Goal: Task Accomplishment & Management: Manage account settings

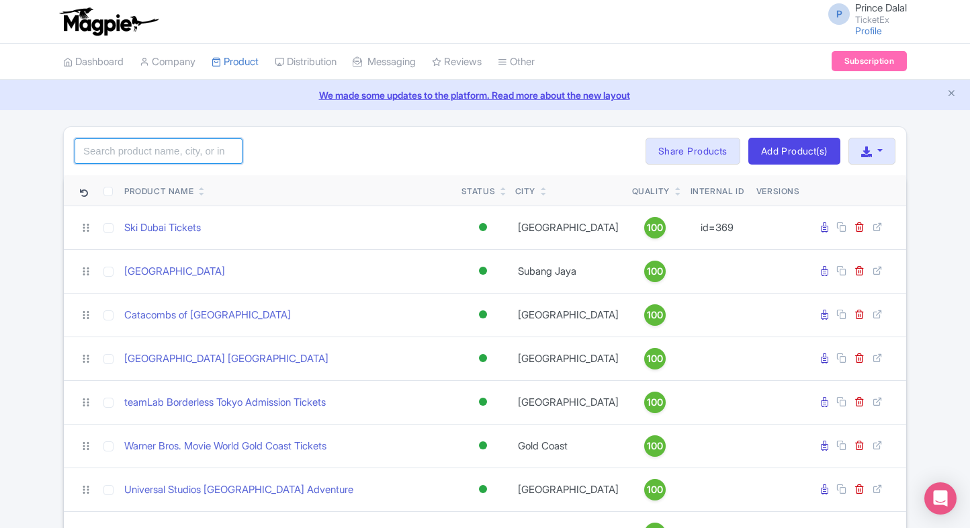
click at [193, 140] on input "search" at bounding box center [159, 151] width 168 height 26
type input "dream"
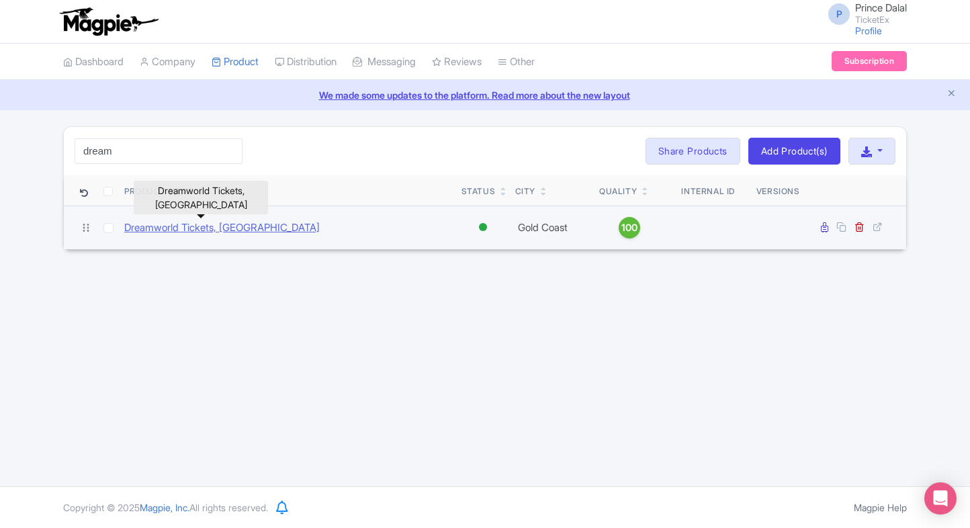
click at [167, 226] on link "Dreamworld Tickets, [GEOGRAPHIC_DATA]" at bounding box center [221, 227] width 195 height 15
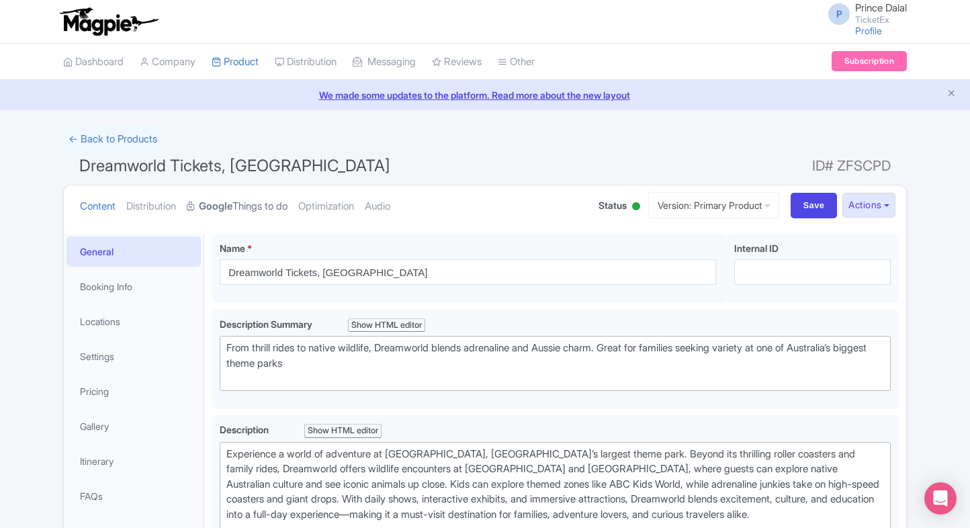
click at [273, 211] on link "Google Things to do" at bounding box center [237, 206] width 101 height 42
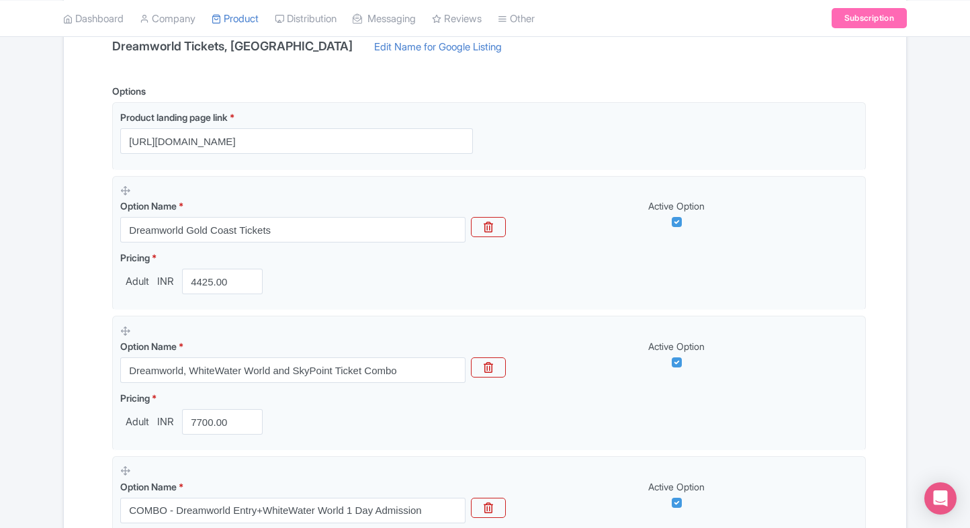
scroll to position [320, 0]
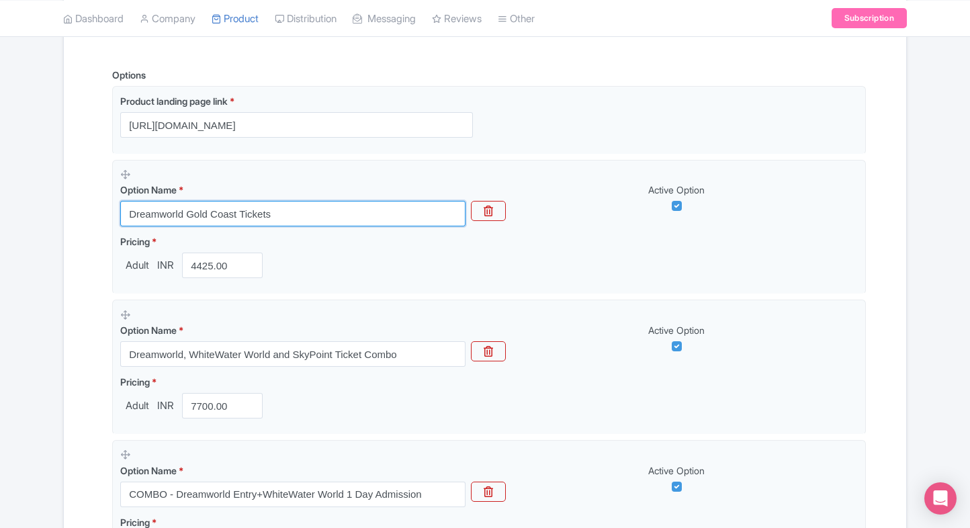
drag, startPoint x: 317, startPoint y: 213, endPoint x: 82, endPoint y: 216, distance: 235.0
click at [82, 216] on div "Name & Price Locations Description & Reviews Images & Categories Complete Dream…" at bounding box center [485, 518] width 826 height 1193
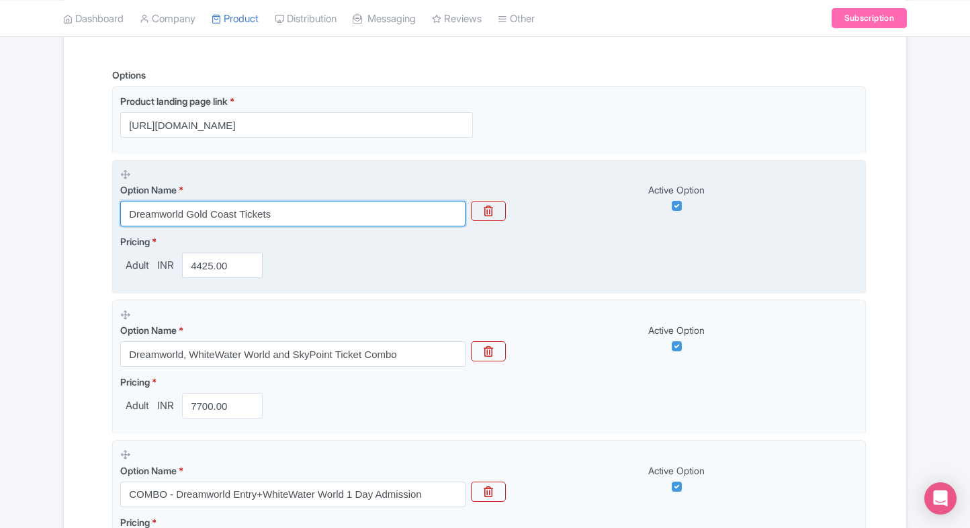
paste input "Dreamworld Gold Coast General Admission"
type input "Dreamworld Gold Coast General Admission Tickets"
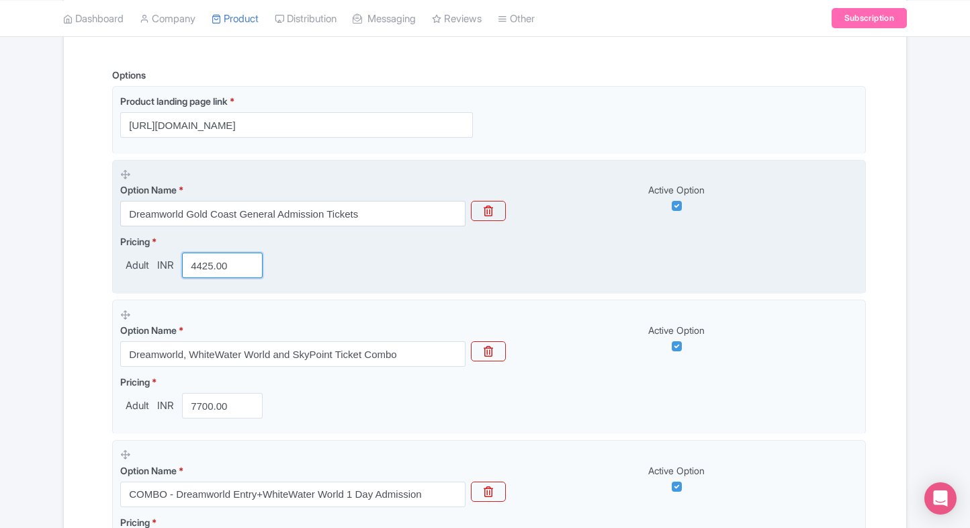
click at [220, 270] on input "4425.00" at bounding box center [222, 265] width 81 height 26
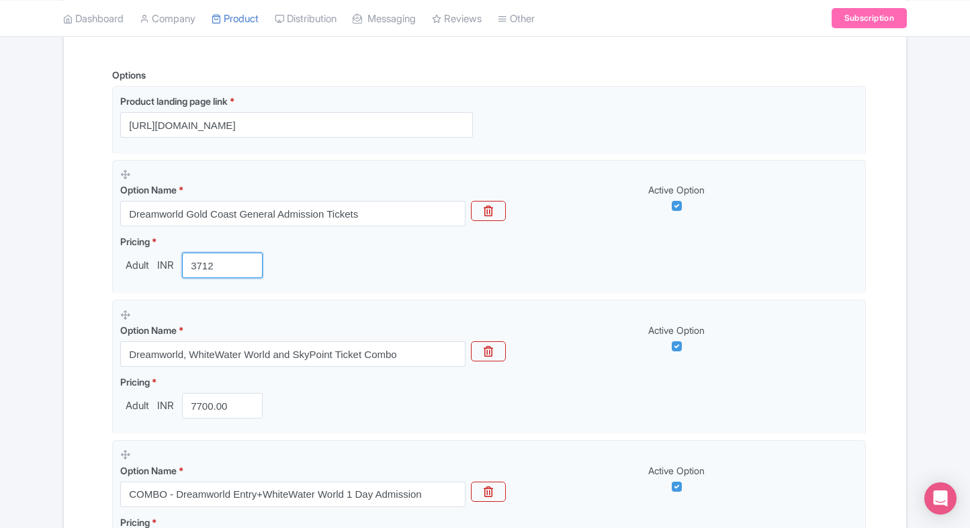
type input "3712"
click at [78, 351] on div "Name & Price Locations Description & Reviews Images & Categories Complete Dream…" at bounding box center [485, 518] width 826 height 1193
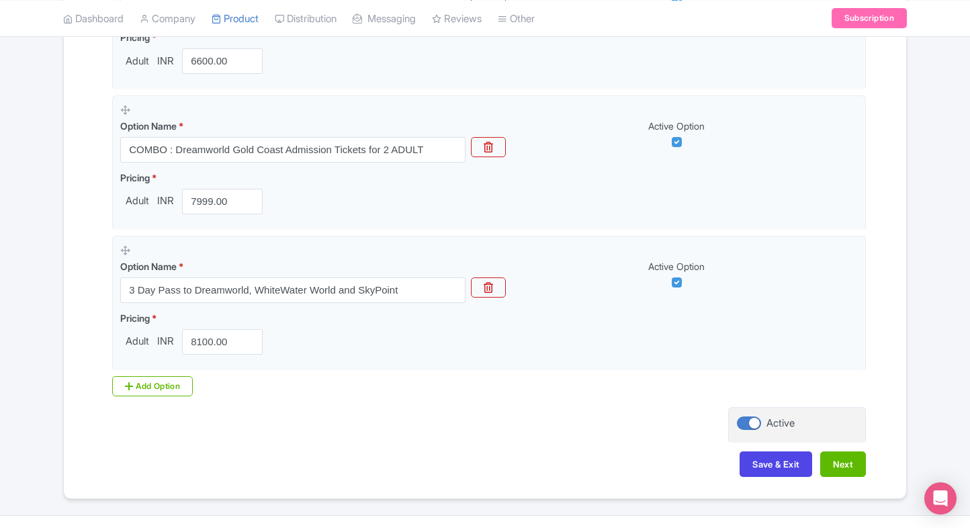
scroll to position [946, 0]
click at [739, 467] on button "Save & Exit" at bounding box center [775, 463] width 73 height 26
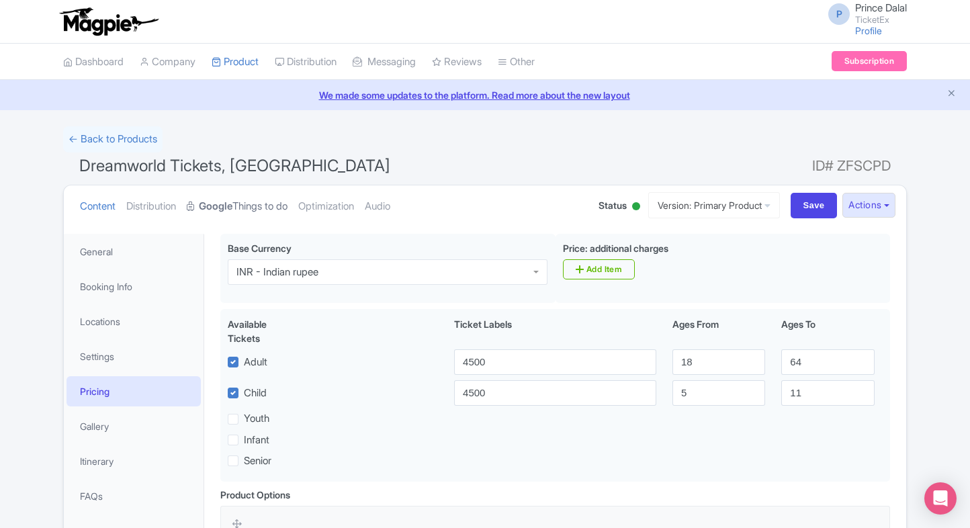
click at [260, 197] on link "Google Things to do" at bounding box center [237, 206] width 101 height 42
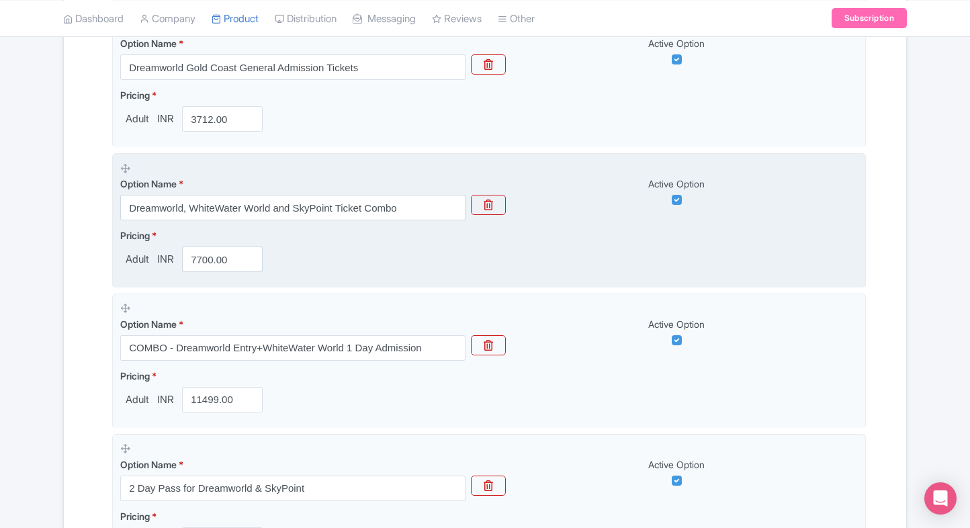
scroll to position [465, 0]
click at [485, 201] on icon "button" at bounding box center [487, 206] width 9 height 11
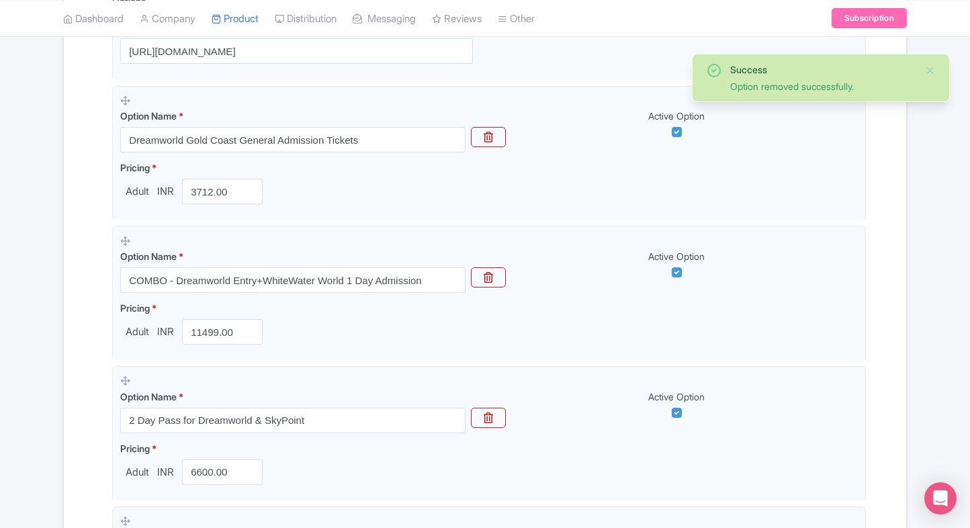
scroll to position [391, 0]
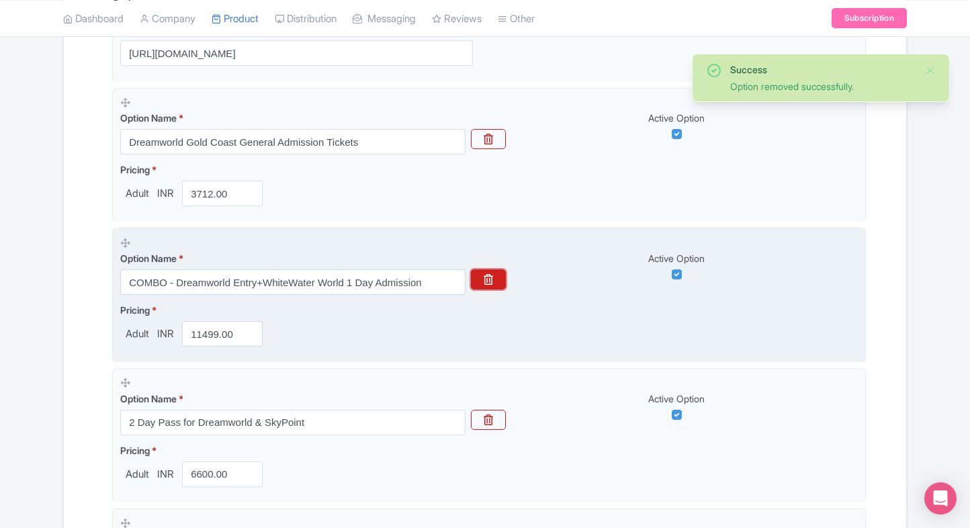
click at [484, 281] on icon "button" at bounding box center [487, 279] width 9 height 11
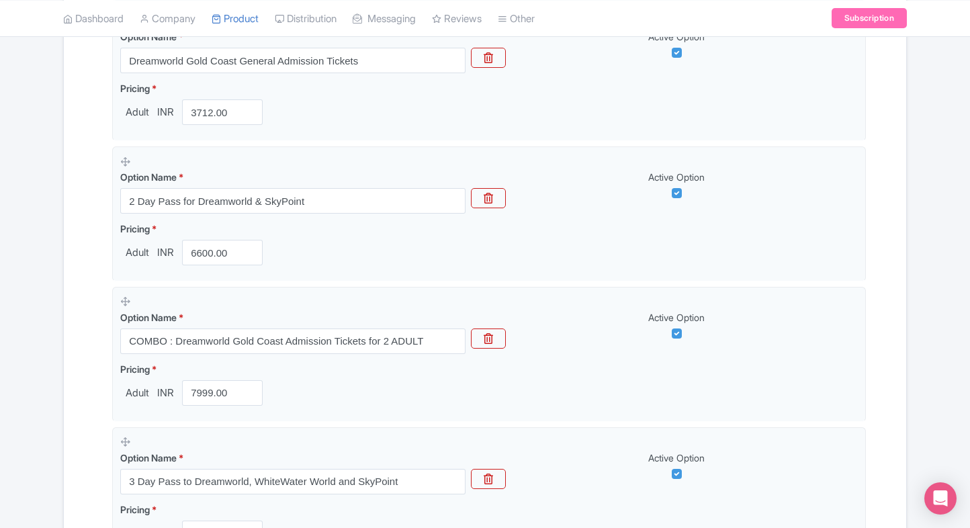
scroll to position [444, 0]
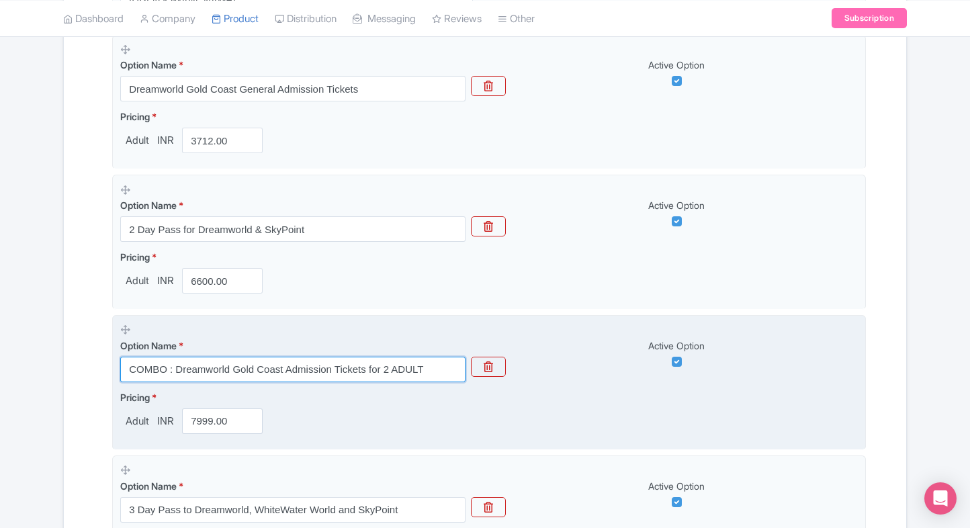
click at [177, 369] on input "COMBO : Dreamworld Gold Coast Admission Tickets for 2 ADULT" at bounding box center [292, 370] width 345 height 26
paste input "Dreamworld, WhiteWater World and SkyPoint Ticket Combo"
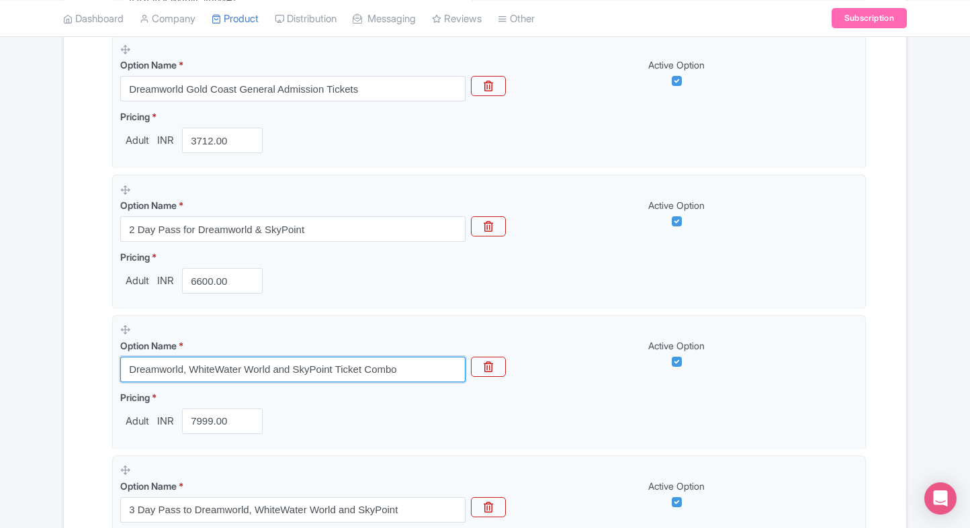
type input "Dreamworld, WhiteWater World and SkyPoint Ticket Combo"
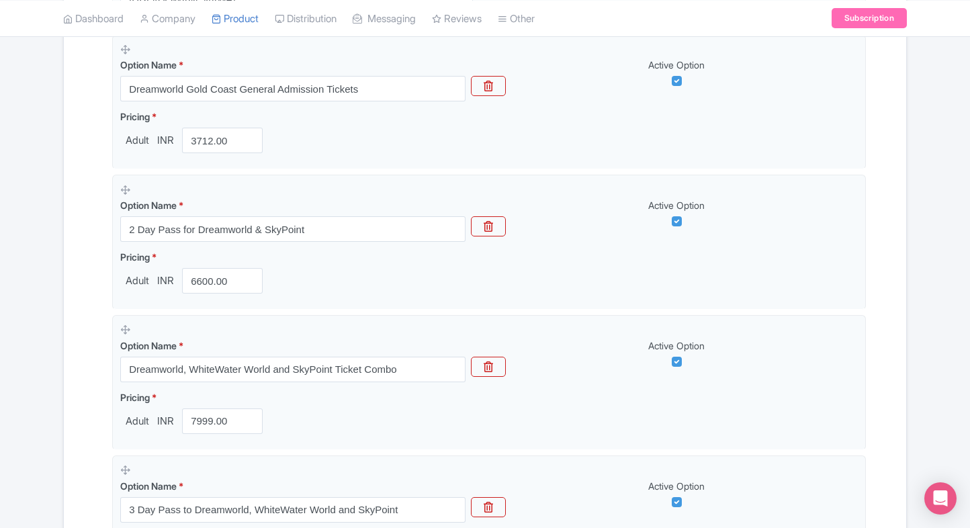
click at [81, 386] on div "Name & Price Locations Description & Reviews Images & Categories Complete Dream…" at bounding box center [485, 253] width 826 height 912
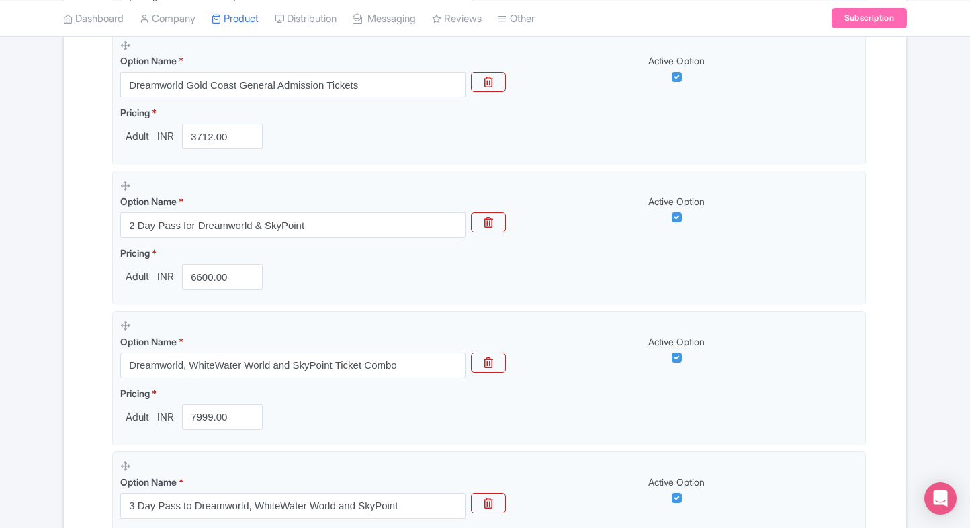
scroll to position [450, 0]
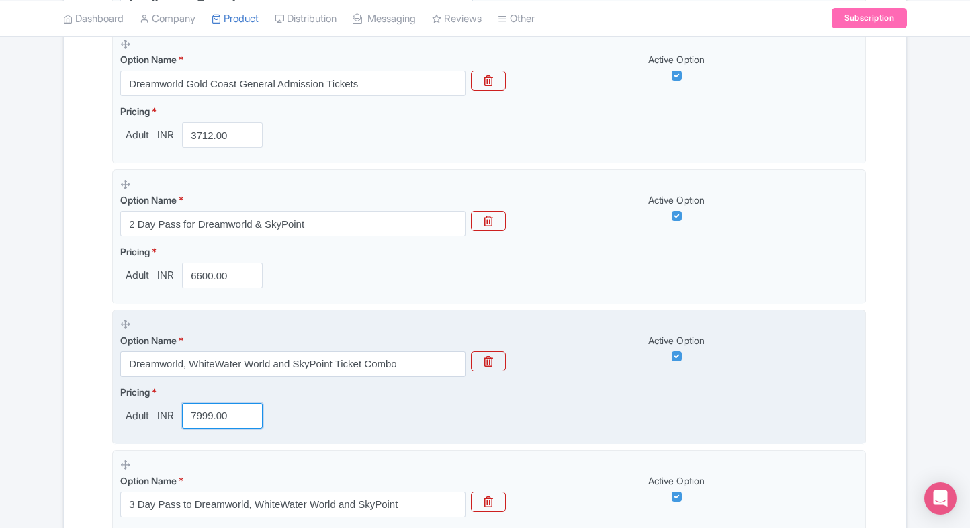
click at [196, 416] on input "7999.00" at bounding box center [222, 416] width 81 height 26
type input "6"
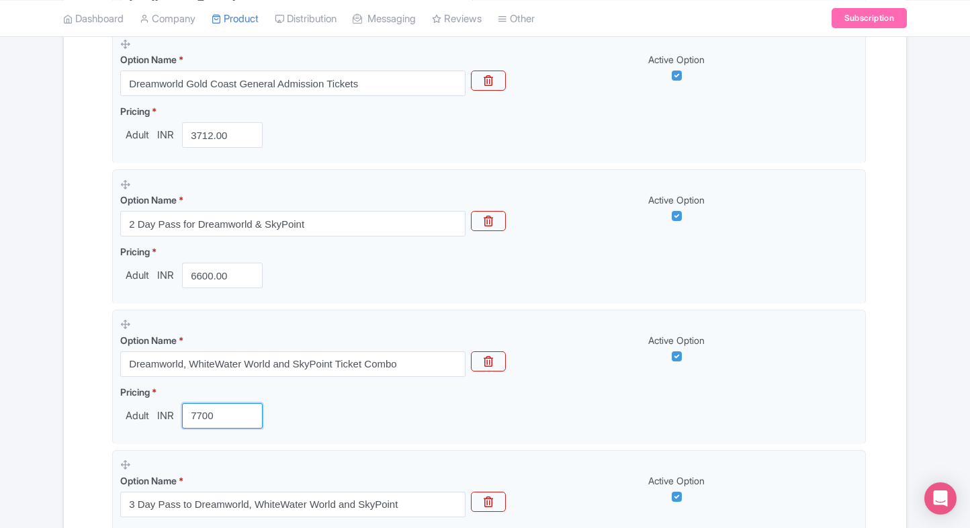
type input "7700"
click at [86, 407] on div "Name & Price Locations Description & Reviews Images & Categories Complete Dream…" at bounding box center [485, 248] width 826 height 912
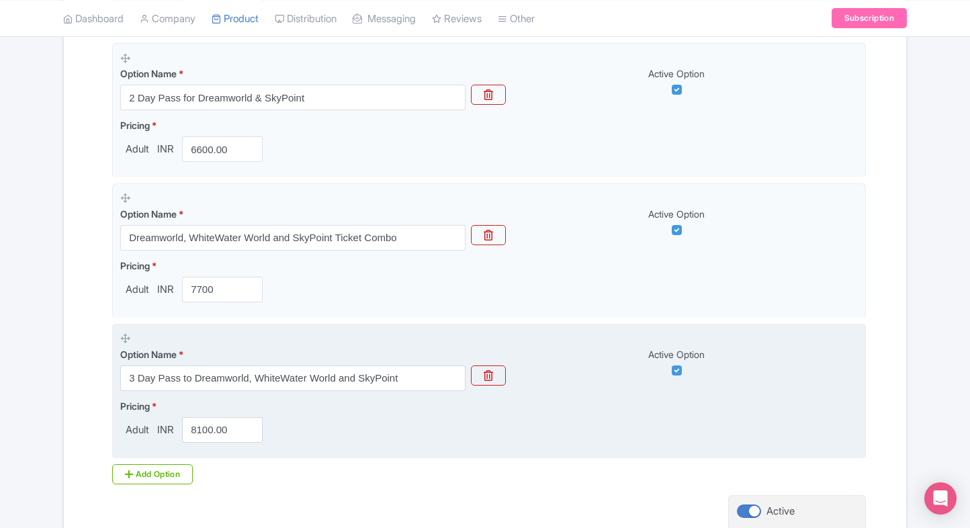
scroll to position [586, 0]
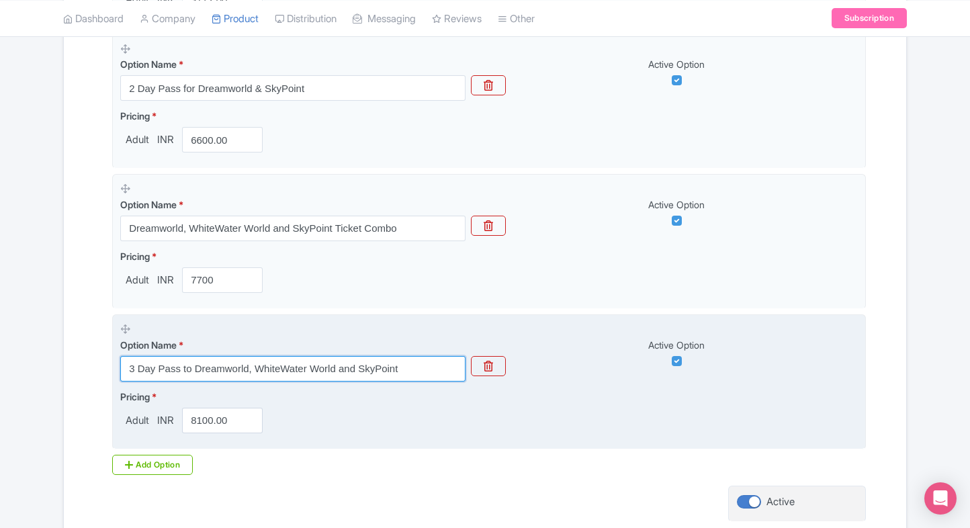
click at [355, 364] on input "3 Day Pass to Dreamworld, WhiteWater World and SkyPoint" at bounding box center [292, 369] width 345 height 26
paste input "COMBO : Dreamworld Gold Coast Admission Tickets for 2 ADULT"
type input "COMBO : Dreamworld Gold Coast Admission Tickets for 2 ADULT"
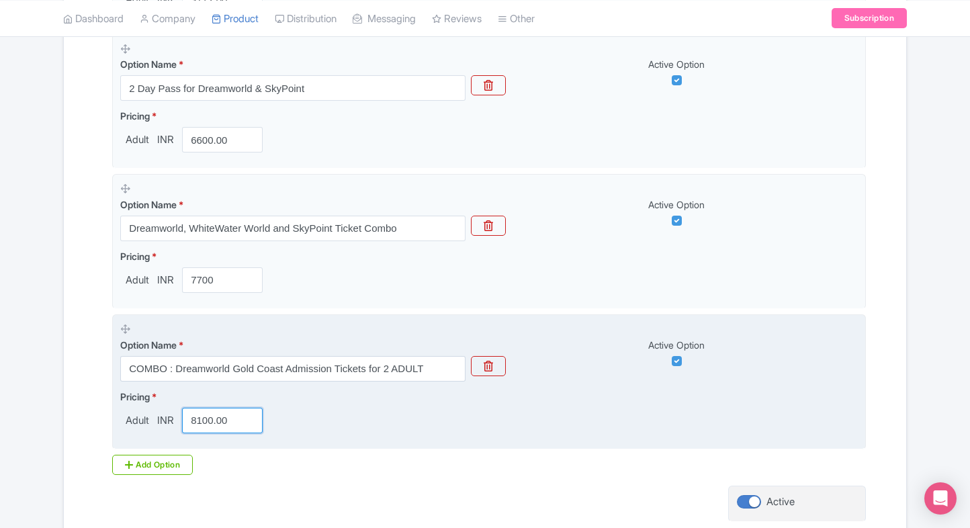
click at [209, 411] on input "8100.00" at bounding box center [222, 421] width 81 height 26
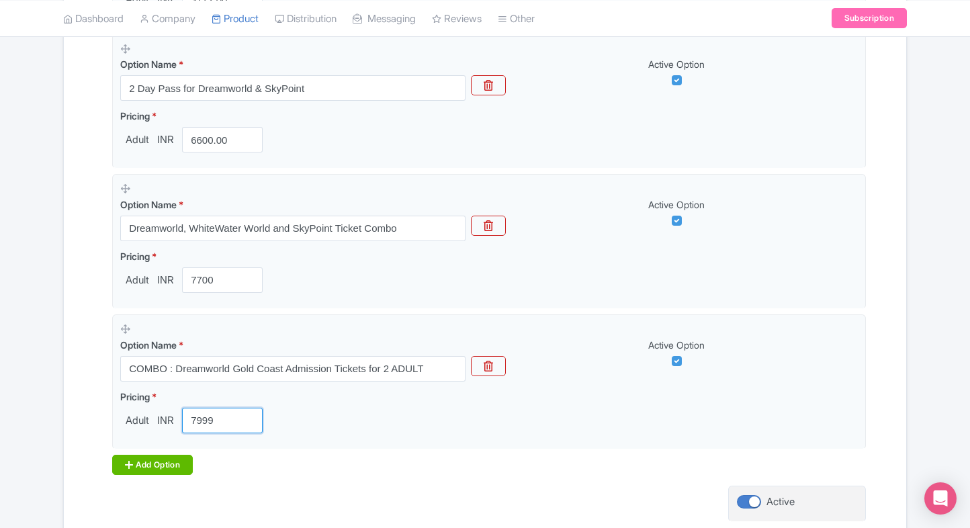
type input "7999"
click at [136, 463] on div "Add Option" at bounding box center [152, 465] width 81 height 20
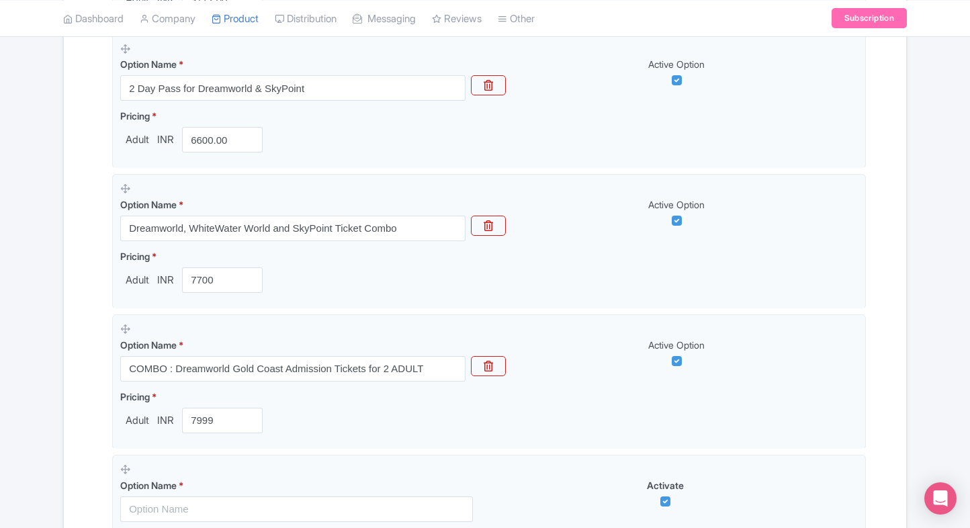
click at [21, 418] on div "Success Option removed successfully. ← Back to Products Dreamworld Tickets, Gol…" at bounding box center [485, 129] width 970 height 1177
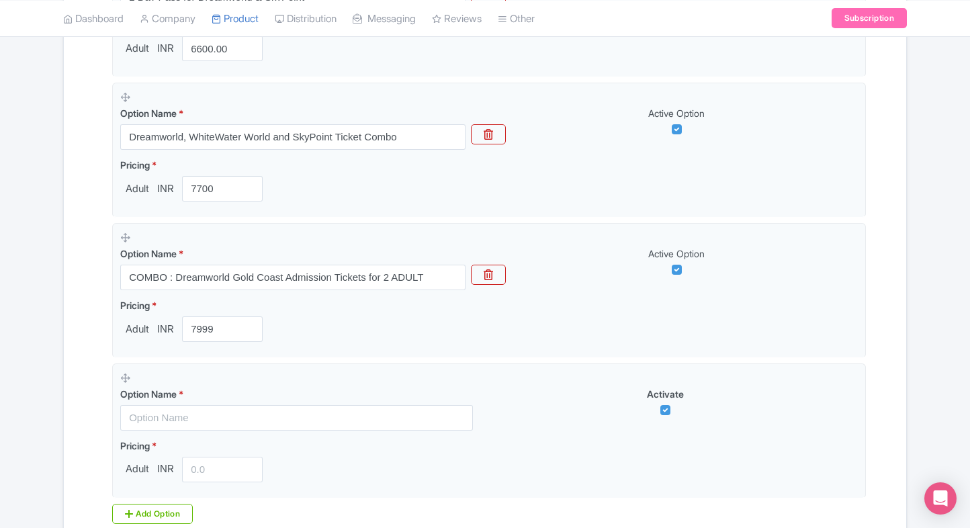
scroll to position [680, 0]
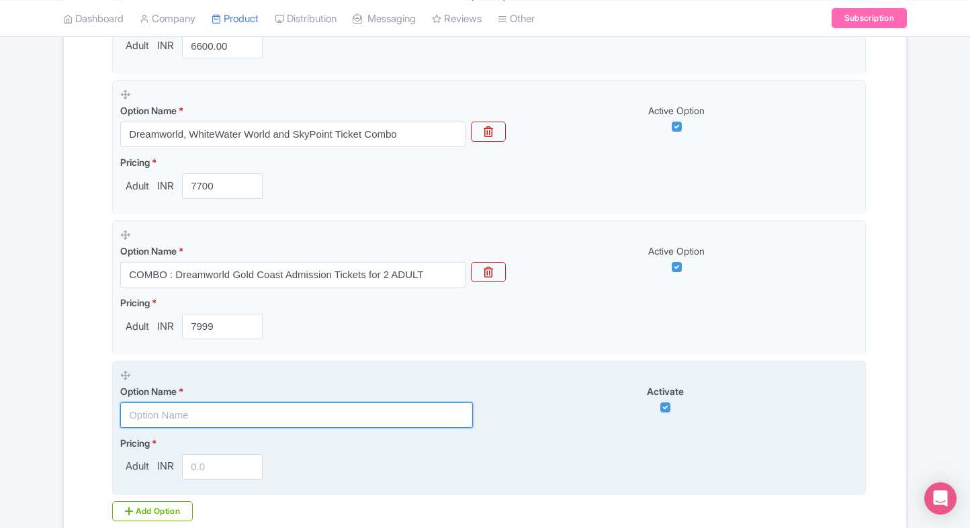
paste input "3 Day Pass to Dreamworld, WhiteWater World and SkyPoint"
click at [202, 410] on input "3 Day Pass to Dreamworld, WhiteWater World and SkyPoint" at bounding box center [296, 415] width 353 height 26
type input "3 Day Pass to Dreamworld, WhiteWater World and SkyPoint"
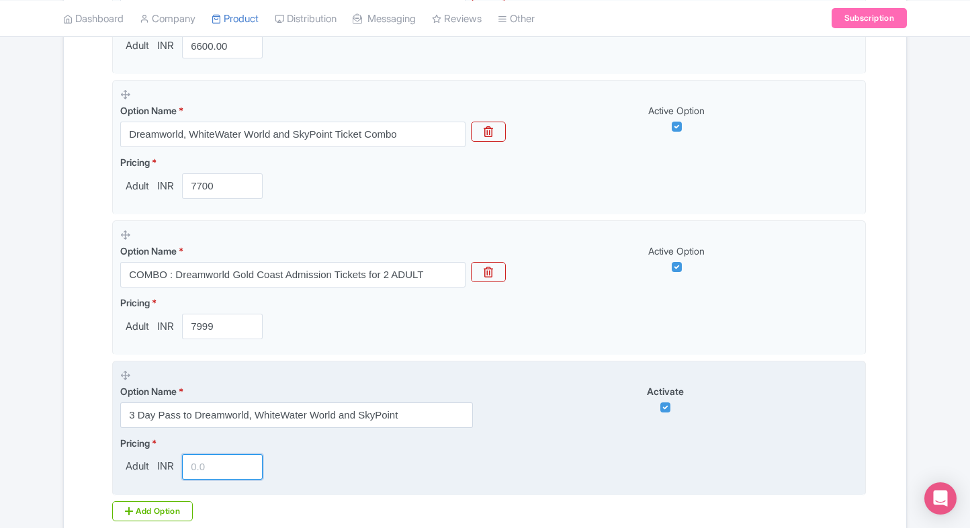
click at [204, 462] on input "number" at bounding box center [222, 467] width 81 height 26
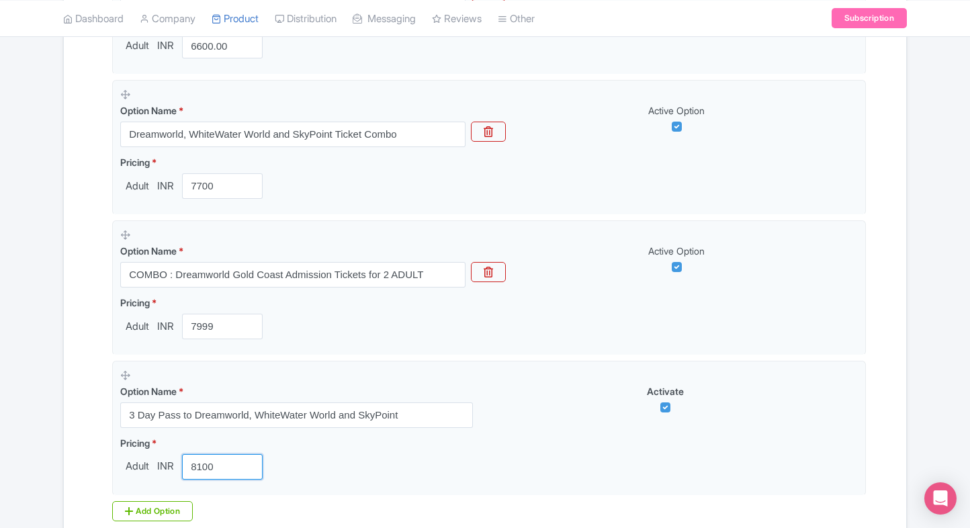
type input "8100"
click at [58, 432] on div "Success Option removed successfully. ← Back to Products Dreamworld Tickets, Gol…" at bounding box center [484, 35] width 859 height 1177
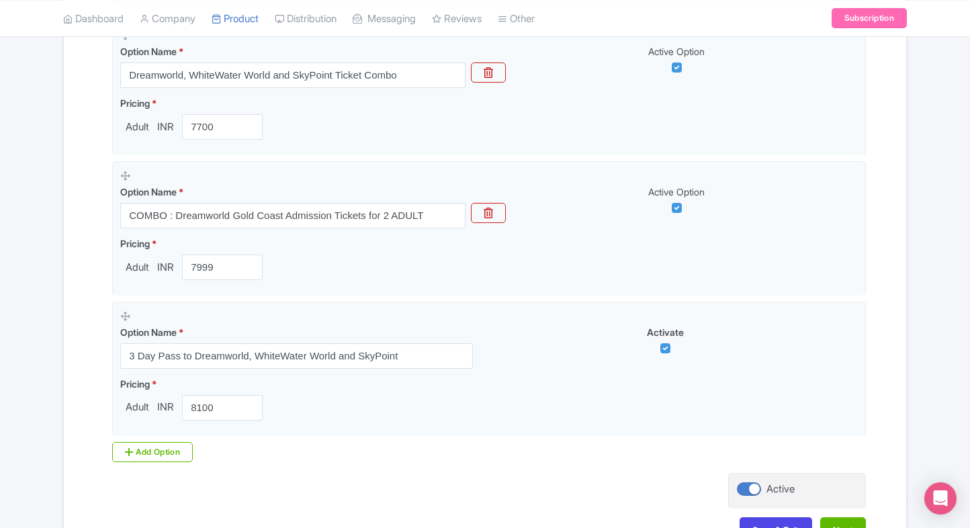
scroll to position [739, 0]
click at [132, 442] on div "Add Option" at bounding box center [152, 452] width 81 height 20
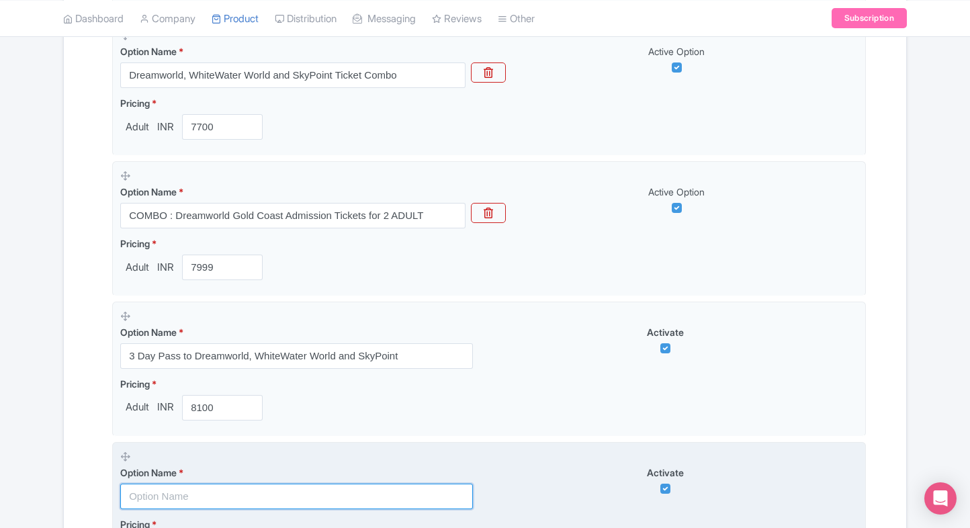
click at [153, 485] on input "text" at bounding box center [296, 496] width 353 height 26
paste input "COMBO - Dreamworld Entry+WhiteWater World 1 Day Admission"
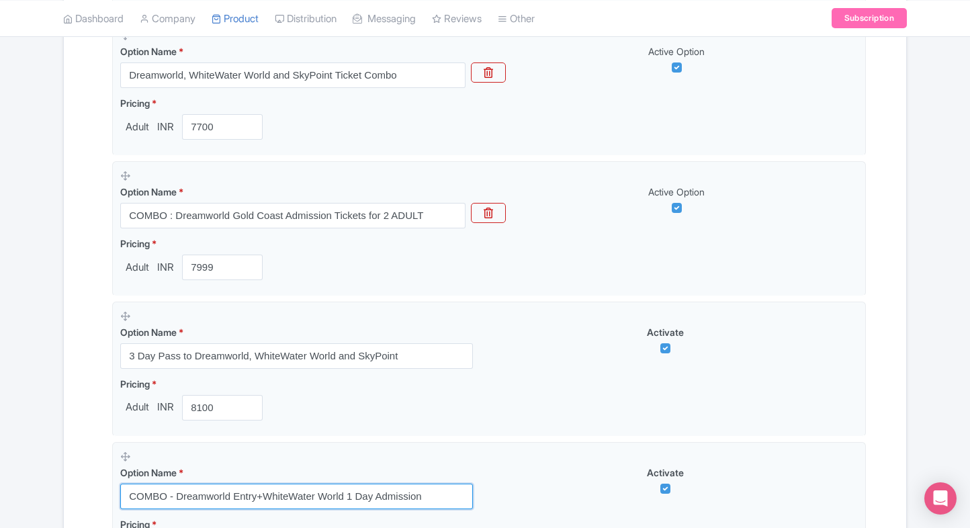
type input "COMBO - Dreamworld Entry+WhiteWater World 1 Day Admission"
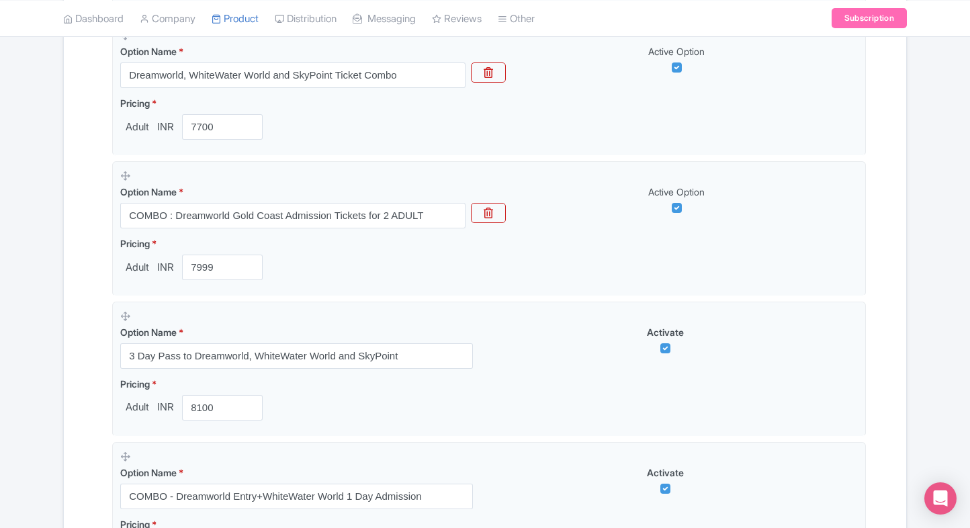
click at [62, 460] on div "Success Option removed successfully. ← Back to Products Dreamworld Tickets, Gol…" at bounding box center [484, 46] width 859 height 1317
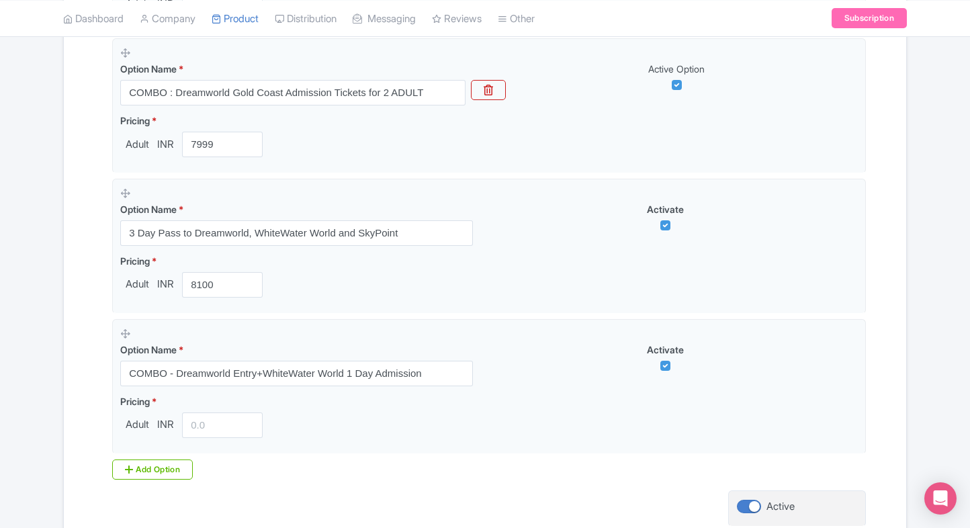
scroll to position [863, 0]
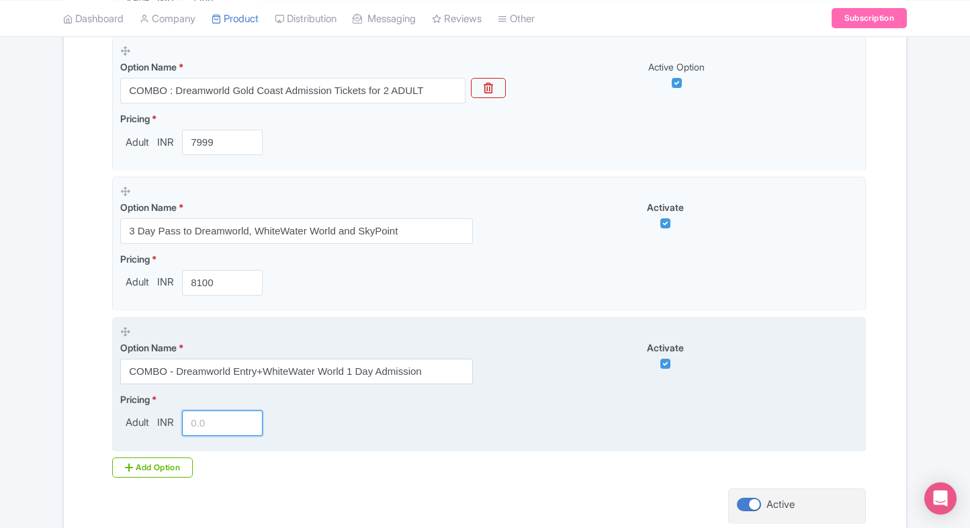
paste input "11499"
click at [223, 423] on input "11499" at bounding box center [222, 423] width 81 height 26
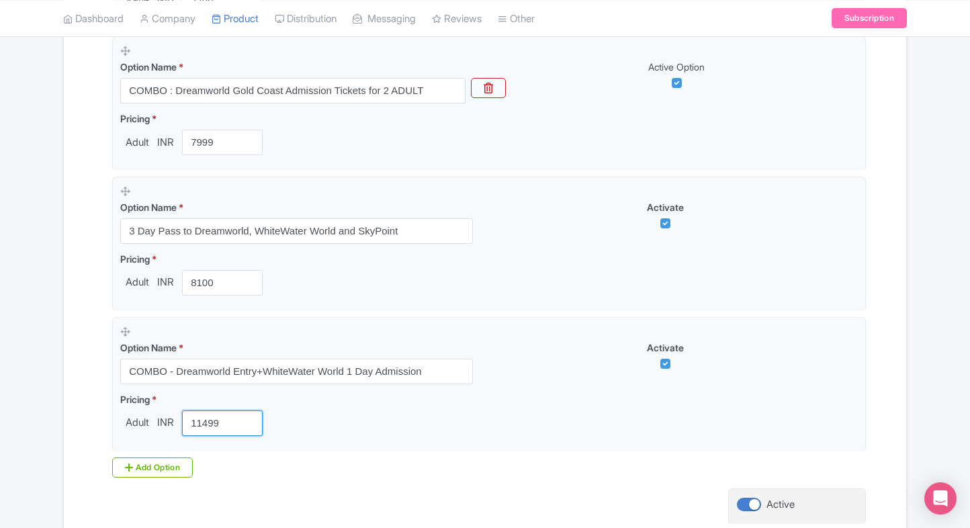
type input "11499"
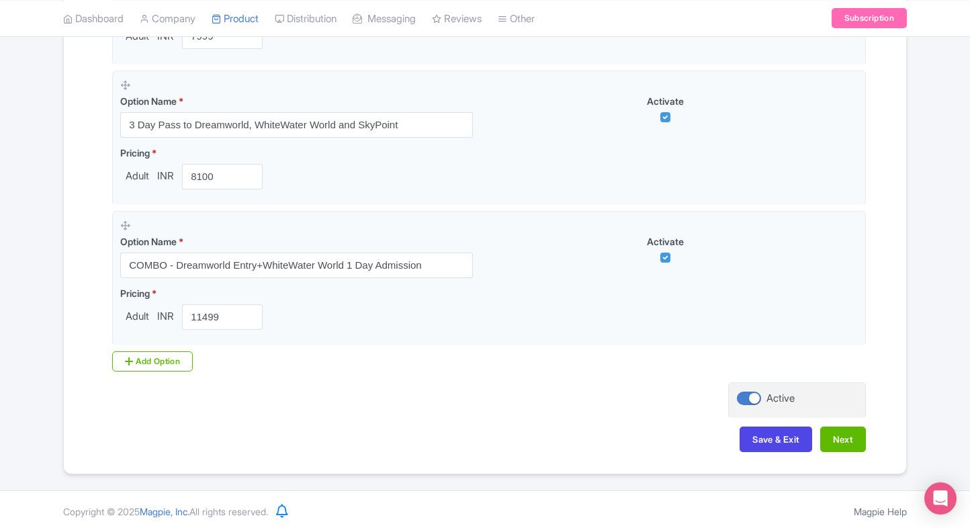
scroll to position [970, 0]
click at [837, 437] on button "Next" at bounding box center [843, 439] width 46 height 26
click at [747, 436] on button "Save & Exit" at bounding box center [775, 439] width 73 height 26
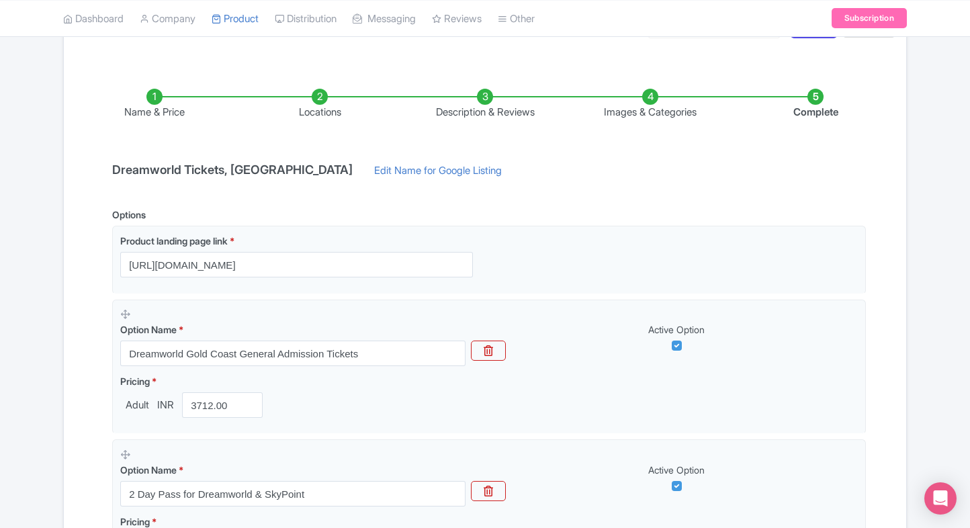
scroll to position [0, 0]
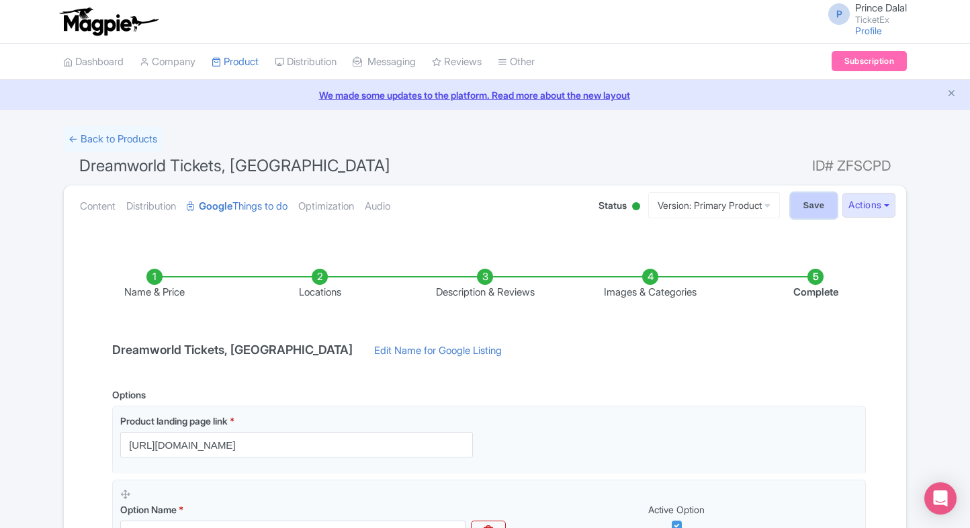
click at [808, 213] on input "Save" at bounding box center [813, 206] width 47 height 26
type input "Saving..."
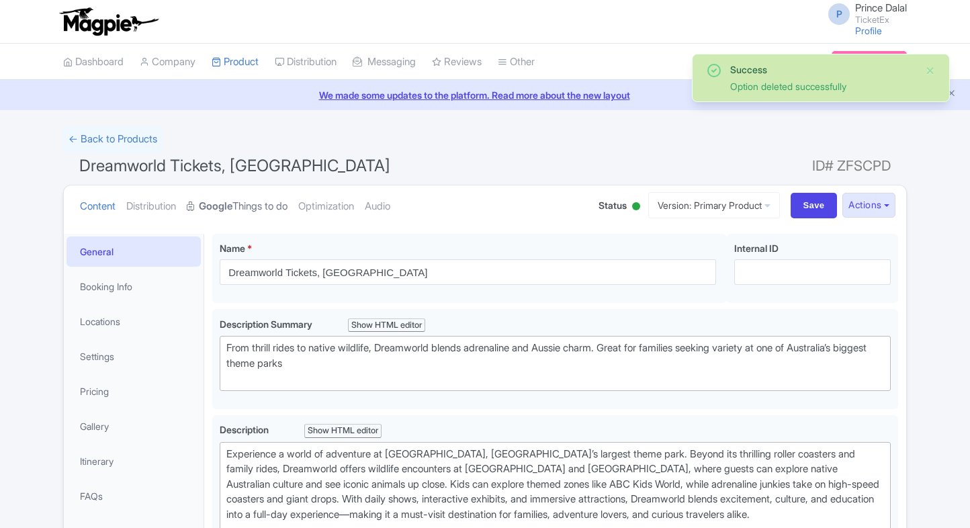
click at [287, 203] on link "Google Things to do" at bounding box center [237, 206] width 101 height 42
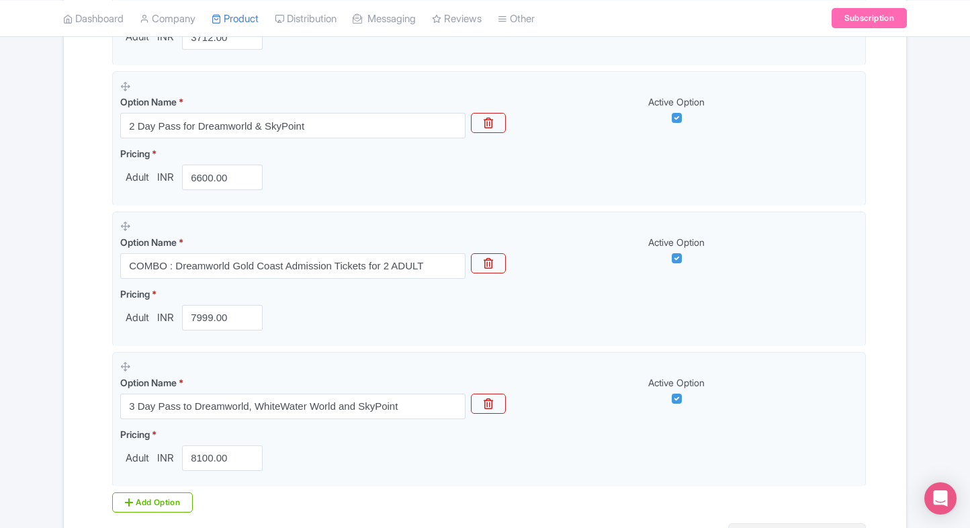
scroll to position [552, 0]
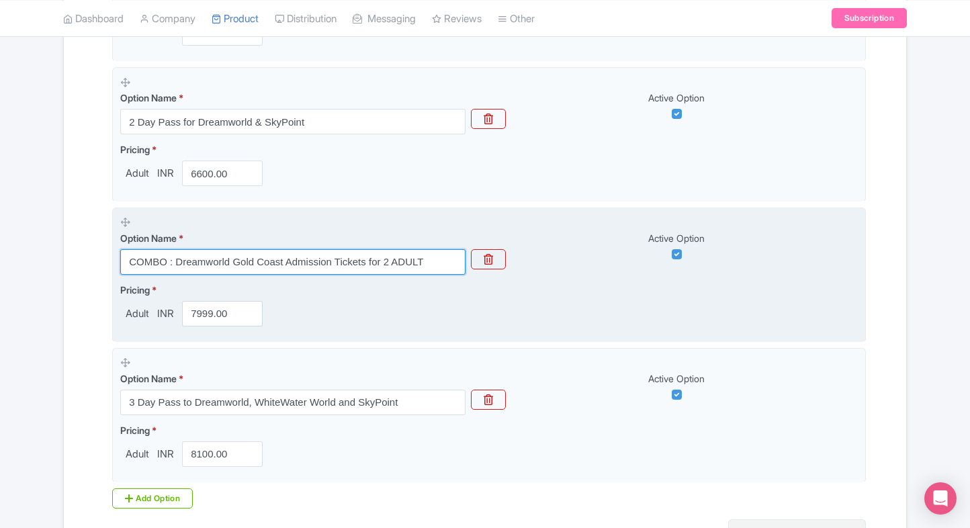
click at [298, 255] on input "COMBO : Dreamworld Gold Coast Admission Tickets for 2 ADULT" at bounding box center [292, 262] width 345 height 26
paste input "Dreamworld, WhiteWater World and SkyPoint Ticket Combo"
type input "Dreamworld, WhiteWater World and SkyPoint Ticket Combo"
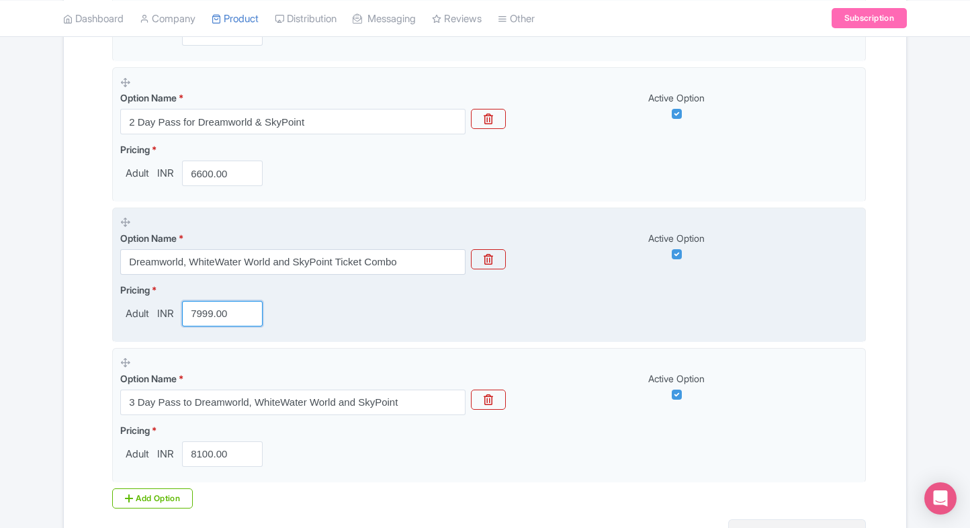
click at [213, 318] on input "7999.00" at bounding box center [222, 314] width 81 height 26
type input "7700"
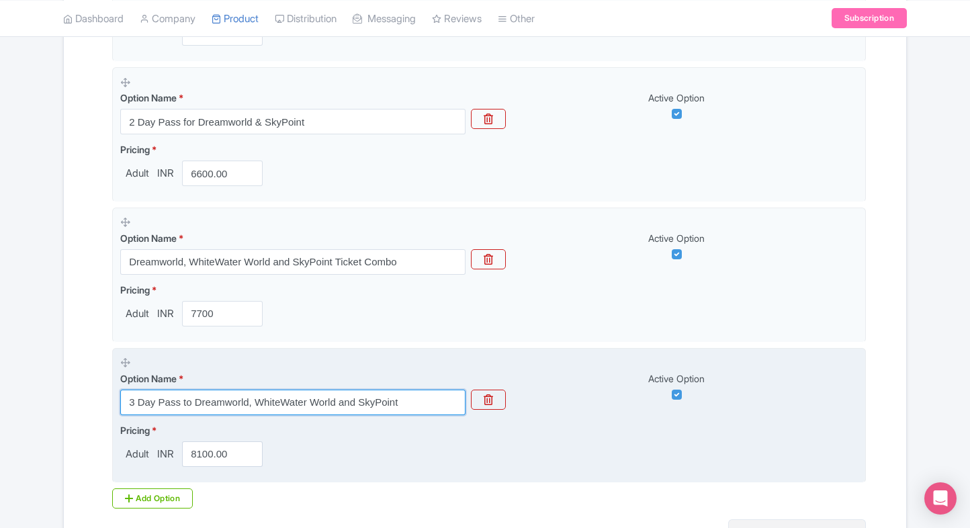
click at [282, 412] on input "3 Day Pass to Dreamworld, WhiteWater World and SkyPoint" at bounding box center [292, 402] width 345 height 26
paste input "COMBO : Dreamworld Gold Coast Admission Tickets for 2 ADULT"
type input "COMBO : Dreamworld Gold Coast Admission Tickets for 2 ADULT"
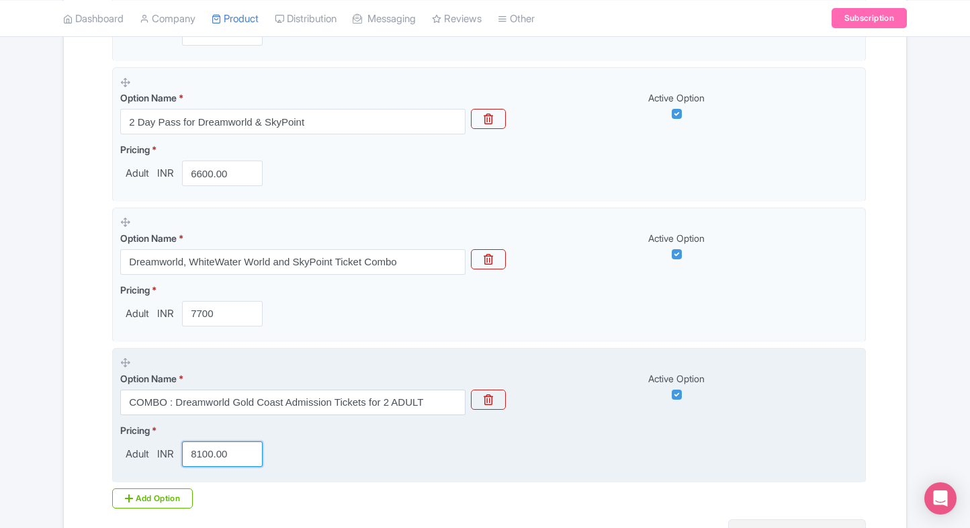
click at [210, 444] on input "8100.00" at bounding box center [222, 454] width 81 height 26
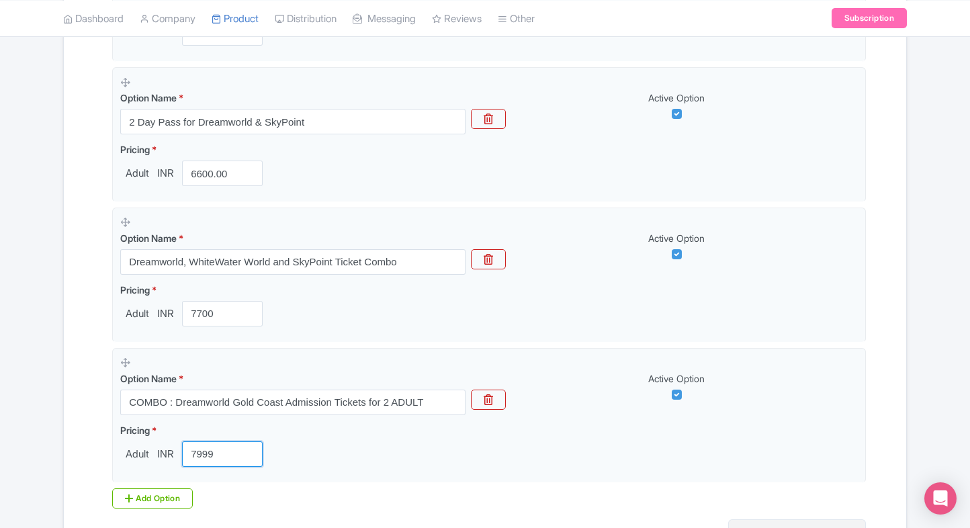
type input "7999"
click at [81, 449] on div "Name & Price Locations Description & Reviews Images & Categories Complete Dream…" at bounding box center [485, 146] width 826 height 912
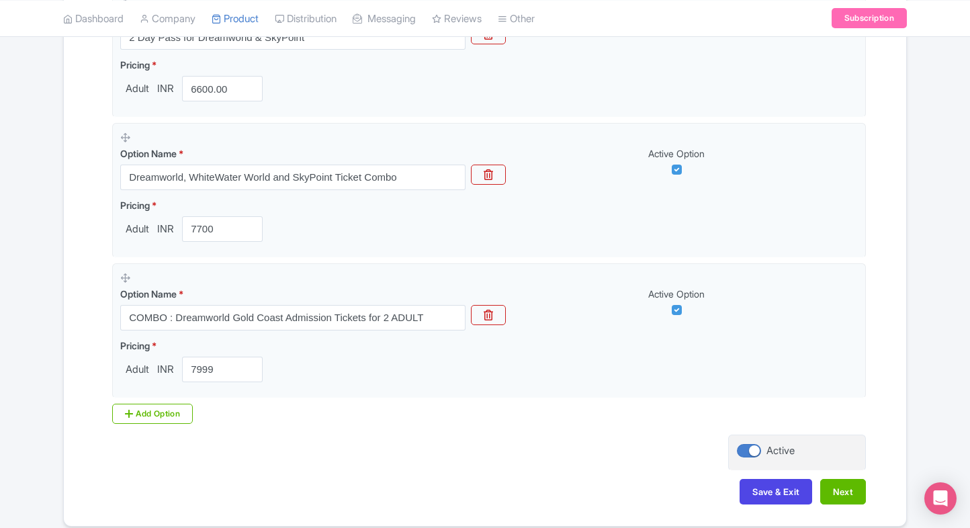
scroll to position [637, 0]
click at [150, 414] on div "Add Option" at bounding box center [152, 414] width 81 height 20
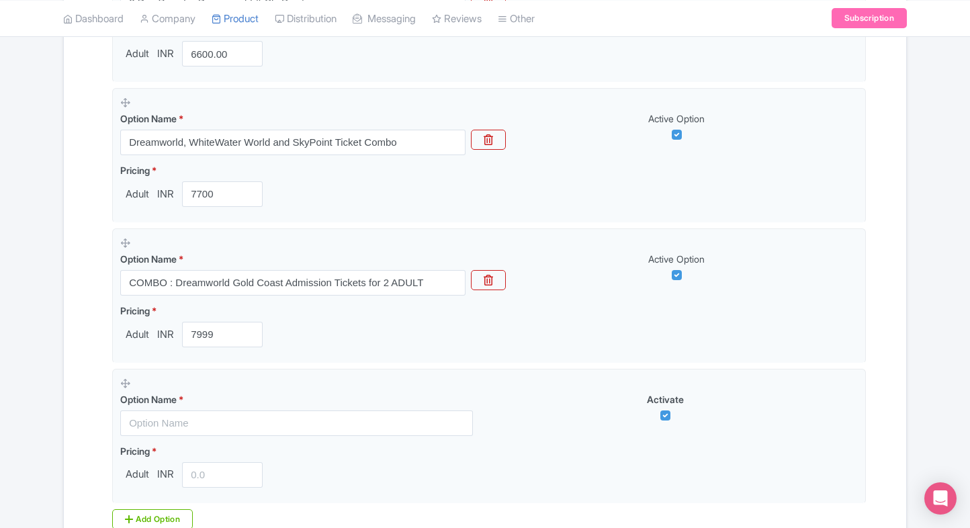
scroll to position [673, 0]
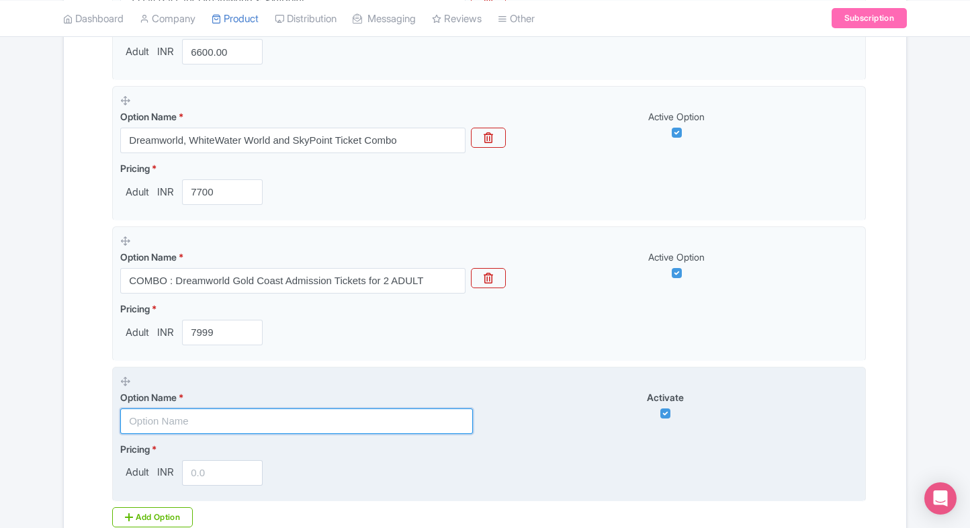
click at [158, 426] on input "text" at bounding box center [296, 421] width 353 height 26
paste input "3 Day Pass to Dreamworld, WhiteWater World and SkyPoint"
type input "3 Day Pass to Dreamworld, WhiteWater World and SkyPoint"
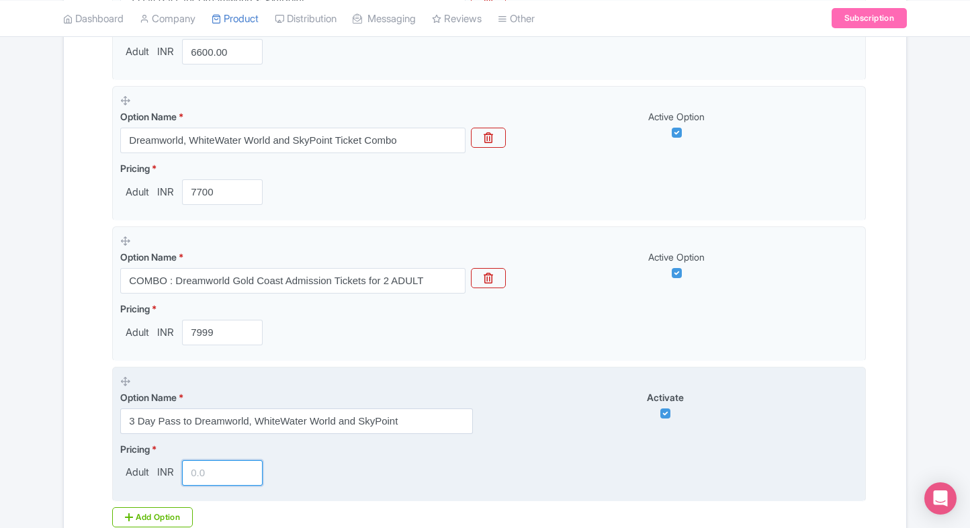
click at [196, 461] on input "number" at bounding box center [222, 473] width 81 height 26
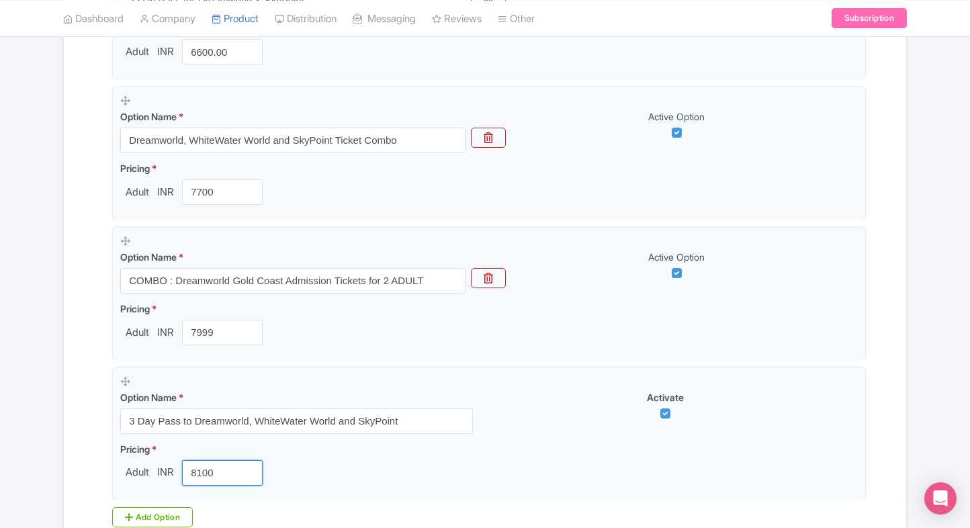
type input "8100"
click at [80, 474] on div "Name & Price Locations Description & Reviews Images & Categories Complete Dream…" at bounding box center [485, 94] width 826 height 1053
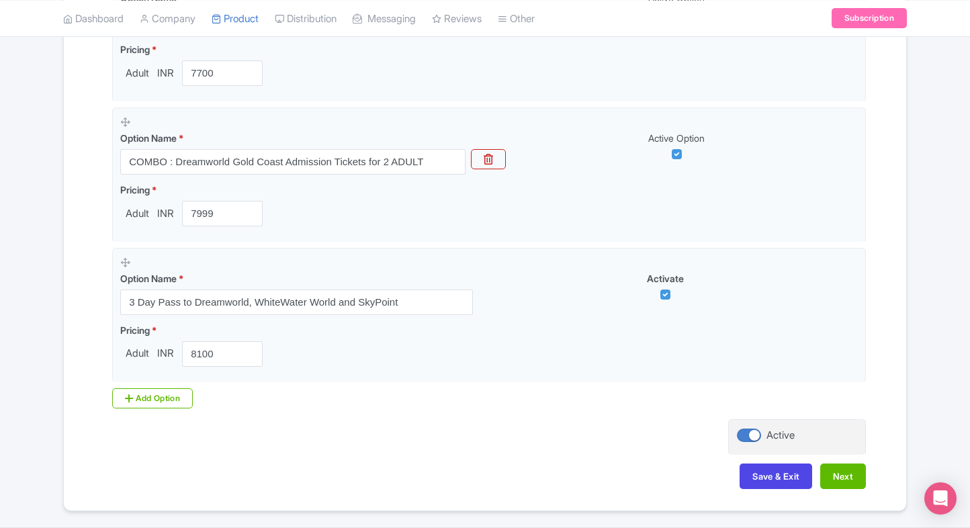
scroll to position [830, 0]
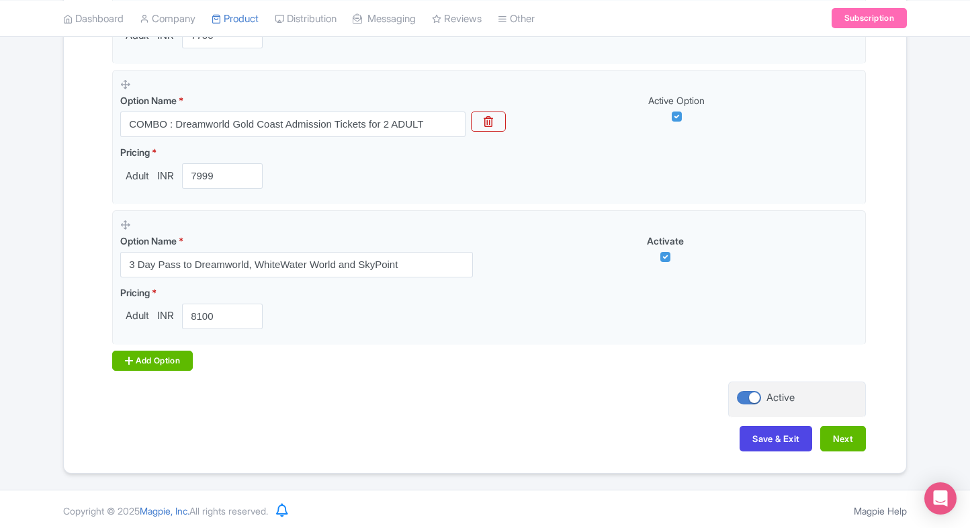
click at [164, 356] on div "Add Option" at bounding box center [152, 360] width 81 height 20
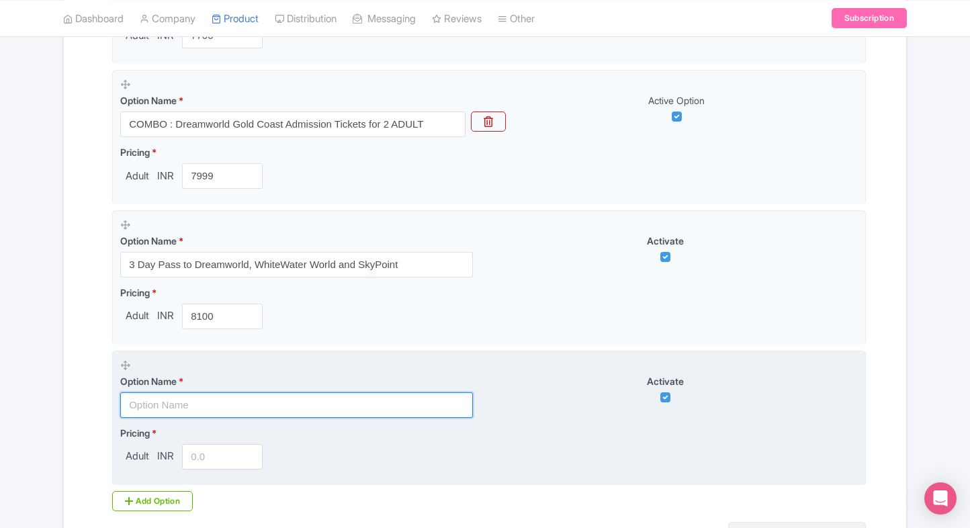
click at [247, 397] on input "text" at bounding box center [296, 405] width 353 height 26
paste input "COMBO - Dreamworld Entry+WhiteWater World 1 Day Admission"
type input "COMBO - Dreamworld Entry+WhiteWater World 1 Day Admission"
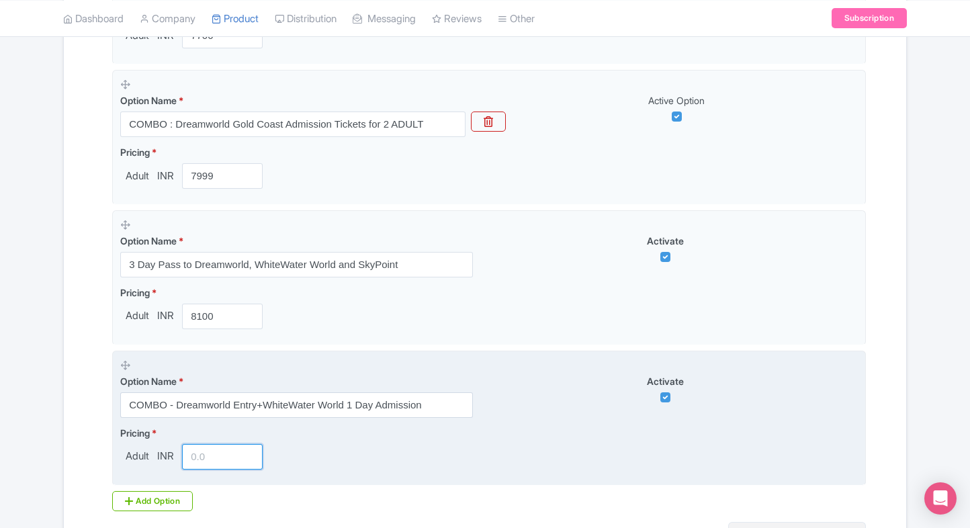
click at [203, 457] on input "number" at bounding box center [222, 457] width 81 height 26
paste input "11499"
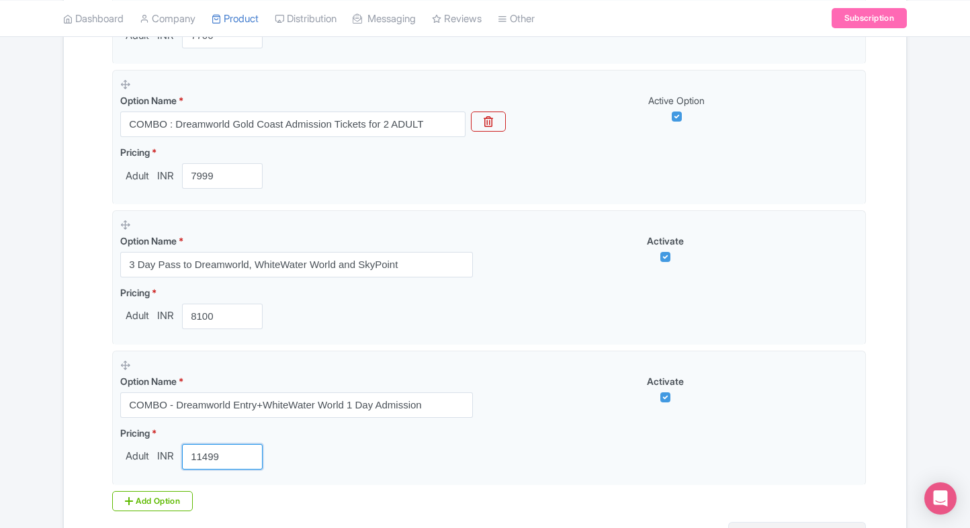
type input "11499"
click at [89, 433] on div "Name & Price Locations Description & Reviews Images & Categories Complete Dream…" at bounding box center [485, 8] width 826 height 1193
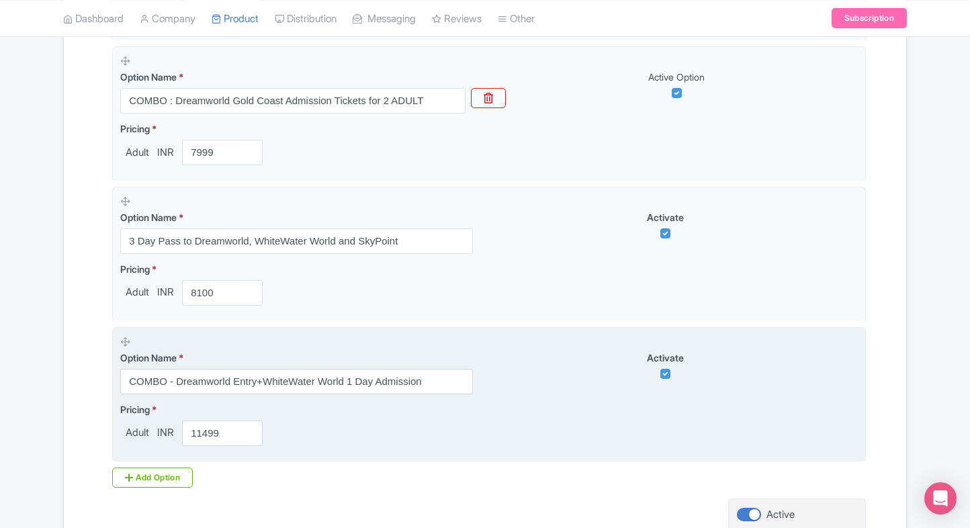
scroll to position [970, 0]
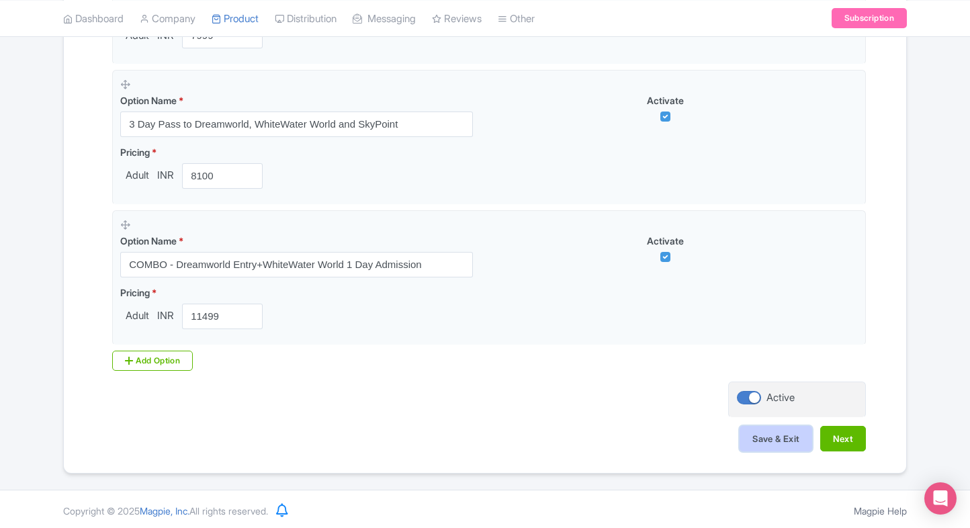
click at [774, 440] on button "Save & Exit" at bounding box center [775, 439] width 73 height 26
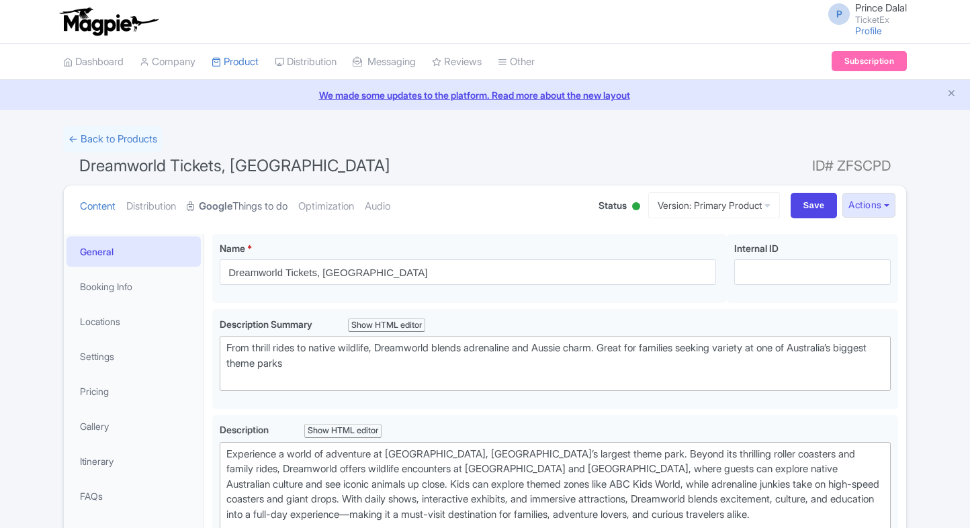
click at [212, 205] on strong "Google" at bounding box center [216, 206] width 34 height 15
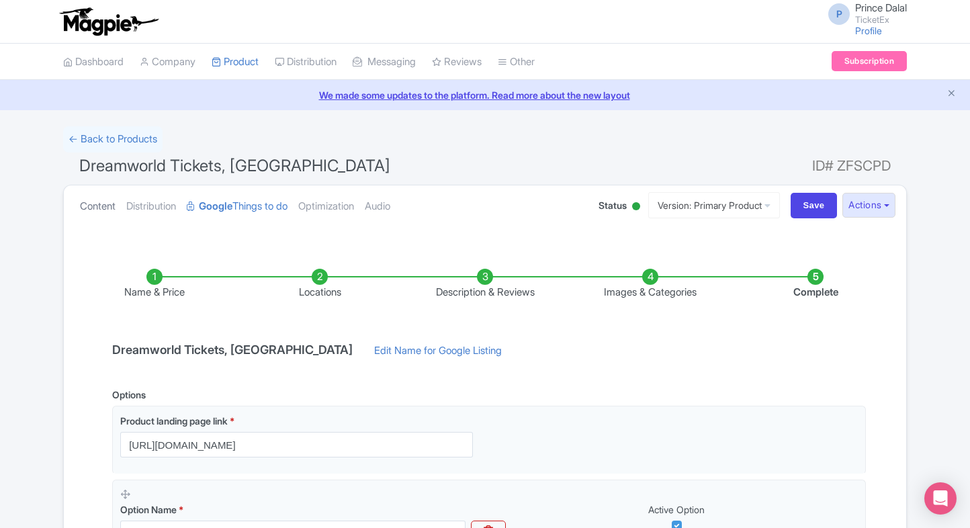
click at [81, 206] on link "Content" at bounding box center [98, 206] width 36 height 42
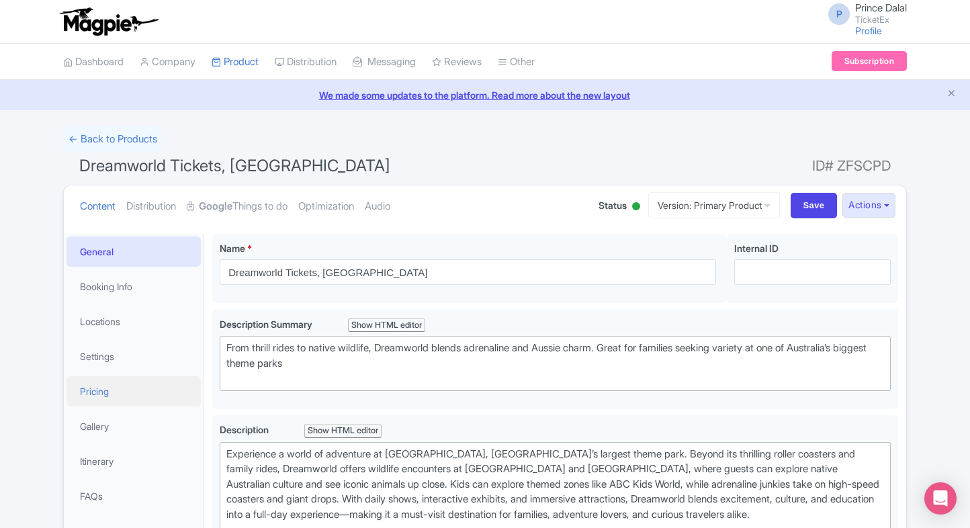
click at [107, 386] on link "Pricing" at bounding box center [133, 391] width 134 height 30
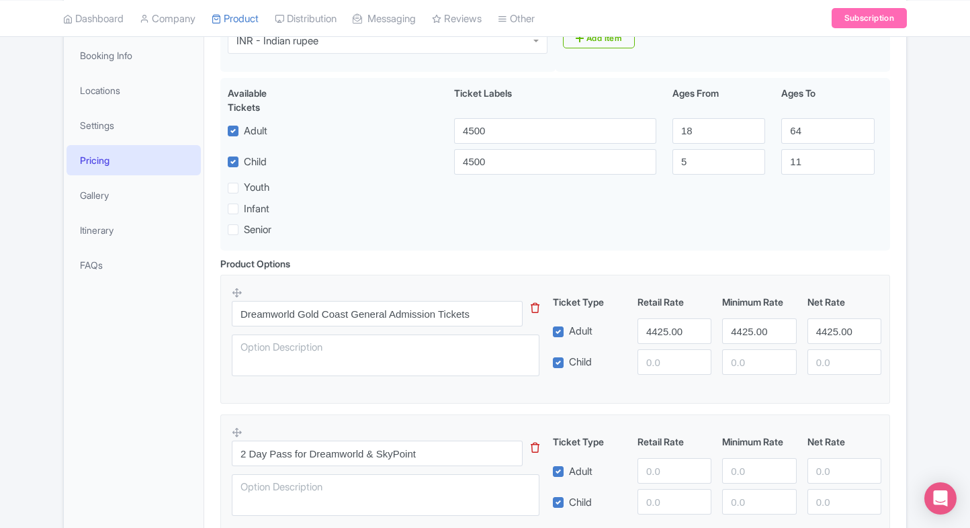
scroll to position [250, 0]
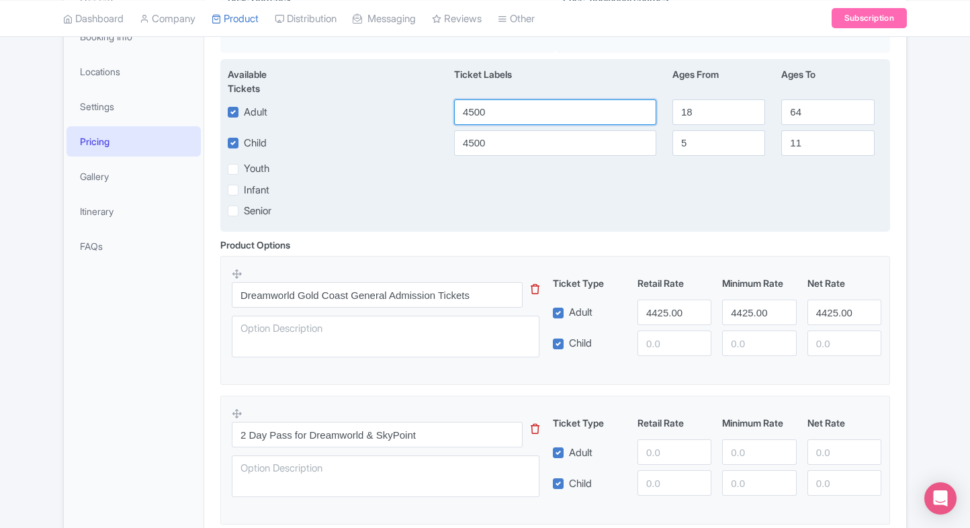
click at [526, 105] on input "4500" at bounding box center [555, 112] width 202 height 26
paste input "3712"
type input "3712"
click at [502, 146] on input "4500" at bounding box center [555, 143] width 202 height 26
paste input "3712"
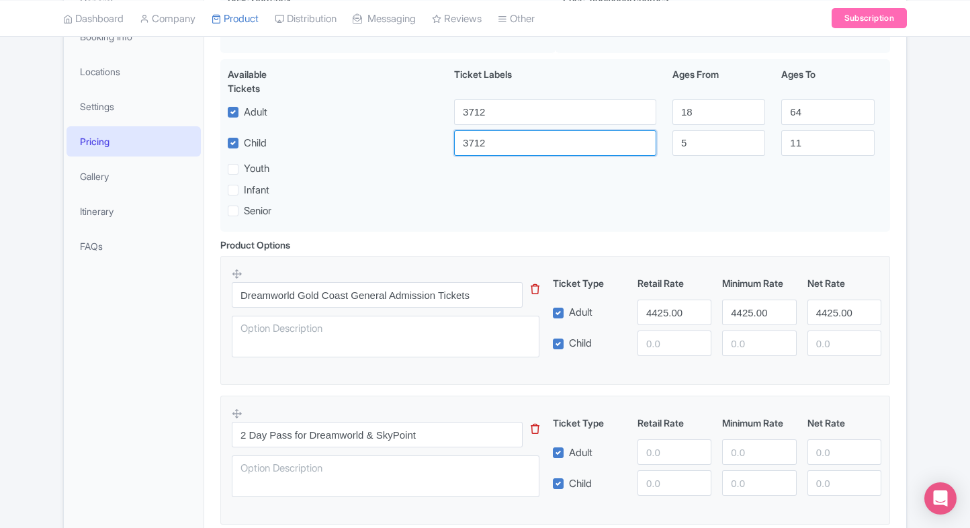
type input "3712"
click at [657, 307] on input "4425.00" at bounding box center [674, 312] width 74 height 26
paste input "3712"
type input "3712"
paste input "3712"
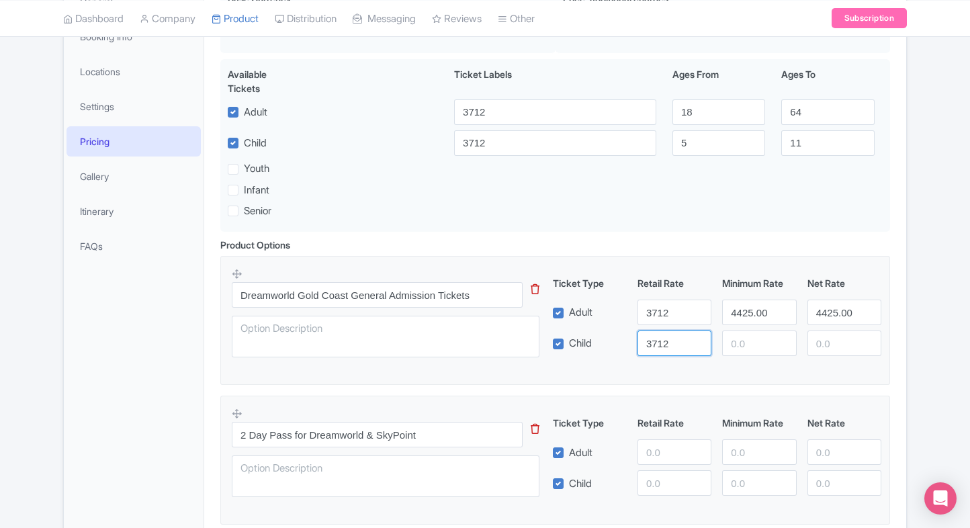
click at [657, 332] on input "3712" at bounding box center [674, 343] width 74 height 26
type input "3712"
click at [742, 318] on input "4425.00" at bounding box center [759, 312] width 74 height 26
paste input "3712"
click at [742, 318] on input "3712" at bounding box center [759, 312] width 74 height 26
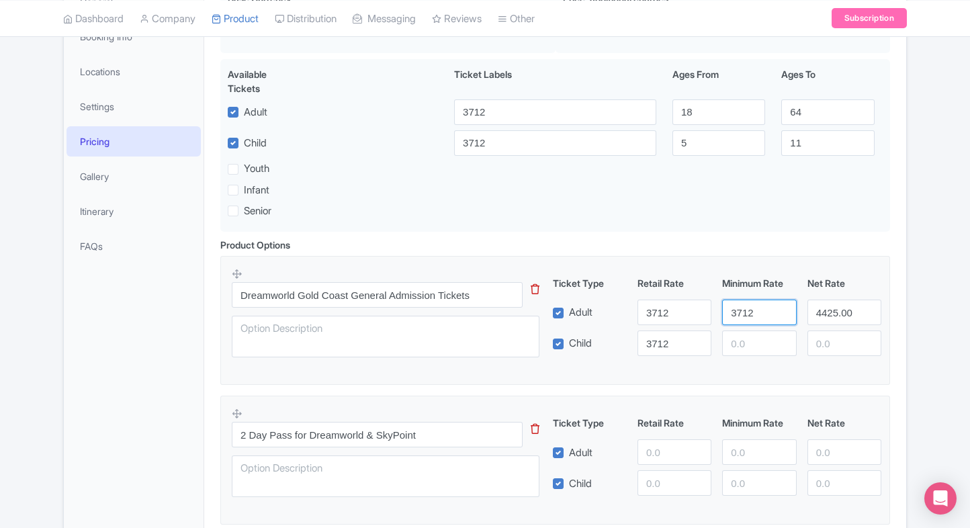
type input "3712"
click at [749, 353] on input "number" at bounding box center [759, 343] width 74 height 26
paste input "3712"
drag, startPoint x: 749, startPoint y: 353, endPoint x: 836, endPoint y: 328, distance: 90.3
click at [836, 328] on div "Ticket Type Retail Rate Minimum Rate Net Rate Adult 3712 3712 4425.00 Child 371…" at bounding box center [717, 316] width 324 height 80
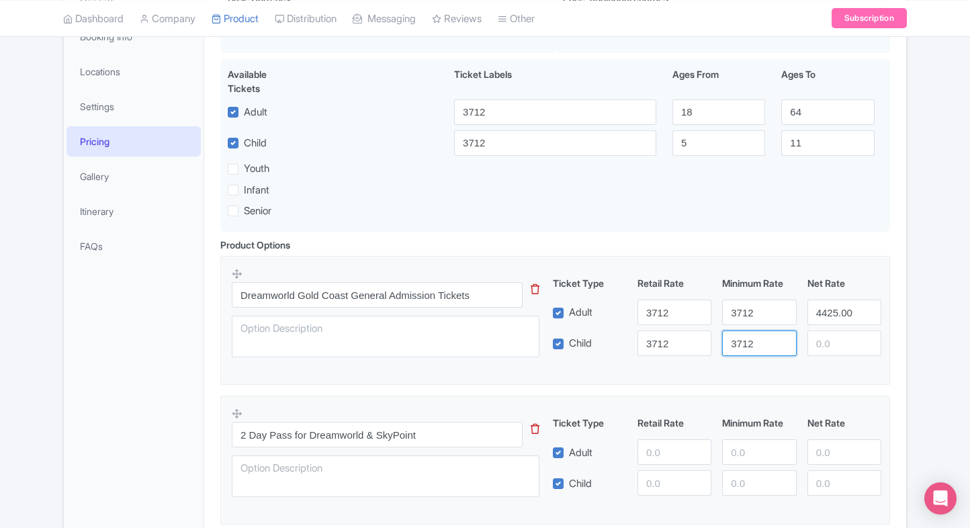
type input "3712"
click at [836, 328] on div "Ticket Type Retail Rate Minimum Rate Net Rate Adult 3712 3712 4425.00 Child 371…" at bounding box center [717, 316] width 324 height 80
drag, startPoint x: 836, startPoint y: 328, endPoint x: 836, endPoint y: 307, distance: 20.8
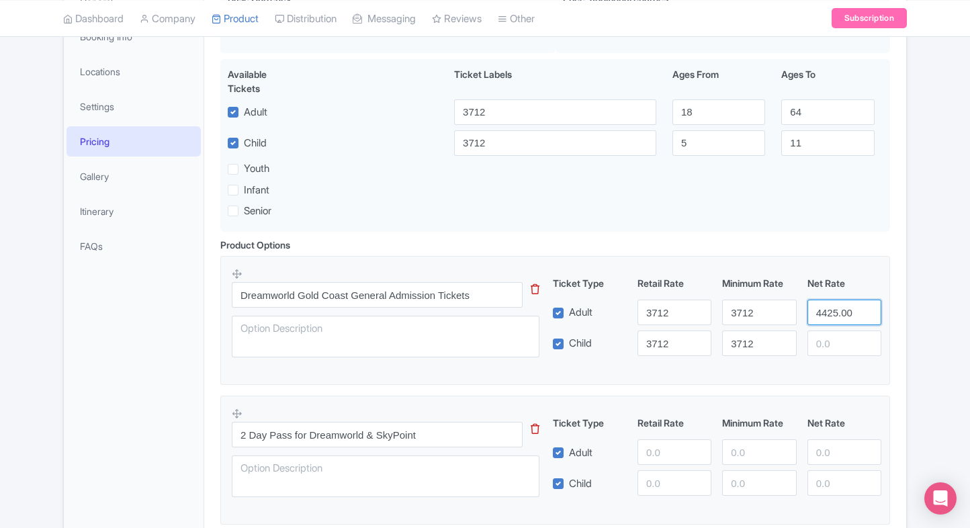
click at [836, 307] on input "4425.00" at bounding box center [844, 312] width 74 height 26
paste input "3712"
type input "3712"
click at [835, 332] on input "number" at bounding box center [844, 343] width 74 height 26
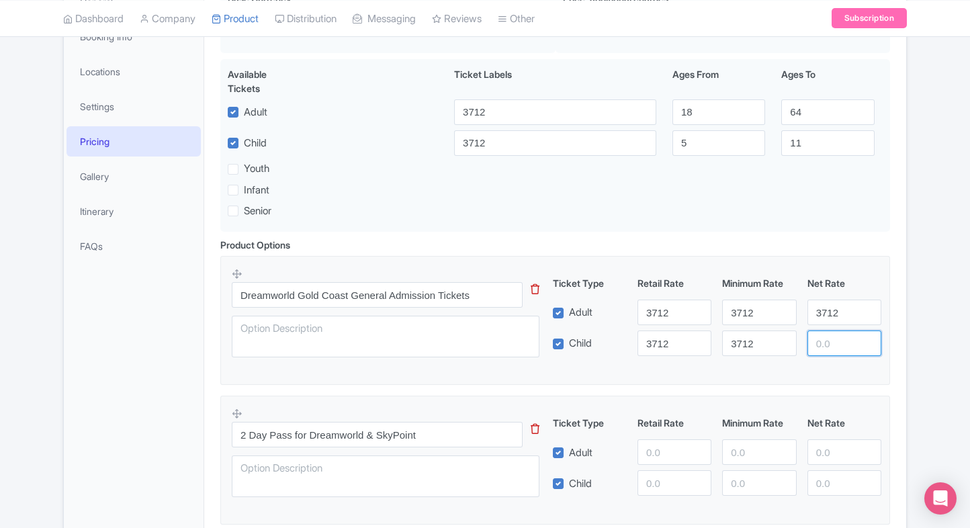
paste input "3712"
click at [835, 332] on input "3712" at bounding box center [844, 343] width 74 height 26
type input "3712"
click at [908, 318] on div "← Back to Products Dreamworld Tickets, Gold Coast ID# ZFSCPD Content Distributi…" at bounding box center [484, 525] width 859 height 1299
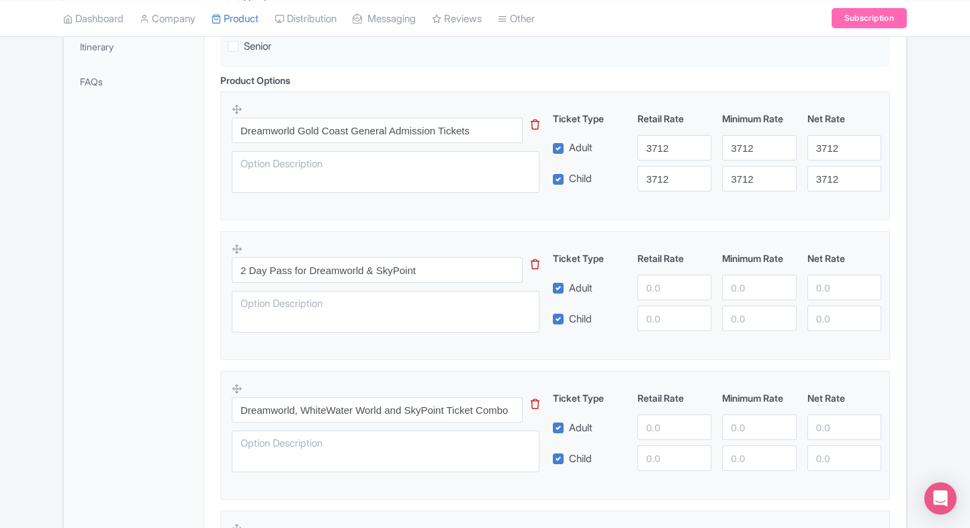
scroll to position [415, 0]
click at [653, 286] on input "number" at bounding box center [674, 287] width 74 height 26
type input "6600"
paste input "6600"
click at [650, 317] on input "6600" at bounding box center [674, 318] width 74 height 26
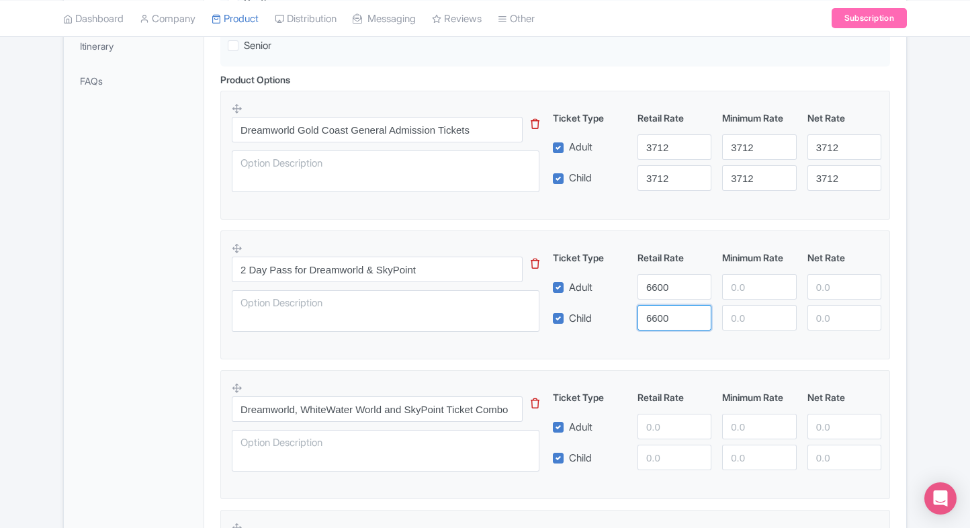
type input "6600"
paste input "6600"
click at [722, 297] on input "6600" at bounding box center [759, 287] width 74 height 26
type input "6600"
paste input "6600"
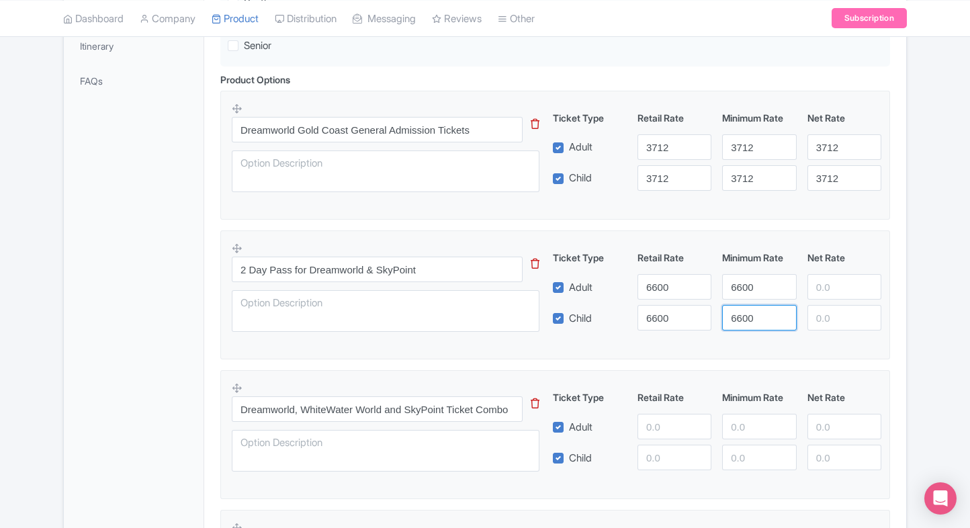
click at [735, 312] on input "6600" at bounding box center [759, 318] width 74 height 26
type input "6600"
paste input "6600"
click at [808, 295] on input "6600" at bounding box center [844, 287] width 74 height 26
type input "6600"
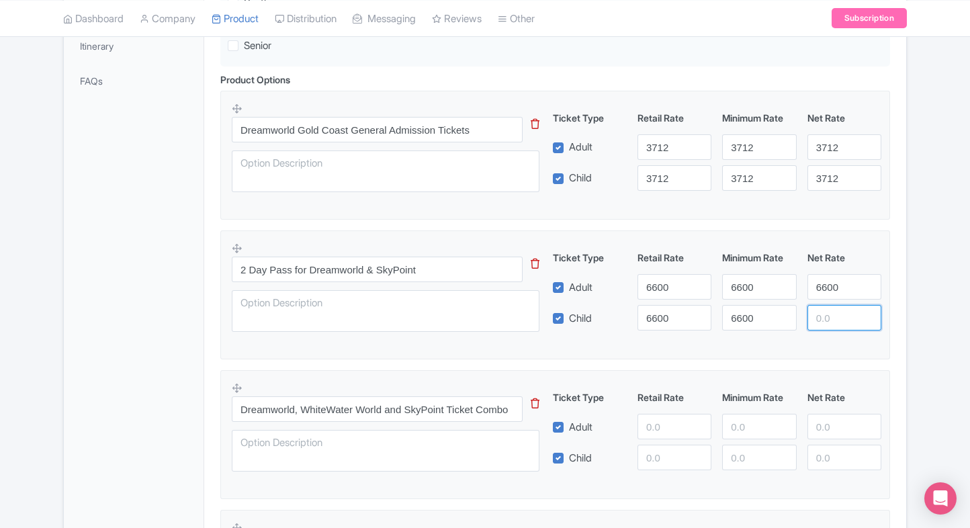
paste input "6600"
click at [817, 310] on input "6600" at bounding box center [844, 318] width 74 height 26
type input "6600"
click at [896, 311] on div "Product Options i Dreamworld Gold Coast General Admission Tickets This tip has …" at bounding box center [555, 511] width 686 height 877
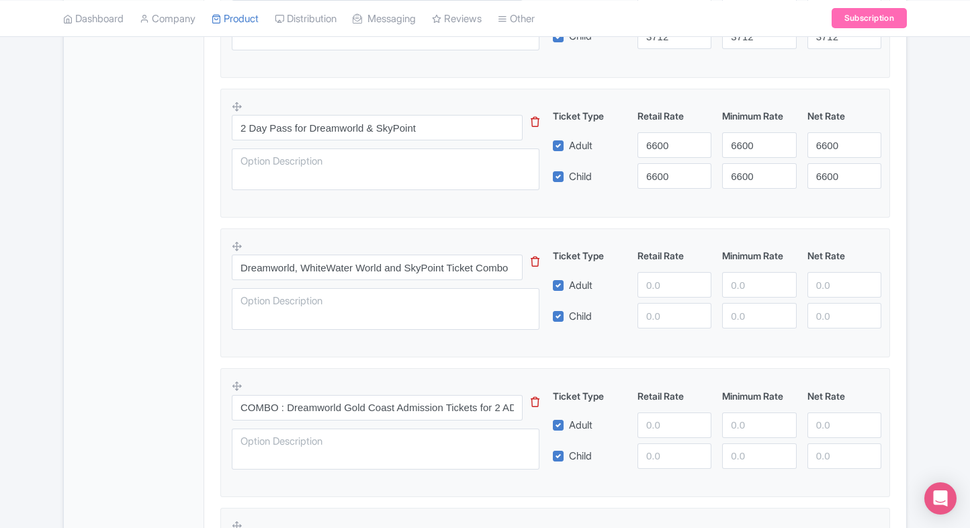
scroll to position [557, 0]
click at [658, 281] on input "number" at bounding box center [674, 284] width 74 height 26
type input "7700"
click at [658, 302] on input "number" at bounding box center [674, 315] width 74 height 26
paste input "7700"
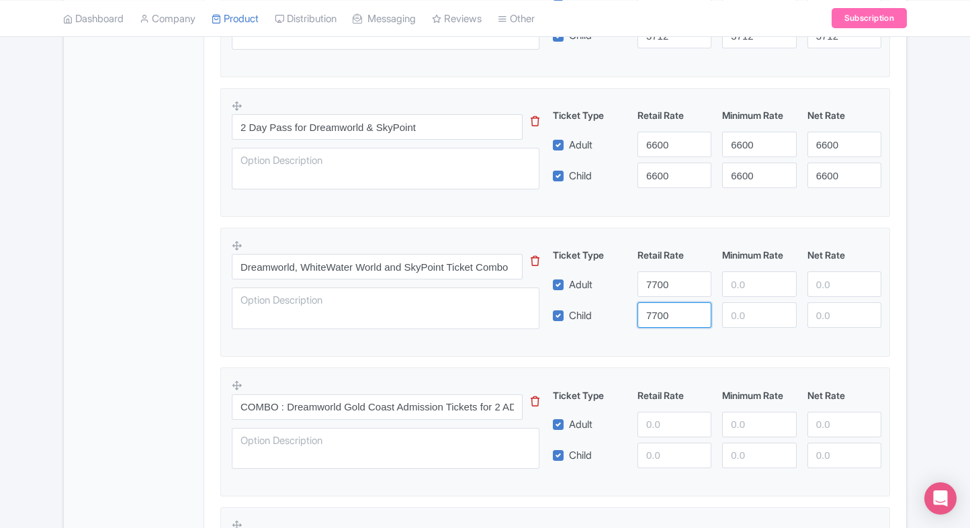
type input "7700"
paste input "7700"
click at [737, 274] on input "7700" at bounding box center [759, 284] width 74 height 26
type input "7700"
paste input "7700"
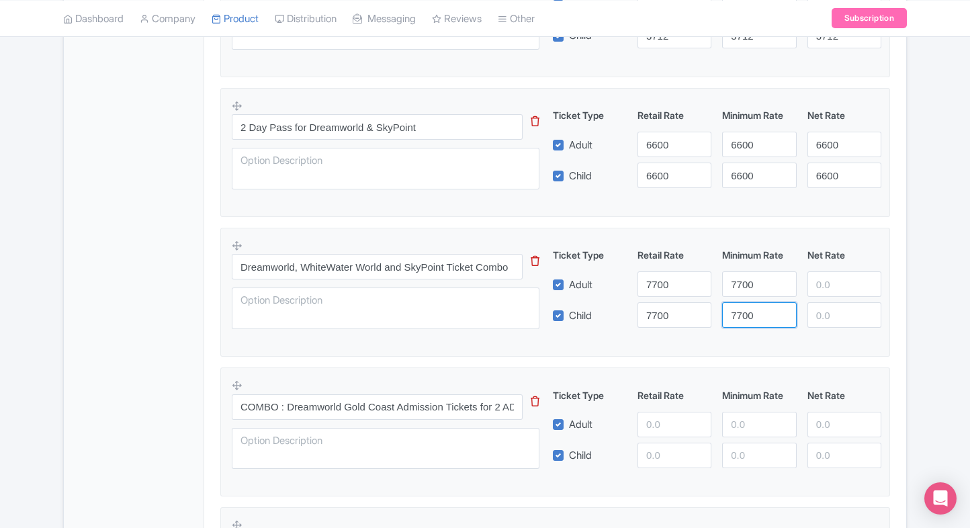
click at [748, 304] on input "7700" at bounding box center [759, 315] width 74 height 26
type input "7700"
paste input "7700"
drag, startPoint x: 817, startPoint y: 283, endPoint x: 832, endPoint y: 317, distance: 37.3
click at [832, 317] on div "Ticket Type Retail Rate Minimum Rate Net Rate Adult 7700 7700 7700 Child 7700 7…" at bounding box center [717, 288] width 324 height 80
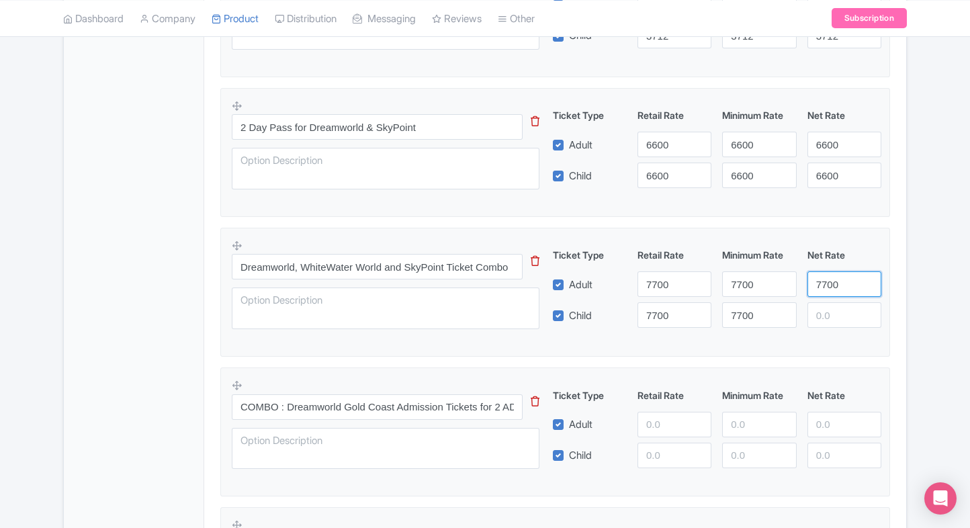
type input "7700"
paste input "7700"
click at [832, 317] on input "7700" at bounding box center [844, 315] width 74 height 26
type input "7700"
click at [888, 300] on fieldset "Dreamworld, WhiteWater World and SkyPoint Ticket Combo This tip has not data. C…" at bounding box center [554, 292] width 669 height 129
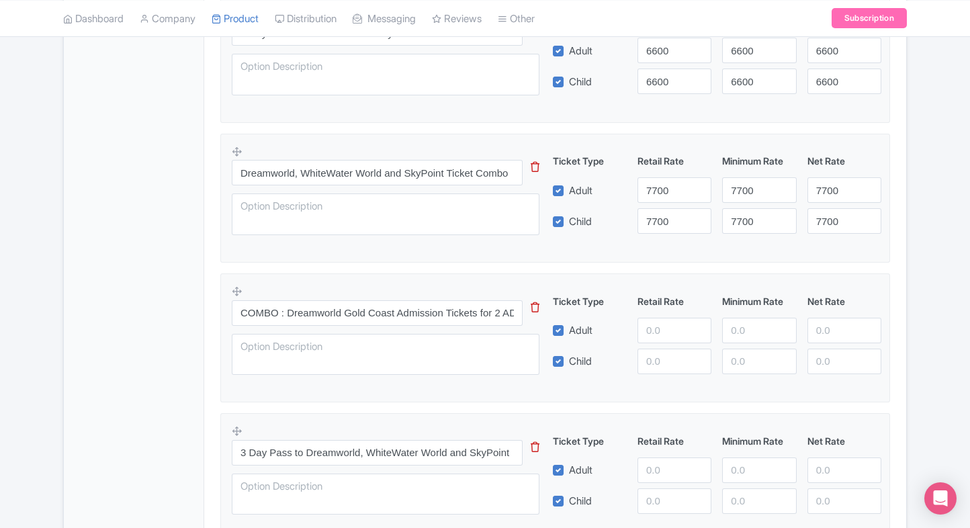
scroll to position [653, 0]
click at [665, 328] on input "number" at bounding box center [674, 329] width 74 height 26
type input "7999"
paste input "7999"
drag, startPoint x: 669, startPoint y: 356, endPoint x: 735, endPoint y: 334, distance: 69.4
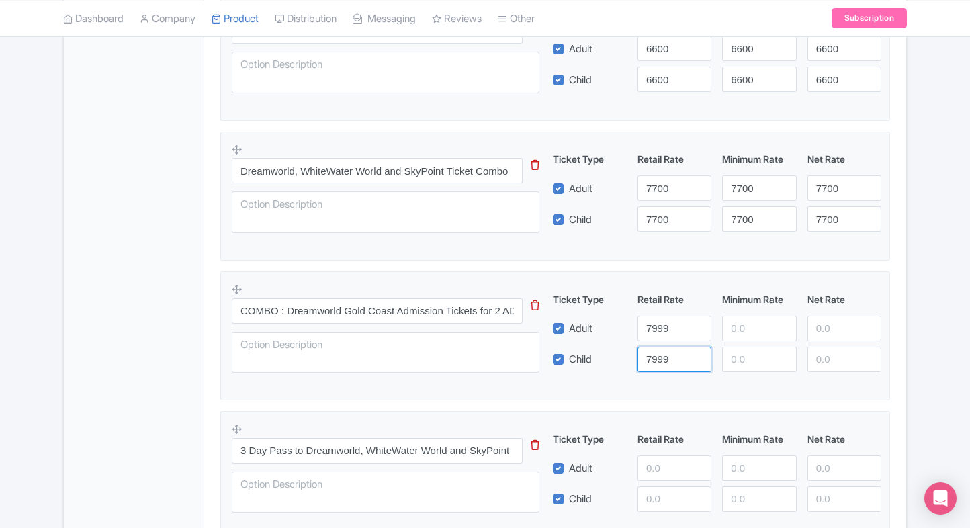
click at [735, 334] on div "Ticket Type Retail Rate Minimum Rate Net Rate Adult 7999 Child 7999 This tip ha…" at bounding box center [717, 332] width 324 height 80
type input "7999"
paste input "7999"
click at [735, 334] on input "7999" at bounding box center [759, 329] width 74 height 26
type input "7999"
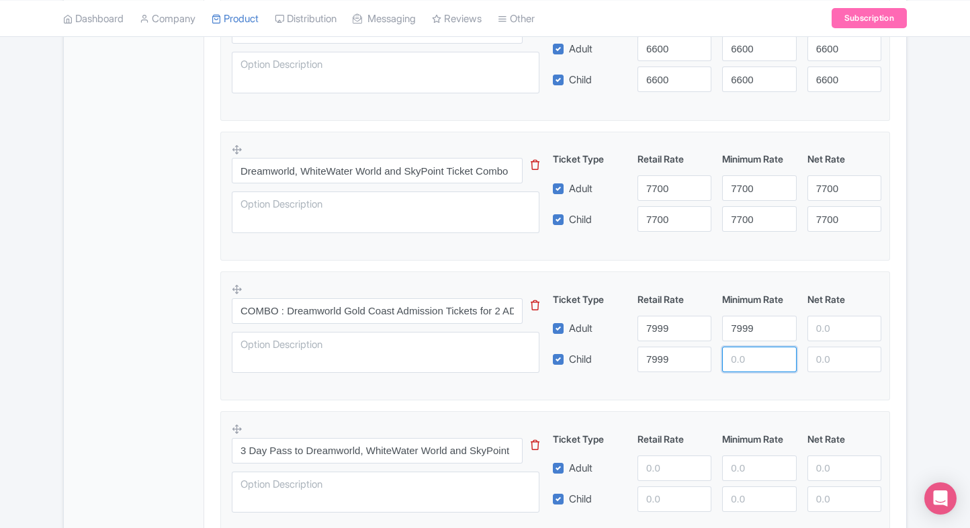
paste input "7999"
drag, startPoint x: 743, startPoint y: 348, endPoint x: 827, endPoint y: 329, distance: 86.8
click at [827, 329] on div "Ticket Type Retail Rate Minimum Rate Net Rate Adult 7999 7999 Child 7999 7999 T…" at bounding box center [717, 332] width 324 height 80
type input "7999"
paste input "7999"
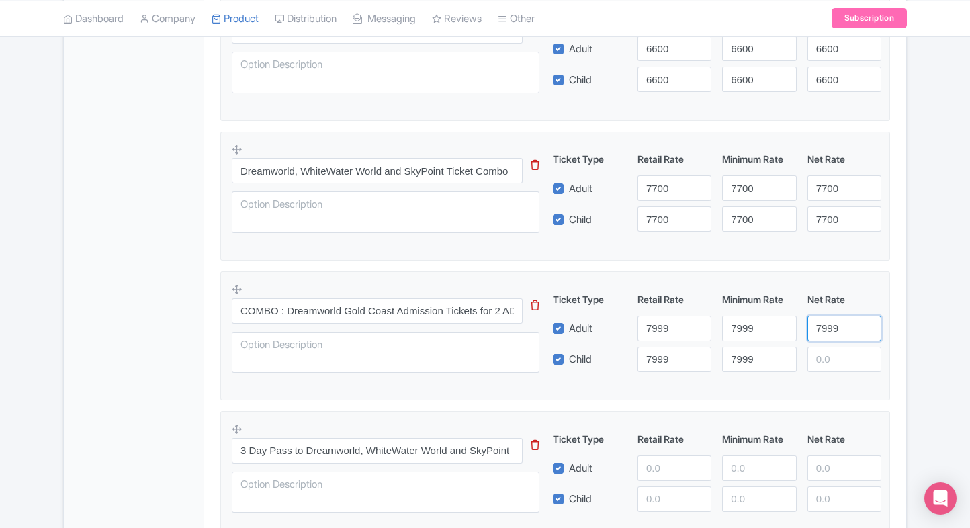
click at [827, 329] on input "7999" at bounding box center [844, 329] width 74 height 26
type input "7999"
paste input "7999"
click at [830, 349] on input "7999" at bounding box center [844, 359] width 74 height 26
type input "7999"
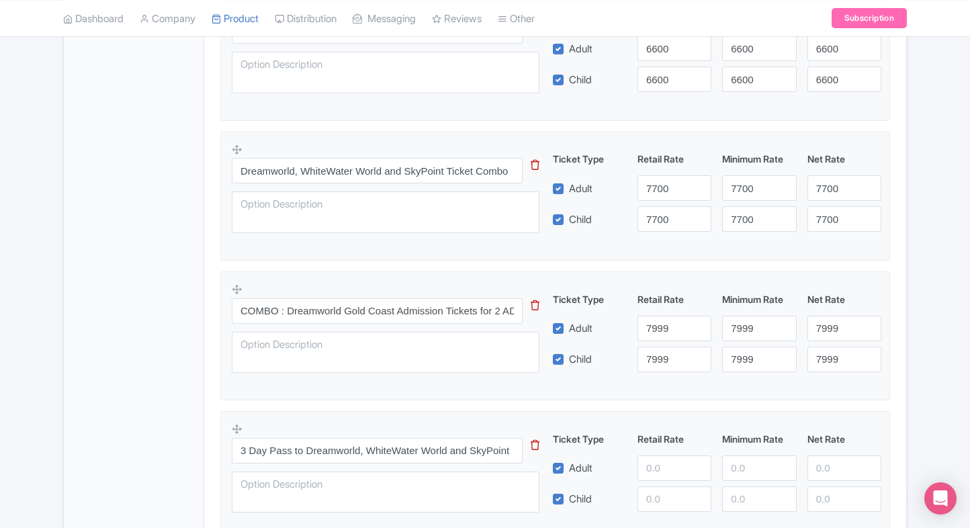
click at [900, 329] on div "Dreamworld Tickets, Gold Coast Name * i Dreamworld Tickets, Gold Coast Your pro…" at bounding box center [555, 171] width 702 height 1199
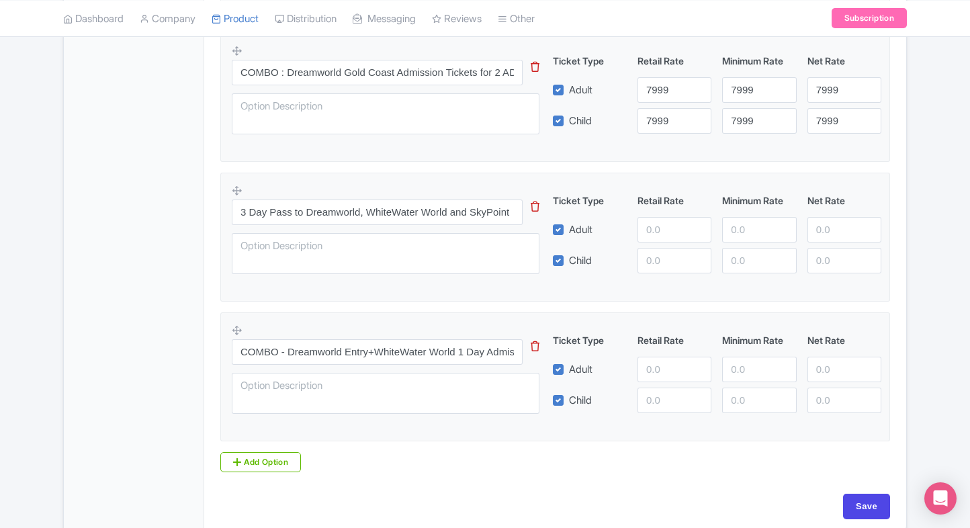
scroll to position [910, 0]
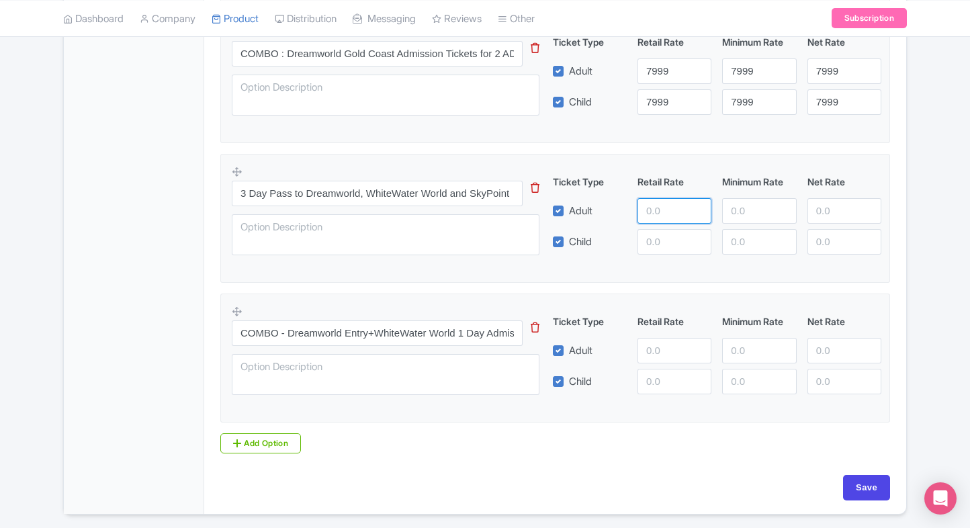
click at [651, 222] on input "number" at bounding box center [674, 211] width 74 height 26
type input "810"
type input "8100"
paste input "8100"
click at [657, 248] on input "8100" at bounding box center [674, 242] width 74 height 26
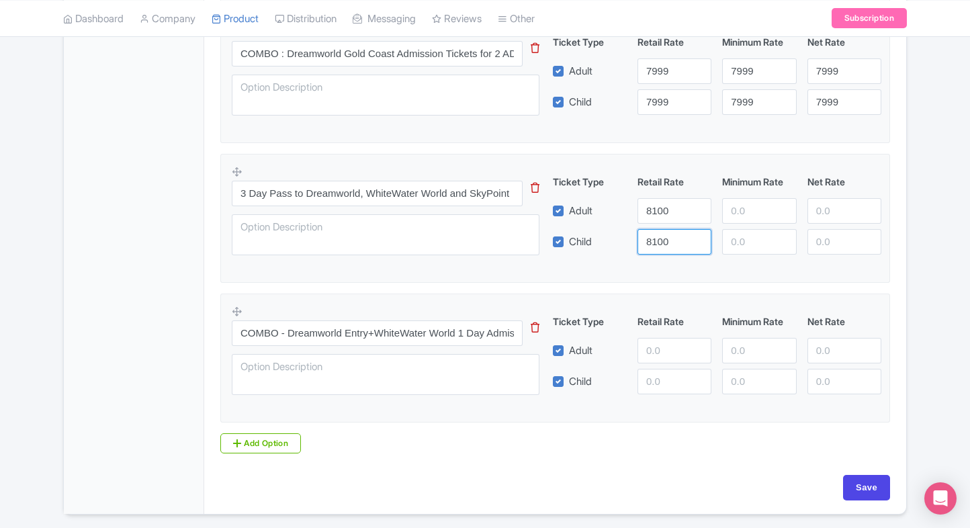
type input "8100"
paste input "8100"
click at [763, 216] on input "8100" at bounding box center [759, 211] width 74 height 26
type input "8100"
paste input "8100"
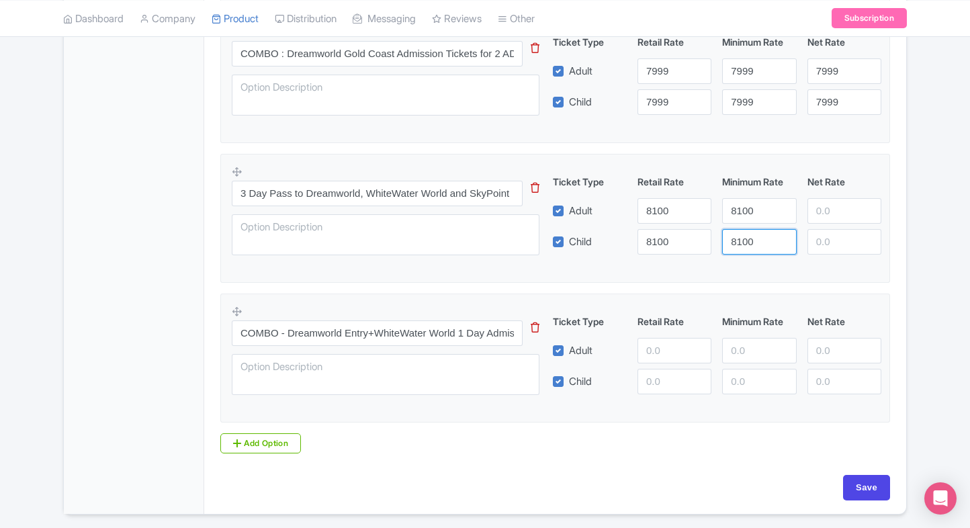
drag, startPoint x: 751, startPoint y: 239, endPoint x: 810, endPoint y: 214, distance: 63.7
click at [810, 214] on div "Ticket Type Retail Rate Minimum Rate Net Rate Adult 8100 8100 Child 8100 8100 T…" at bounding box center [717, 215] width 324 height 80
type input "8100"
paste input "8100"
click at [810, 214] on input "8100" at bounding box center [844, 211] width 74 height 26
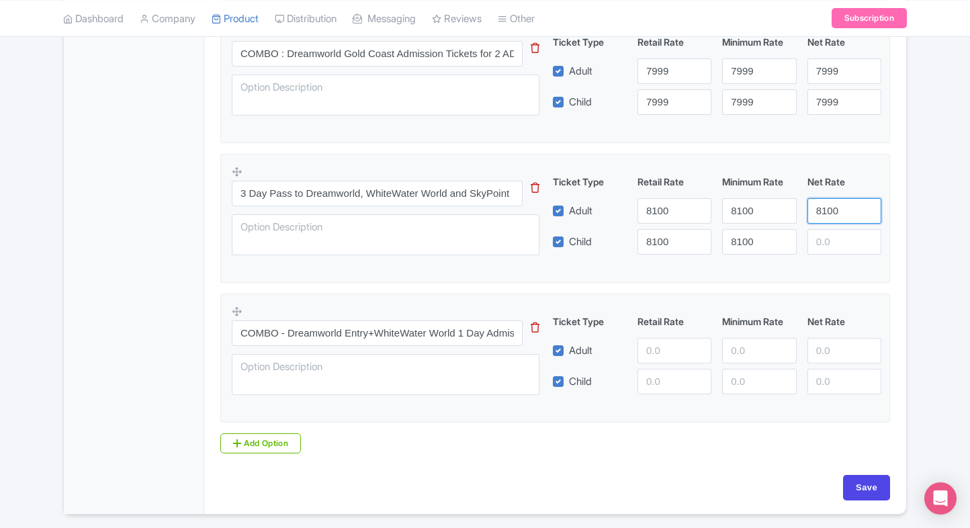
type input "8100"
paste input "8100"
click at [822, 240] on input "8100" at bounding box center [844, 242] width 74 height 26
type input "8100"
click at [894, 237] on div "Product Options i Dreamworld Gold Coast General Admission Tickets This tip has …" at bounding box center [555, 15] width 686 height 877
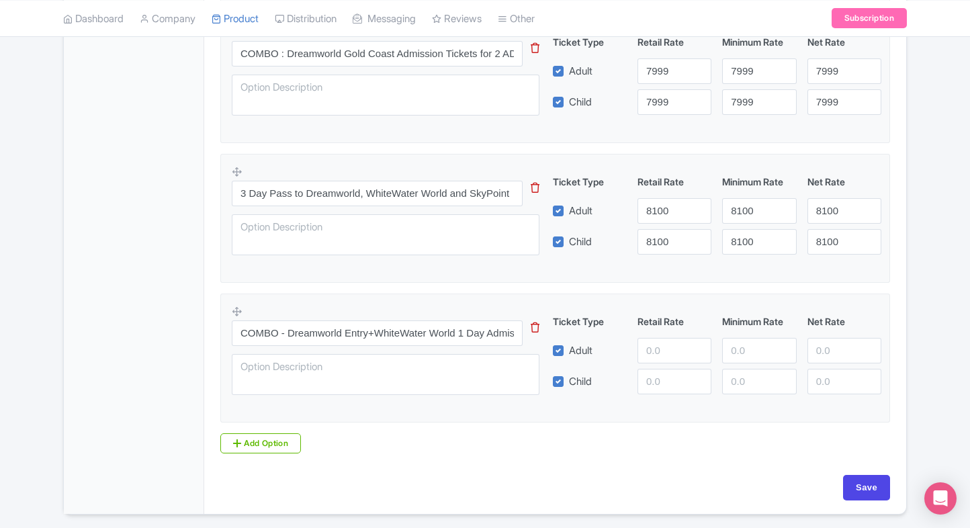
scroll to position [952, 0]
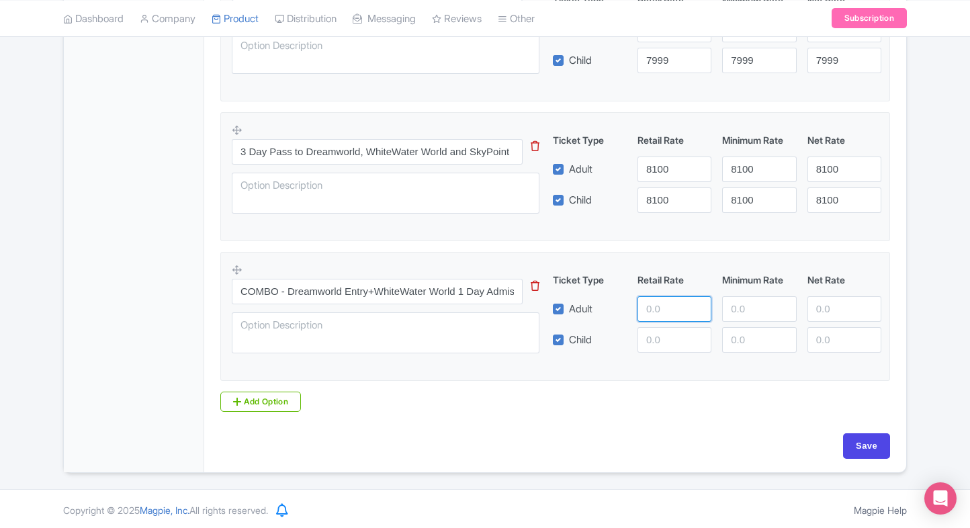
click at [665, 318] on input "number" at bounding box center [674, 309] width 74 height 26
paste input "11499"
type input "11499"
paste input "11499"
drag, startPoint x: 661, startPoint y: 346, endPoint x: 750, endPoint y: 301, distance: 99.4
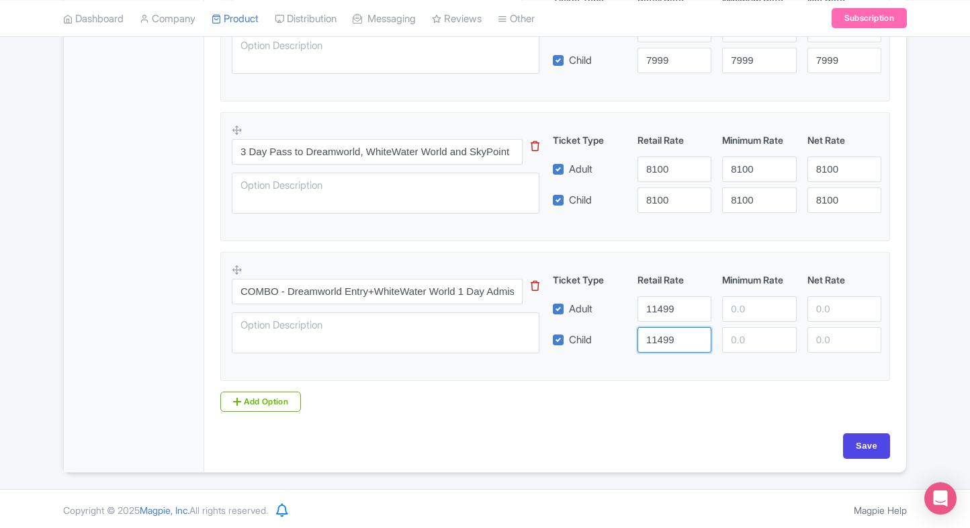
click at [750, 301] on div "Ticket Type Retail Rate Minimum Rate Net Rate Adult 11499 Child 11499 This tip …" at bounding box center [717, 313] width 324 height 80
type input "11499"
paste input "11499"
click at [750, 301] on input "11499" at bounding box center [759, 309] width 74 height 26
type input "11499"
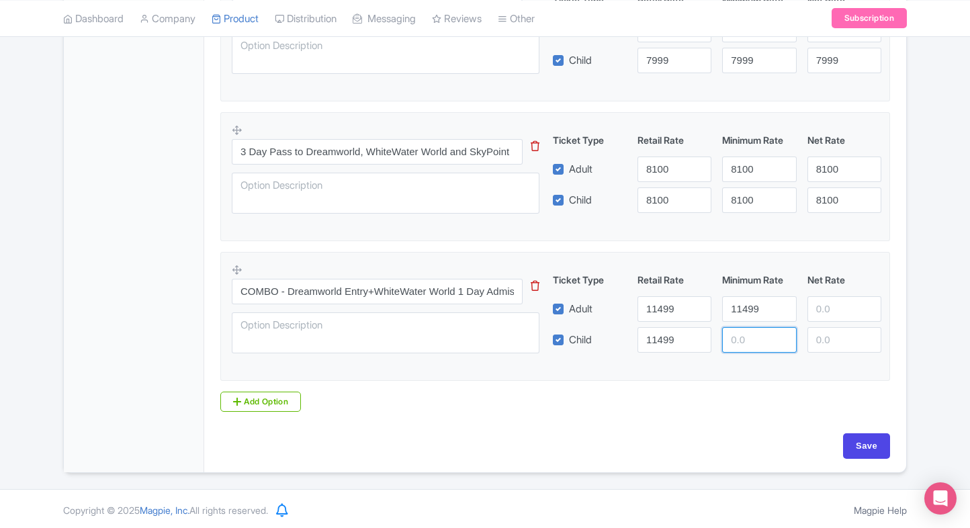
paste input "11499"
click at [745, 332] on input "11499" at bounding box center [759, 340] width 74 height 26
type input "11499"
paste input "11499"
drag, startPoint x: 827, startPoint y: 308, endPoint x: 830, endPoint y: 336, distance: 29.1
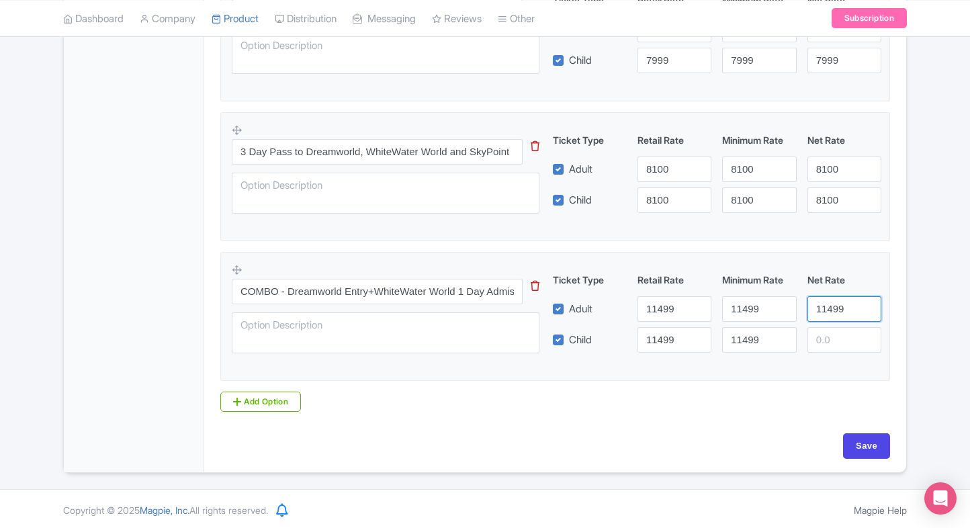
click at [830, 336] on div "Ticket Type Retail Rate Minimum Rate Net Rate Adult 11499 11499 11499 Child 114…" at bounding box center [717, 313] width 324 height 80
type input "11499"
paste input "11499"
click at [830, 336] on input "11499" at bounding box center [844, 340] width 74 height 26
type input "11499"
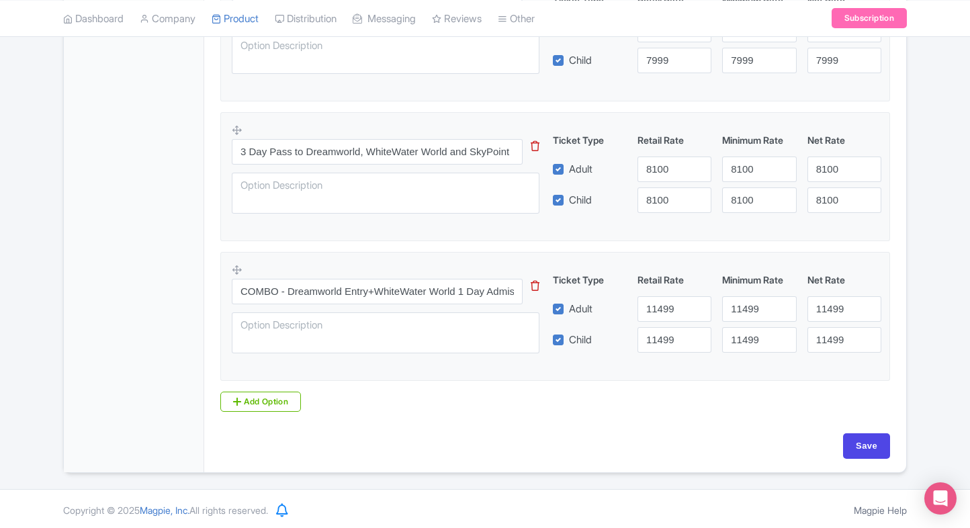
click at [854, 439] on input "Save" at bounding box center [866, 446] width 47 height 26
type input "Saving..."
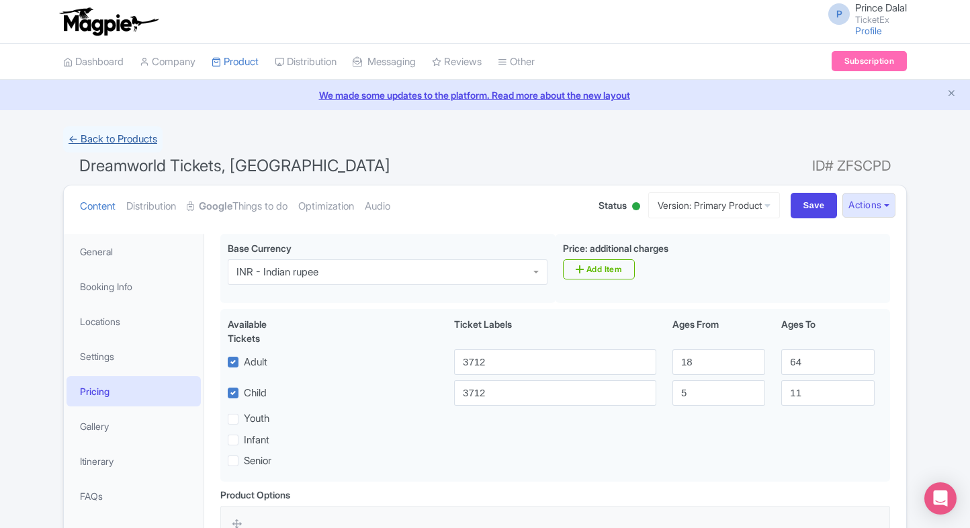
click at [73, 142] on link "← Back to Products" at bounding box center [112, 139] width 99 height 26
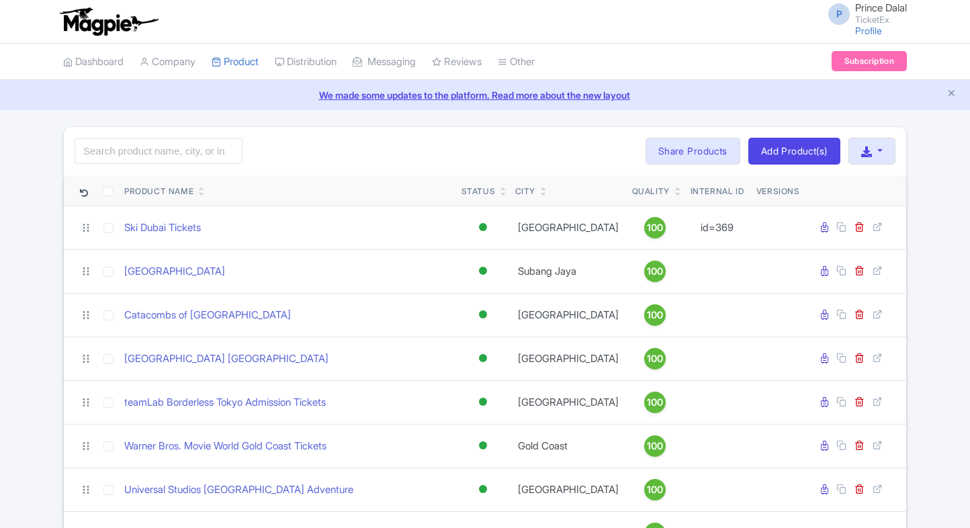
click at [175, 157] on input "search" at bounding box center [159, 151] width 168 height 26
click at [142, 146] on input "search" at bounding box center [159, 151] width 168 height 26
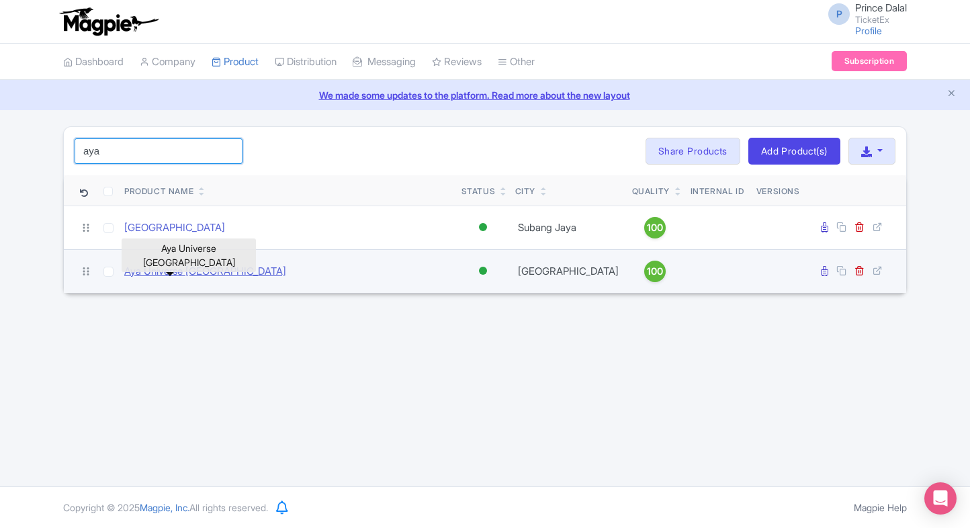
type input "aya"
click at [162, 273] on link "Aya Universe [GEOGRAPHIC_DATA]" at bounding box center [205, 271] width 162 height 15
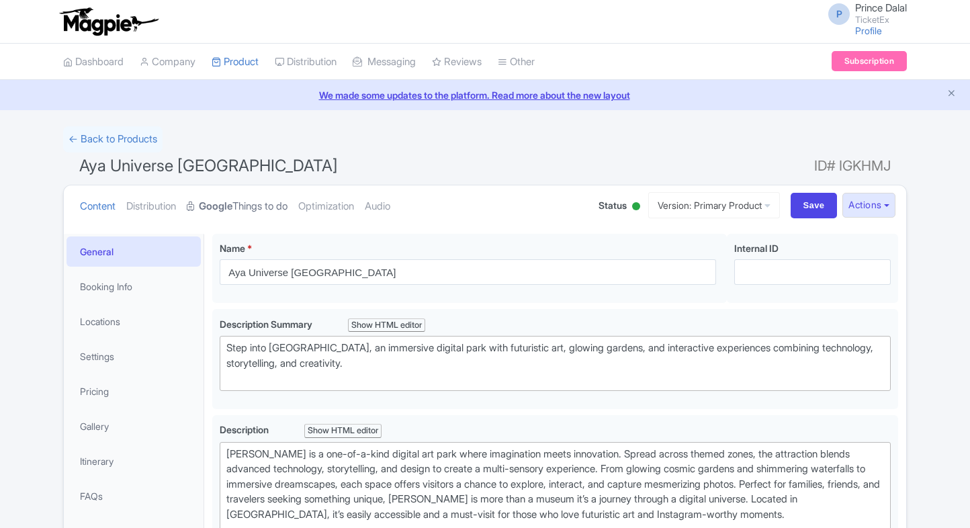
click at [245, 223] on link "Google Things to do" at bounding box center [237, 206] width 101 height 42
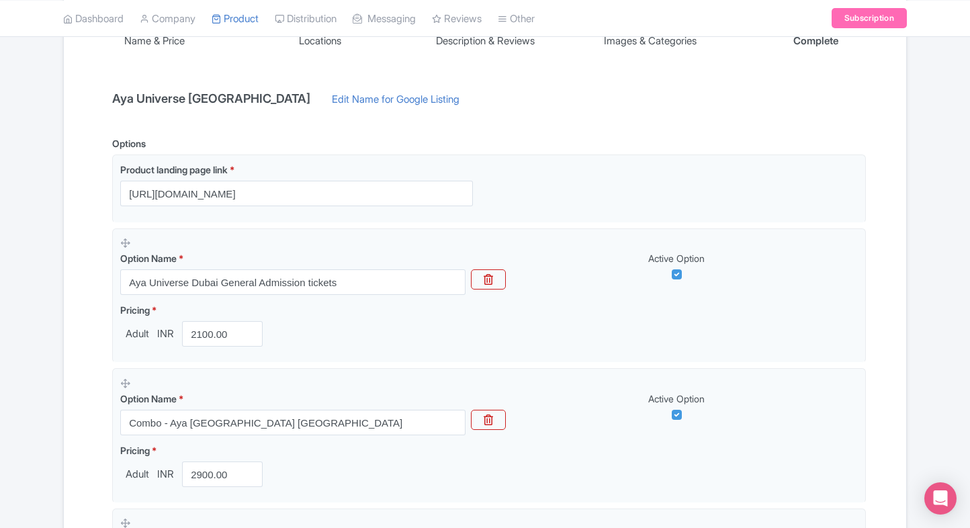
scroll to position [324, 0]
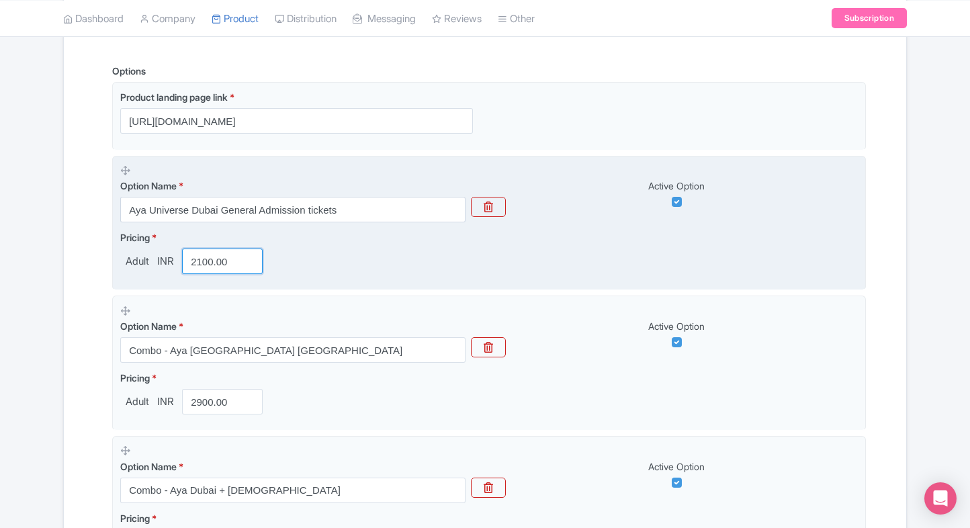
click at [197, 267] on input "2100.00" at bounding box center [222, 261] width 81 height 26
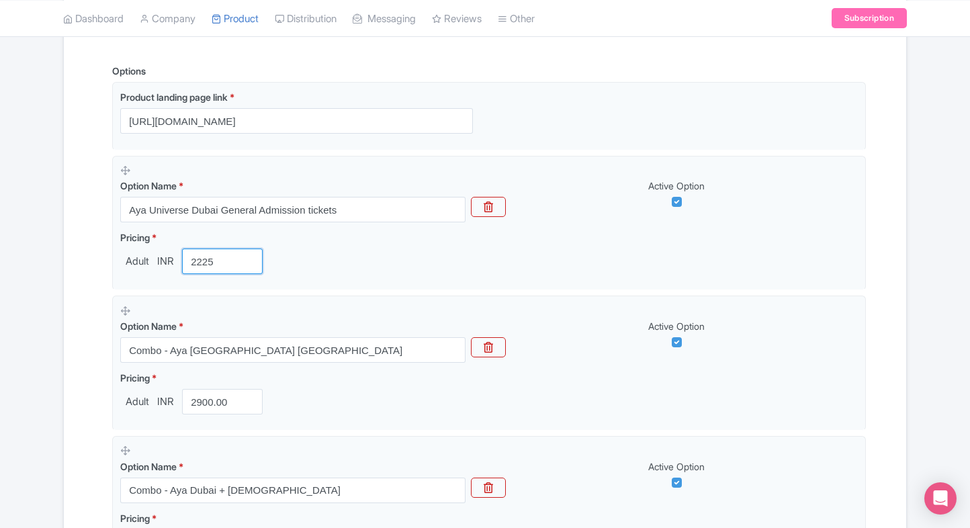
type input "2225"
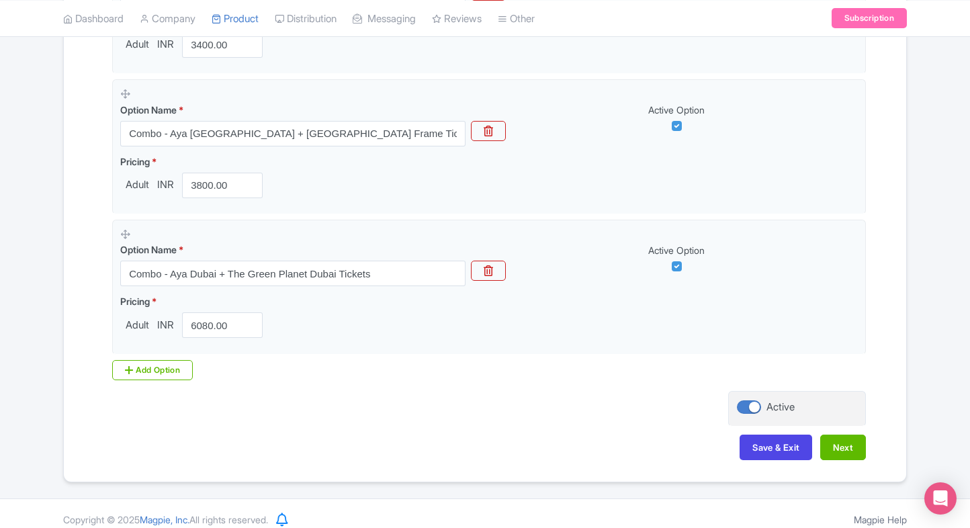
scroll to position [1103, 0]
click at [755, 449] on button "Save & Exit" at bounding box center [775, 446] width 73 height 26
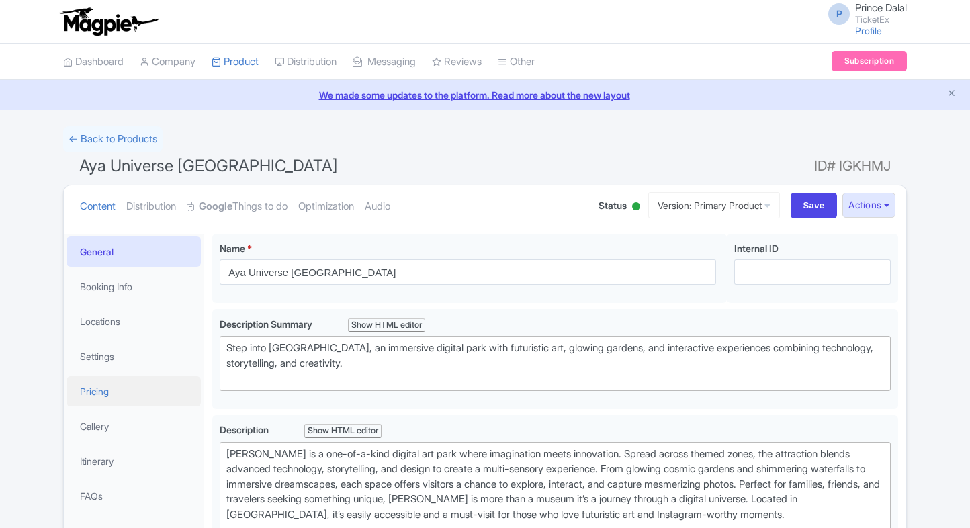
click at [117, 398] on link "Pricing" at bounding box center [133, 391] width 134 height 30
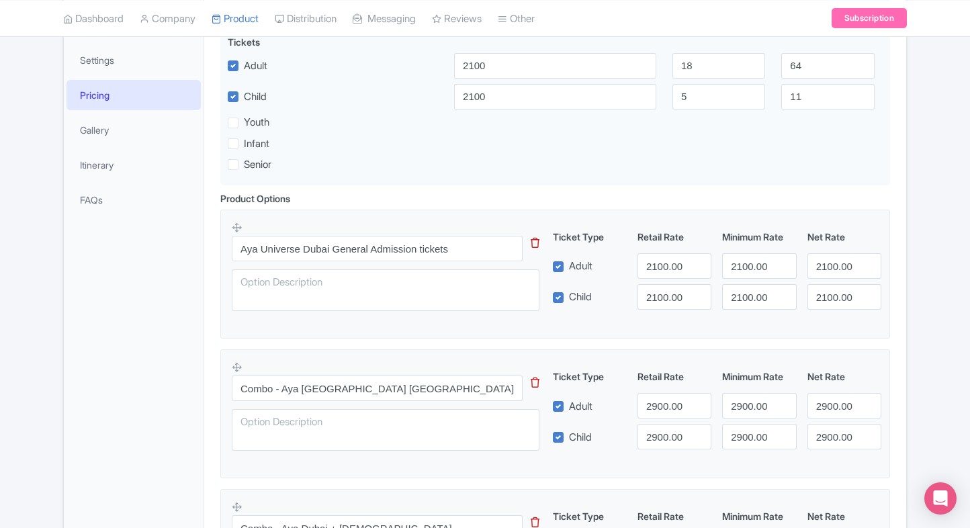
scroll to position [295, 0]
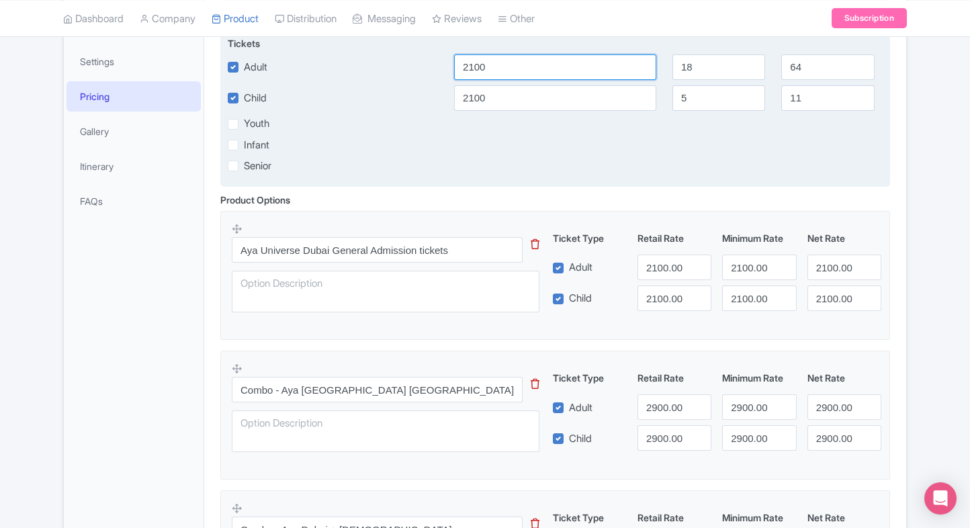
click at [518, 73] on input "2100" at bounding box center [555, 67] width 202 height 26
type input "2225"
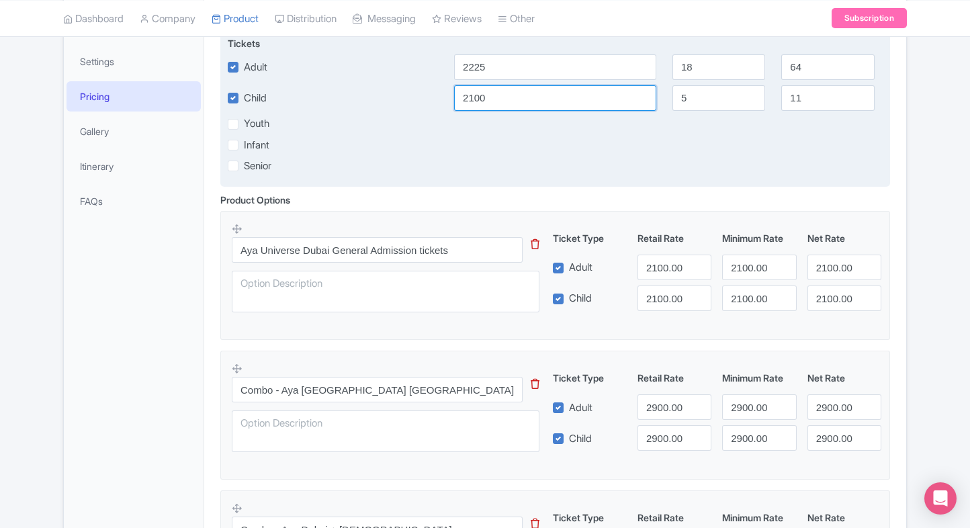
click at [510, 98] on input "2100" at bounding box center [555, 98] width 202 height 26
paste input "225"
click at [510, 98] on input "2225" at bounding box center [555, 98] width 202 height 26
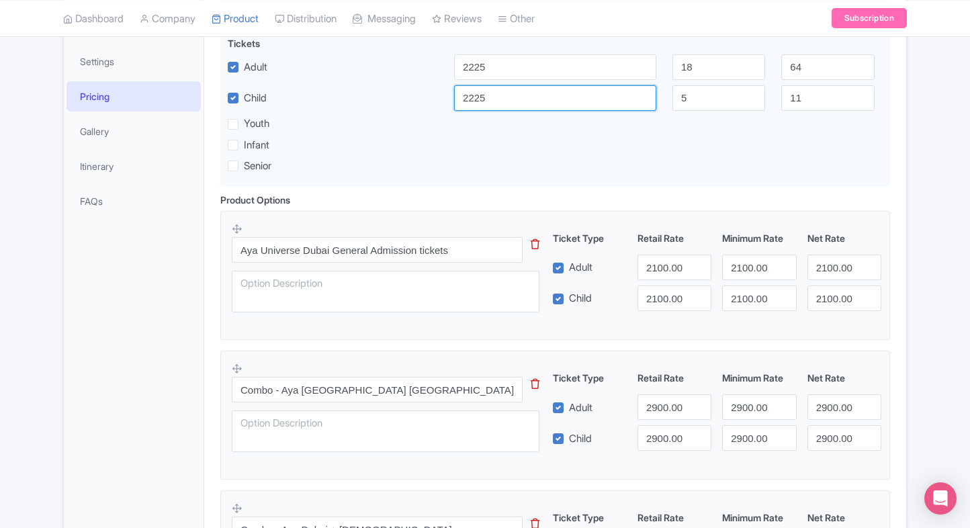
type input "2225"
click at [662, 250] on div "Ticket Type Retail Rate Minimum Rate Net Rate Adult 2100.00 2100.00 2100.00 Chi…" at bounding box center [717, 271] width 324 height 80
click at [663, 269] on input "2100.00" at bounding box center [674, 267] width 74 height 26
paste input "225"
type input "2225"
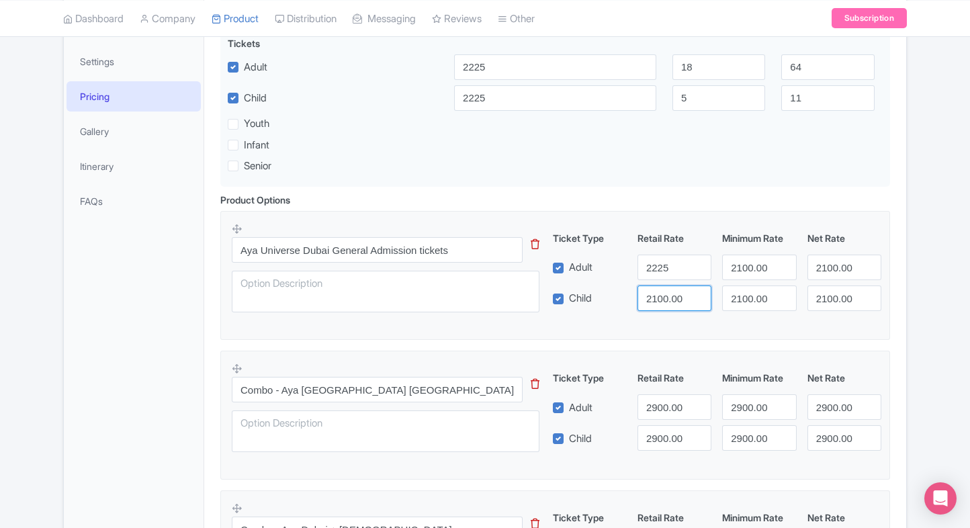
click at [662, 303] on input "2100.00" at bounding box center [674, 298] width 74 height 26
paste input "225"
click at [662, 303] on input "2225" at bounding box center [674, 298] width 74 height 26
type input "2225"
click at [747, 274] on input "2100.00" at bounding box center [759, 267] width 74 height 26
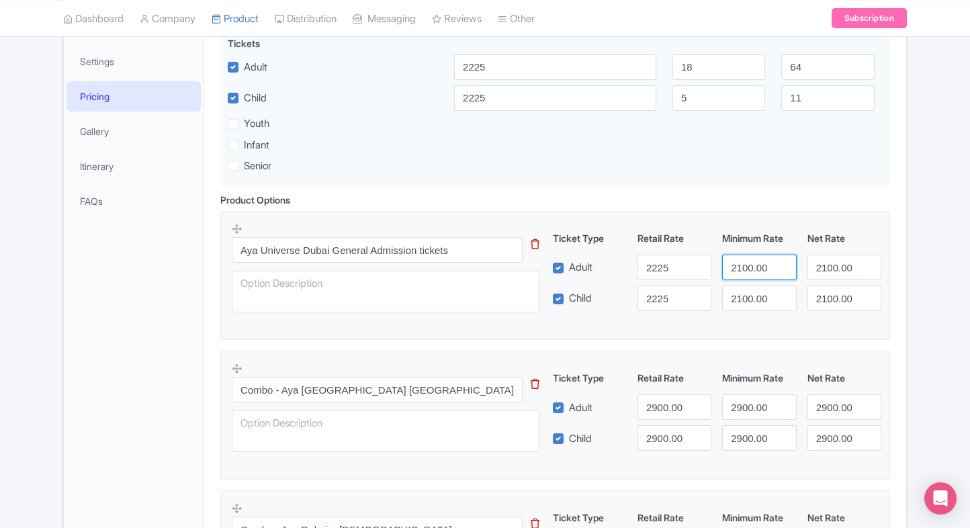
paste input "225"
drag, startPoint x: 747, startPoint y: 274, endPoint x: 755, endPoint y: 313, distance: 39.8
click at [755, 313] on div "Aya Universe Dubai General Admission tickets This tip has not data. Code: tip_o…" at bounding box center [555, 271] width 647 height 98
type input "2225"
click at [755, 313] on div "Aya Universe Dubai General Admission tickets This tip has not data. Code: tip_o…" at bounding box center [555, 271] width 647 height 98
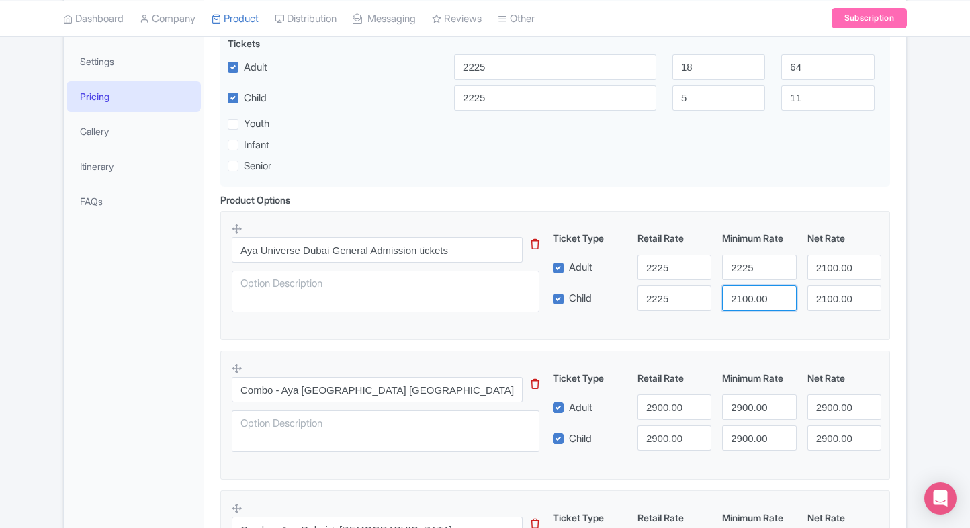
paste input "2225"
click at [755, 313] on div "Aya Universe Dubai General Admission tickets This tip has not data. Code: tip_o…" at bounding box center [555, 271] width 647 height 98
click at [756, 299] on input "2100.222500" at bounding box center [759, 298] width 74 height 26
paste input "225"
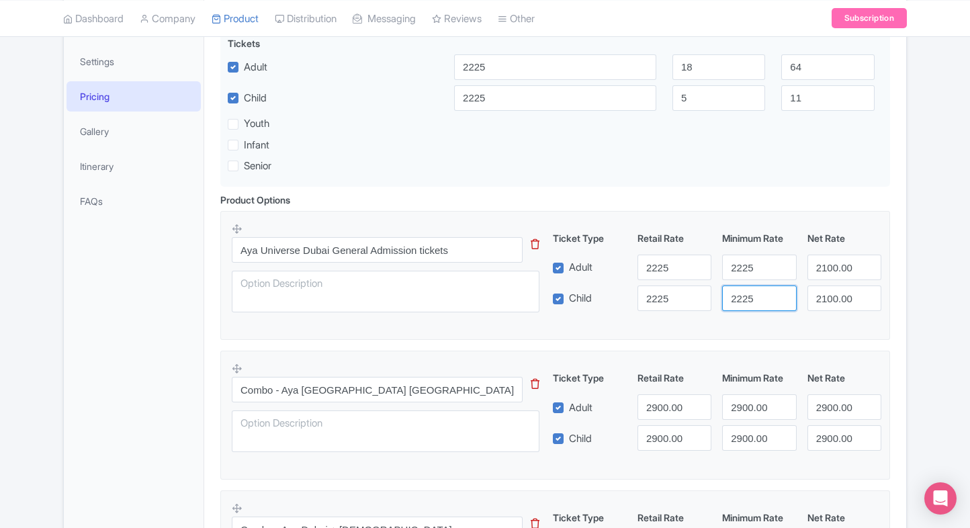
scroll to position [0, 0]
type input "2225"
click at [845, 271] on input "2100.00" at bounding box center [844, 267] width 74 height 26
paste input "225"
click at [845, 271] on input "2225" at bounding box center [844, 267] width 74 height 26
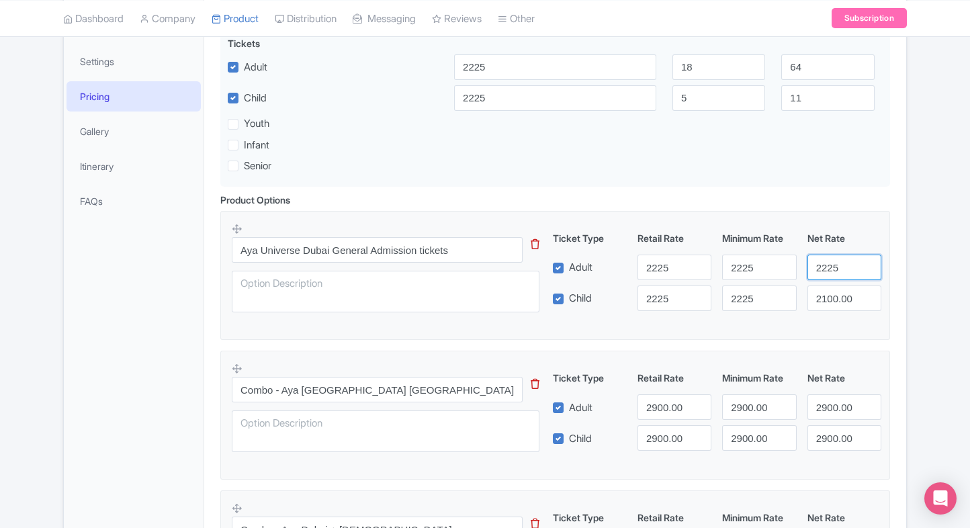
type input "2225"
click at [837, 293] on input "2100.00" at bounding box center [844, 298] width 74 height 26
paste input "225"
click at [837, 293] on input "2225" at bounding box center [844, 298] width 74 height 26
type input "2225"
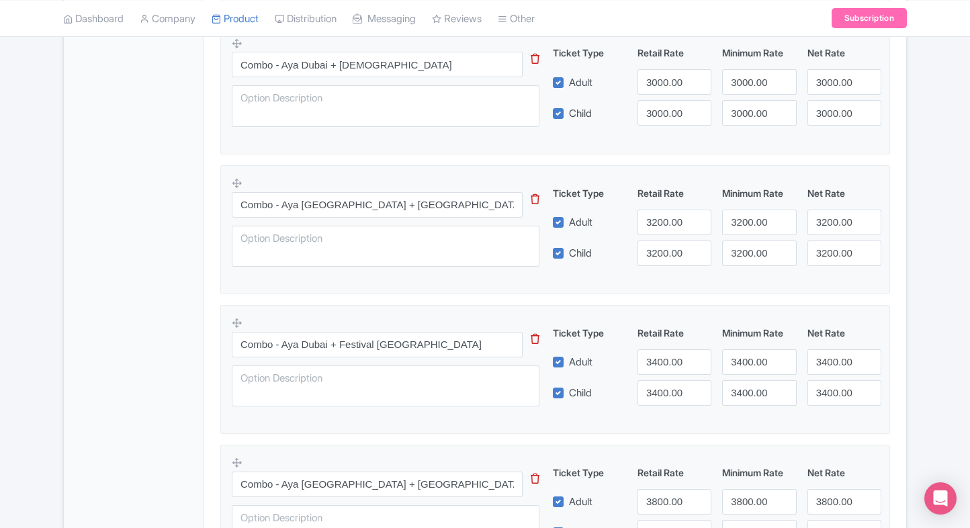
scroll to position [1092, 0]
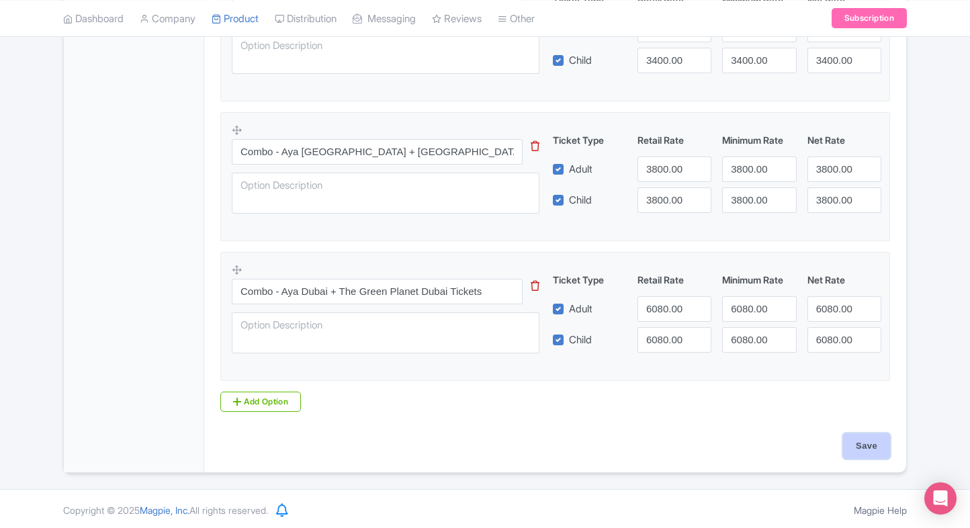
click at [850, 444] on input "Save" at bounding box center [866, 446] width 47 height 26
type input "Saving..."
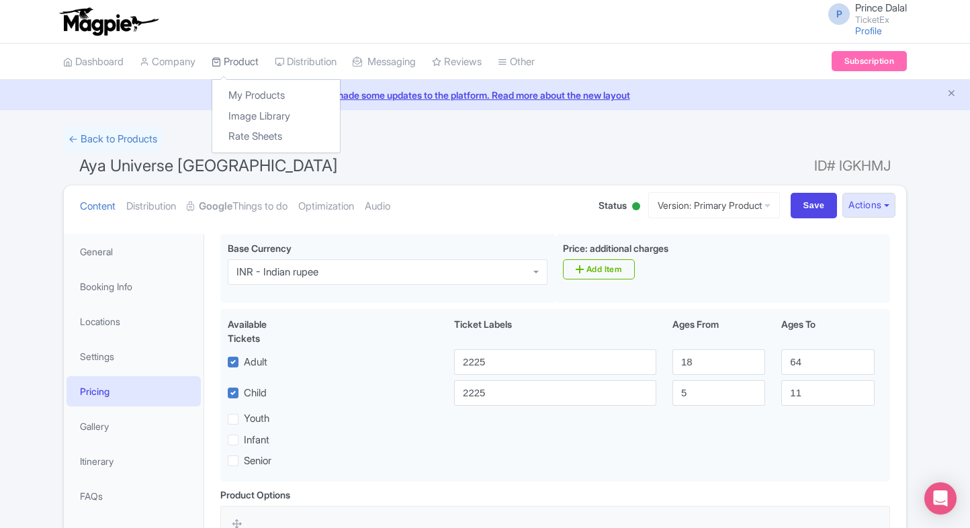
click at [246, 62] on link "Product" at bounding box center [235, 62] width 47 height 37
click at [249, 89] on link "My Products" at bounding box center [276, 95] width 128 height 21
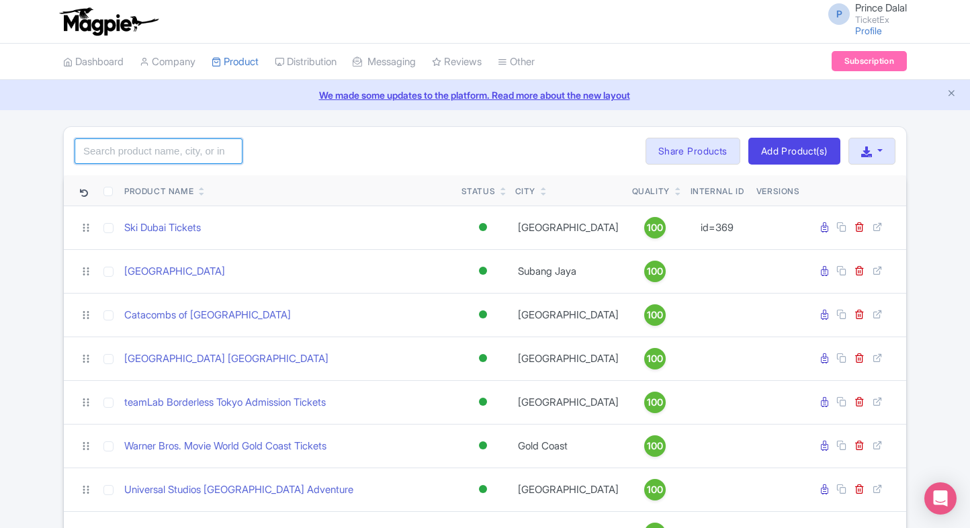
click at [156, 148] on input "search" at bounding box center [159, 151] width 168 height 26
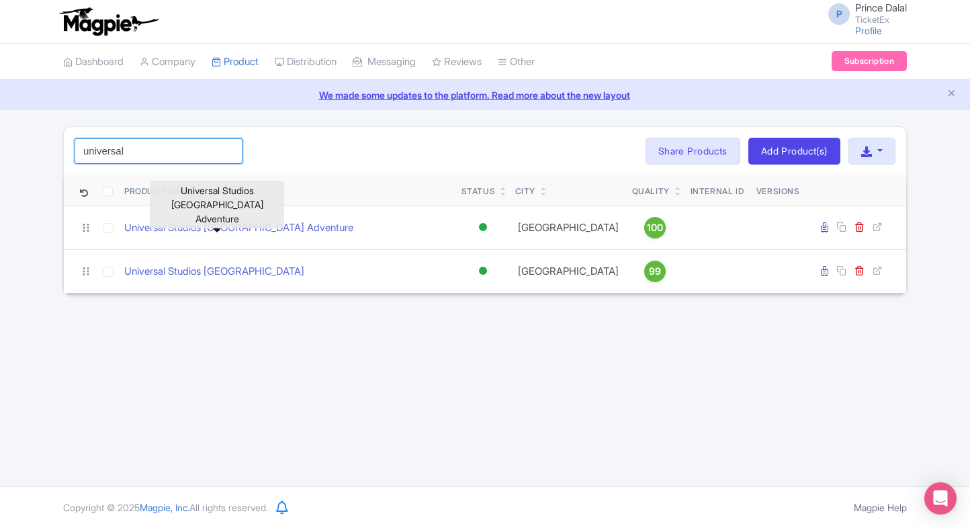
type input "universal"
click at [215, 230] on link "Universal Studios [GEOGRAPHIC_DATA] Adventure" at bounding box center [238, 227] width 229 height 15
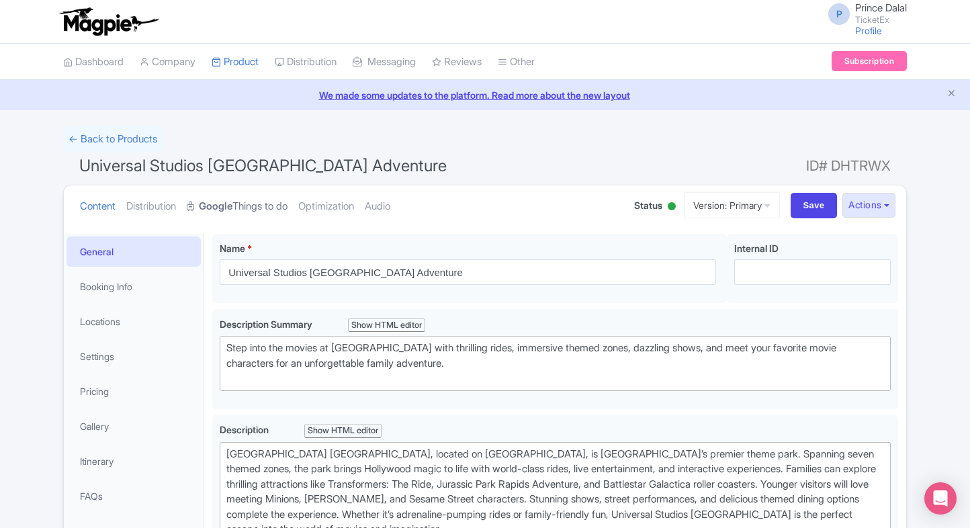
click at [263, 209] on link "Google Things to do" at bounding box center [237, 206] width 101 height 42
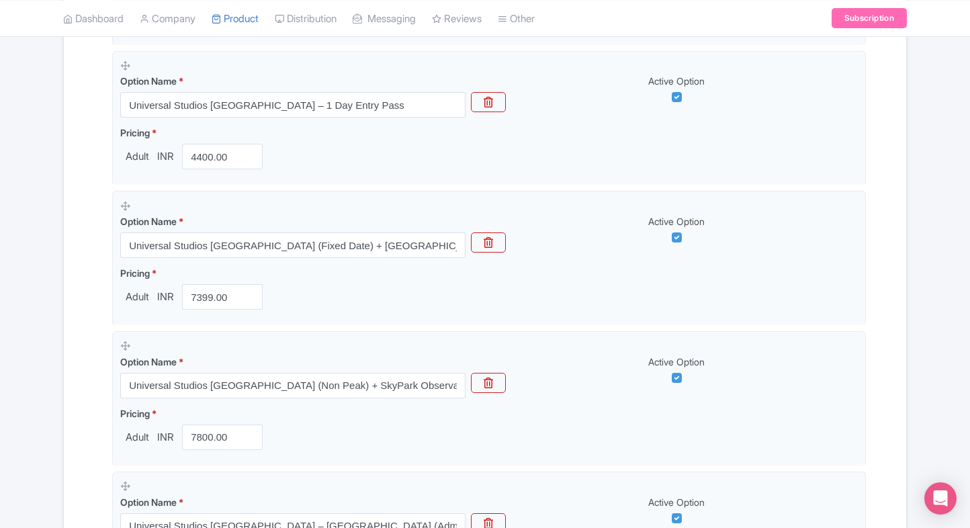
scroll to position [430, 0]
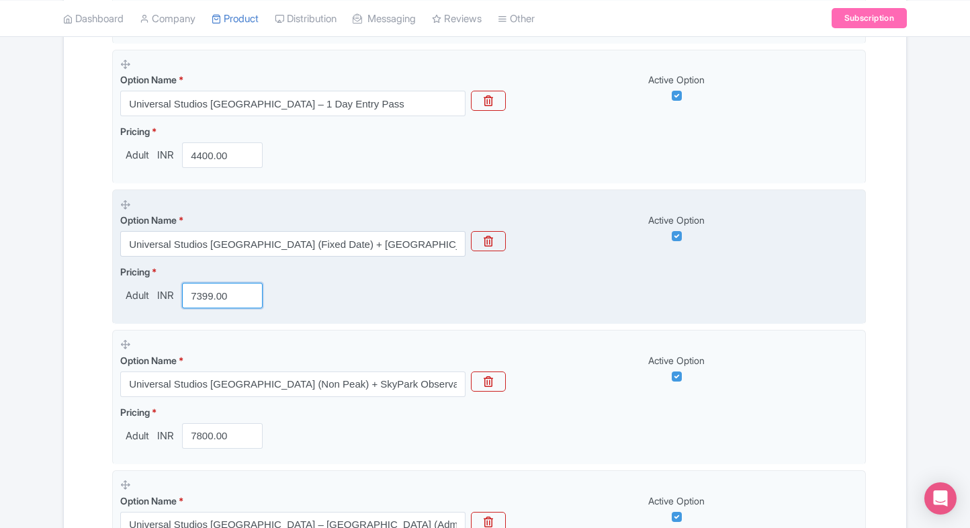
click at [207, 300] on input "7399.00" at bounding box center [222, 296] width 81 height 26
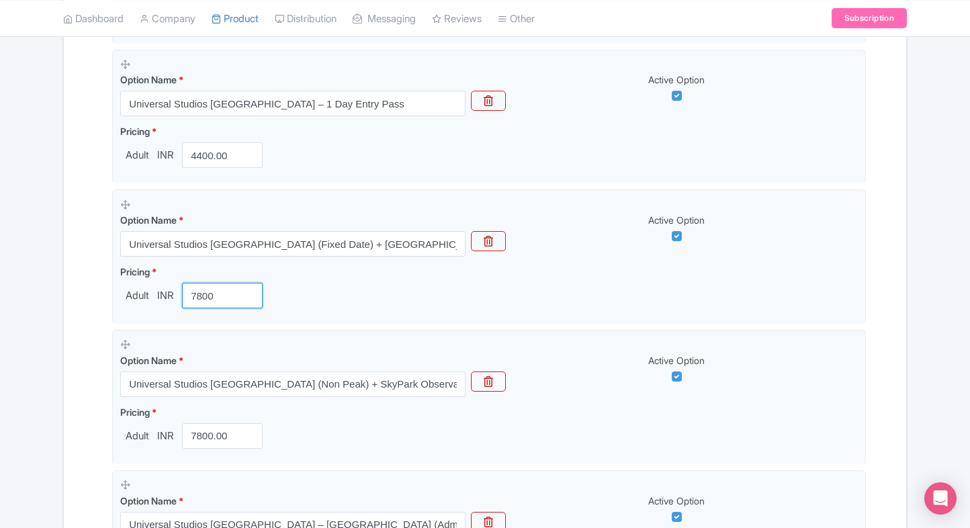
type input "7800"
click at [83, 339] on div "Name & Price Locations Description & Reviews Images & Categories Complete Unive…" at bounding box center [485, 478] width 826 height 1333
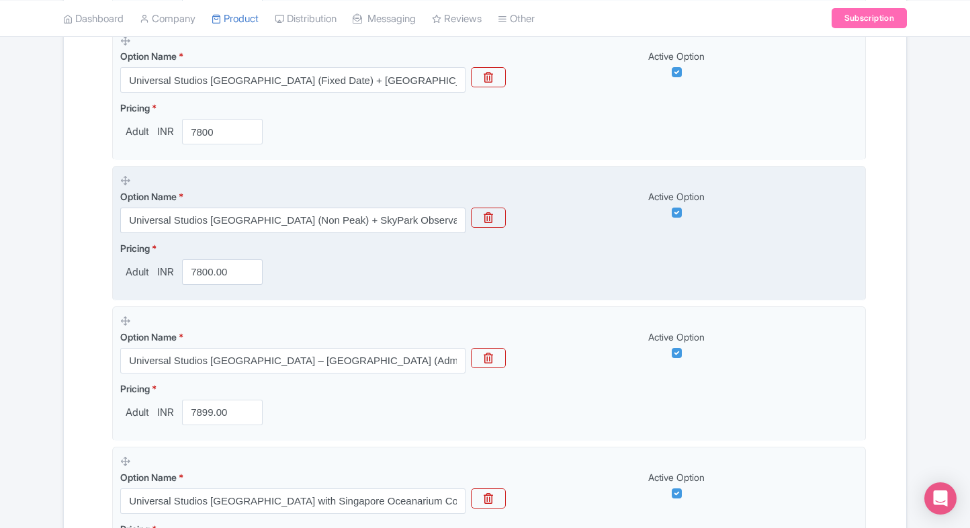
scroll to position [597, 0]
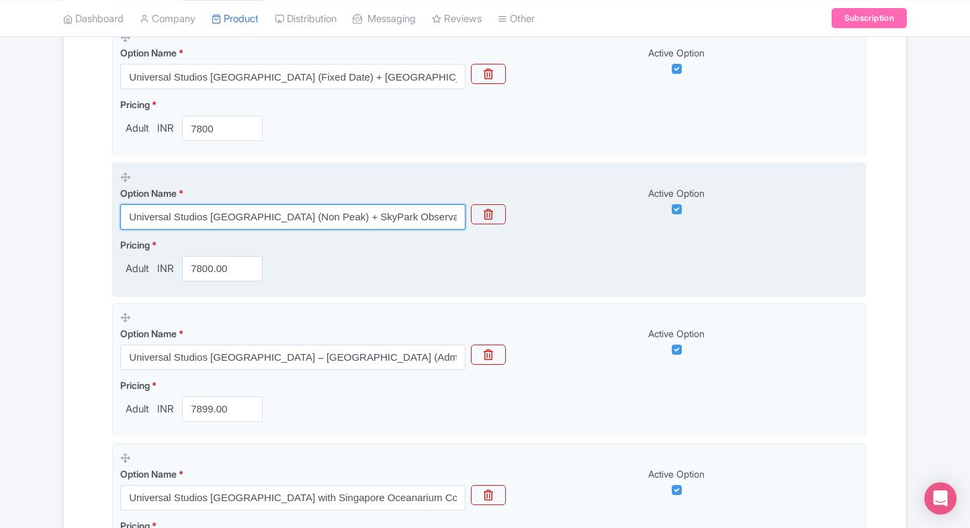
click at [294, 221] on input "Universal Studios Singapore (Non Peak) + SkyPark Observation Deck at Marina Bay…" at bounding box center [292, 217] width 345 height 26
paste input "– Express Lane Pass (Admission Sold Separately"
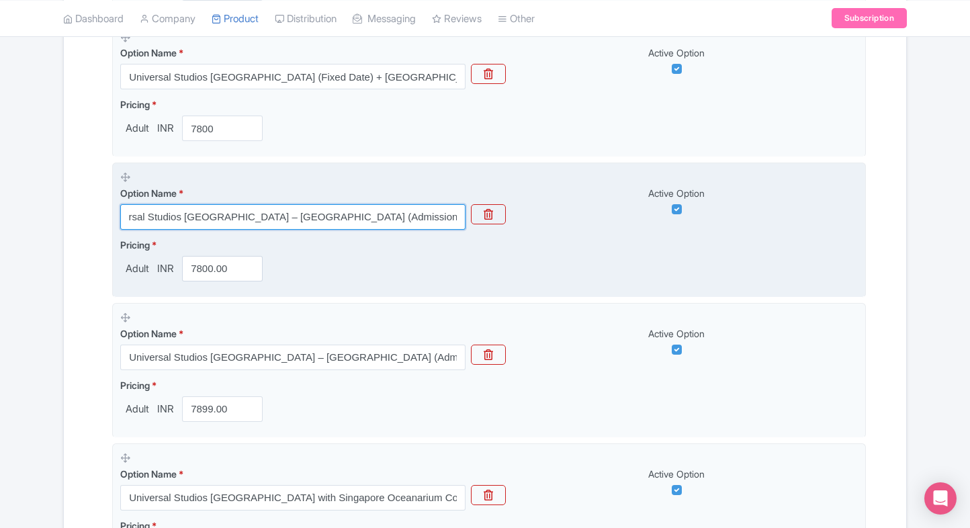
type input "Universal Studios Singapore – Express Lane Pass (Admission Sold Separately)"
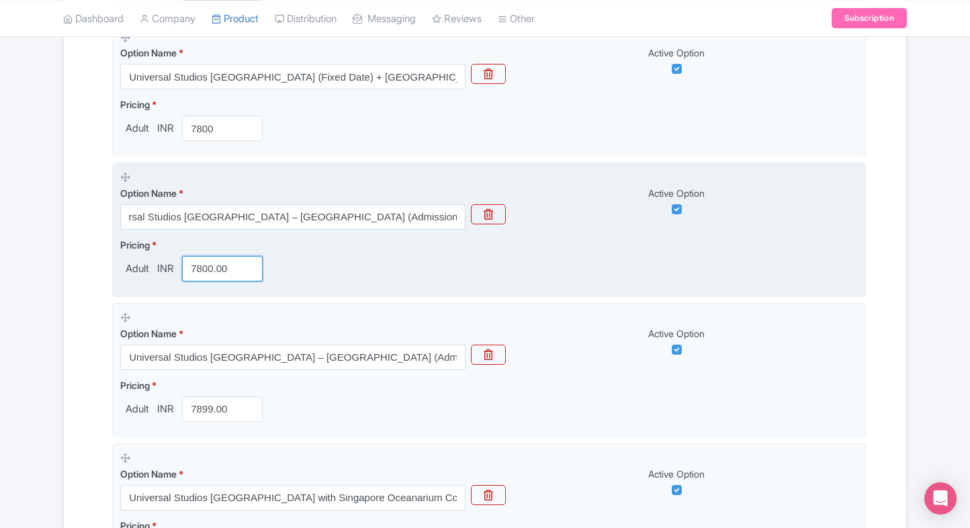
scroll to position [0, 0]
click at [207, 270] on input "7800.00" at bounding box center [222, 269] width 81 height 26
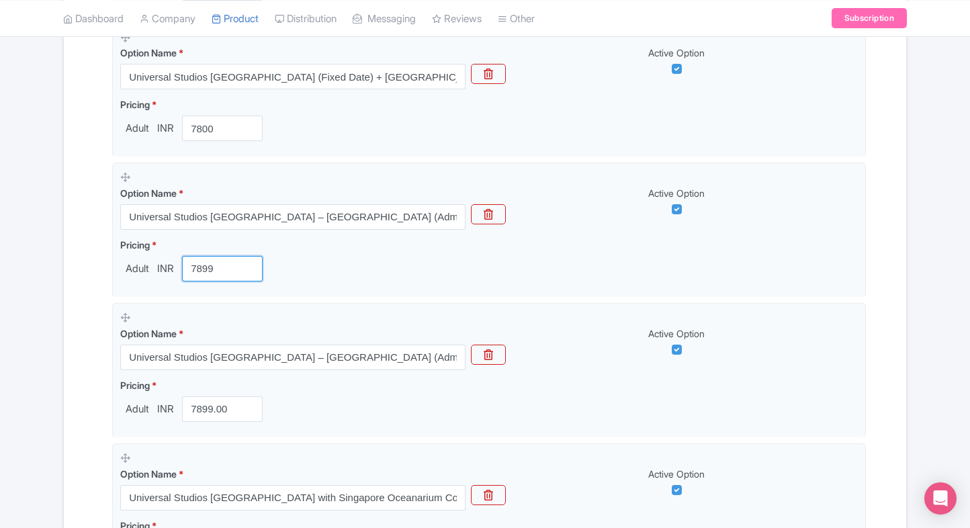
type input "7899"
click at [86, 361] on div "Name & Price Locations Description & Reviews Images & Categories Complete Unive…" at bounding box center [485, 311] width 826 height 1333
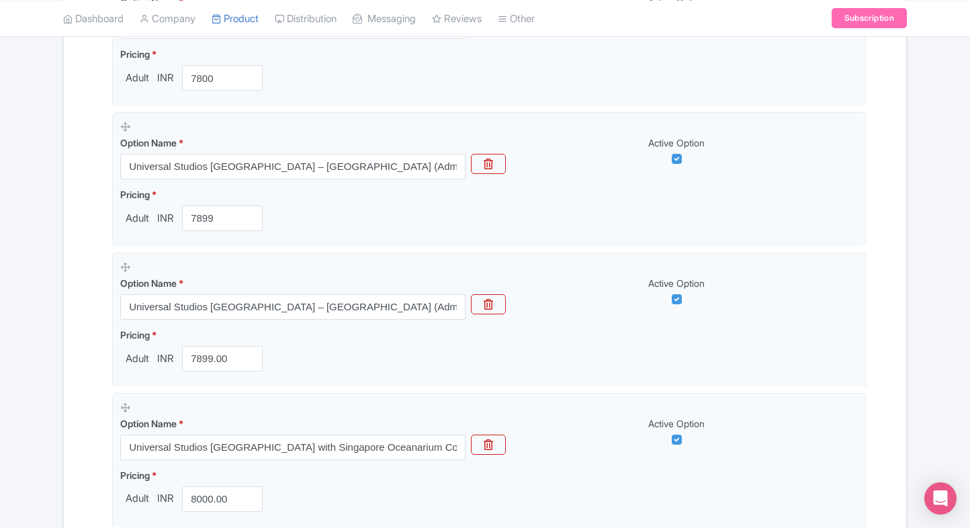
scroll to position [667, 0]
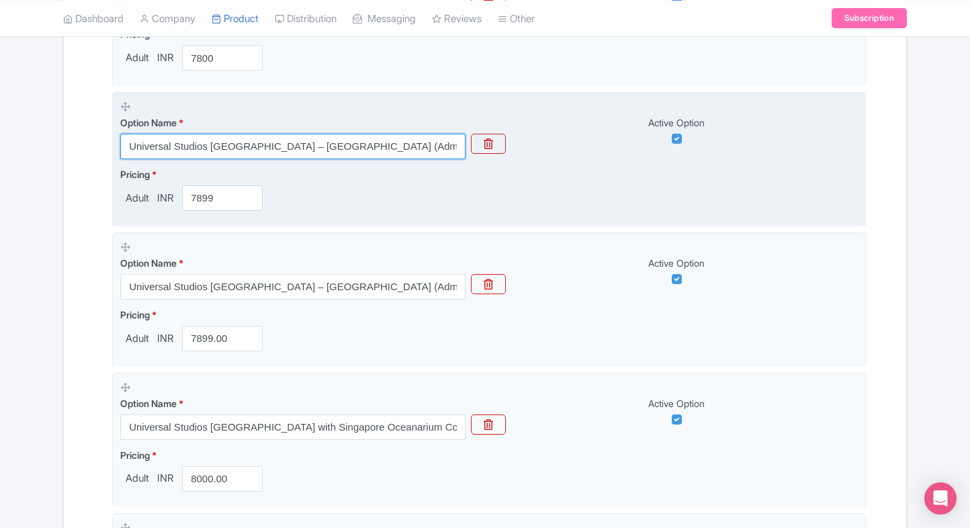
click at [304, 142] on input "Universal Studios [GEOGRAPHIC_DATA] – [GEOGRAPHIC_DATA] (Admission Sold Separat…" at bounding box center [292, 147] width 345 height 26
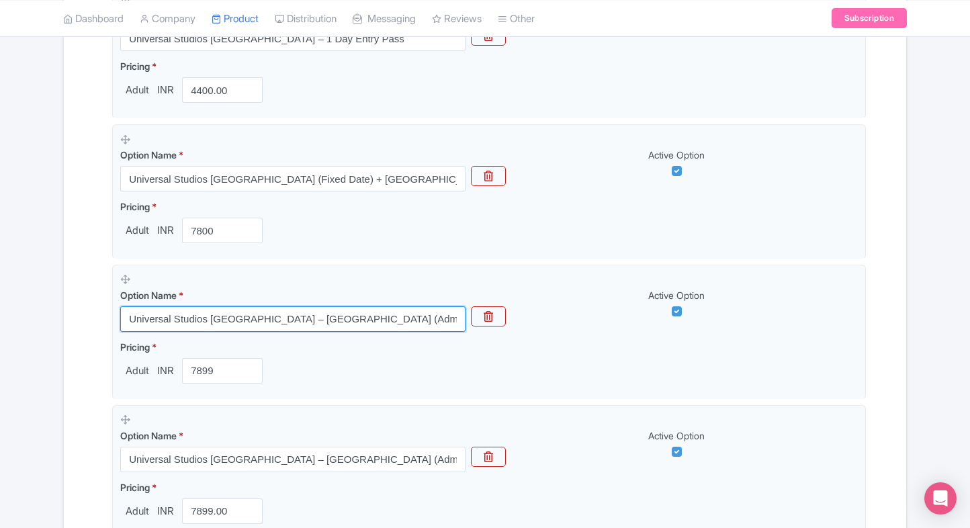
scroll to position [440, 0]
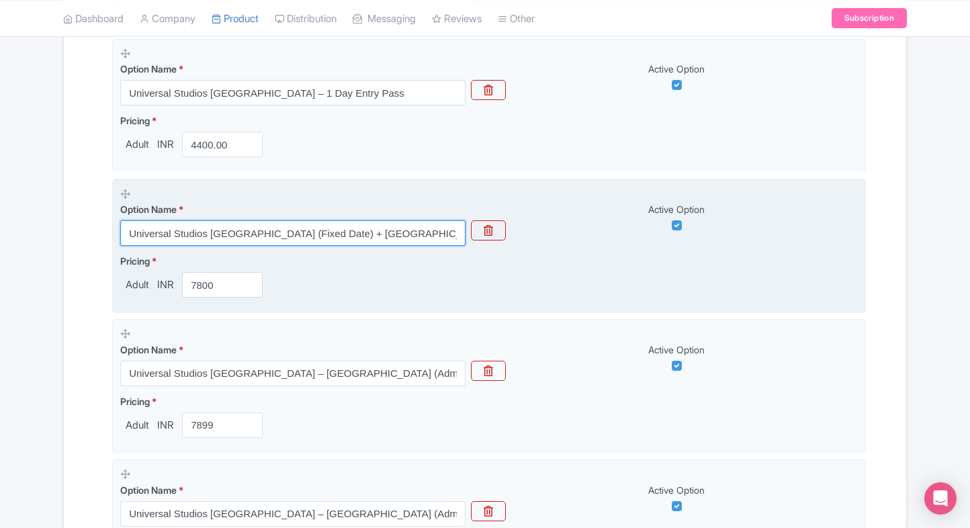
click at [195, 222] on input "Universal Studios [GEOGRAPHIC_DATA] (Fixed Date) + [GEOGRAPHIC_DATA] (Flexible …" at bounding box center [292, 233] width 345 height 26
paste input "– SGD 10 Dining Credit (Entry Ticket Included)"
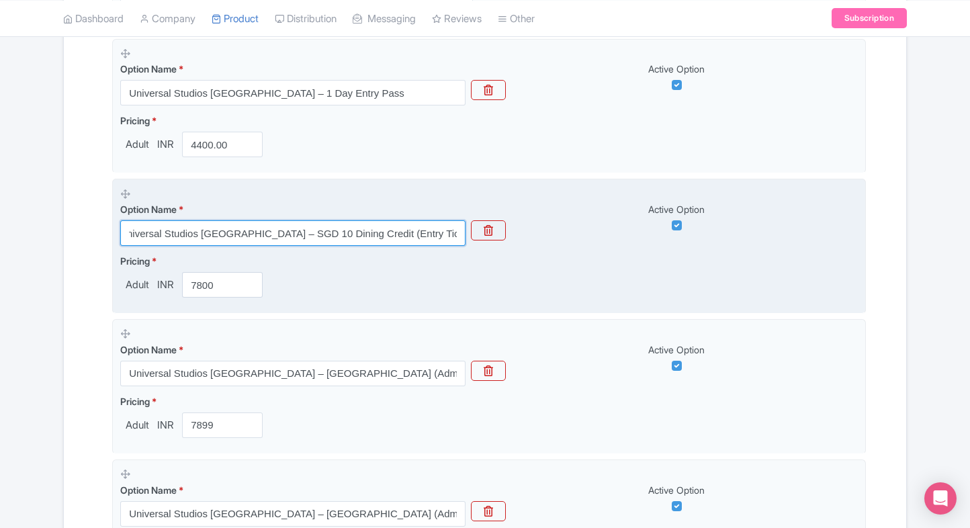
type input "Universal Studios [GEOGRAPHIC_DATA] – SGD 10 Dining Credit (Entry Ticket Includ…"
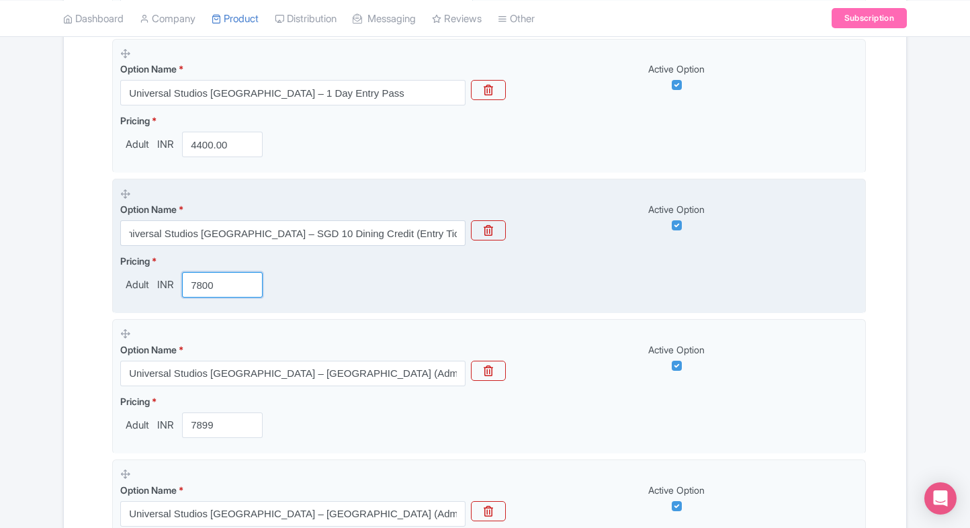
scroll to position [0, 0]
click at [226, 281] on input "7800" at bounding box center [222, 285] width 81 height 26
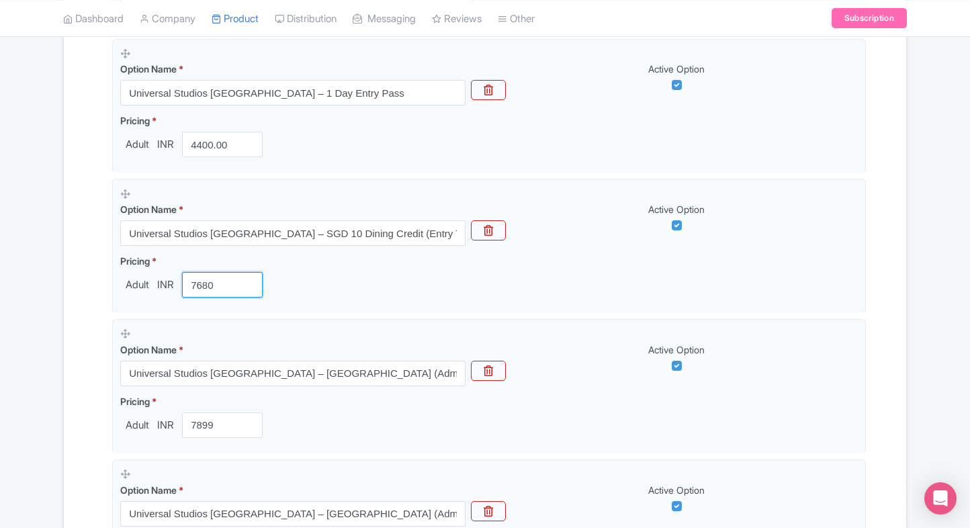
type input "7680"
click at [67, 348] on div "Name & Price Locations Description & Reviews Images & Categories Complete Unive…" at bounding box center [485, 467] width 842 height 1333
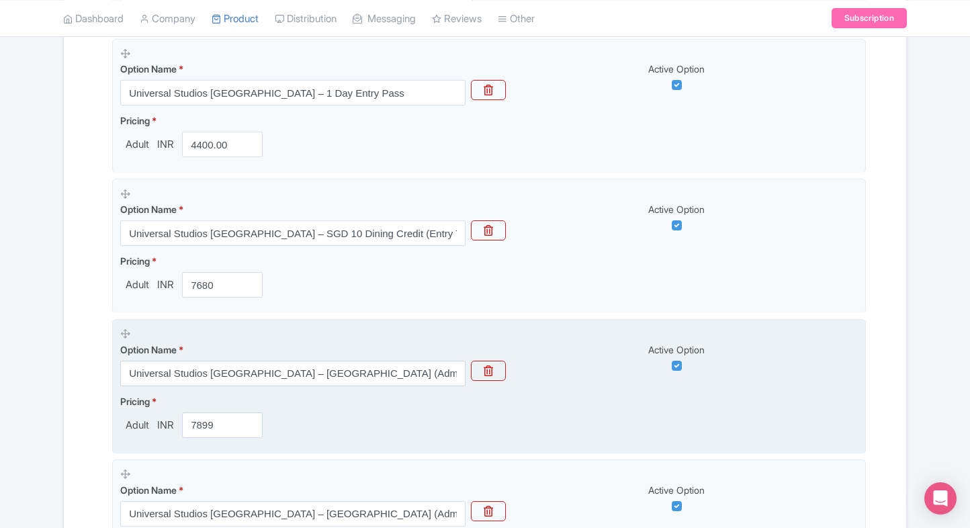
scroll to position [470, 0]
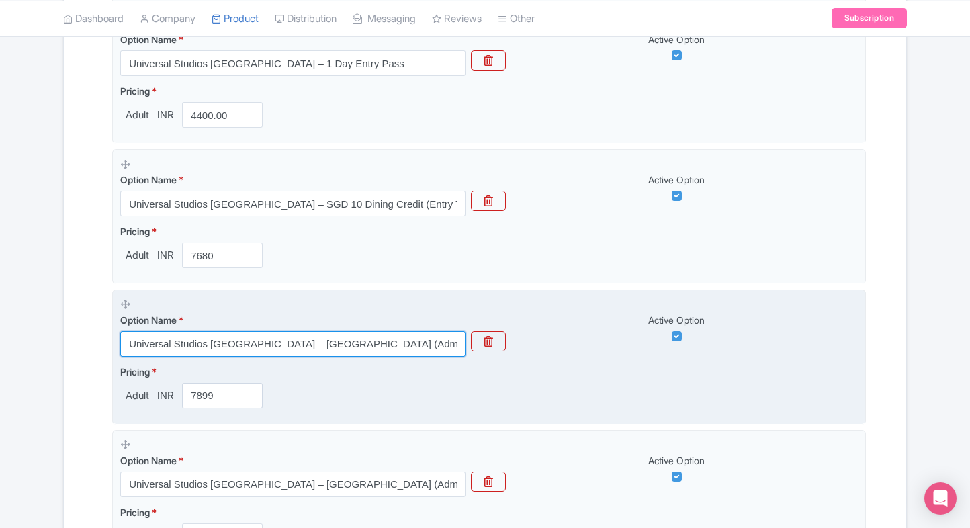
click at [201, 349] on input "Universal Studios [GEOGRAPHIC_DATA] – [GEOGRAPHIC_DATA] (Admission Sold Separat…" at bounding box center [292, 344] width 345 height 26
paste input "(Fixed Date) + Adventure Cove Waterpark (Flexible Date) Combo Pass"
type input "Universal Studios [GEOGRAPHIC_DATA] (Fixed Date) + [GEOGRAPHIC_DATA] (Flexible …"
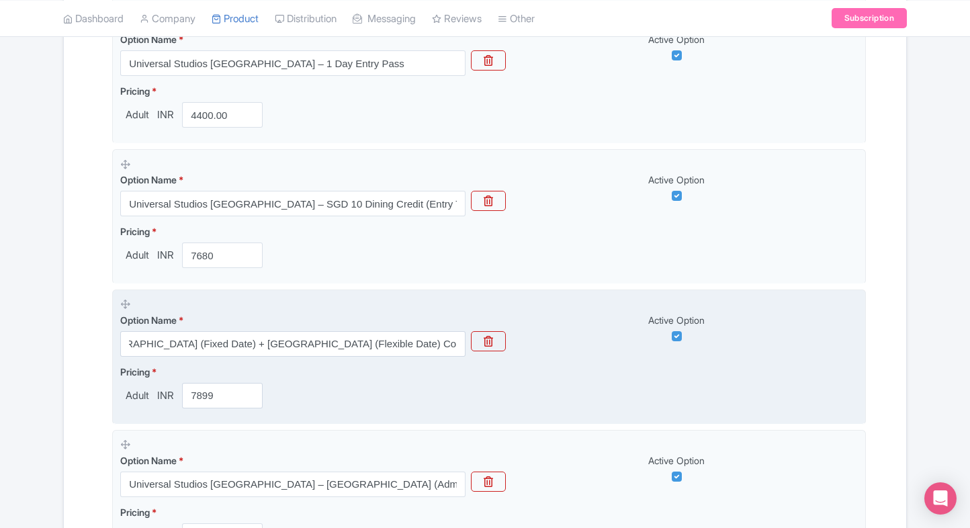
scroll to position [0, 0]
click at [218, 393] on input "7899" at bounding box center [222, 396] width 81 height 26
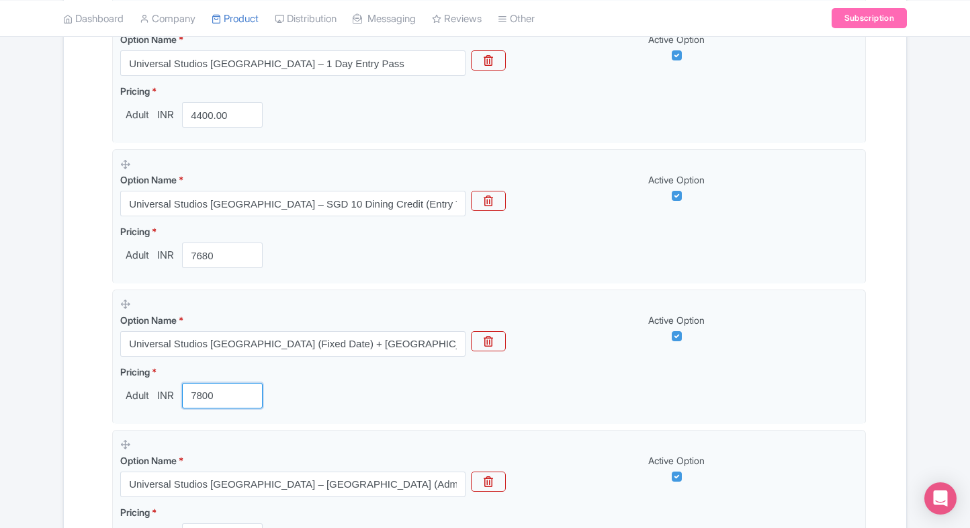
type input "7800"
click at [46, 387] on div "← Back to Products Universal Studios Singapore Adventure ID# DHTRWX Content Dis…" at bounding box center [485, 384] width 970 height 1457
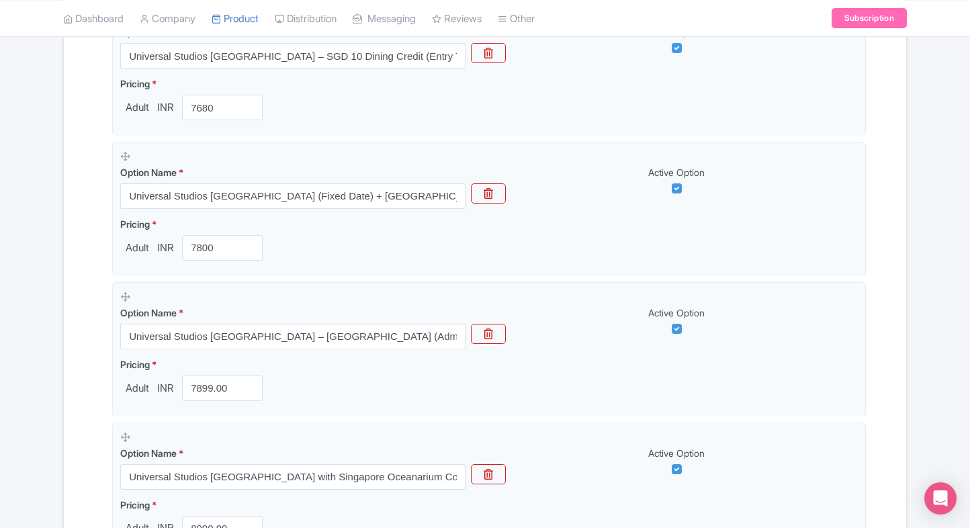
scroll to position [626, 0]
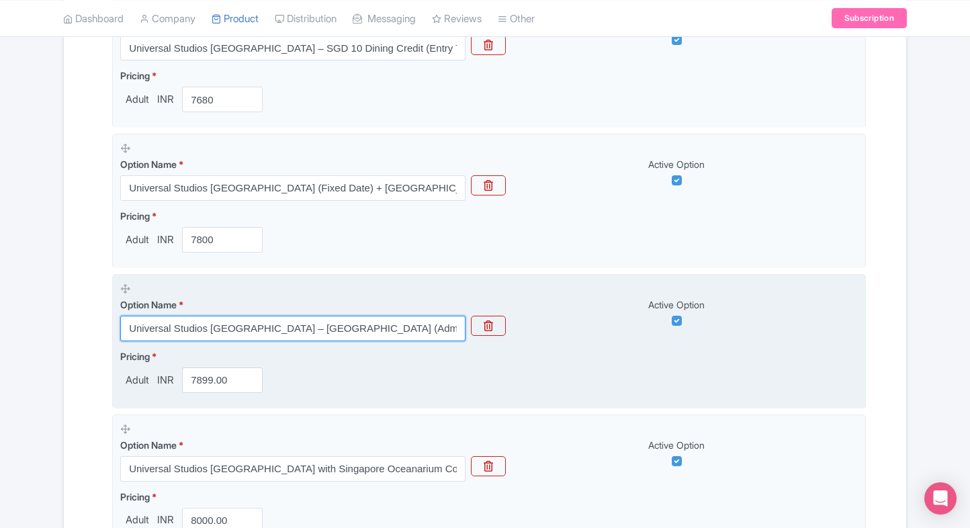
click at [259, 337] on input "Universal Studios [GEOGRAPHIC_DATA] – [GEOGRAPHIC_DATA] (Admission Sold Separat…" at bounding box center [292, 329] width 345 height 26
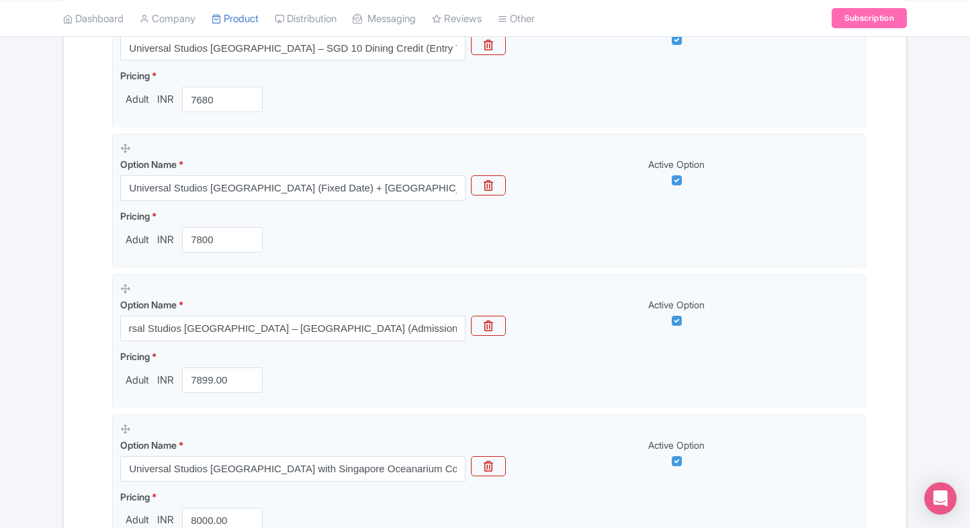
scroll to position [0, 0]
click at [83, 365] on div "Name & Price Locations Description & Reviews Images & Categories Complete Unive…" at bounding box center [485, 282] width 826 height 1333
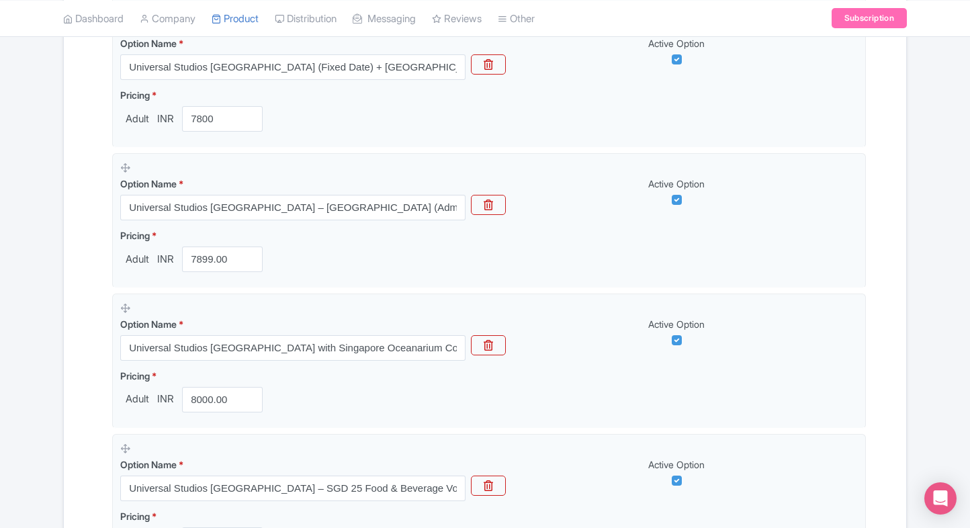
scroll to position [749, 0]
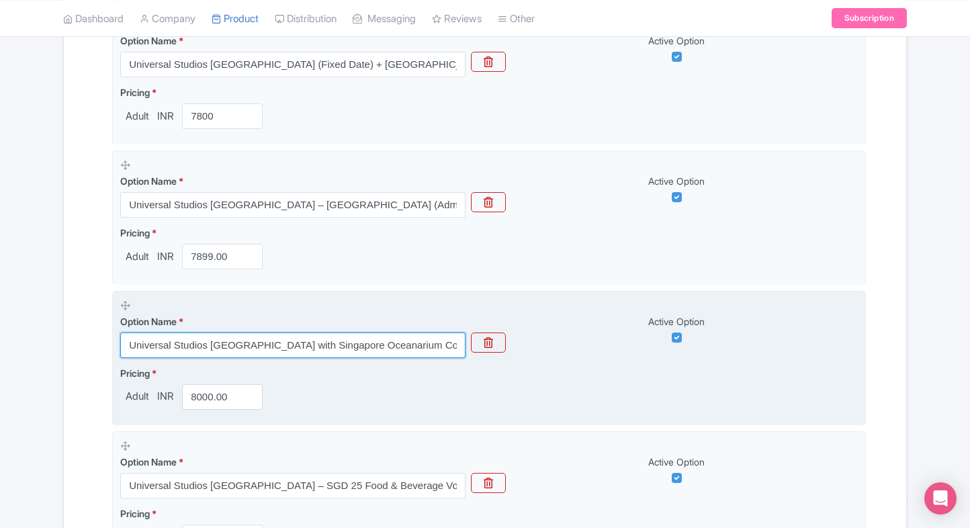
click at [150, 340] on input "Universal Studios [GEOGRAPHIC_DATA] with Singapore Oceanarium Combo( Multiple O…" at bounding box center [292, 345] width 345 height 26
paste input "Universal Studios Singapore (Non Peak) + SkyPark Observation Deck at Marina Bay…"
type input "Universal Studios [GEOGRAPHIC_DATA] (Non Peak) + SkyPark Observation Deck at [G…"
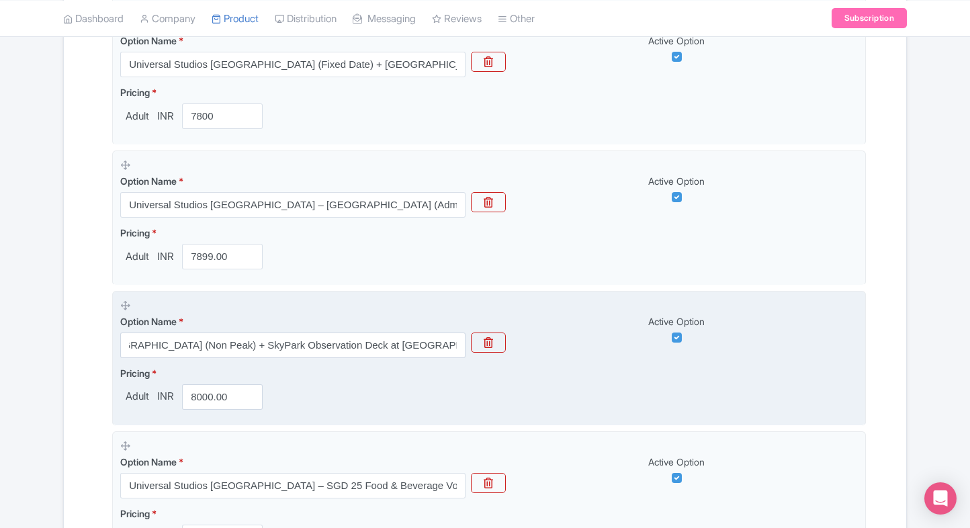
scroll to position [0, 0]
click at [206, 397] on input "8000.00" at bounding box center [222, 397] width 81 height 26
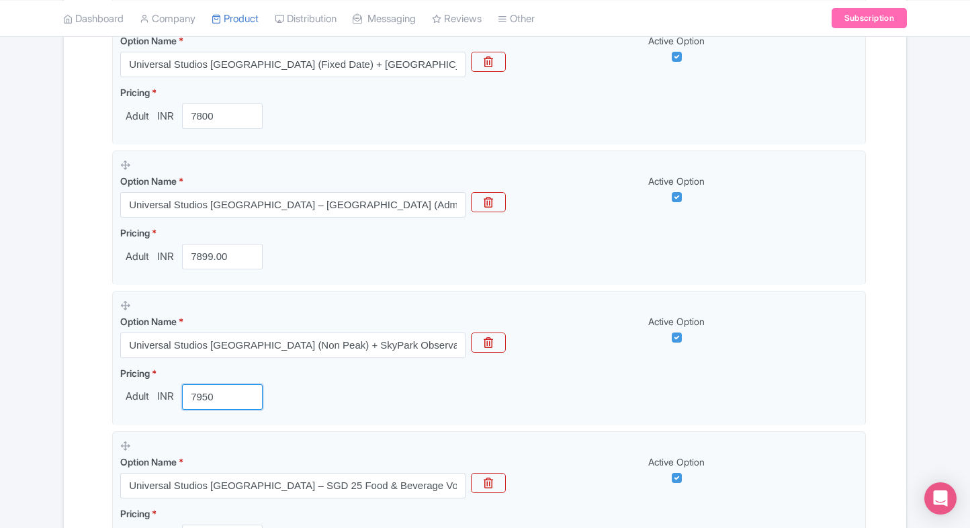
type input "7950"
click at [50, 366] on div "← Back to Products Universal Studios Singapore Adventure ID# DHTRWX Content Dis…" at bounding box center [485, 105] width 970 height 1457
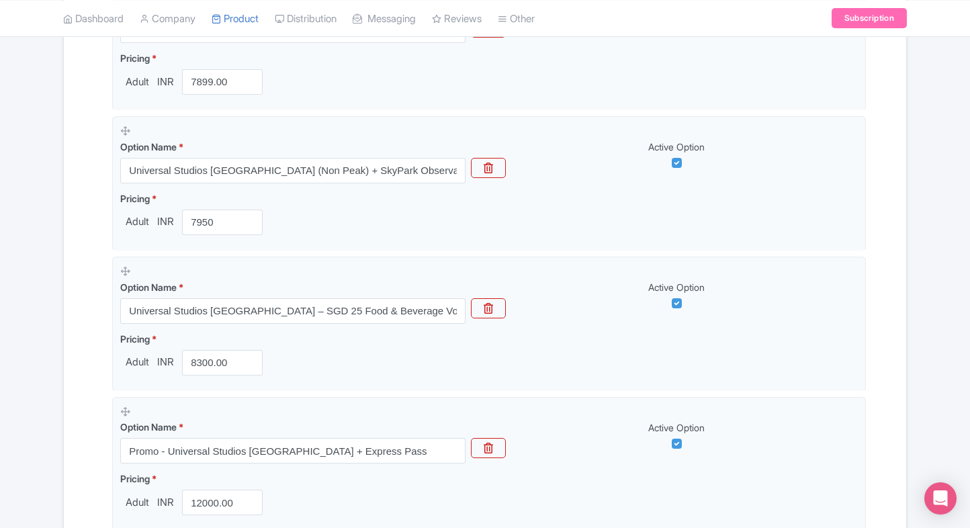
scroll to position [932, 0]
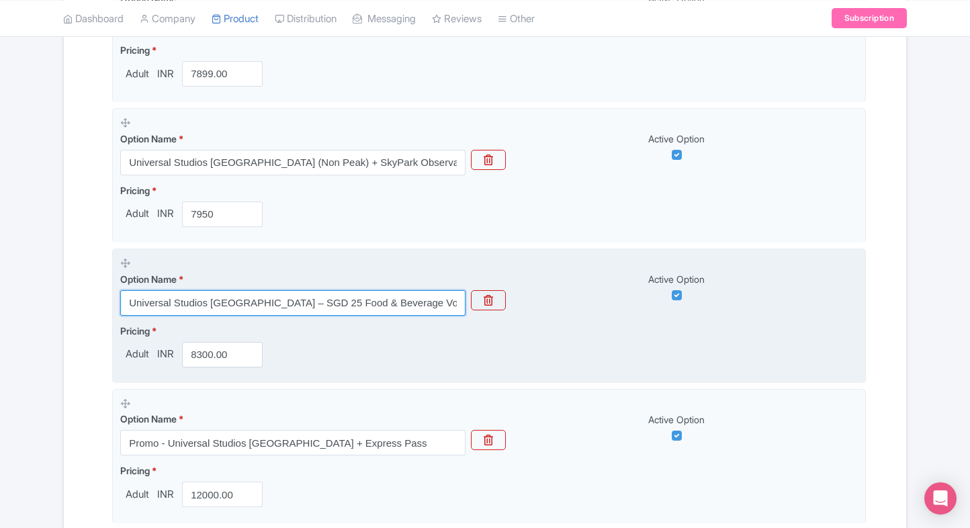
click at [332, 305] on input "Universal Studios [GEOGRAPHIC_DATA] – SGD 25 Food & Beverage Voucher (Entry Tic…" at bounding box center [292, 303] width 345 height 26
paste input "with Singapore Oceanarium Combo( Multiple Options available"
type input "Universal Studios [GEOGRAPHIC_DATA] with Singapore Oceanarium Combo( Multiple O…"
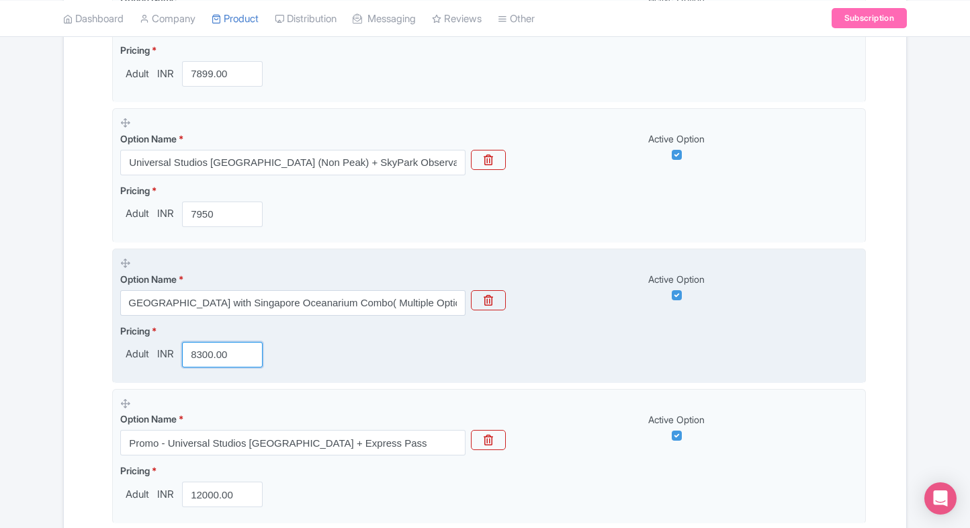
scroll to position [0, 0]
click at [205, 342] on input "8300.00" at bounding box center [222, 355] width 81 height 26
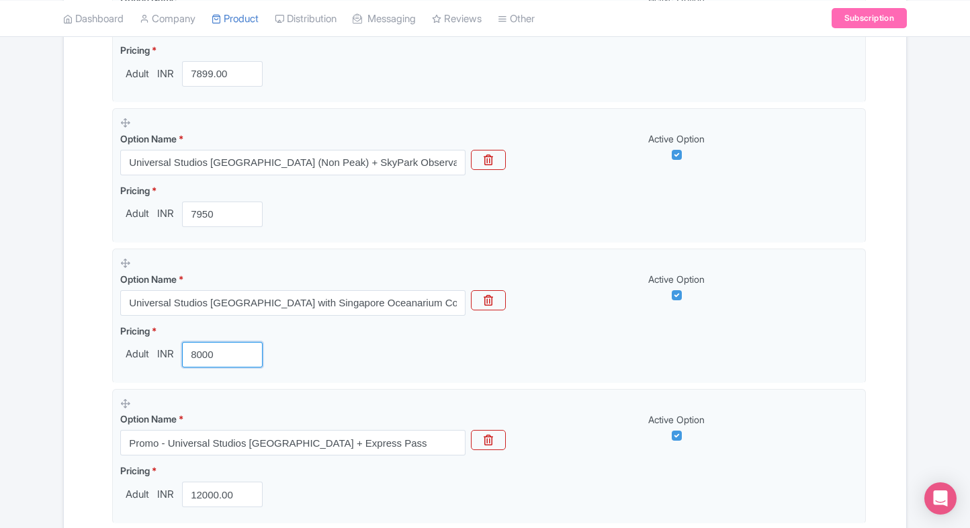
type input "8000"
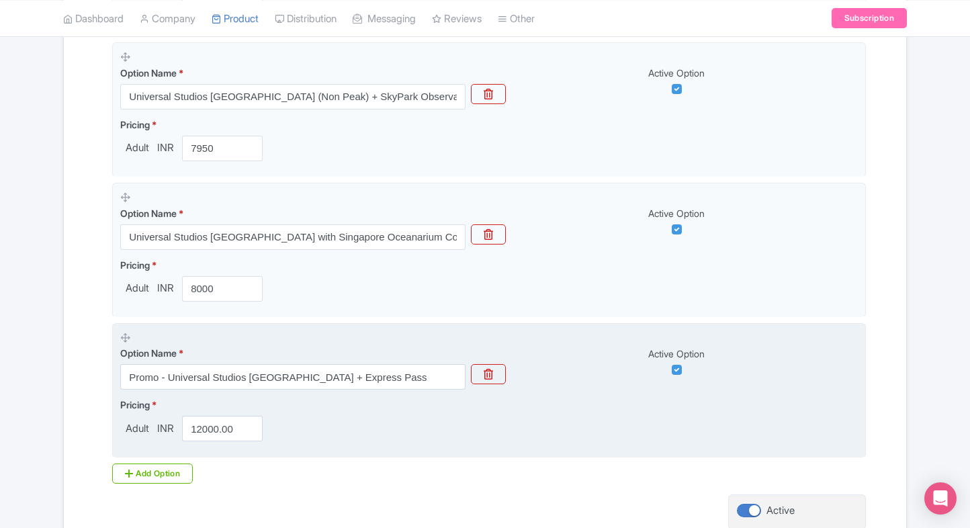
scroll to position [1000, 0]
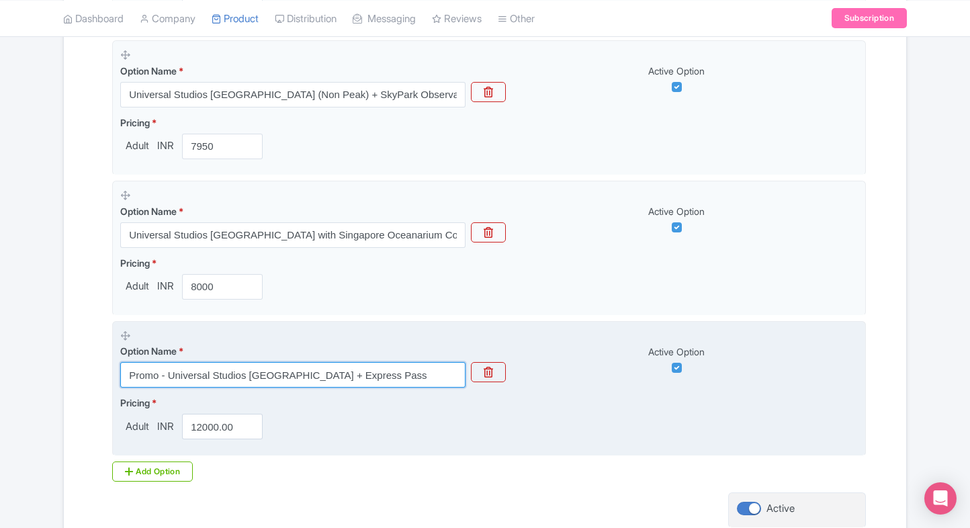
click at [359, 375] on input "Promo - Universal Studios [GEOGRAPHIC_DATA] + Express Pass" at bounding box center [292, 375] width 345 height 26
paste input "Universal Studios [GEOGRAPHIC_DATA] – SGD 25 Food & Beverage Voucher (Entry Tic…"
type input "Universal Studios [GEOGRAPHIC_DATA] – SGD 25 Food & Beverage Voucher (Entry Tic…"
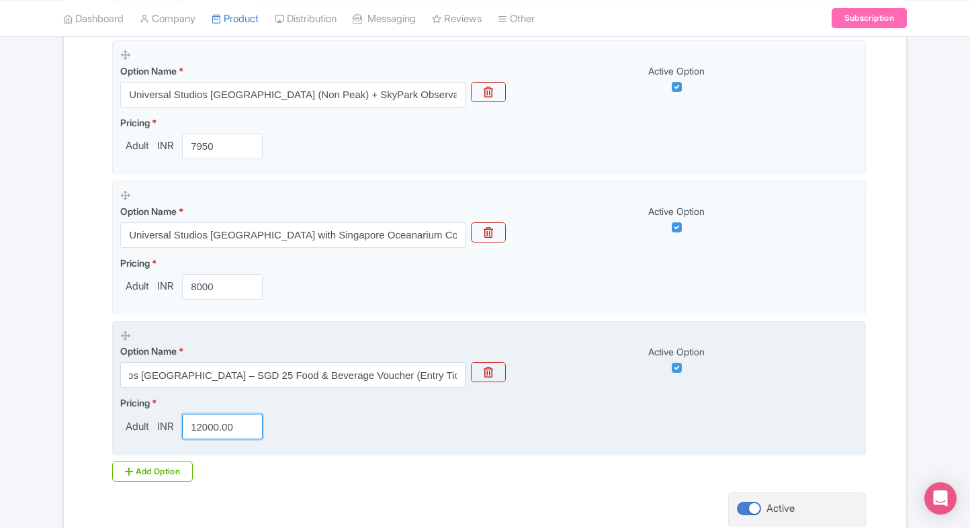
click at [220, 431] on input "12000.00" at bounding box center [222, 427] width 81 height 26
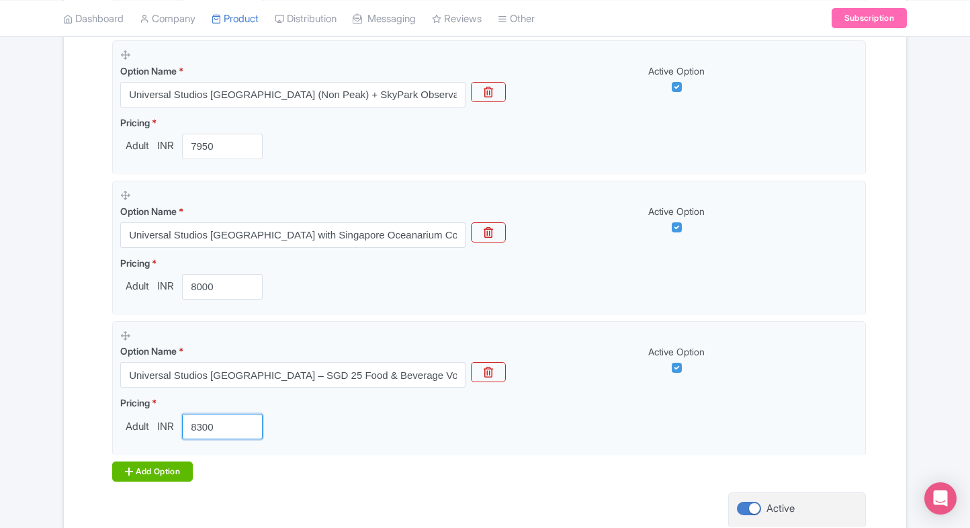
type input "8300"
click at [134, 466] on div "Add Option" at bounding box center [152, 471] width 81 height 20
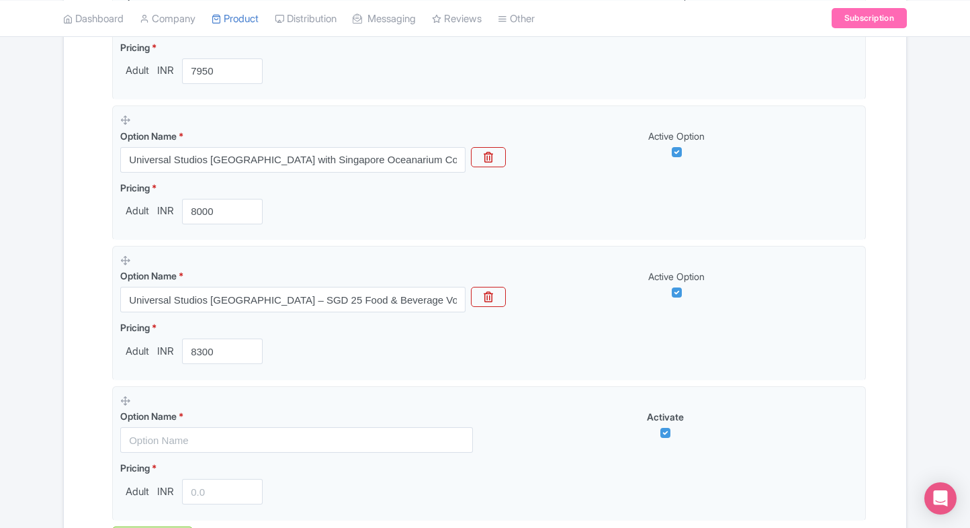
scroll to position [1076, 0]
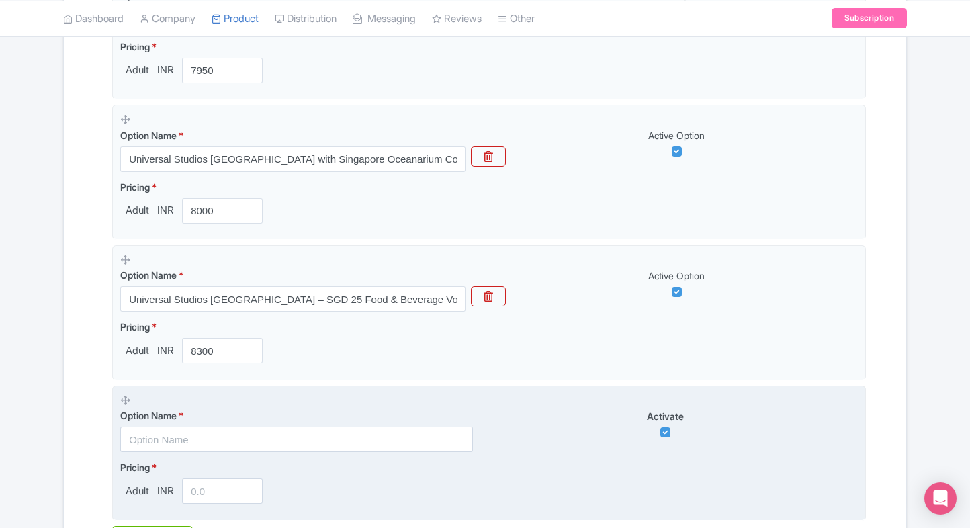
click at [136, 436] on input "text" at bounding box center [296, 439] width 353 height 26
paste input "Universal Studios [GEOGRAPHIC_DATA] + [GEOGRAPHIC_DATA] Cable Car"
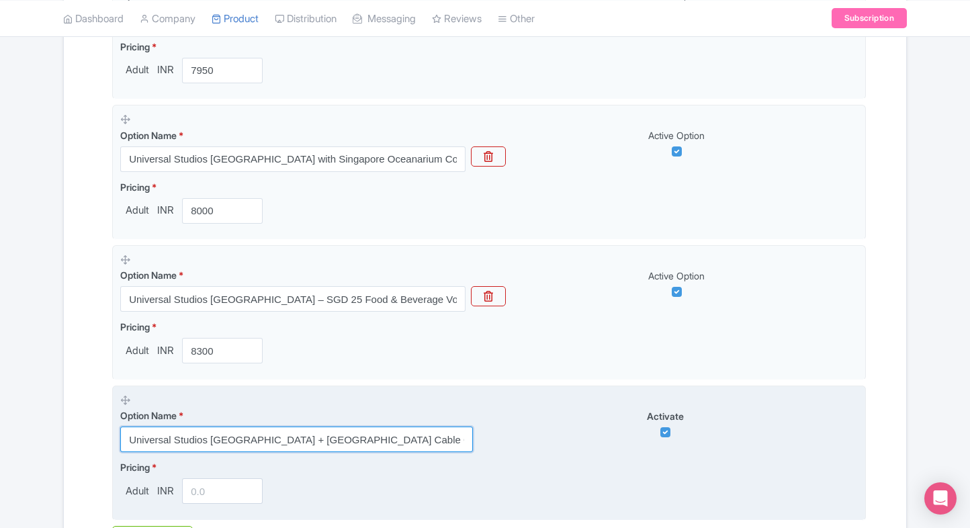
type input "Universal Studios [GEOGRAPHIC_DATA] + [GEOGRAPHIC_DATA] Cable Car"
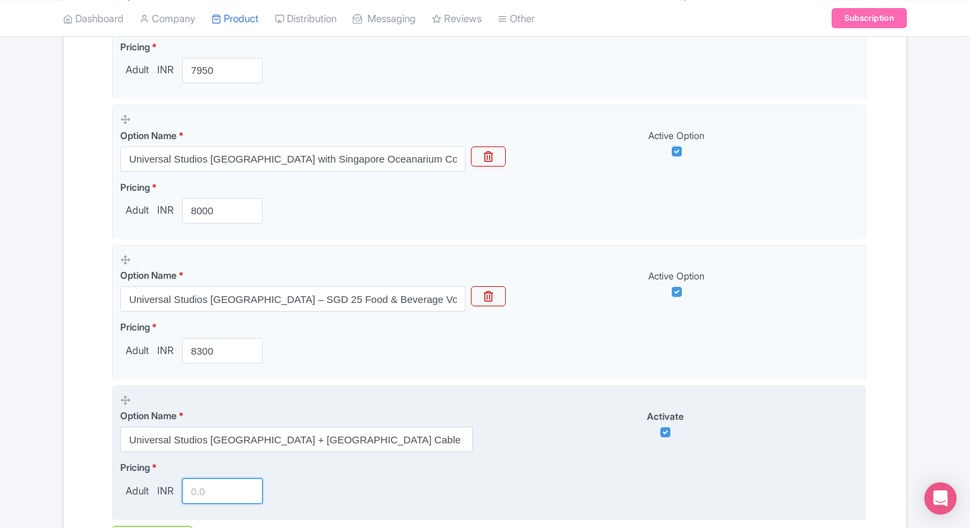
click at [194, 478] on input "number" at bounding box center [222, 491] width 81 height 26
type input "8500"
click at [119, 474] on fieldset "Option Name * Universal Studios Singapore + Singapore Cable Car Activate Pricin…" at bounding box center [488, 452] width 753 height 135
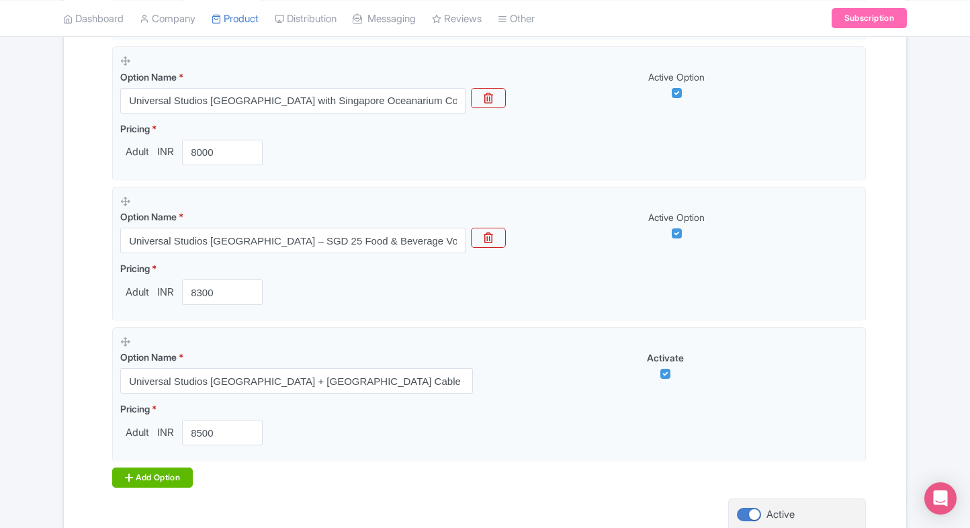
click at [151, 467] on div "Add Option" at bounding box center [152, 477] width 81 height 20
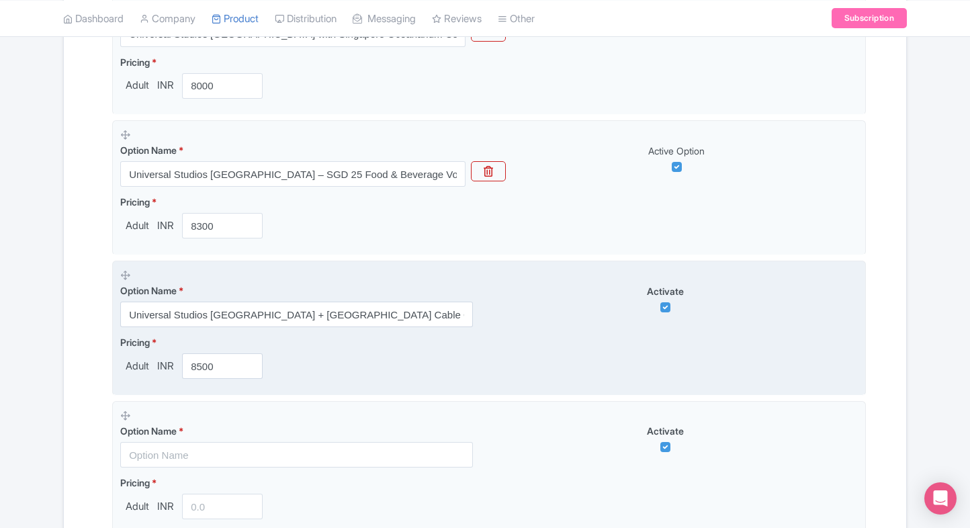
scroll to position [1209, 0]
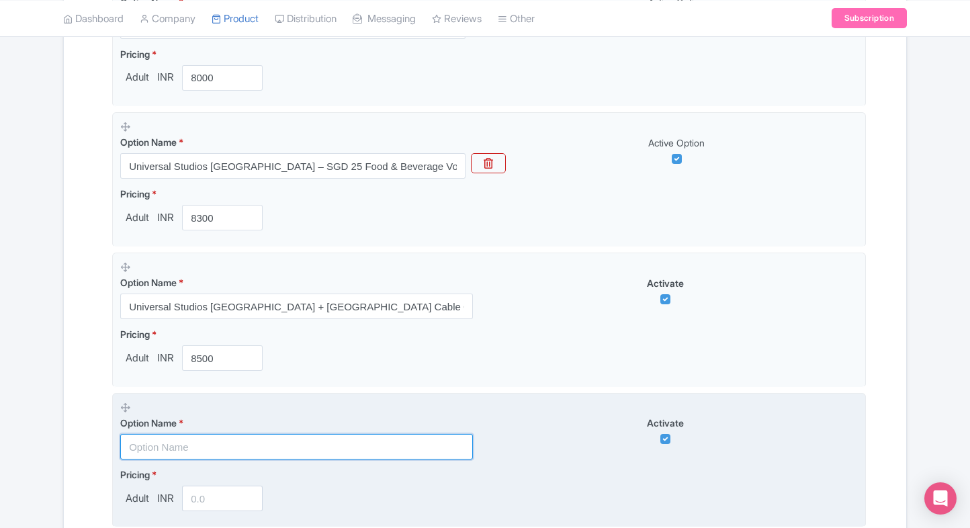
paste input "Promo - Universal Studios [GEOGRAPHIC_DATA] + Express Pass"
click at [171, 437] on input "Promo - Universal Studios [GEOGRAPHIC_DATA] + Express Pass" at bounding box center [296, 447] width 353 height 26
type input "Promo - Universal Studios [GEOGRAPHIC_DATA] + Express Pass"
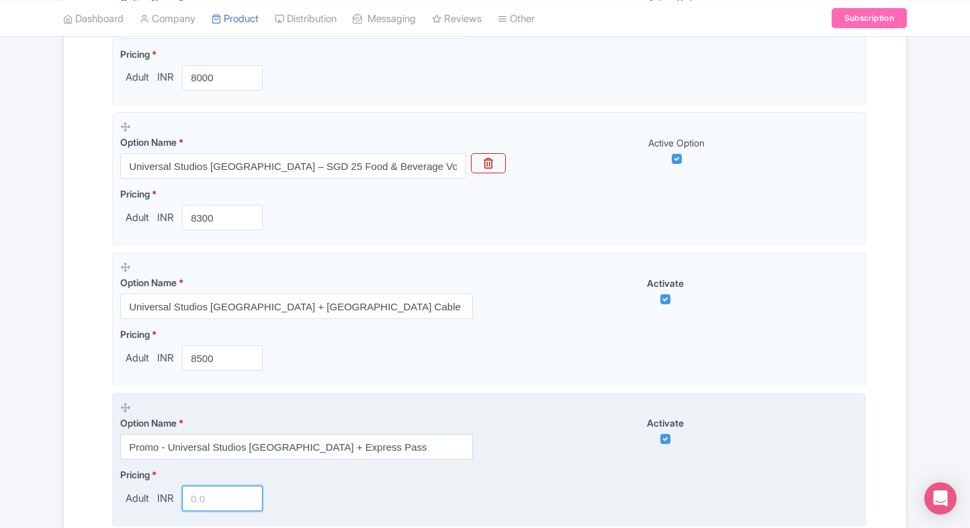
click at [191, 498] on input "number" at bounding box center [222, 498] width 81 height 26
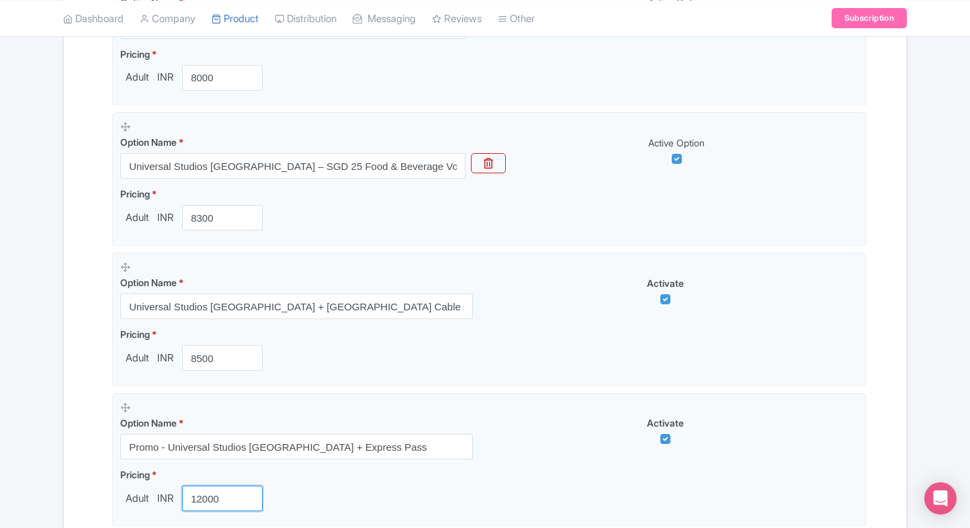
type input "12000"
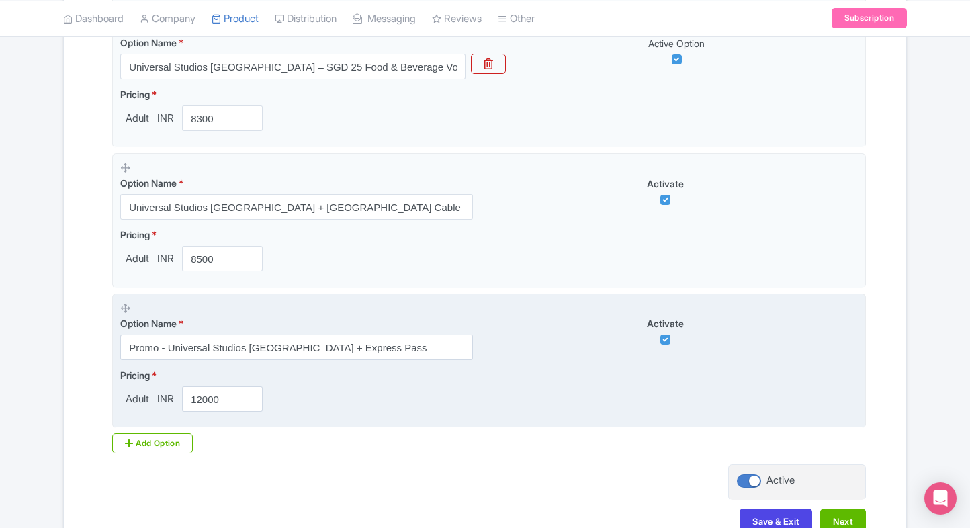
scroll to position [1391, 0]
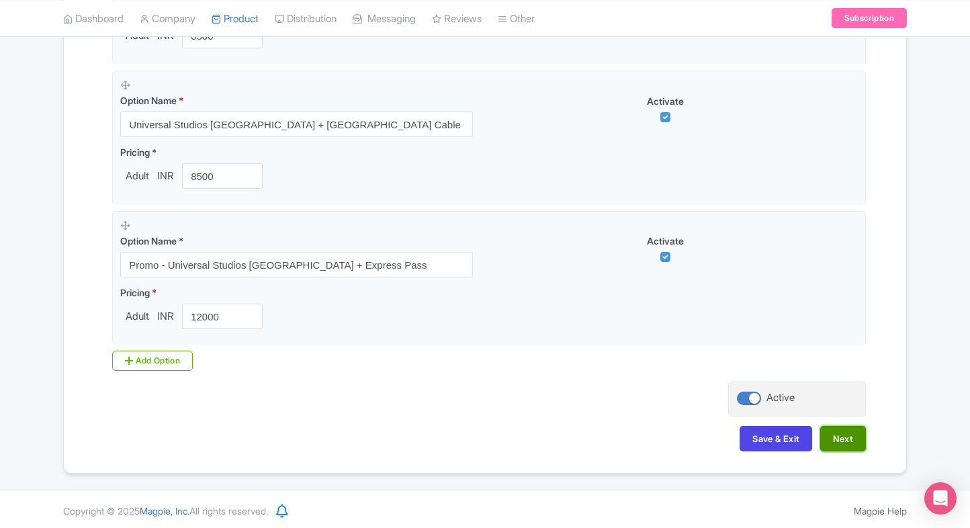
click at [843, 434] on button "Next" at bounding box center [843, 439] width 46 height 26
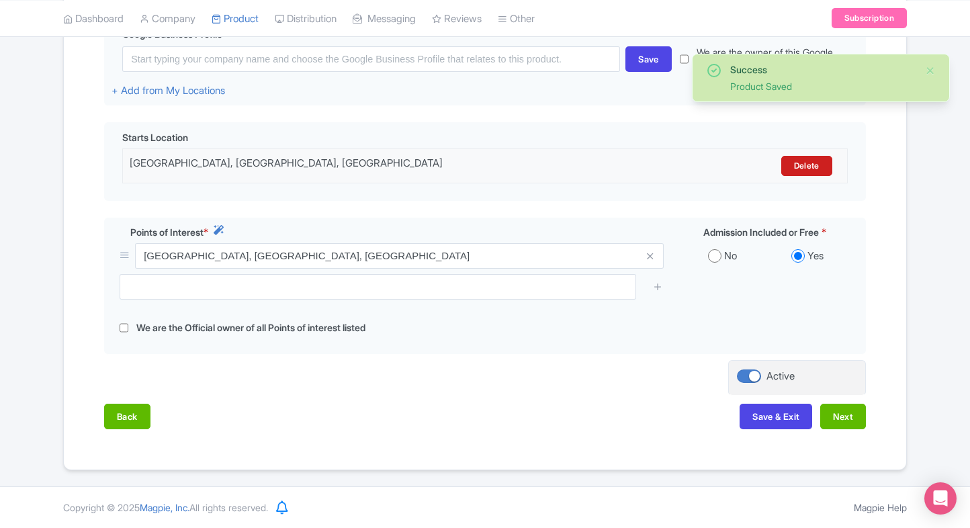
scroll to position [346, 0]
click at [823, 412] on button "Next" at bounding box center [843, 417] width 46 height 26
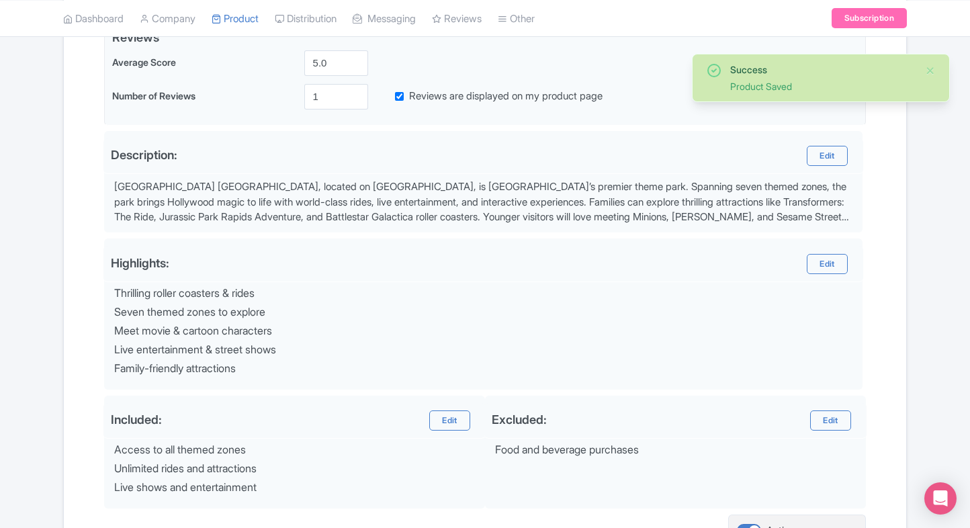
scroll to position [479, 0]
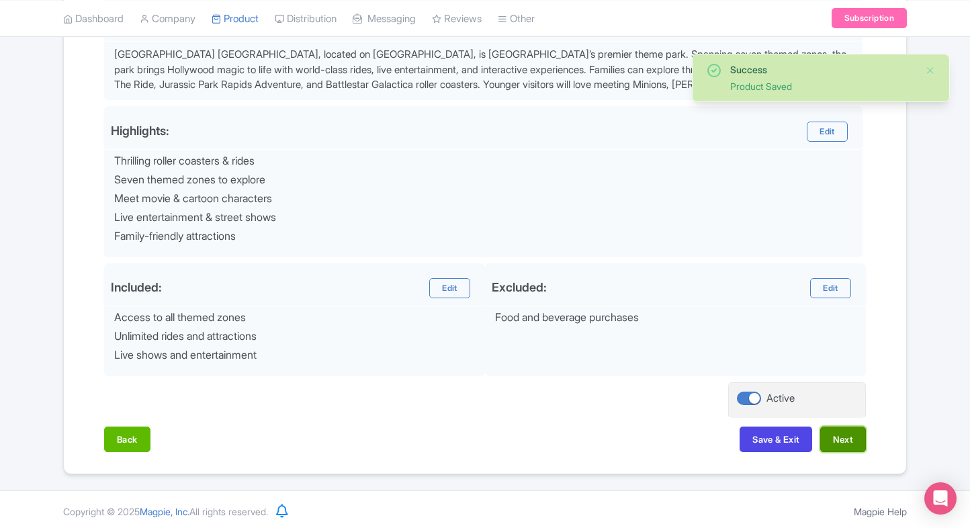
click at [830, 444] on button "Next" at bounding box center [843, 439] width 46 height 26
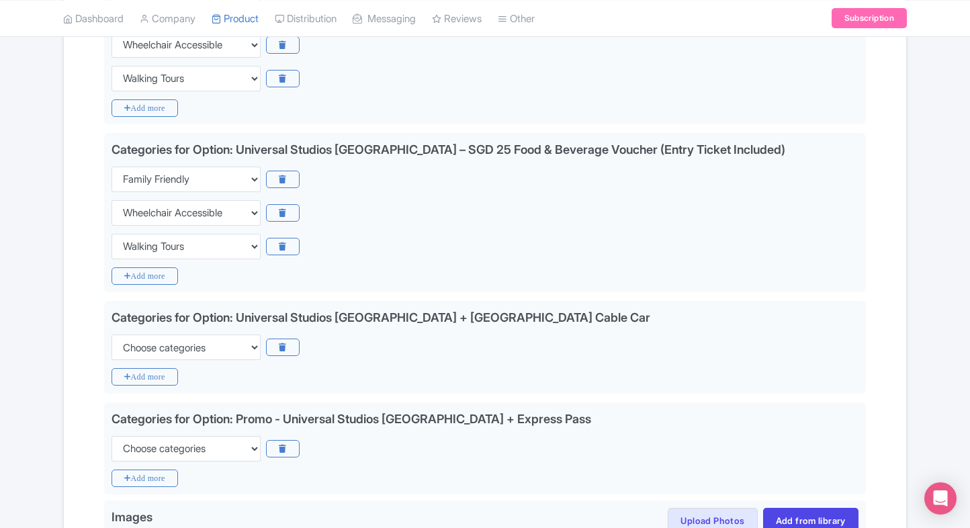
scroll to position [1266, 0]
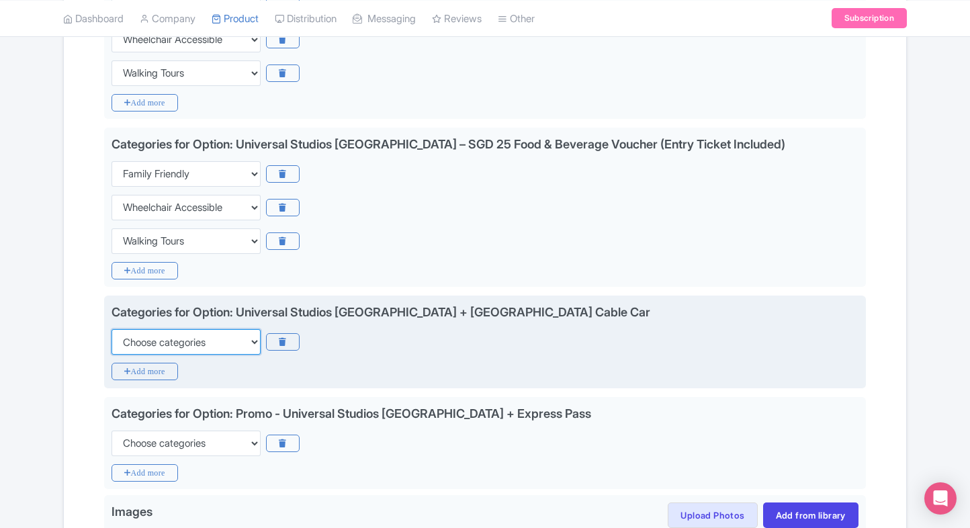
click at [187, 330] on select "Choose categories Adults Only Animals Audio Guide Beaches Bike Tours Boat Tours…" at bounding box center [185, 342] width 149 height 26
select select "family-friendly"
click at [111, 329] on select "Choose categories Adults Only Animals Audio Guide Beaches Bike Tours Boat Tours…" at bounding box center [185, 342] width 149 height 26
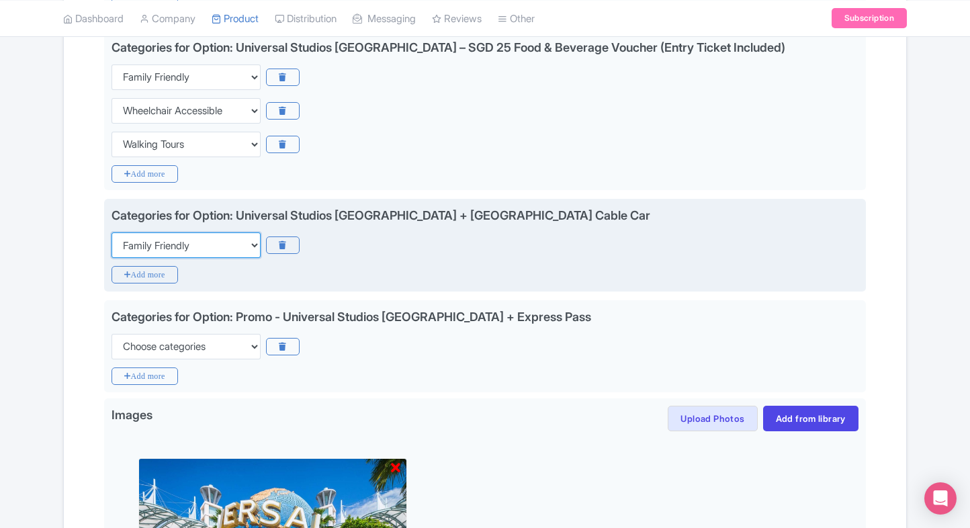
scroll to position [1364, 0]
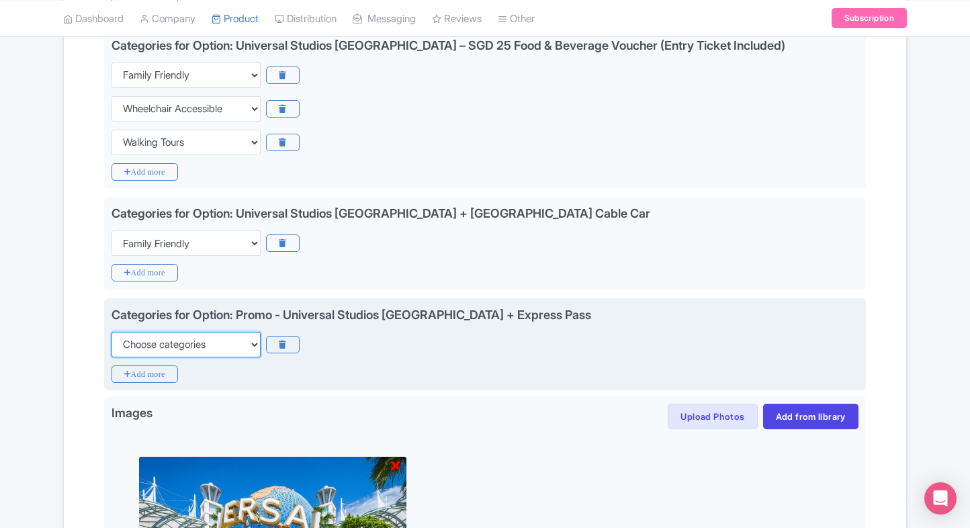
click at [187, 332] on select "Choose categories Adults Only Animals Audio Guide Beaches Bike Tours Boat Tours…" at bounding box center [185, 345] width 149 height 26
select select "family-friendly"
click at [111, 332] on select "Choose categories Adults Only Animals Audio Guide Beaches Bike Tours Boat Tours…" at bounding box center [185, 345] width 149 height 26
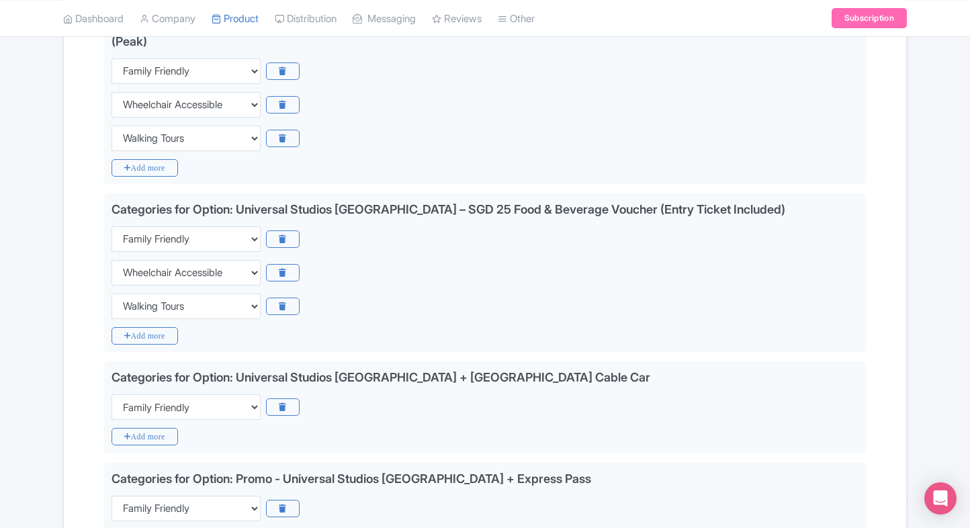
scroll to position [1627, 0]
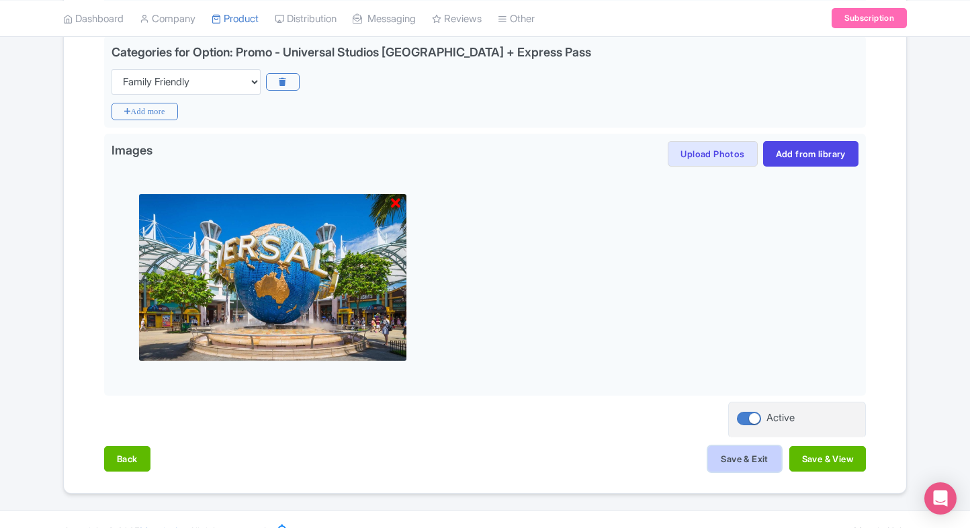
click at [740, 446] on button "Save & Exit" at bounding box center [744, 459] width 73 height 26
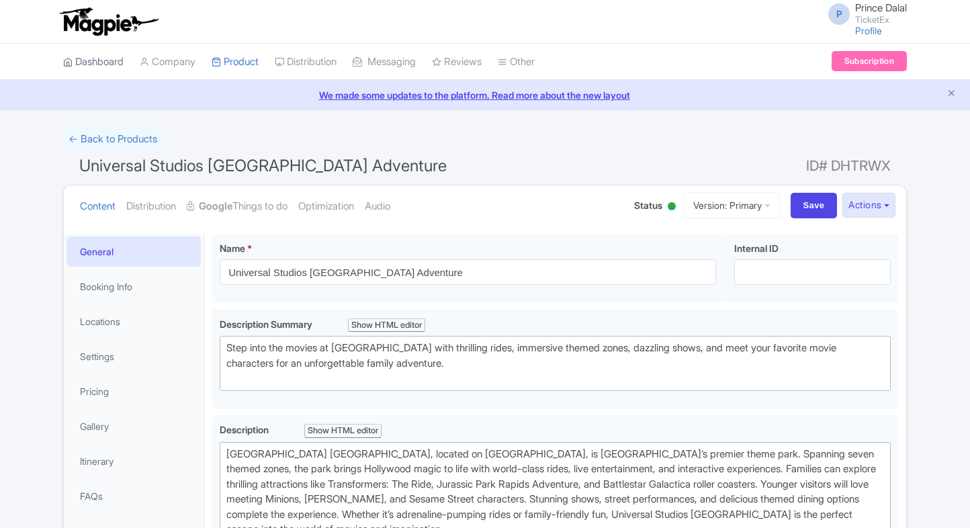
drag, startPoint x: 0, startPoint y: 0, endPoint x: 89, endPoint y: 73, distance: 114.9
click at [89, 73] on link "Dashboard" at bounding box center [93, 62] width 60 height 37
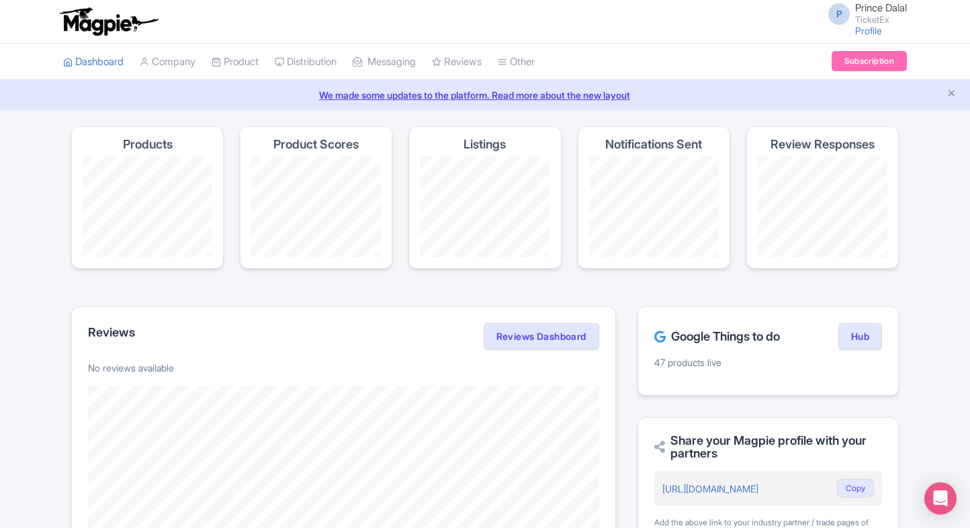
click at [236, 68] on link "Product" at bounding box center [235, 62] width 47 height 37
click at [252, 86] on link "My Products" at bounding box center [276, 95] width 128 height 21
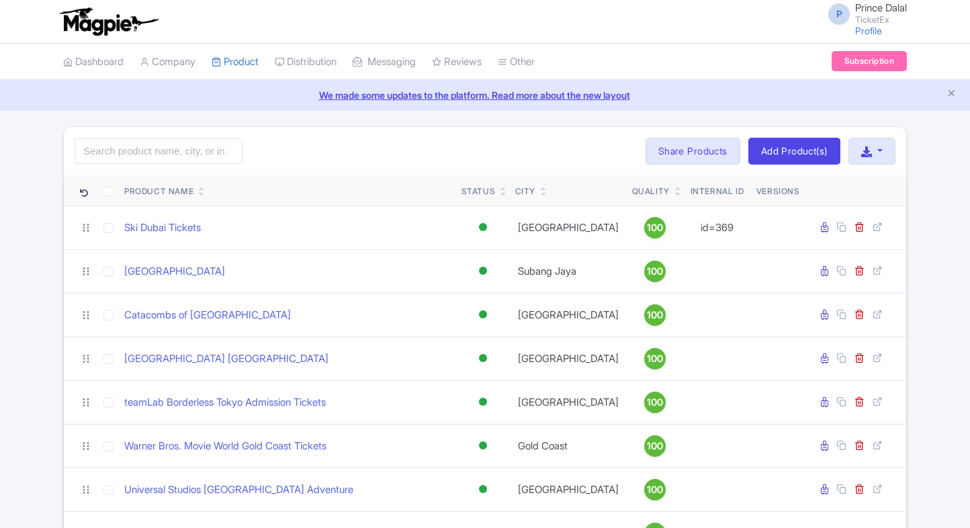
click at [147, 158] on input "search" at bounding box center [159, 151] width 168 height 26
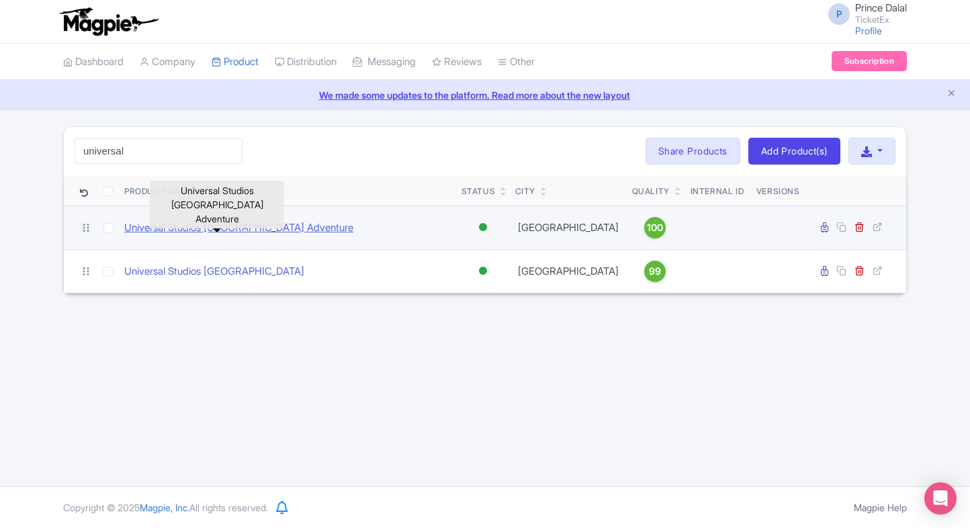
type input "universal"
click at [175, 226] on link "Universal Studios [GEOGRAPHIC_DATA] Adventure" at bounding box center [238, 227] width 229 height 15
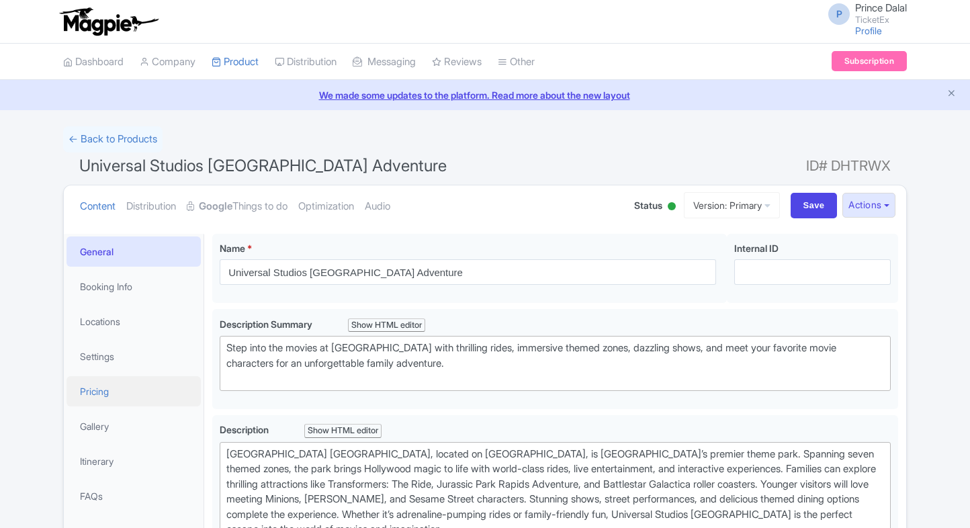
click at [97, 391] on link "Pricing" at bounding box center [133, 391] width 134 height 30
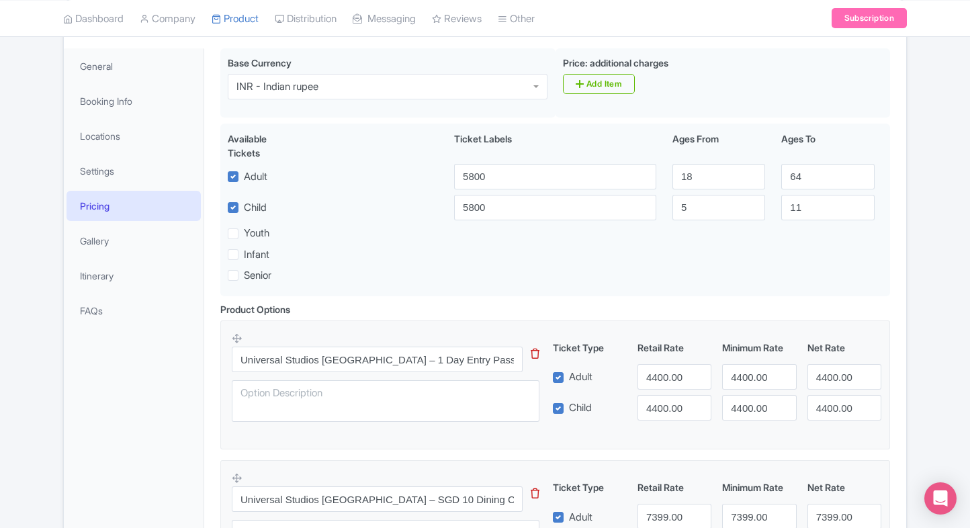
scroll to position [175, 0]
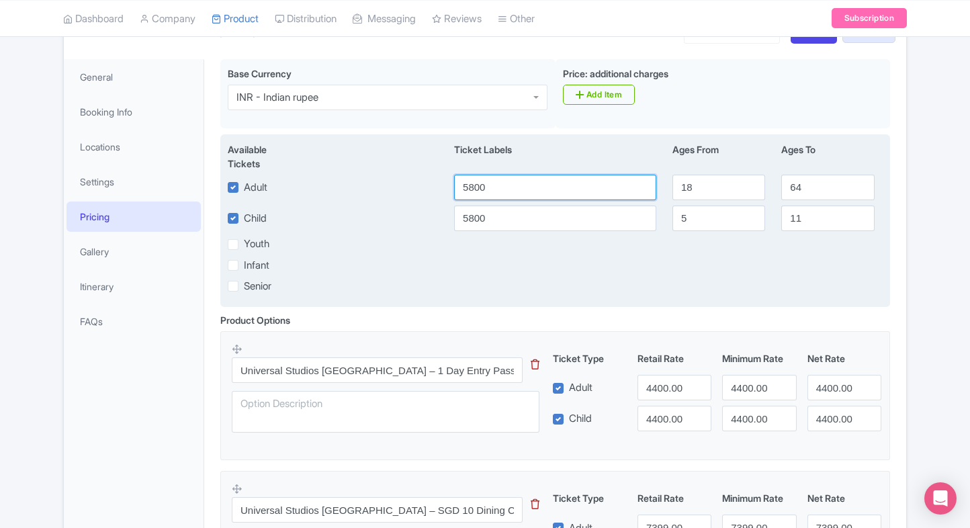
drag, startPoint x: 499, startPoint y: 189, endPoint x: 382, endPoint y: 193, distance: 116.9
click at [382, 193] on div "Adult 5800 18 64" at bounding box center [555, 188] width 671 height 26
type input "4400"
click at [514, 228] on input "5800" at bounding box center [555, 218] width 202 height 26
paste input "44"
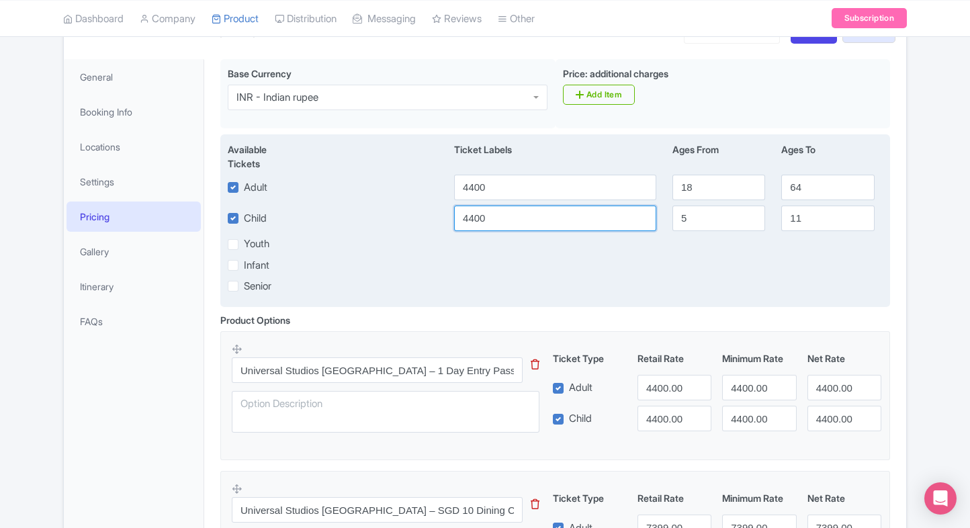
click at [514, 228] on input "4400" at bounding box center [555, 218] width 202 height 26
type input "4400"
click at [549, 266] on div "Infant" at bounding box center [555, 264] width 671 height 15
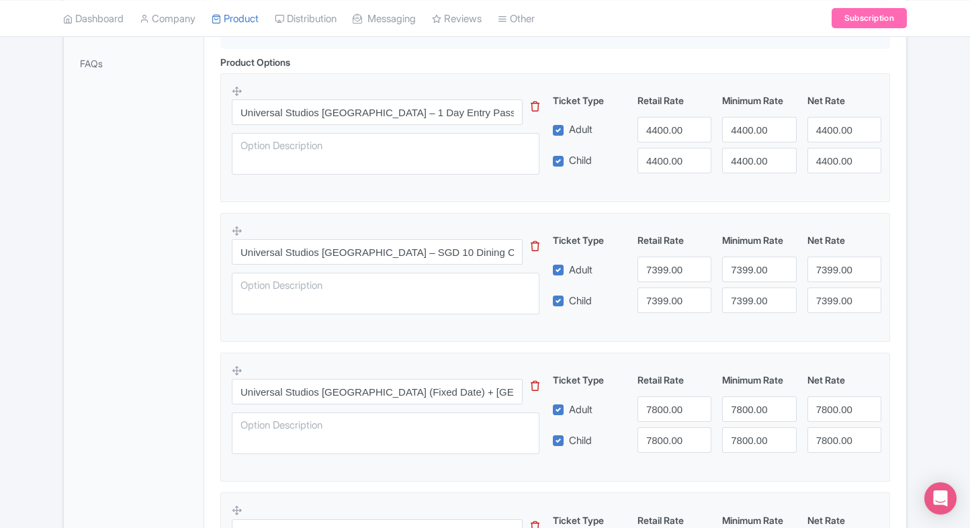
scroll to position [434, 0]
click at [657, 265] on input "7399.00" at bounding box center [674, 268] width 74 height 26
paste input "68"
type input "7680"
click at [662, 289] on input "7399.00" at bounding box center [674, 299] width 74 height 26
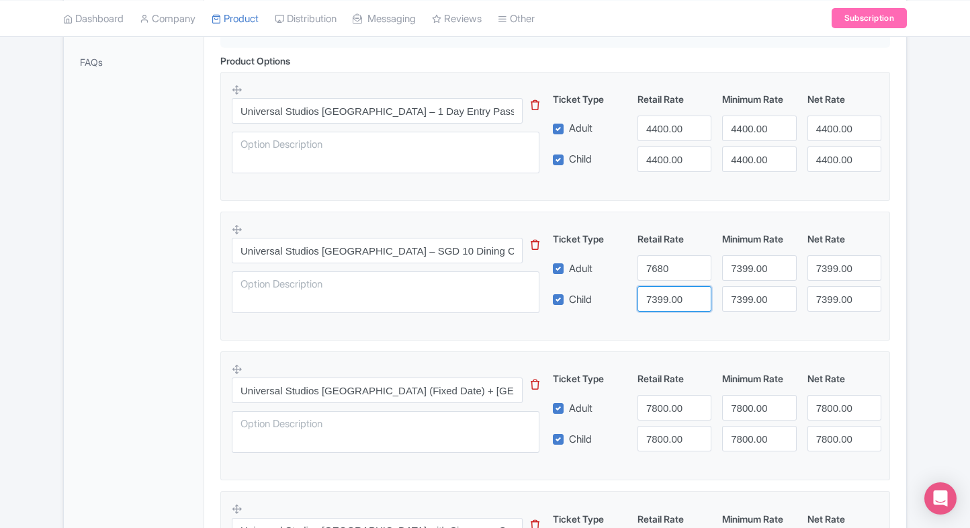
paste input "68"
drag, startPoint x: 662, startPoint y: 289, endPoint x: 729, endPoint y: 263, distance: 71.4
click at [729, 263] on div "Ticket Type Retail Rate Minimum Rate Net Rate Adult 7680 7399.00 7399.00 Child …" at bounding box center [717, 272] width 324 height 80
type input "7680"
paste input "7680"
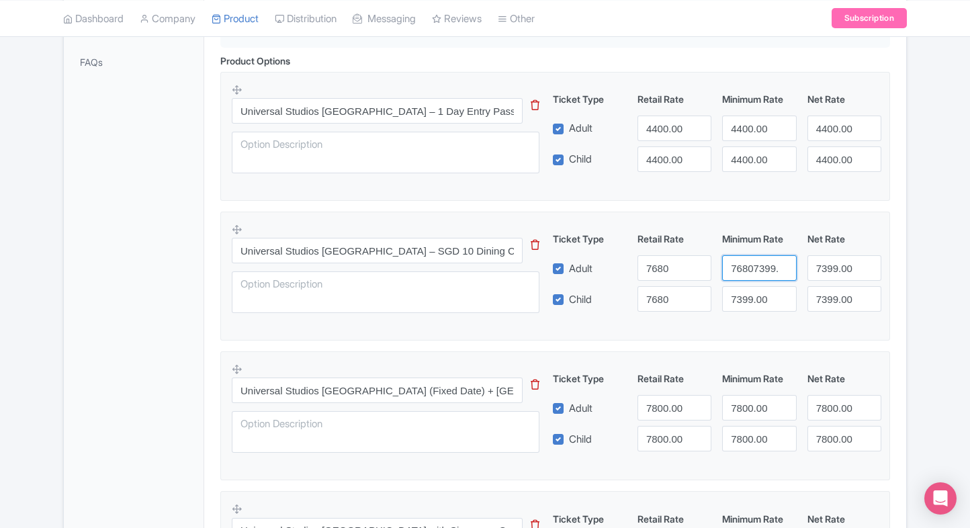
click at [729, 263] on input "76807399.00" at bounding box center [759, 268] width 74 height 26
paste input "number"
type input "7680"
click at [754, 286] on input "7399.00" at bounding box center [759, 299] width 74 height 26
paste input "68"
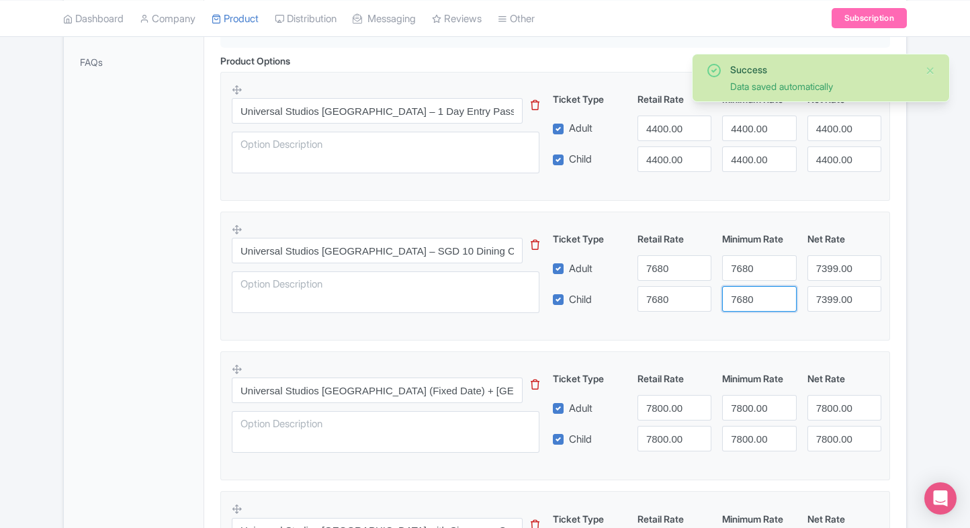
click at [754, 286] on input "7680" at bounding box center [759, 299] width 74 height 26
type input "7680"
click at [813, 278] on input "7399.00" at bounding box center [844, 268] width 74 height 26
paste input "68"
click at [813, 278] on input "7680" at bounding box center [844, 268] width 74 height 26
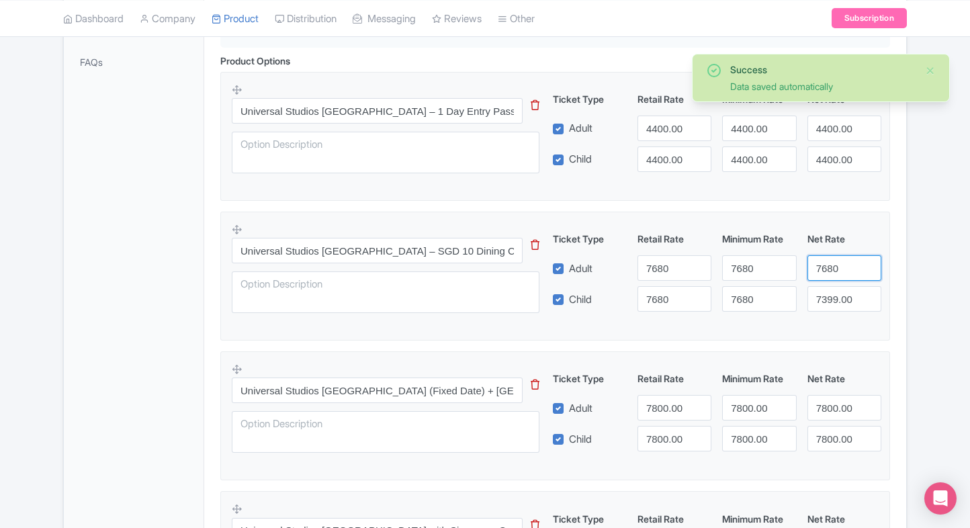
type input "7680"
click at [829, 305] on input "7399.00" at bounding box center [844, 299] width 74 height 26
paste input "68"
click at [829, 305] on input "7680" at bounding box center [844, 299] width 74 height 26
type input "7680"
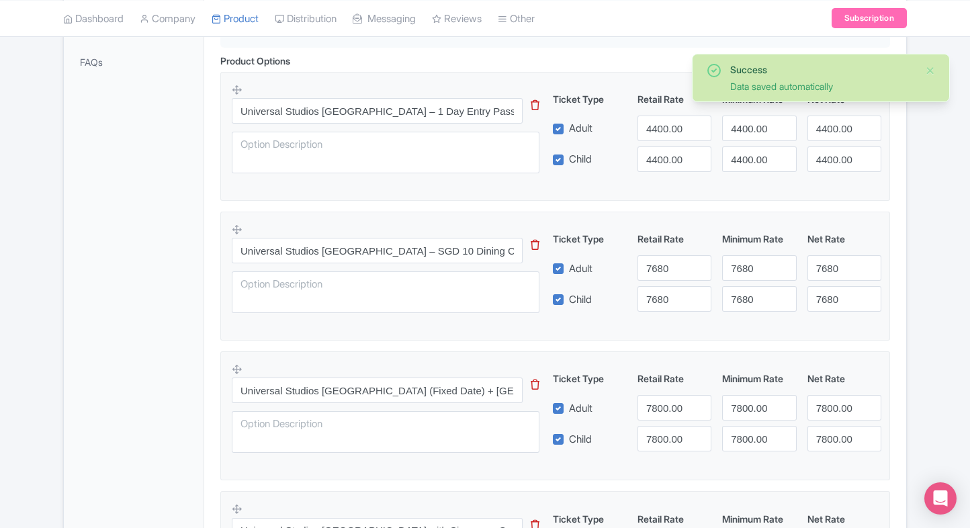
click at [888, 302] on fieldset "Universal Studios Singapore – SGD 10 Dining Credit (Entry Ticket Included) This…" at bounding box center [554, 276] width 669 height 129
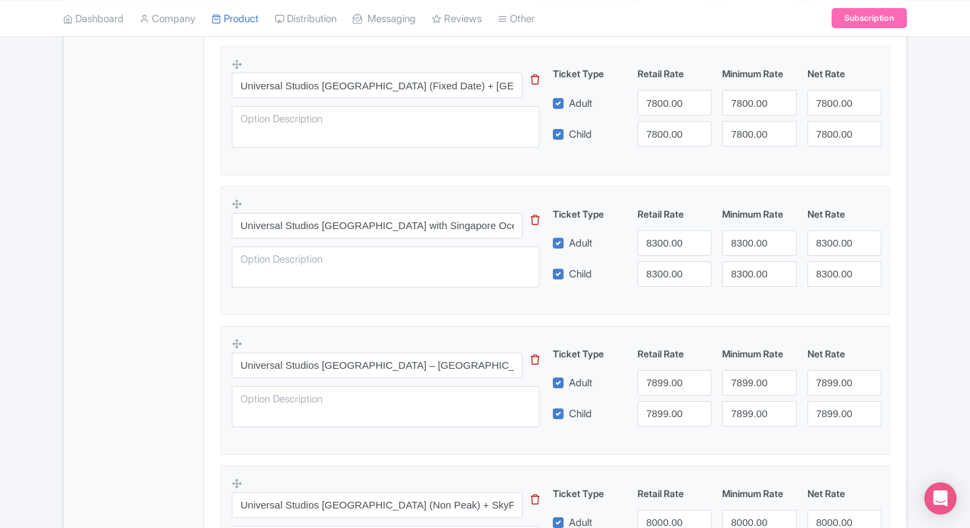
scroll to position [739, 0]
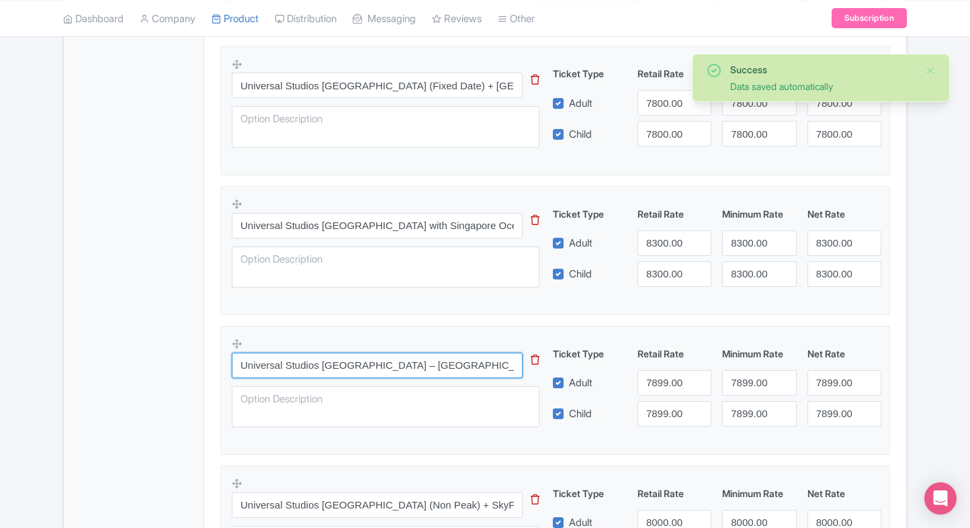
click at [333, 365] on input "Universal Studios Singapore – Express Lane Pass (Admission Sold Separately)" at bounding box center [377, 366] width 291 height 26
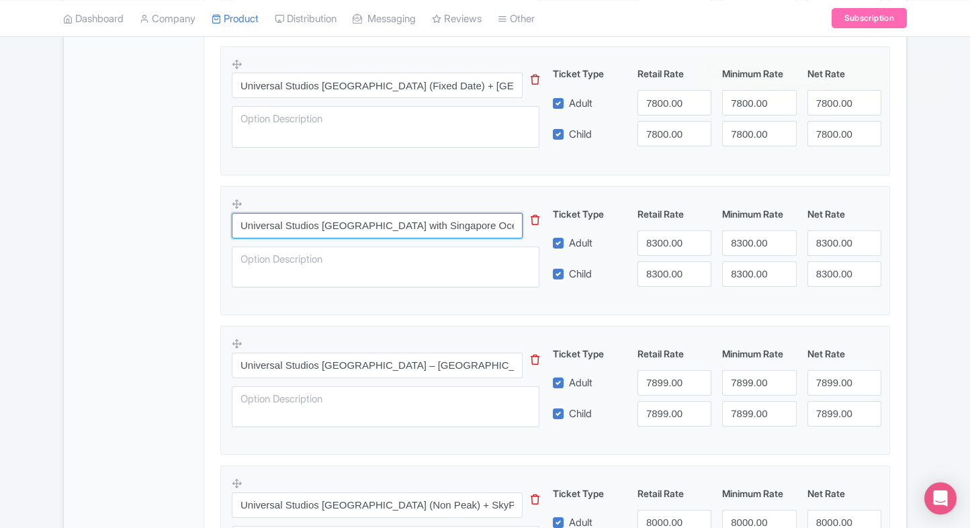
click at [433, 227] on input "Universal Studios Singapore with Singapore Oceanarium Combo( Multiple Options a…" at bounding box center [377, 226] width 291 height 26
paste input "– Express Lane Pass (Admission Sold Separately"
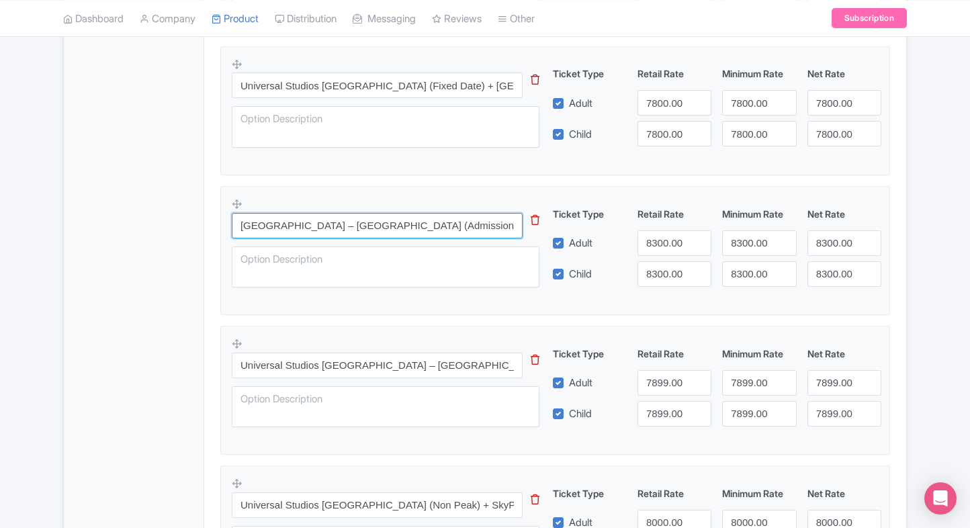
type input "Universal Studios Singapore – Express Lane Pass (Admission Sold Separately)"
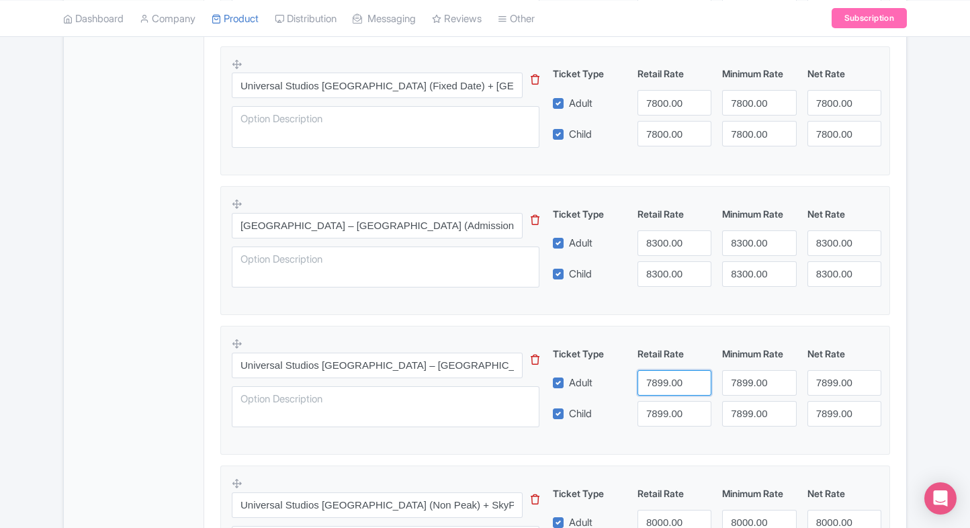
click at [658, 381] on input "7899.00" at bounding box center [674, 383] width 74 height 26
click at [666, 246] on input "8300.00" at bounding box center [674, 243] width 74 height 26
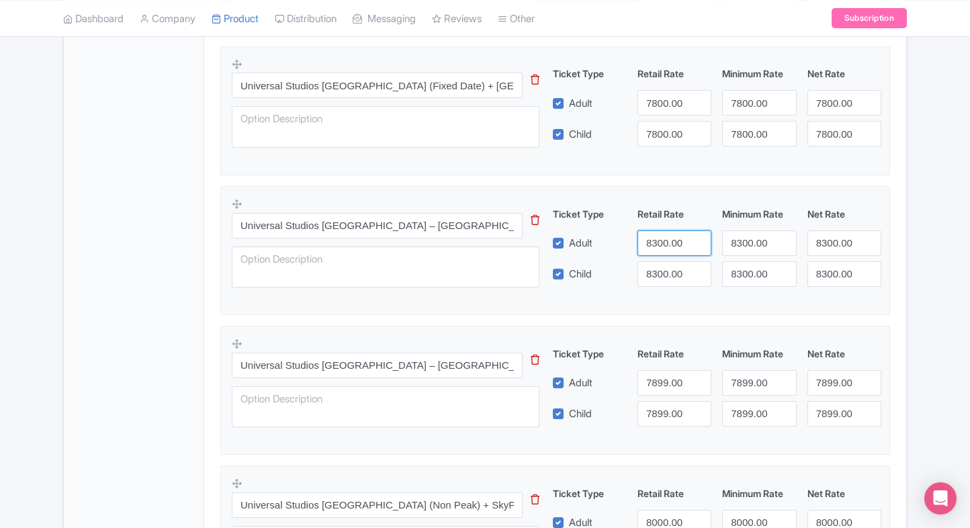
paste input "7899"
type input "7899.00"
click at [664, 285] on div "Universal Studios Singapore – Express Lane Pass (Admission Sold Separately) Thi…" at bounding box center [555, 246] width 647 height 98
click at [674, 275] on input "8300.00" at bounding box center [674, 274] width 74 height 26
paste input "7899"
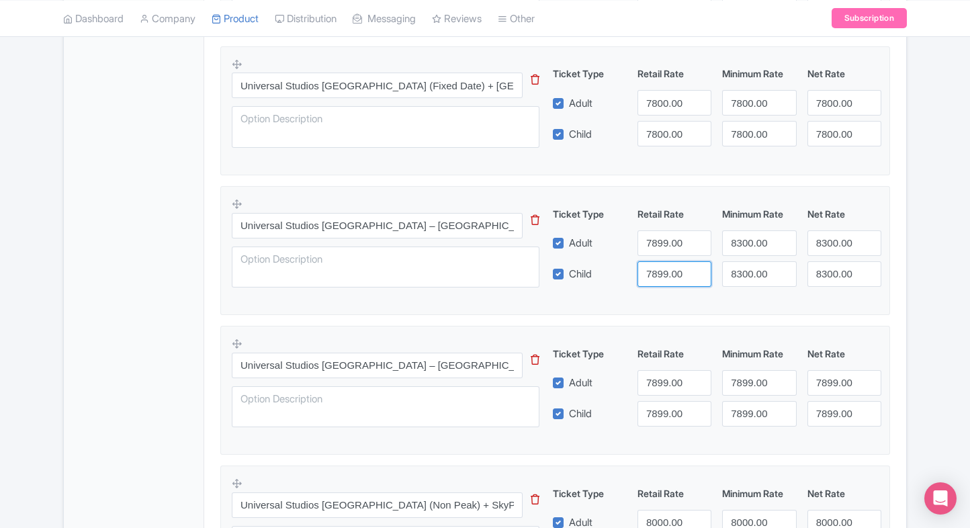
drag, startPoint x: 674, startPoint y: 275, endPoint x: 756, endPoint y: 249, distance: 85.8
click at [756, 249] on div "Ticket Type Retail Rate Minimum Rate Net Rate Adult 7899.00 8300.00 8300.00 Chi…" at bounding box center [717, 247] width 324 height 80
type input "7899.00"
click at [756, 249] on input "8300.00" at bounding box center [759, 243] width 74 height 26
paste input "7899"
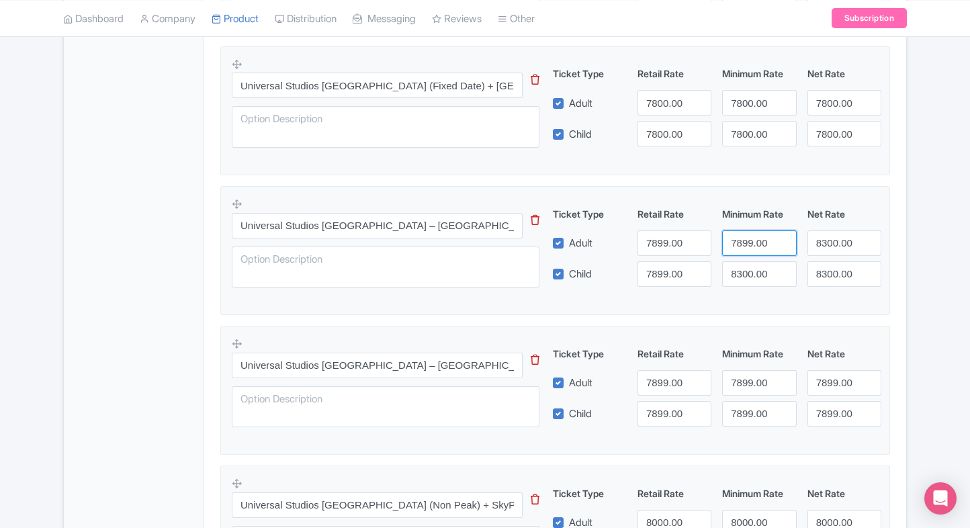
drag, startPoint x: 756, startPoint y: 249, endPoint x: 751, endPoint y: 281, distance: 32.0
click at [751, 281] on div "Ticket Type Retail Rate Minimum Rate Net Rate Adult 7899.00 7899.00 8300.00 Chi…" at bounding box center [717, 247] width 324 height 80
type input "7899.00"
click at [751, 281] on input "8300.00" at bounding box center [759, 274] width 74 height 26
paste input "7899"
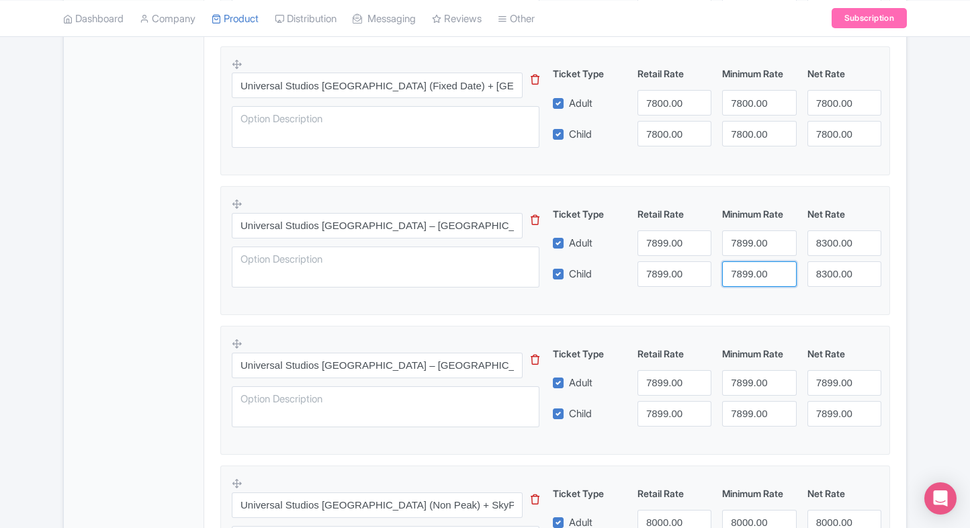
drag, startPoint x: 751, startPoint y: 281, endPoint x: 833, endPoint y: 248, distance: 88.0
click at [833, 248] on div "Ticket Type Retail Rate Minimum Rate Net Rate Adult 7899.00 7899.00 8300.00 Chi…" at bounding box center [717, 247] width 324 height 80
type input "7899.00"
click at [833, 248] on input "8300.00" at bounding box center [844, 243] width 74 height 26
paste input "7899"
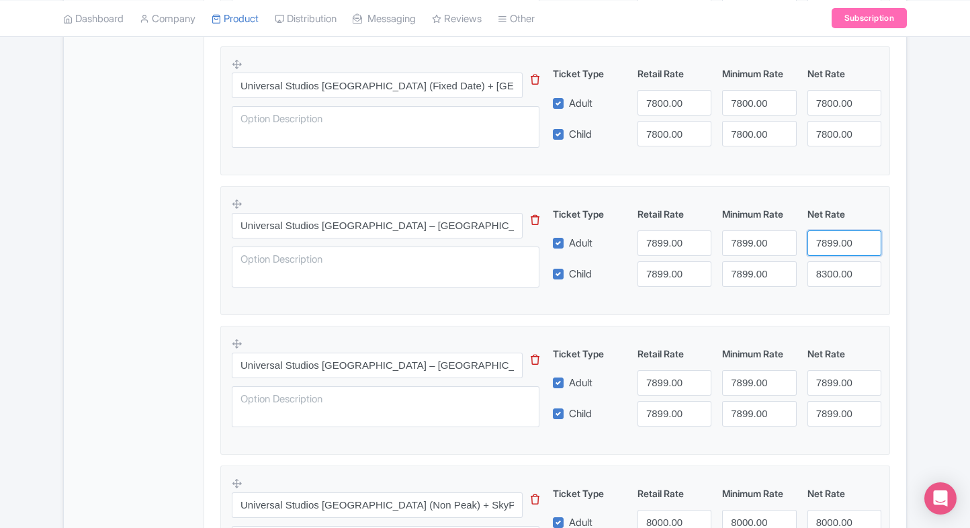
drag, startPoint x: 833, startPoint y: 248, endPoint x: 833, endPoint y: 293, distance: 44.3
click at [833, 293] on div "Universal Studios Singapore – Express Lane Pass (Admission Sold Separately) Thi…" at bounding box center [555, 246] width 647 height 98
type input "7899.00"
drag, startPoint x: 833, startPoint y: 293, endPoint x: 841, endPoint y: 275, distance: 19.2
click at [841, 275] on div "Universal Studios Singapore – Express Lane Pass (Admission Sold Separately) Thi…" at bounding box center [555, 246] width 647 height 98
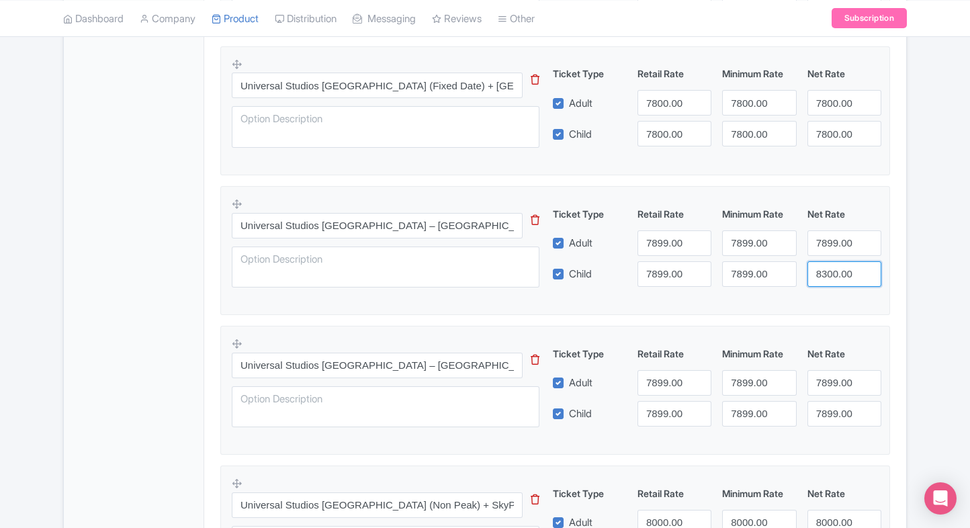
click at [841, 275] on input "8300.00" at bounding box center [844, 274] width 74 height 26
paste input "7899"
click at [841, 275] on input "7899.00" at bounding box center [844, 274] width 74 height 26
type input "7899.00"
click at [892, 274] on div "Product Options i Universal Studios Singapore – 1 Day Entry Pass This tip has n…" at bounding box center [555, 397] width 686 height 1296
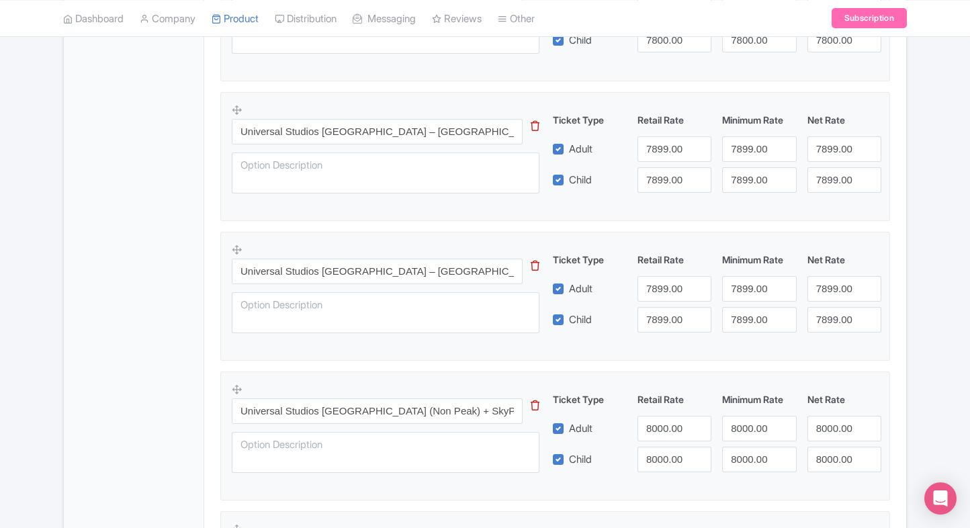
scroll to position [835, 0]
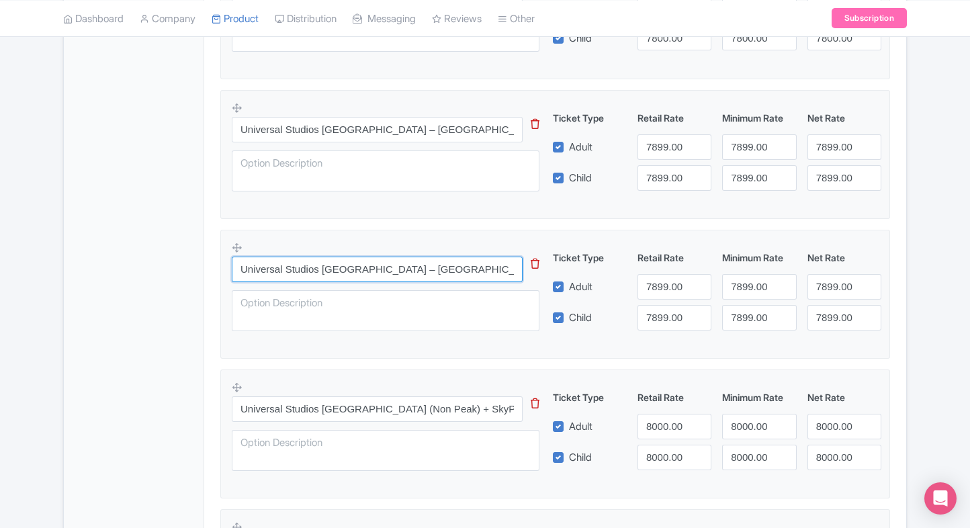
click at [342, 256] on input "Universal Studios Singapore – Express Lane Pass (Admission Sold Separately)" at bounding box center [377, 269] width 291 height 26
paste input "(Non Peak) + SkyPark Observation Deck at Marina Bay Sands (Peak"
type input "Universal Studios Singapore (Non Peak) + SkyPark Observation Deck at Marina Bay…"
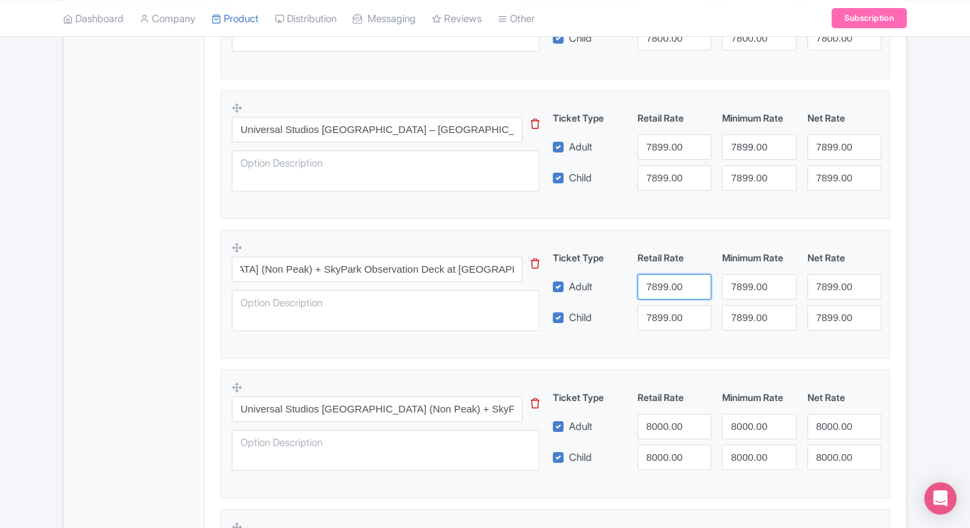
click at [642, 282] on input "7899.00" at bounding box center [674, 287] width 74 height 26
type input "7950"
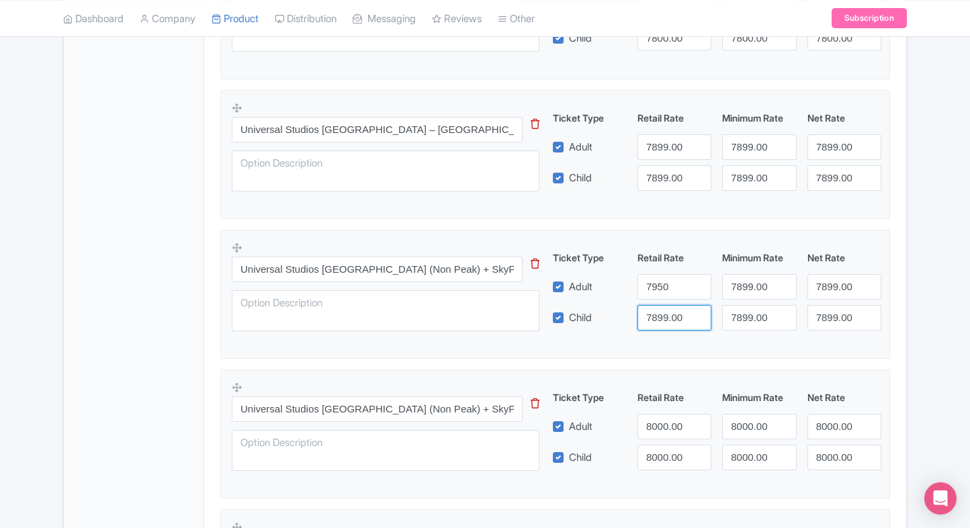
click at [663, 308] on input "7899.00" at bounding box center [674, 318] width 74 height 26
paste input "95"
click at [663, 308] on input "7950" at bounding box center [674, 318] width 74 height 26
type input "7950"
click at [751, 277] on input "7899.00" at bounding box center [759, 287] width 74 height 26
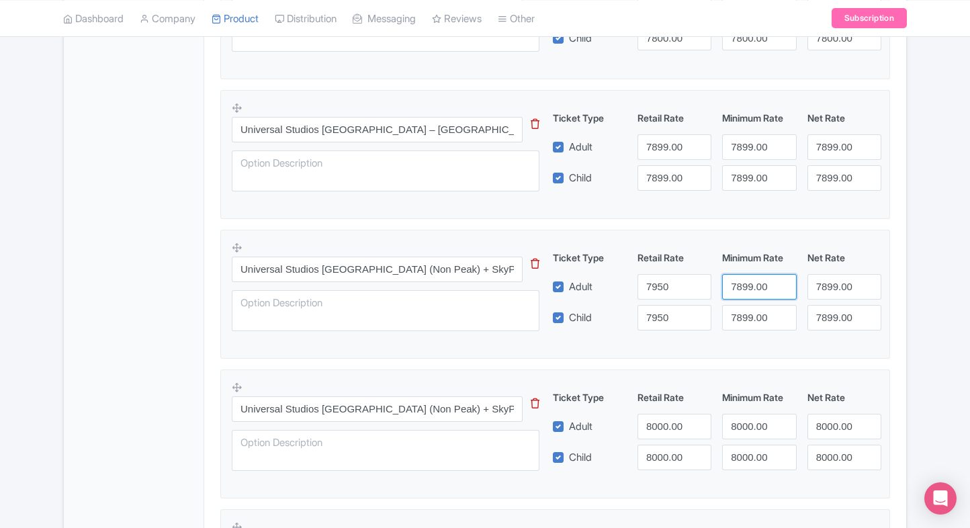
paste input "95"
drag, startPoint x: 751, startPoint y: 277, endPoint x: 751, endPoint y: 317, distance: 40.3
click at [751, 317] on div "Ticket Type Retail Rate Minimum Rate Net Rate Adult 7950 7950 7899.00 Child 795…" at bounding box center [717, 290] width 324 height 80
type input "7950"
click at [751, 317] on input "7899.00" at bounding box center [759, 318] width 74 height 26
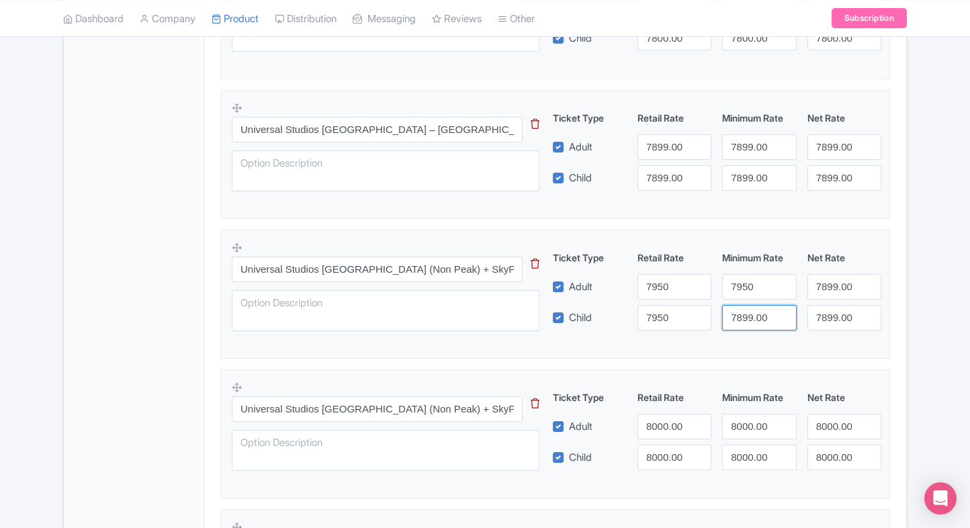
paste input "95"
drag, startPoint x: 751, startPoint y: 317, endPoint x: 821, endPoint y: 283, distance: 77.5
click at [821, 283] on div "Ticket Type Retail Rate Minimum Rate Net Rate Adult 7950 7950 7899.00 Child 795…" at bounding box center [717, 290] width 324 height 80
type input "7950"
click at [821, 283] on input "7899.00" at bounding box center [844, 287] width 74 height 26
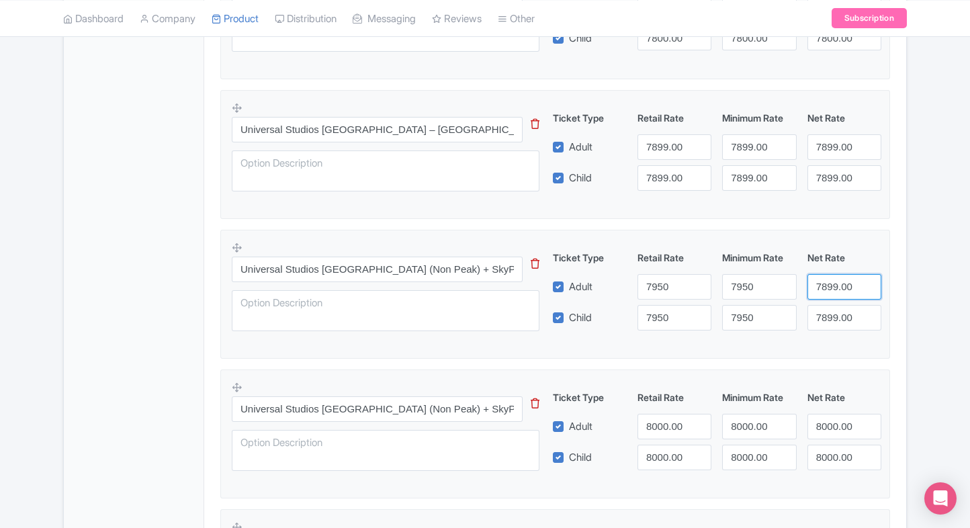
paste input "95"
drag, startPoint x: 821, startPoint y: 283, endPoint x: 833, endPoint y: 316, distance: 34.2
click at [833, 316] on div "Ticket Type Retail Rate Minimum Rate Net Rate Adult 7950 7950 7950 Child 7950 7…" at bounding box center [717, 290] width 324 height 80
type input "7950"
click at [833, 316] on input "7899.00" at bounding box center [844, 318] width 74 height 26
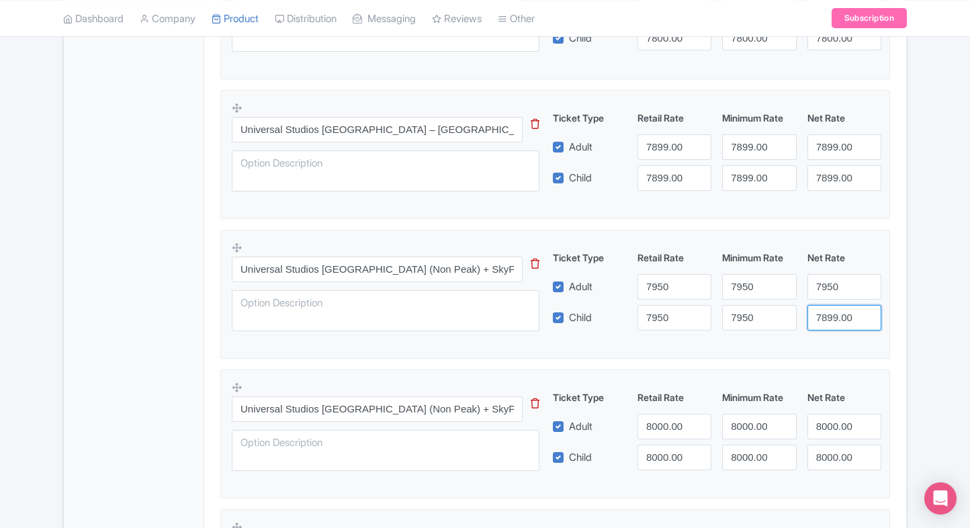
paste input "95"
click at [833, 316] on input "7950" at bounding box center [844, 318] width 74 height 26
type input "7950"
click at [896, 308] on div "Product Options i Universal Studios Singapore – 1 Day Entry Pass This tip has n…" at bounding box center [555, 301] width 686 height 1296
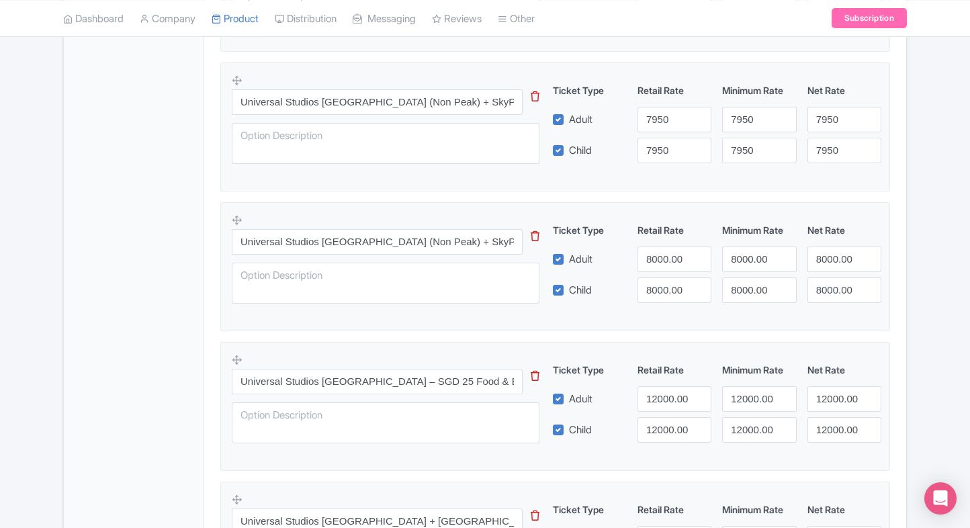
scroll to position [1002, 0]
paste input "Universal Studios Singapore with Singapore Oceanarium Combo( Multiple Options a…"
type input "Universal Studios Singapore with Singapore Oceanarium Combo( Multiple Options a…"
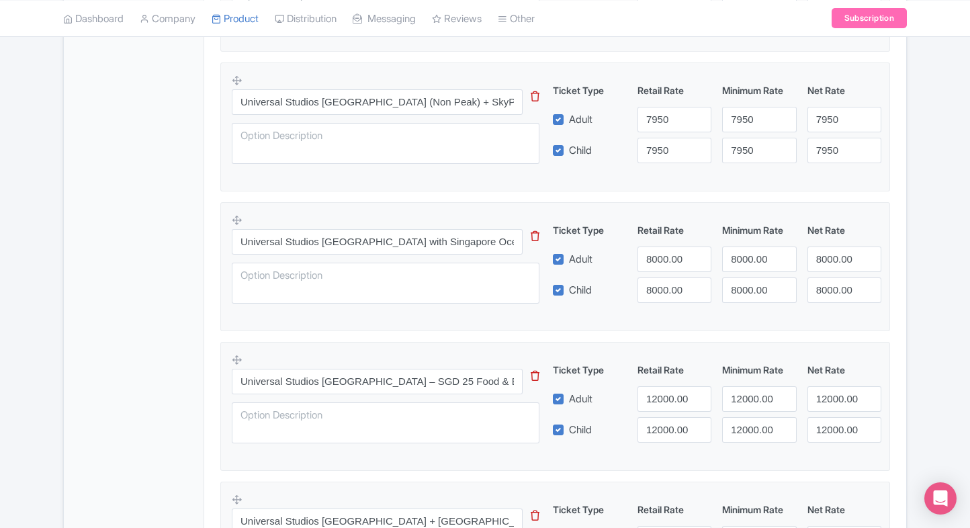
click at [359, 278] on textarea at bounding box center [386, 284] width 308 height 42
click at [390, 102] on input "Universal Studios Singapore (Non Peak) + SkyPark Observation Deck at Marina Bay…" at bounding box center [377, 102] width 291 height 26
click at [384, 135] on textarea at bounding box center [386, 144] width 308 height 42
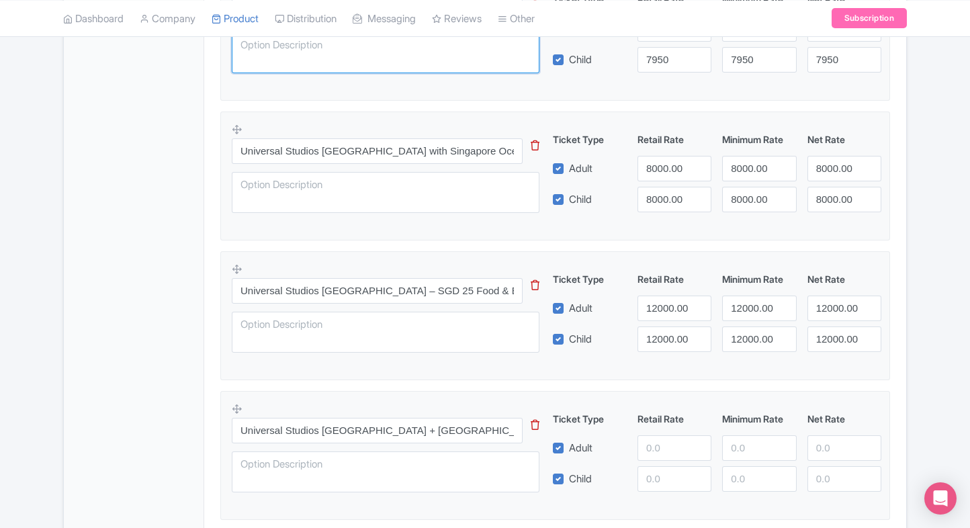
scroll to position [1096, 0]
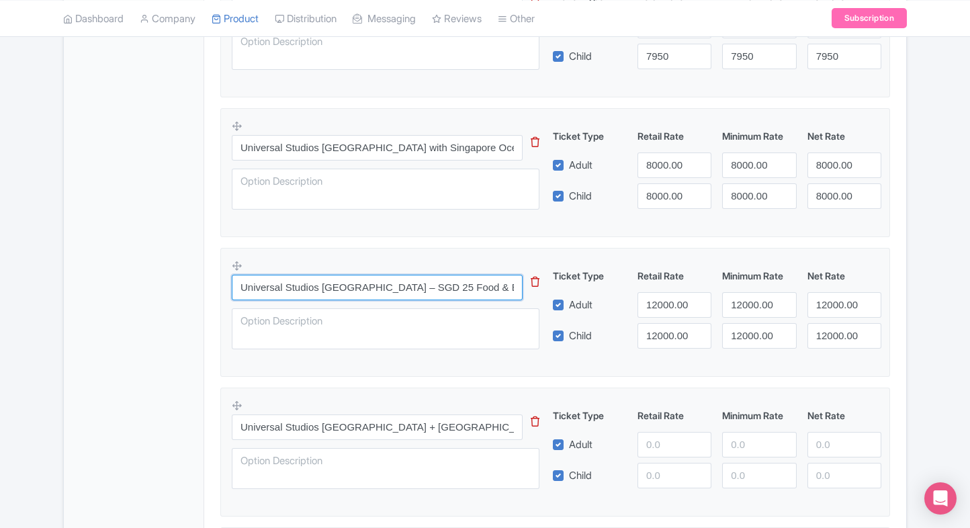
click at [440, 297] on input "Universal Studios Singapore – SGD 25 Food & Beverage Voucher (Entry Ticket Incl…" at bounding box center [377, 288] width 291 height 26
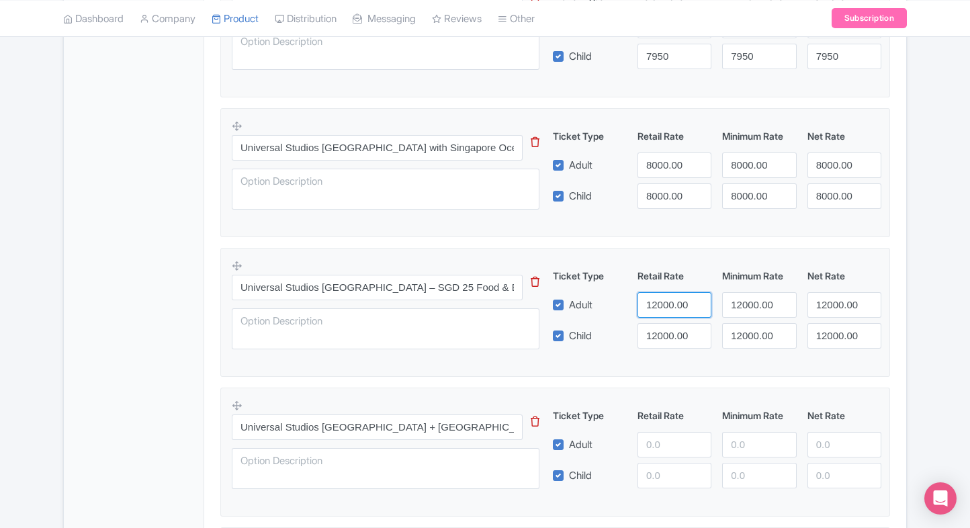
click at [663, 306] on input "12000.00" at bounding box center [674, 305] width 74 height 26
type input "8300"
click at [663, 326] on input "12000.00" at bounding box center [674, 336] width 74 height 26
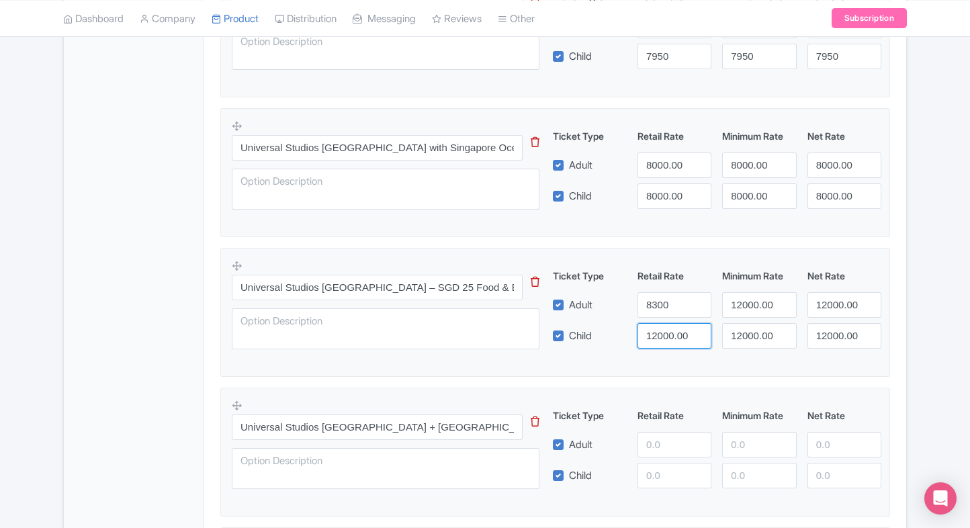
paste input "83"
click at [663, 326] on input "8300" at bounding box center [674, 336] width 74 height 26
type input "8300"
click at [736, 299] on input "12000.00" at bounding box center [759, 305] width 74 height 26
paste input "83"
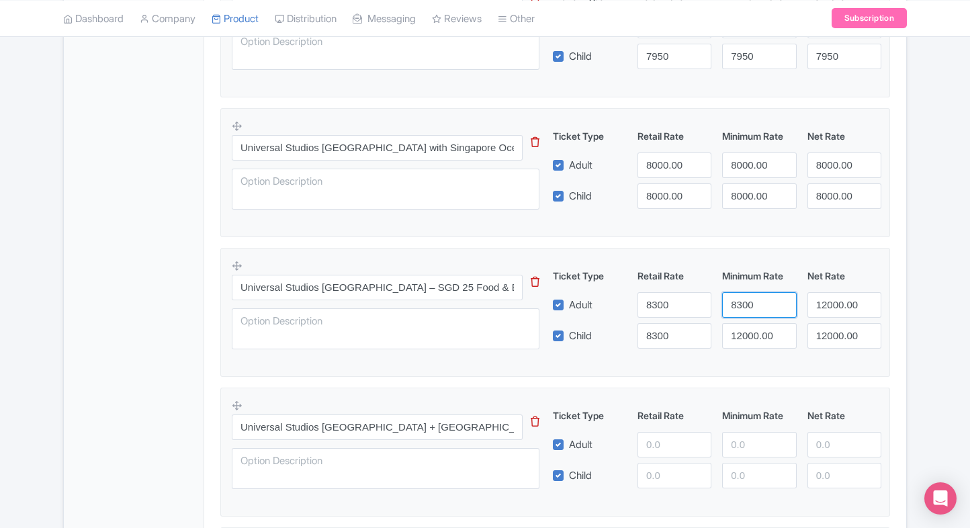
drag, startPoint x: 736, startPoint y: 299, endPoint x: 754, endPoint y: 332, distance: 37.0
click at [754, 332] on div "Ticket Type Retail Rate Minimum Rate Net Rate Adult 8300 8300 12000.00 Child 83…" at bounding box center [717, 309] width 324 height 80
type input "8300"
click at [754, 332] on input "12000.00" at bounding box center [759, 336] width 74 height 26
paste input "83"
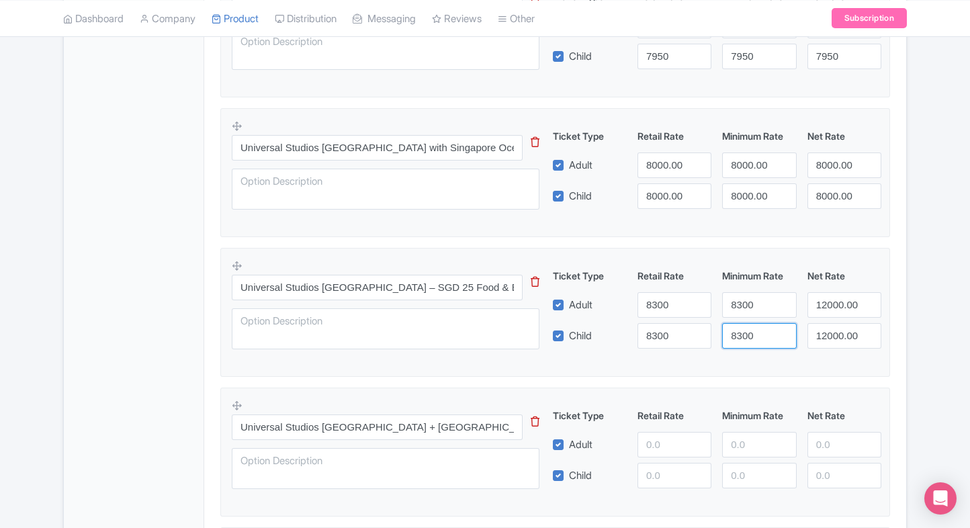
drag, startPoint x: 754, startPoint y: 332, endPoint x: 818, endPoint y: 306, distance: 68.7
click at [818, 306] on div "Ticket Type Retail Rate Minimum Rate Net Rate Adult 8300 8300 12000.00 Child 83…" at bounding box center [717, 309] width 324 height 80
type input "8300"
click at [818, 306] on input "12000.00" at bounding box center [844, 305] width 74 height 26
paste input "83"
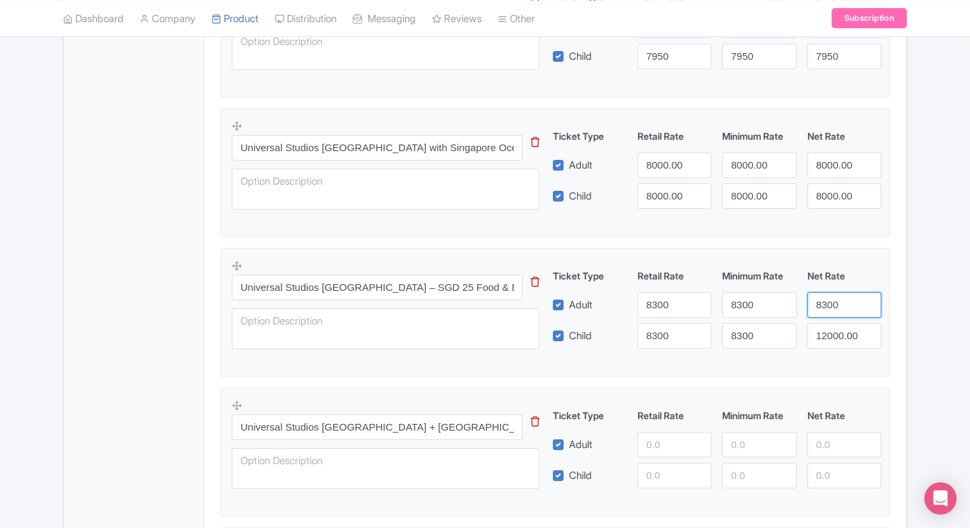
drag, startPoint x: 818, startPoint y: 306, endPoint x: 830, endPoint y: 332, distance: 28.2
click at [830, 332] on div "Ticket Type Retail Rate Minimum Rate Net Rate Adult 8300 8300 8300 Child 8300 8…" at bounding box center [717, 309] width 324 height 80
type input "8300"
paste input "8300"
click at [830, 332] on input "120830000.00" at bounding box center [844, 336] width 74 height 26
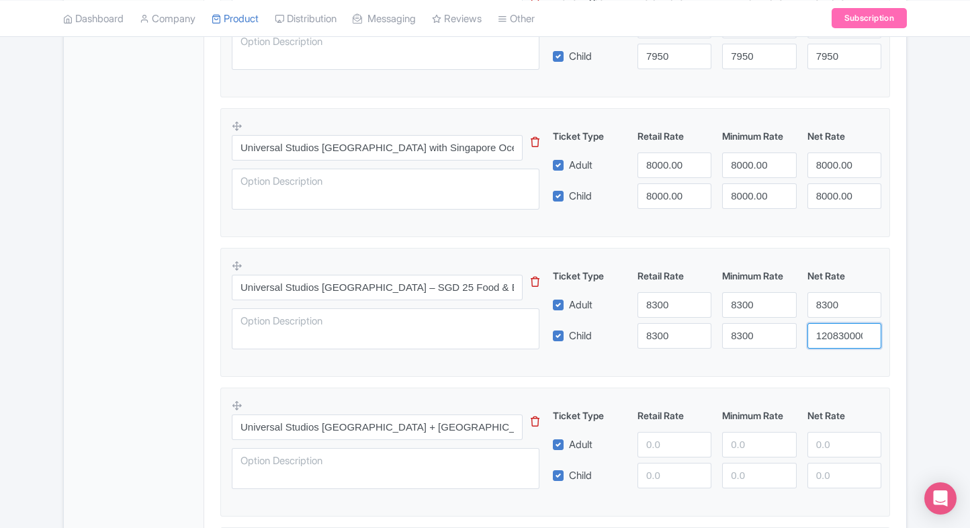
click at [830, 332] on input "120830000.00" at bounding box center [844, 336] width 74 height 26
paste input "83"
type input "8300"
click at [893, 324] on div "Product Options i Universal Studios Singapore – 1 Day Entry Pass This tip has n…" at bounding box center [555, 40] width 686 height 1296
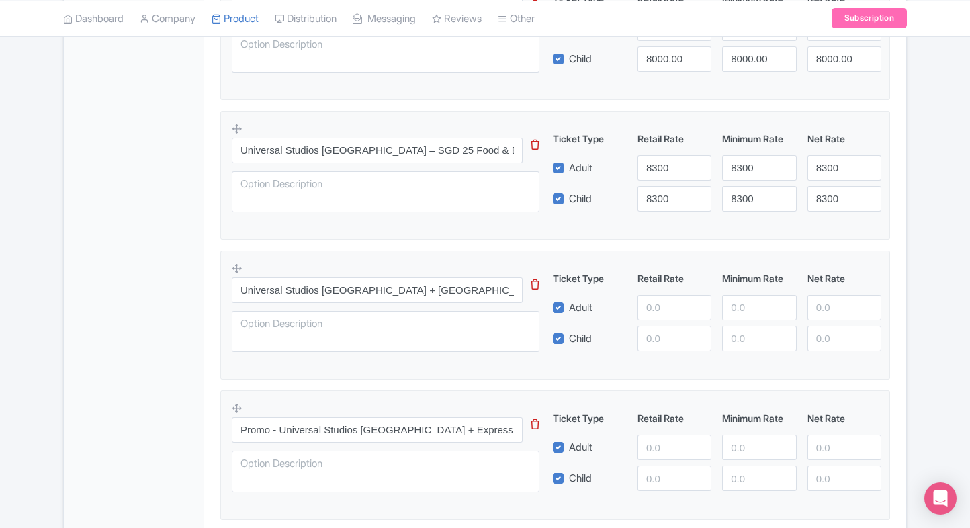
scroll to position [1252, 0]
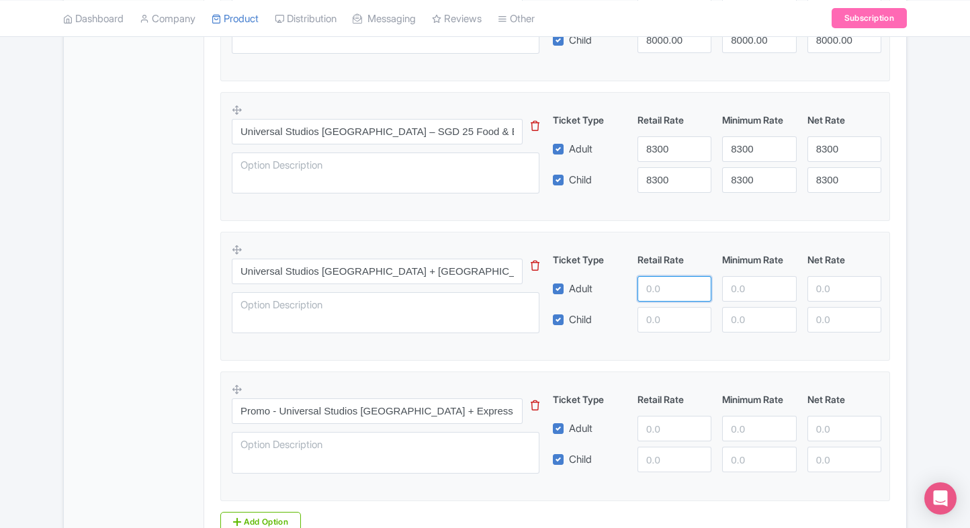
click at [643, 290] on input "number" at bounding box center [674, 289] width 74 height 26
type input "8500"
paste input "8500"
click at [661, 308] on input "8500" at bounding box center [674, 320] width 74 height 26
type input "8500"
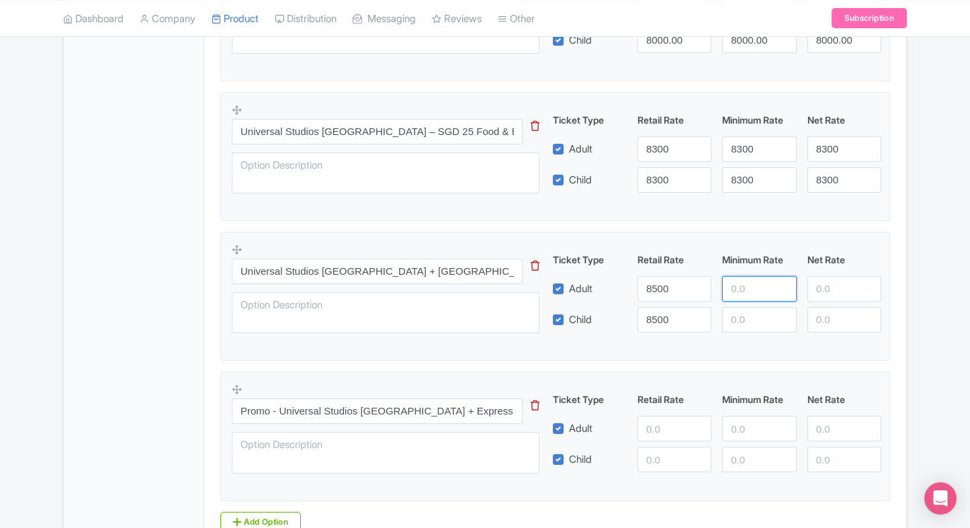
paste input "8500"
click at [723, 283] on input "8500" at bounding box center [759, 289] width 74 height 26
type input "8500"
paste input "8500"
drag, startPoint x: 746, startPoint y: 310, endPoint x: 827, endPoint y: 287, distance: 84.2
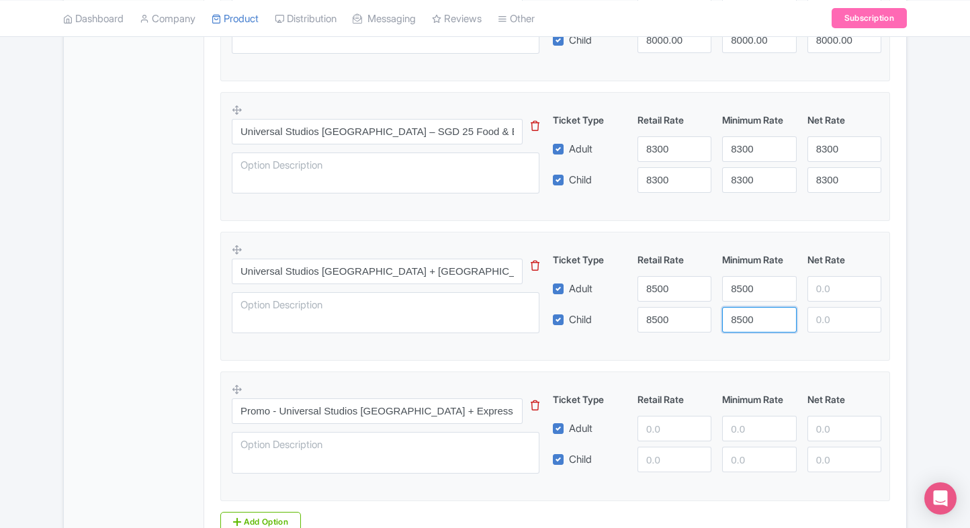
click at [827, 287] on div "Ticket Type Retail Rate Minimum Rate Net Rate Adult 8500 8500 Child 8500 8500 T…" at bounding box center [717, 292] width 324 height 80
type input "8500"
paste input "8500"
click at [827, 287] on input "8500" at bounding box center [844, 289] width 74 height 26
type input "8500"
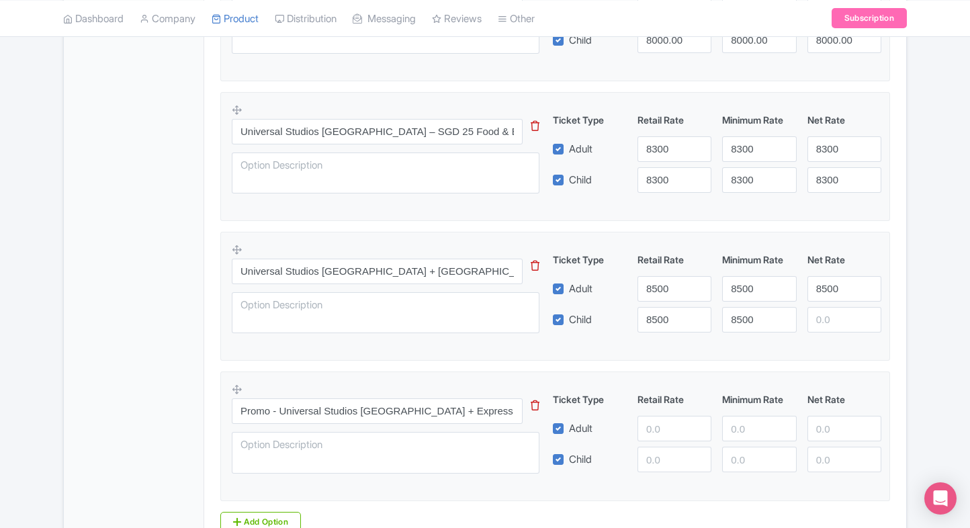
click at [833, 302] on div "Ticket Type Retail Rate Minimum Rate Net Rate Adult 8500 8500 8500 Child 8500 8…" at bounding box center [717, 292] width 324 height 80
paste input "8500"
click at [833, 310] on input "8500" at bounding box center [844, 320] width 74 height 26
type input "8500"
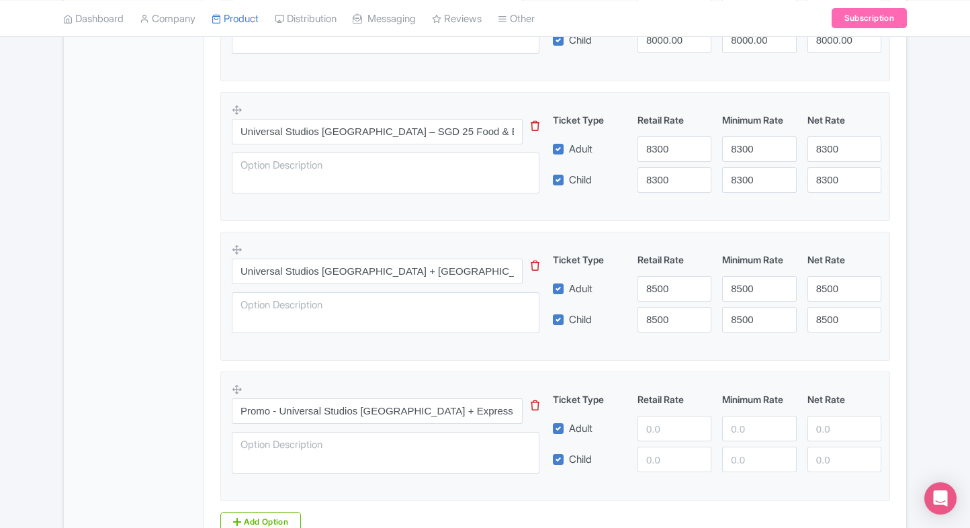
scroll to position [1370, 0]
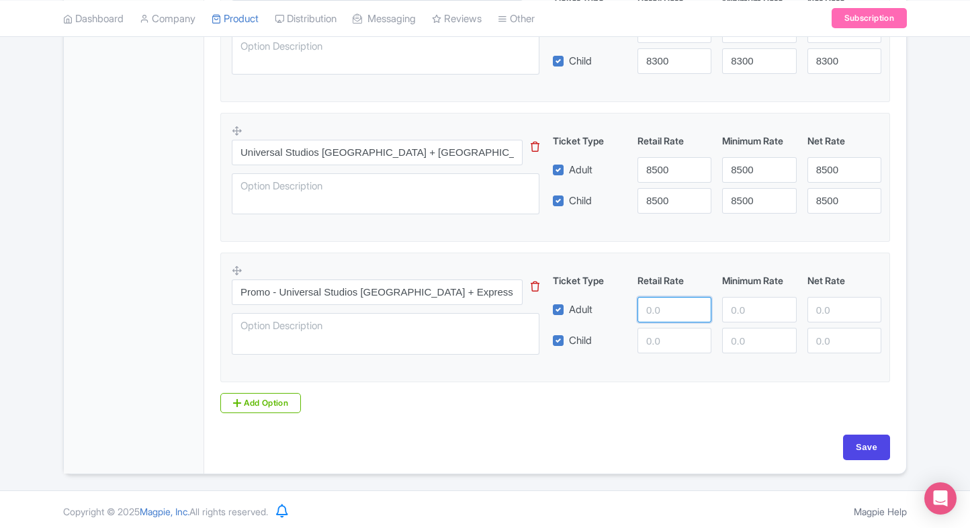
click at [646, 306] on input "number" at bounding box center [674, 310] width 74 height 26
type input "12000"
paste input "12000"
click at [667, 332] on input "12000" at bounding box center [674, 341] width 74 height 26
type input "12000"
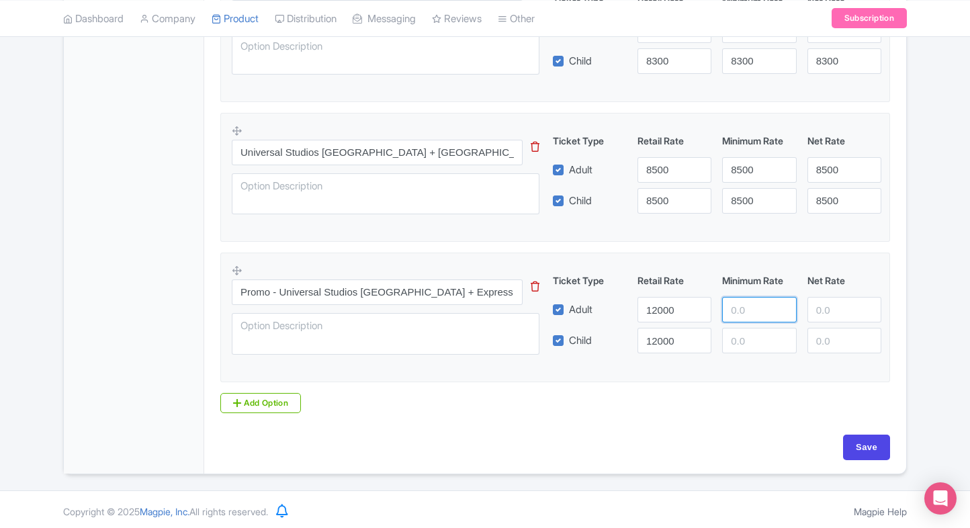
click at [725, 311] on input "number" at bounding box center [759, 310] width 74 height 26
paste input "12000"
click at [734, 318] on input "12000" at bounding box center [759, 310] width 74 height 26
type input "12000"
click at [737, 320] on div "Ticket Type Retail Rate Minimum Rate Net Rate Adult 12000 12000 Child 12000 Thi…" at bounding box center [717, 313] width 324 height 80
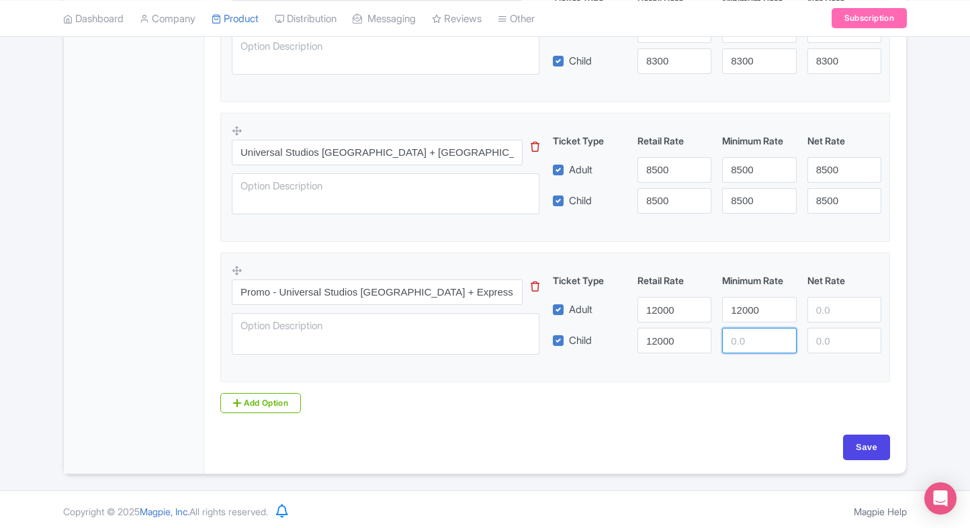
paste input "12000"
click at [744, 328] on input "number" at bounding box center [759, 341] width 74 height 26
type input "12000"
paste input "12000"
click at [828, 308] on input "12000" at bounding box center [844, 310] width 74 height 26
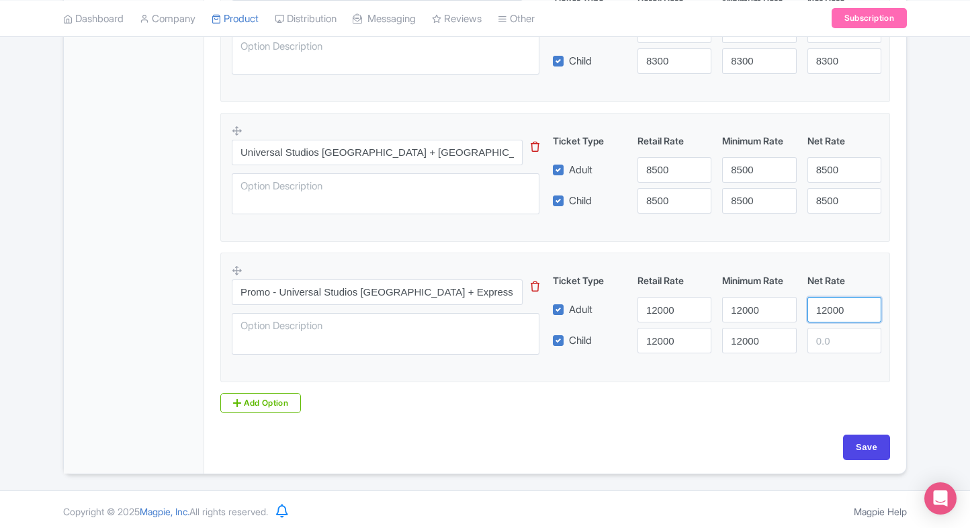
type input "12000"
paste input "12000"
click at [833, 336] on input "12000" at bounding box center [844, 341] width 74 height 26
type input "12000"
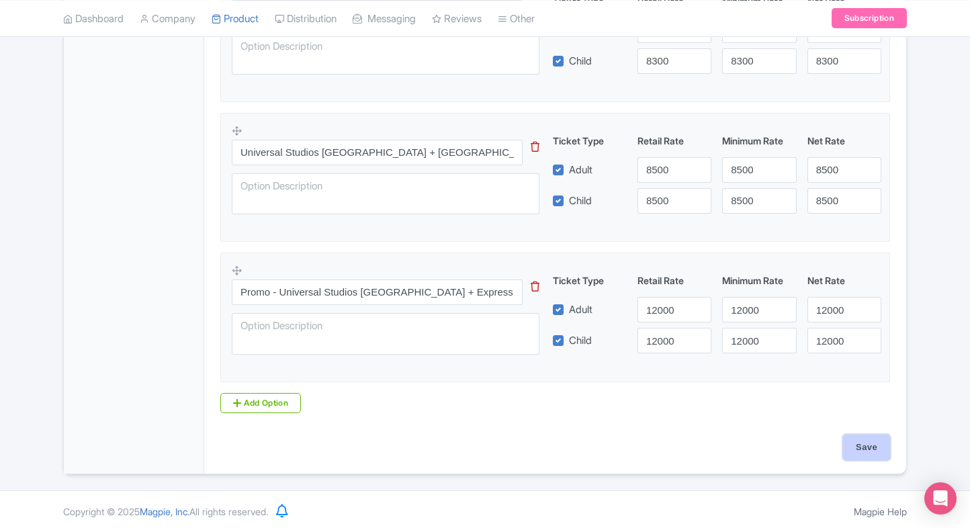
click at [857, 452] on input "Save" at bounding box center [866, 447] width 47 height 26
type input "Saving..."
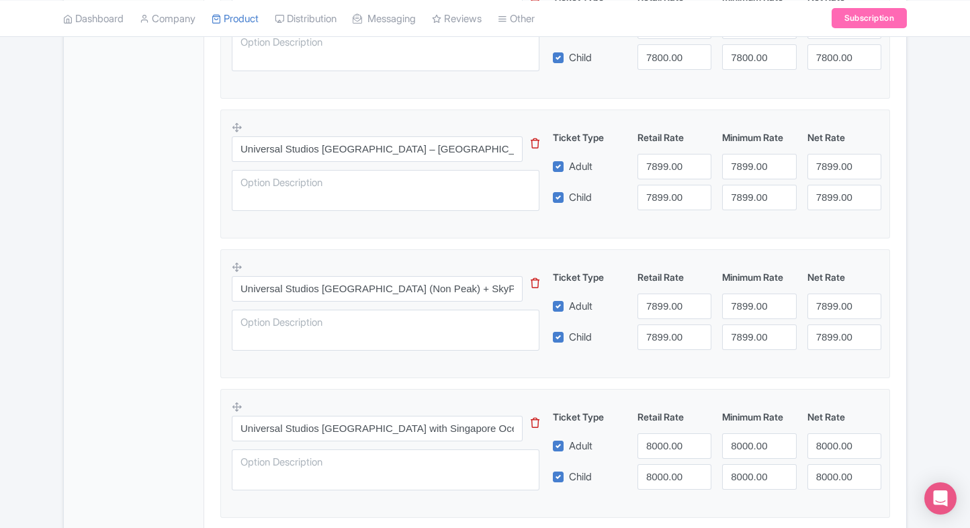
scroll to position [822, 0]
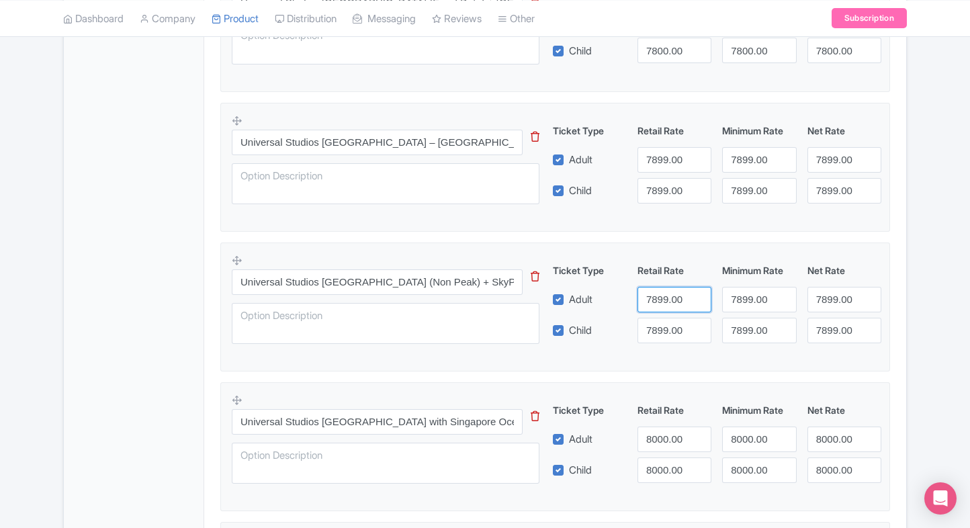
click at [655, 293] on input "7899.00" at bounding box center [674, 300] width 74 height 26
paste input "95"
type input "7950"
click at [661, 318] on input "7899.00" at bounding box center [674, 331] width 74 height 26
paste input "95"
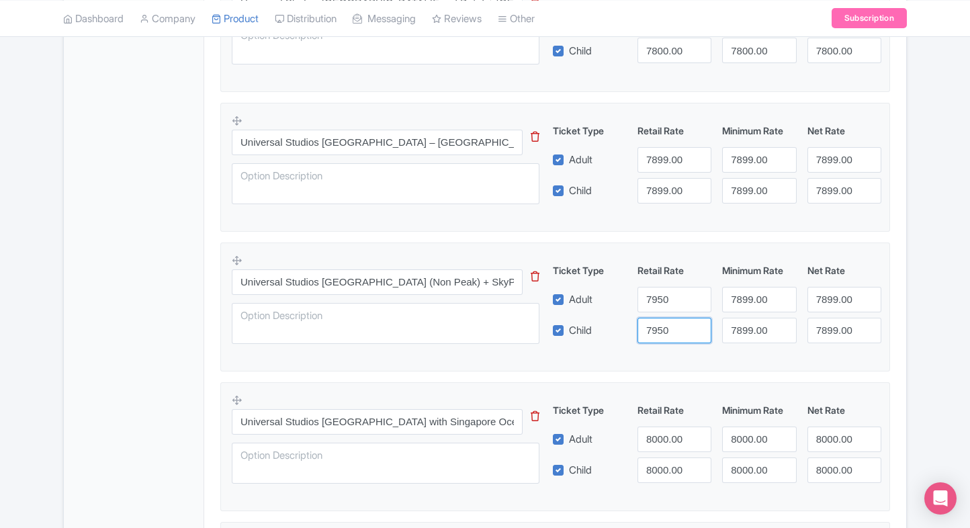
click at [661, 318] on input "7950" at bounding box center [674, 331] width 74 height 26
type input "7950"
click at [731, 308] on input "7899.00" at bounding box center [759, 300] width 74 height 26
paste input "95"
drag, startPoint x: 731, startPoint y: 308, endPoint x: 749, endPoint y: 329, distance: 28.0
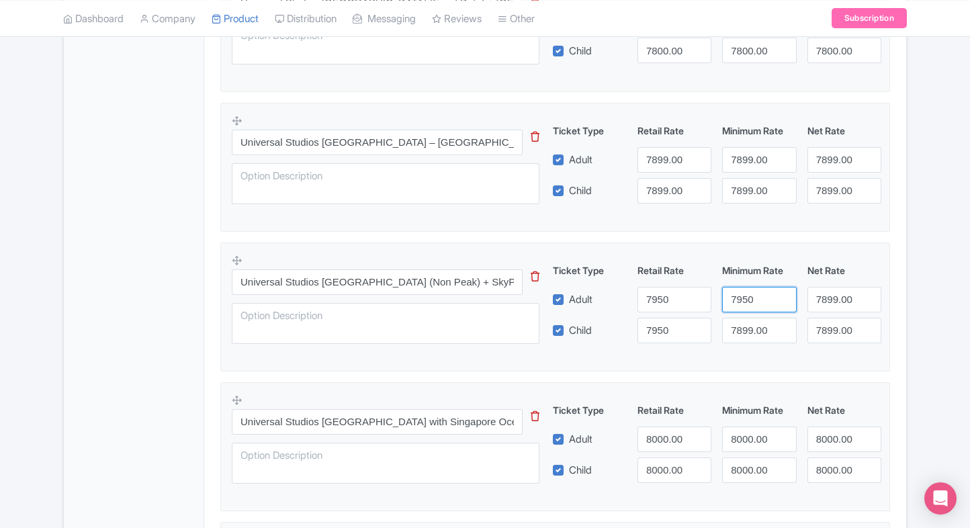
click at [749, 329] on div "Ticket Type Retail Rate Minimum Rate Net Rate Adult 7950 7950 7899.00 Child 795…" at bounding box center [717, 303] width 324 height 80
type input "7950"
click at [749, 329] on input "7899.00" at bounding box center [759, 331] width 74 height 26
paste input "95"
click at [749, 329] on input "7950" at bounding box center [759, 331] width 74 height 26
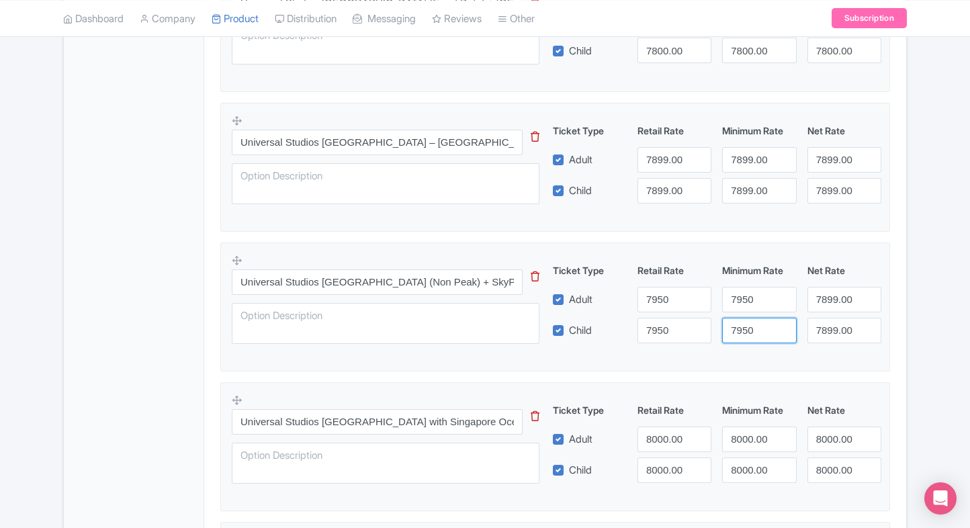
type input "7950"
click at [832, 297] on input "7899.00" at bounding box center [844, 300] width 74 height 26
paste input "95"
click at [832, 297] on input "7950" at bounding box center [844, 300] width 74 height 26
type input "7950"
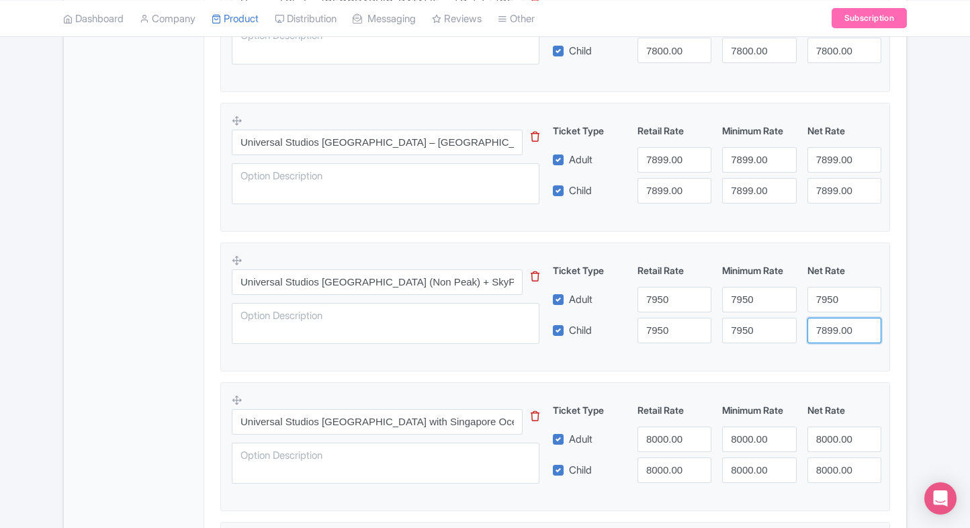
click at [832, 326] on input "7899.00" at bounding box center [844, 331] width 74 height 26
paste input "95"
click at [832, 326] on input "7950" at bounding box center [844, 331] width 74 height 26
type input "7950"
click at [908, 317] on div "Success Product updated successfully ← Back to Products Universal Studios Singa…" at bounding box center [484, 163] width 859 height 1718
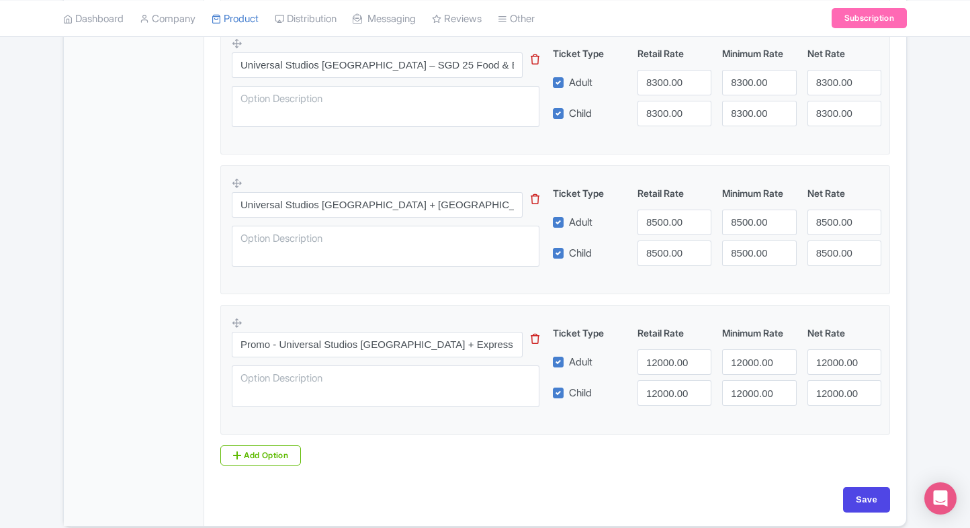
scroll to position [1370, 0]
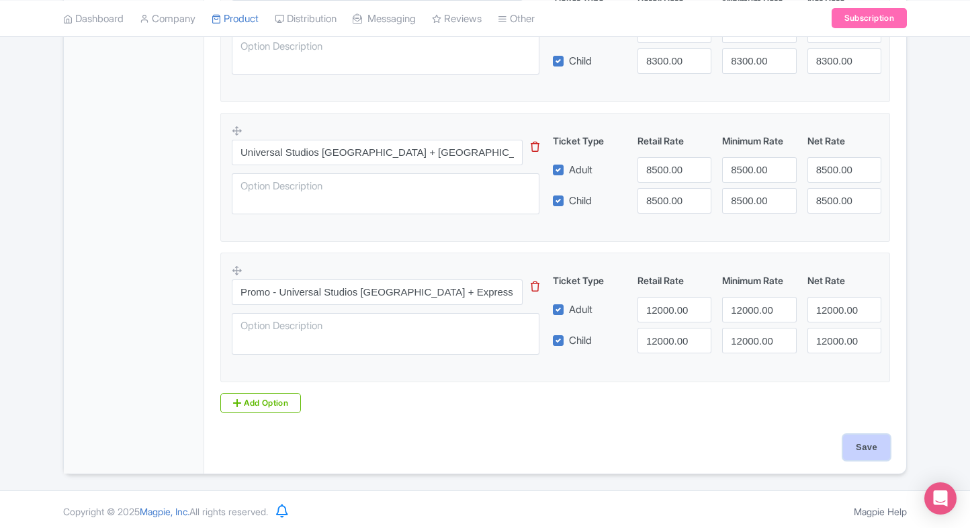
click at [876, 452] on input "Save" at bounding box center [866, 447] width 47 height 26
type input "Saving..."
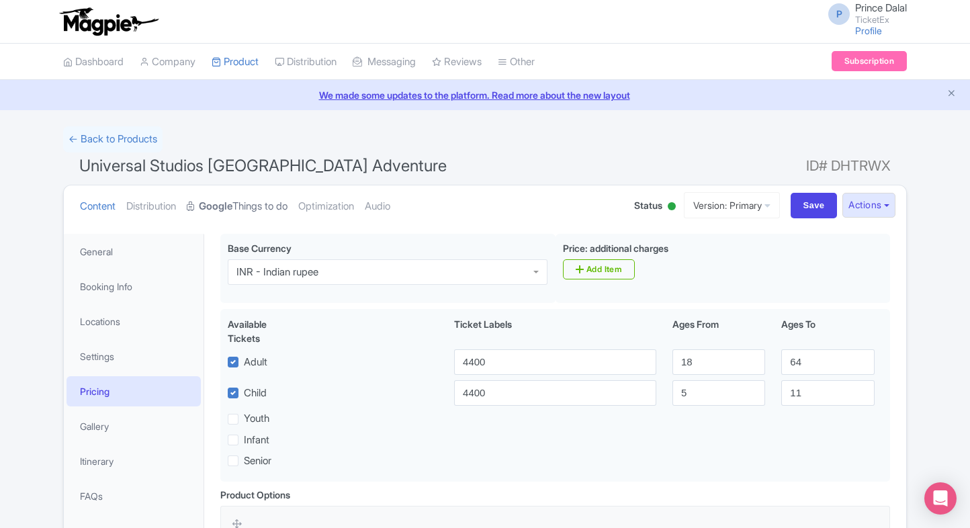
click at [227, 195] on link "Google Things to do" at bounding box center [237, 206] width 101 height 42
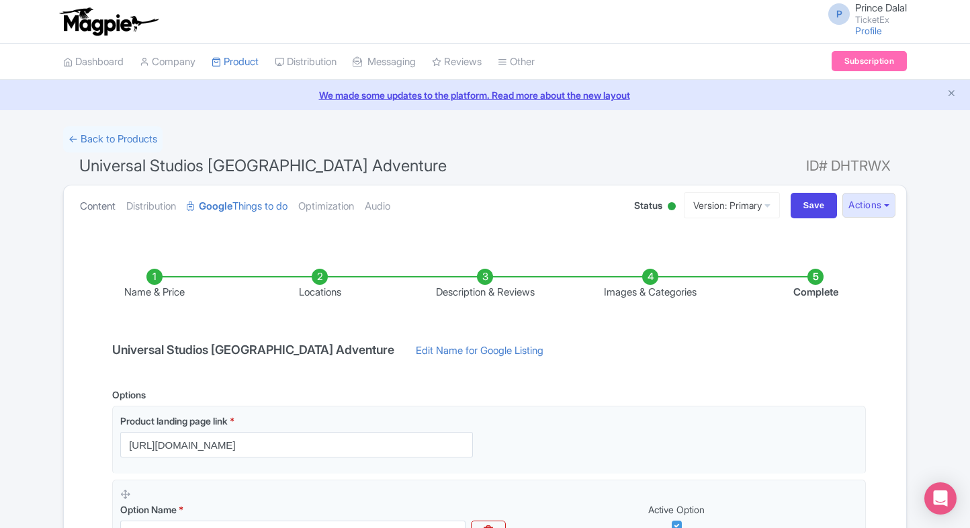
click at [94, 198] on link "Content" at bounding box center [98, 206] width 36 height 42
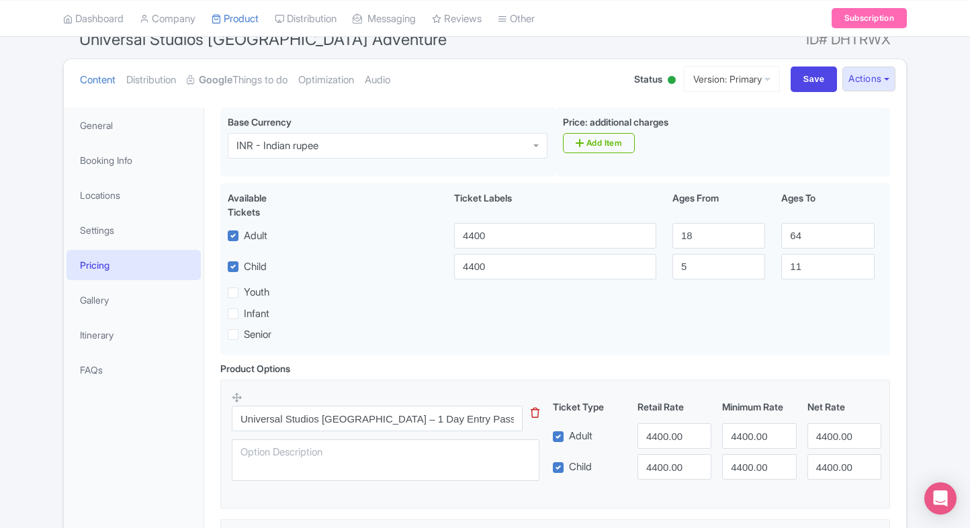
scroll to position [110, 0]
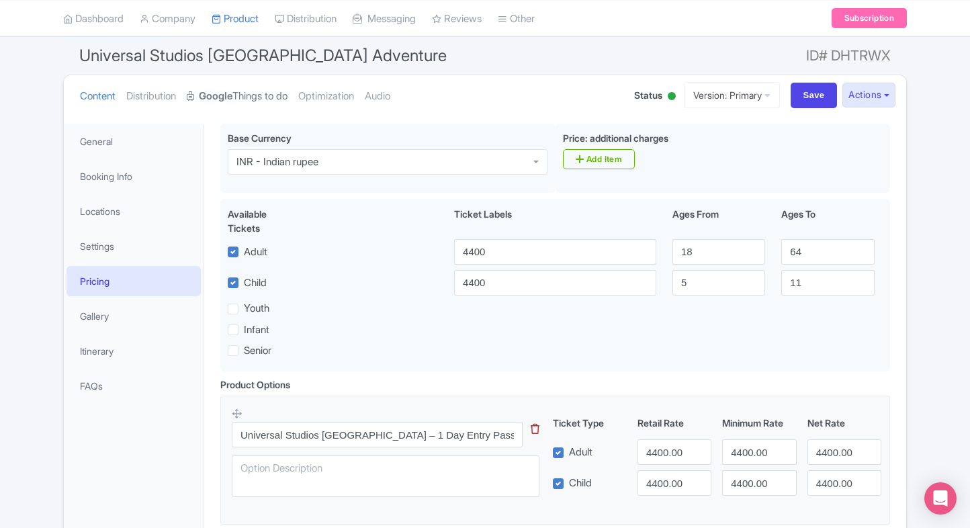
click at [220, 97] on strong "Google" at bounding box center [216, 96] width 34 height 15
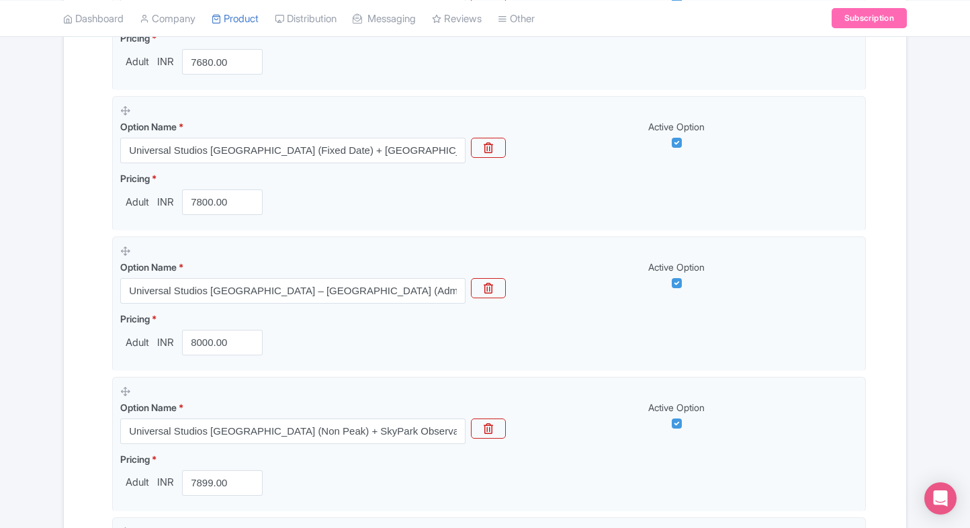
scroll to position [751, 0]
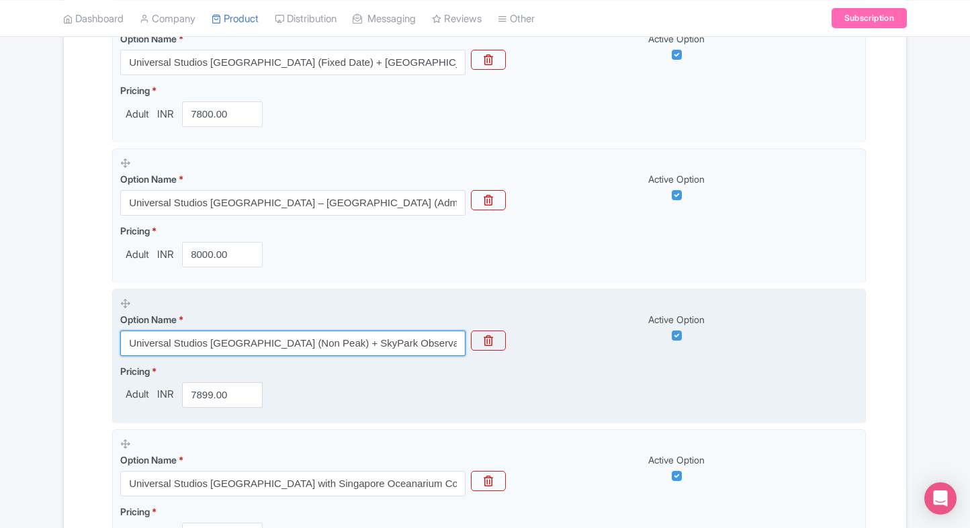
click at [195, 346] on input "Universal Studios [GEOGRAPHIC_DATA] (Non Peak) + SkyPark Observation Deck at [G…" at bounding box center [292, 343] width 345 height 26
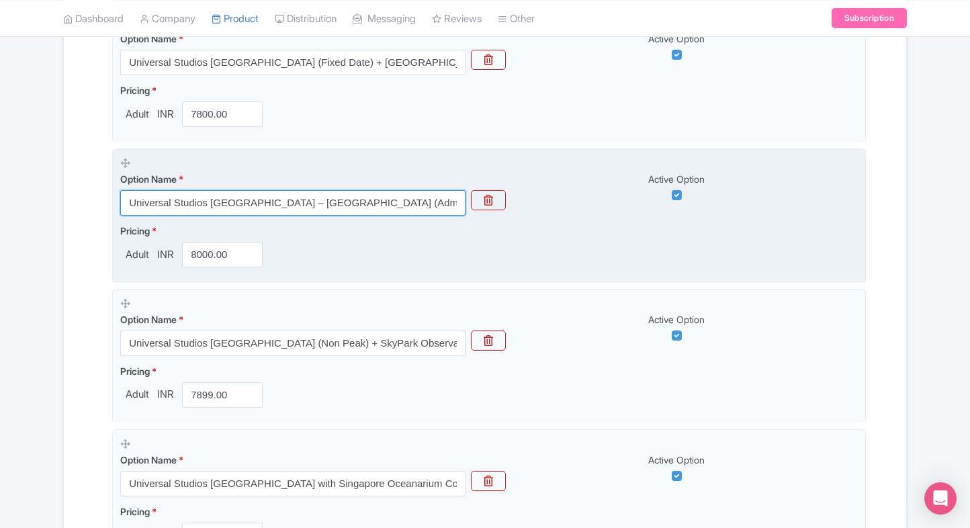
click at [277, 201] on input "Universal Studios [GEOGRAPHIC_DATA] – [GEOGRAPHIC_DATA] (Admission Sold Separat…" at bounding box center [292, 203] width 345 height 26
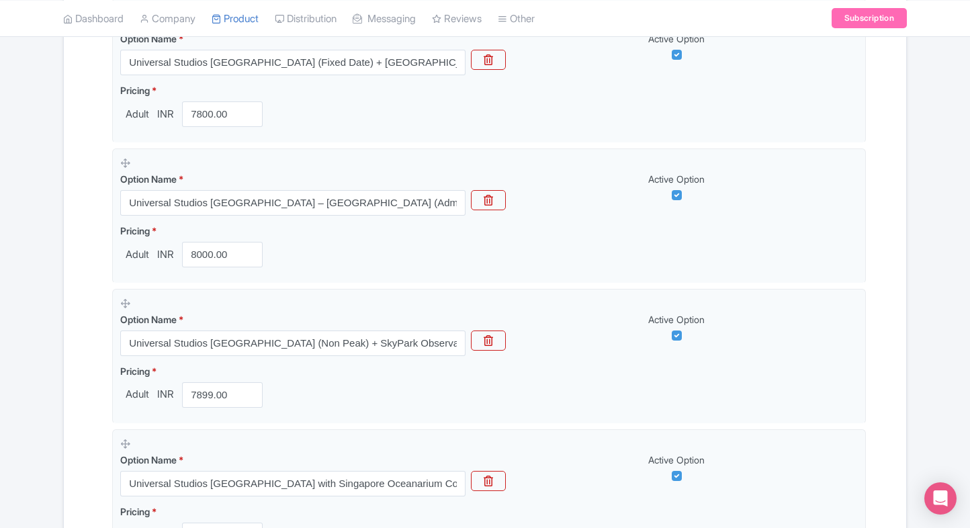
click at [45, 271] on div "Success Product updated successfully ← Back to Products Universal Studios Singa…" at bounding box center [485, 244] width 970 height 1738
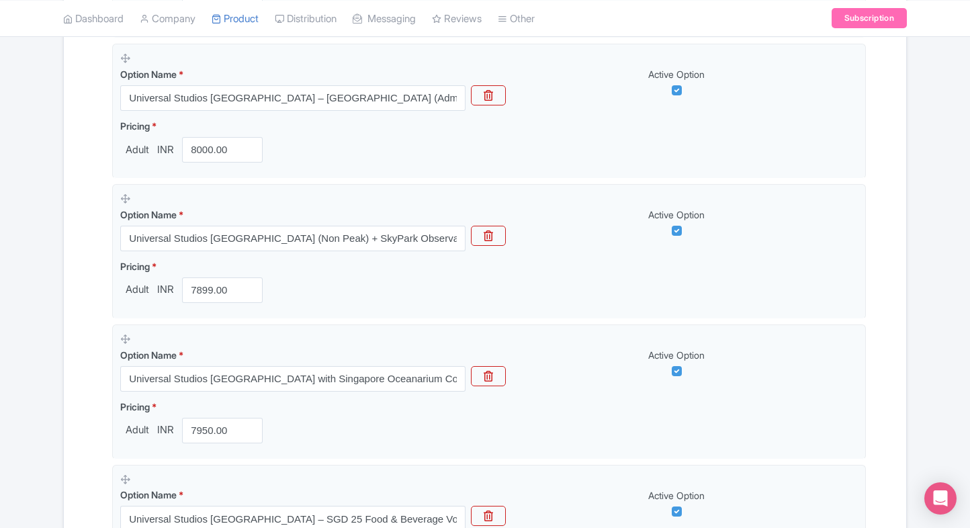
scroll to position [824, 0]
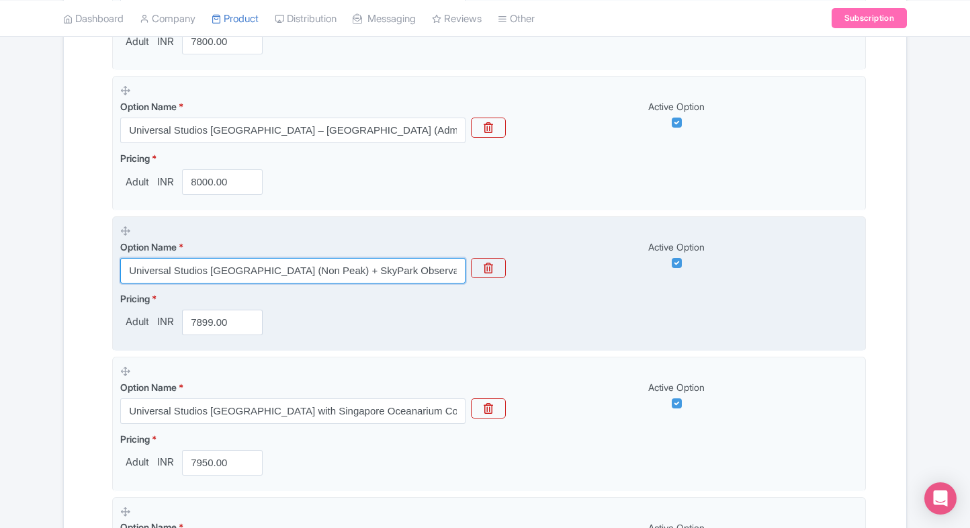
click at [232, 275] on input "Universal Studios [GEOGRAPHIC_DATA] (Non Peak) + SkyPark Observation Deck at [G…" at bounding box center [292, 271] width 345 height 26
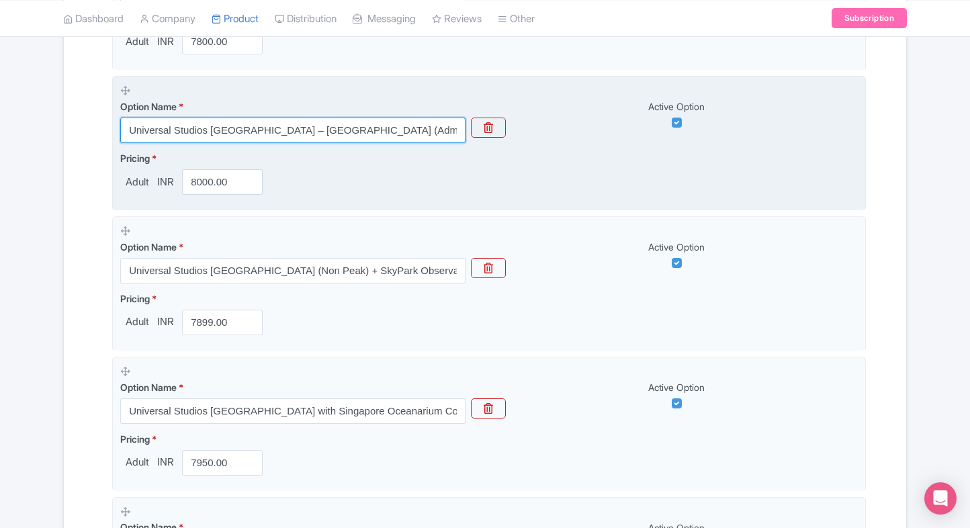
click at [321, 131] on input "Universal Studios [GEOGRAPHIC_DATA] – [GEOGRAPHIC_DATA] (Admission Sold Separat…" at bounding box center [292, 131] width 345 height 26
paste input "(Non Peak) + SkyPark Observation Deck at [GEOGRAPHIC_DATA] ([GEOGRAPHIC_DATA]"
type input "Universal Studios [GEOGRAPHIC_DATA] (Non Peak) + SkyPark Observation Deck at [G…"
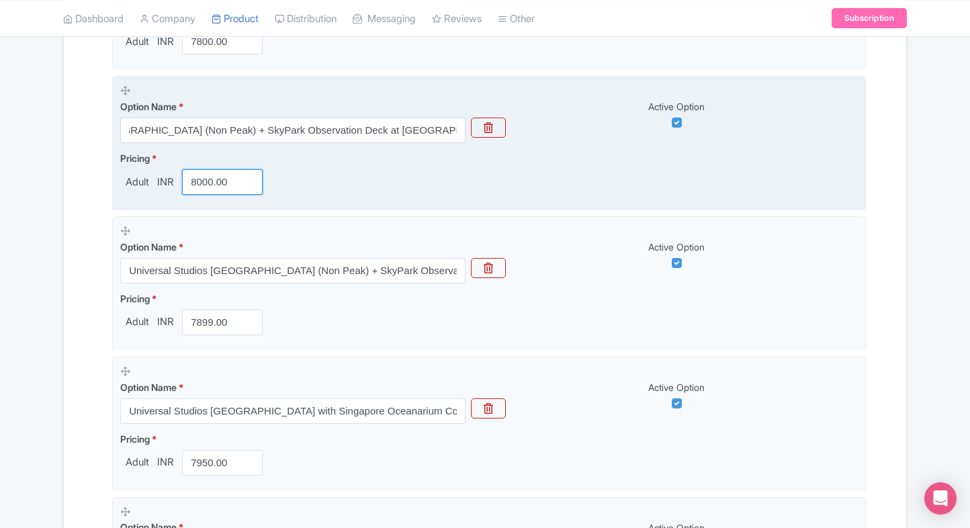
scroll to position [0, 0]
click at [211, 185] on input "8000.00" at bounding box center [222, 182] width 81 height 26
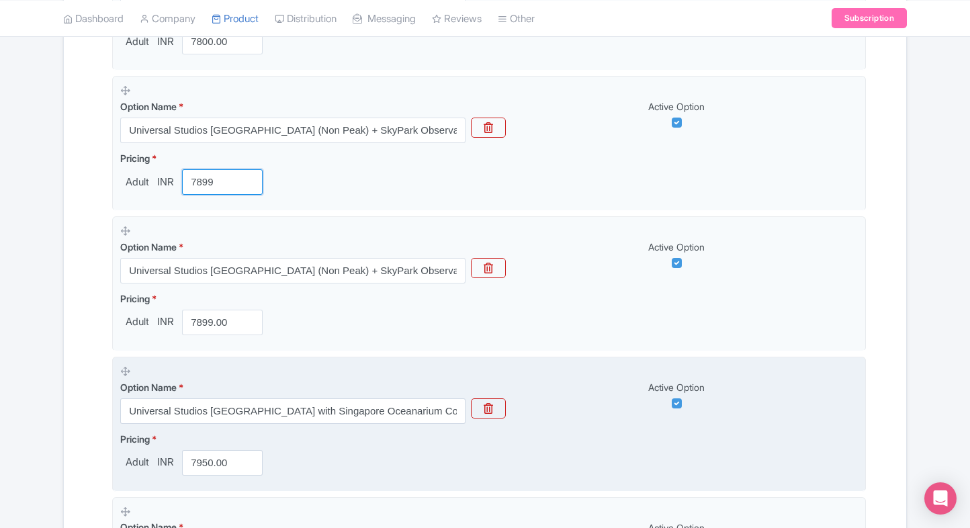
type input "7899"
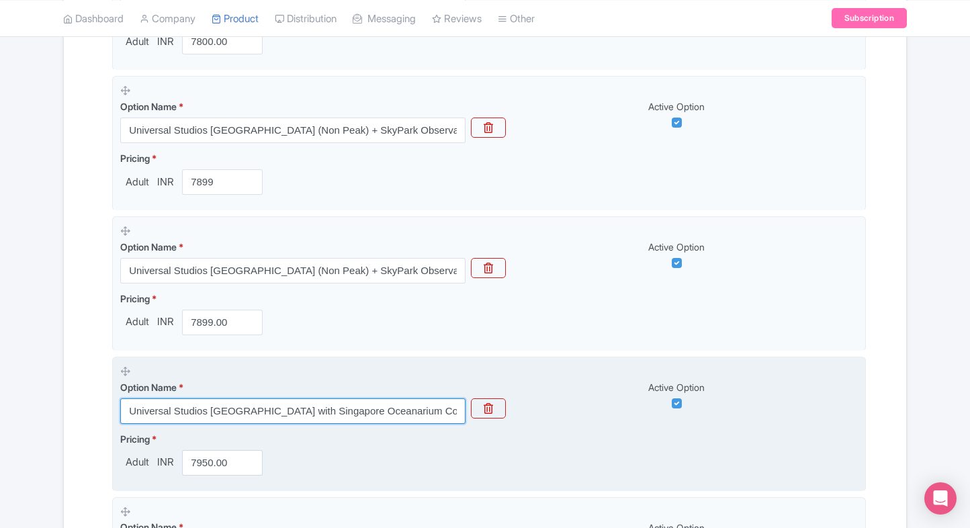
click at [187, 403] on input "Universal Studios [GEOGRAPHIC_DATA] with Singapore Oceanarium Combo( Multiple O…" at bounding box center [292, 411] width 345 height 26
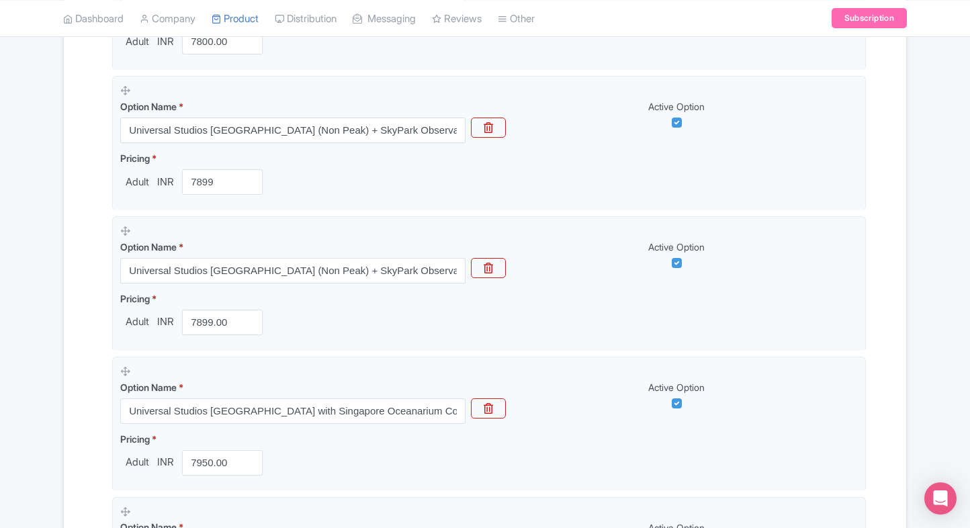
click at [87, 313] on div "Name & Price Locations Description & Reviews Images & Categories Complete [GEOG…" at bounding box center [485, 224] width 826 height 1613
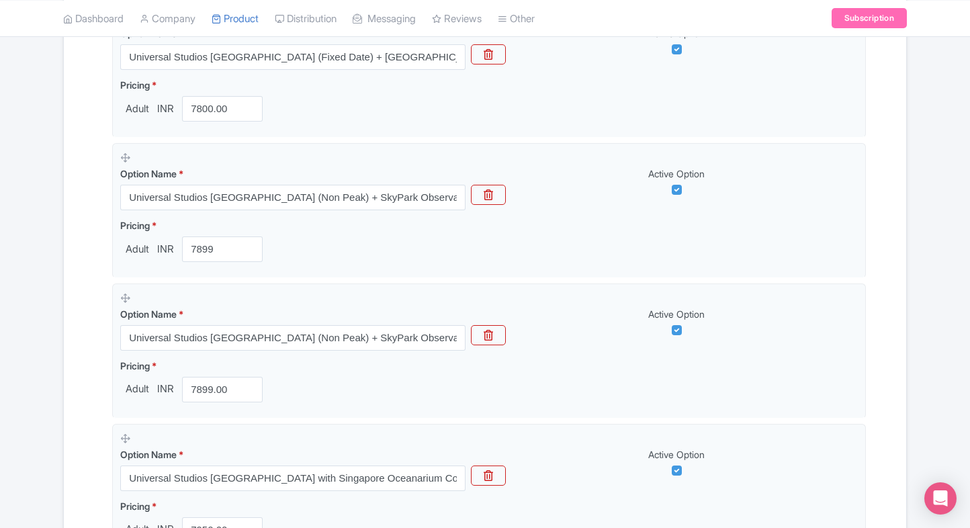
scroll to position [757, 0]
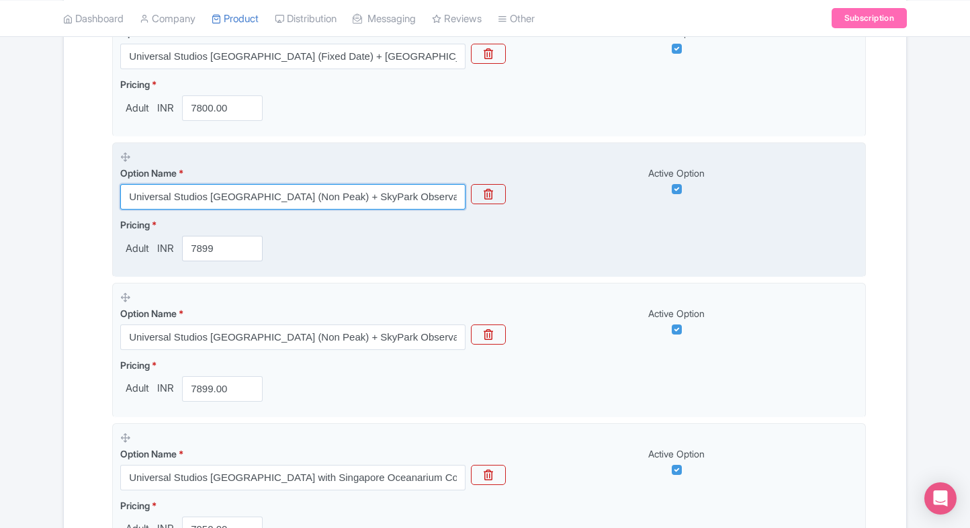
click at [251, 195] on input "Universal Studios [GEOGRAPHIC_DATA] (Non Peak) + SkyPark Observation Deck at [G…" at bounding box center [292, 197] width 345 height 26
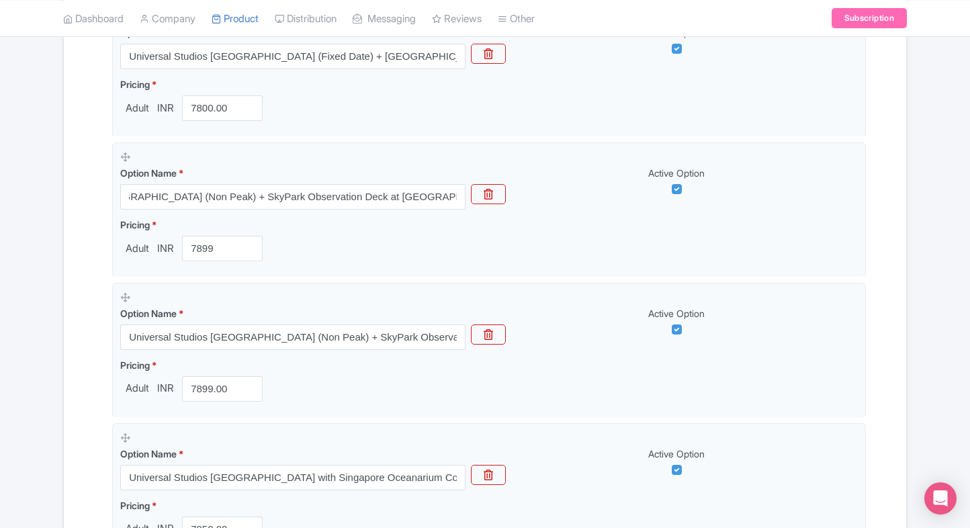
scroll to position [0, 0]
click at [80, 252] on div "Name & Price Locations Description & Reviews Images & Categories Complete [GEOG…" at bounding box center [485, 290] width 826 height 1613
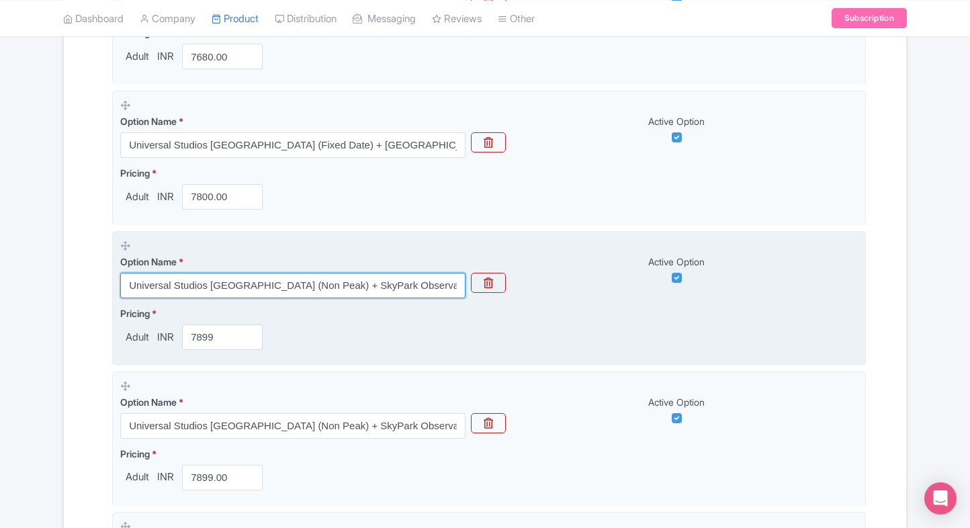
click at [181, 291] on input "Universal Studios [GEOGRAPHIC_DATA] (Non Peak) + SkyPark Observation Deck at [G…" at bounding box center [292, 286] width 345 height 26
paste input "– Express Lane Pass (Admission Sold Separately"
type input "Universal Studios [GEOGRAPHIC_DATA] – [GEOGRAPHIC_DATA] (Admission Sold Separat…"
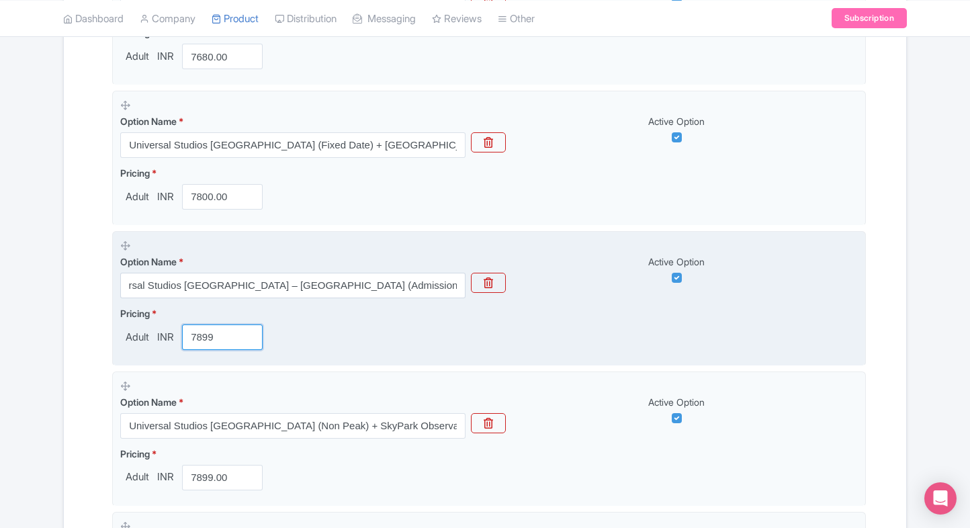
scroll to position [0, 0]
click at [230, 336] on input "7899" at bounding box center [222, 337] width 81 height 26
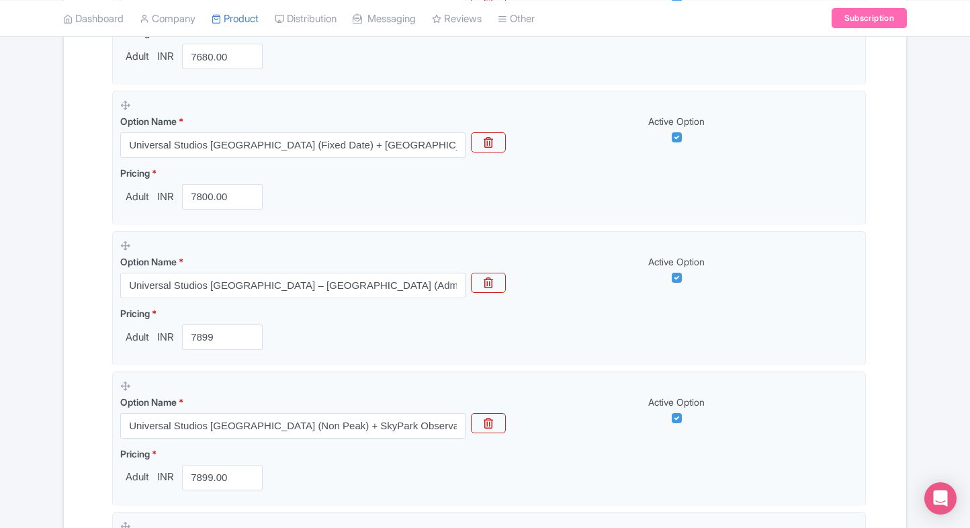
click at [59, 350] on div "Success Product updated successfully ← Back to Products Universal Studios Singa…" at bounding box center [484, 326] width 859 height 1738
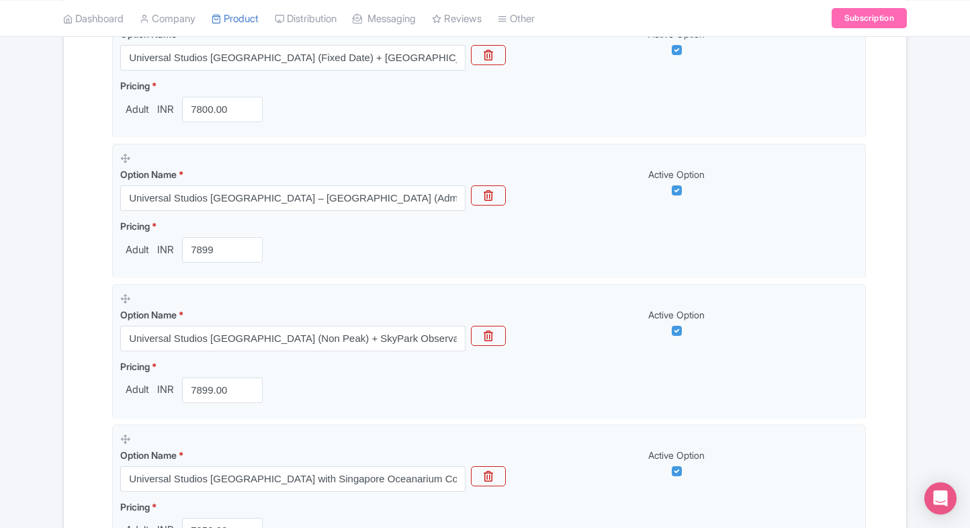
scroll to position [771, 0]
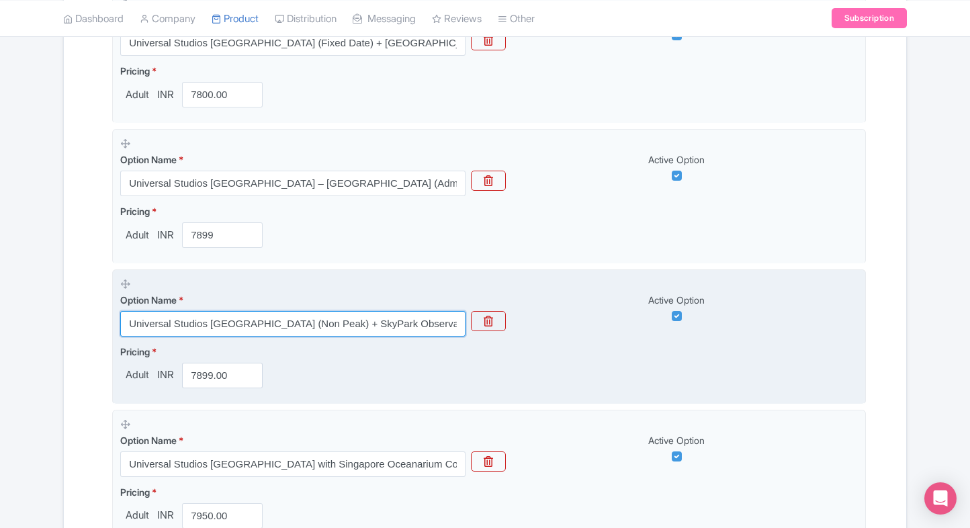
click at [263, 316] on input "Universal Studios [GEOGRAPHIC_DATA] (Non Peak) + SkyPark Observation Deck at [G…" at bounding box center [292, 324] width 345 height 26
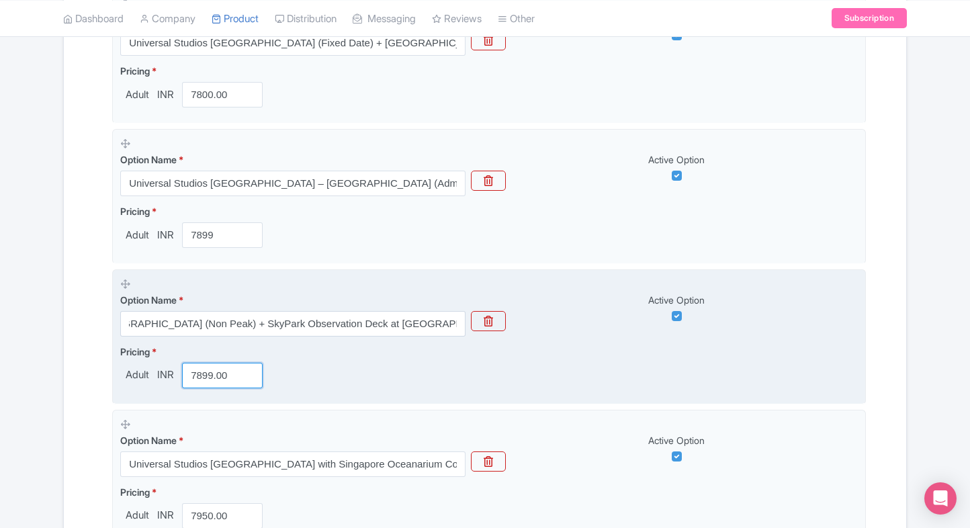
scroll to position [0, 0]
click at [207, 372] on input "7899.00" at bounding box center [222, 376] width 81 height 26
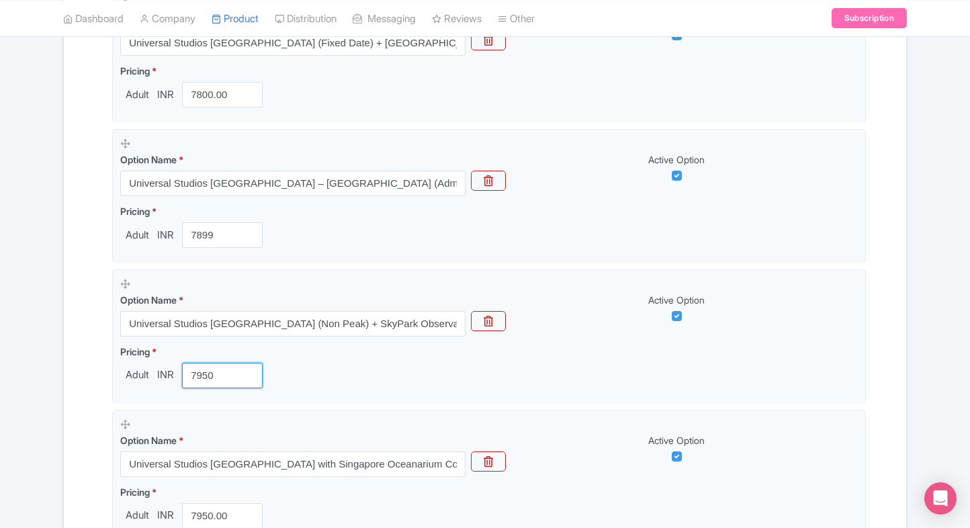
type input "7950"
click at [79, 369] on div "Name & Price Locations Description & Reviews Images & Categories Complete [GEOG…" at bounding box center [485, 277] width 826 height 1613
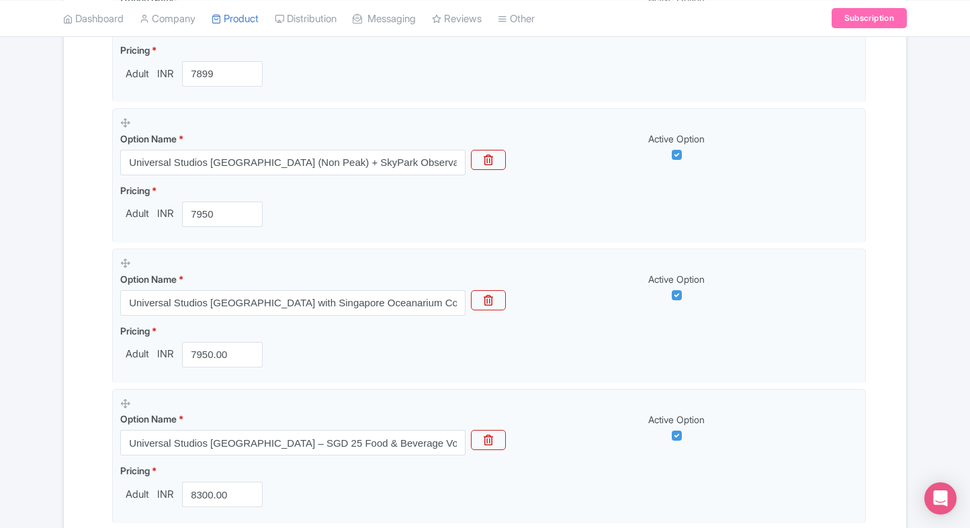
scroll to position [940, 0]
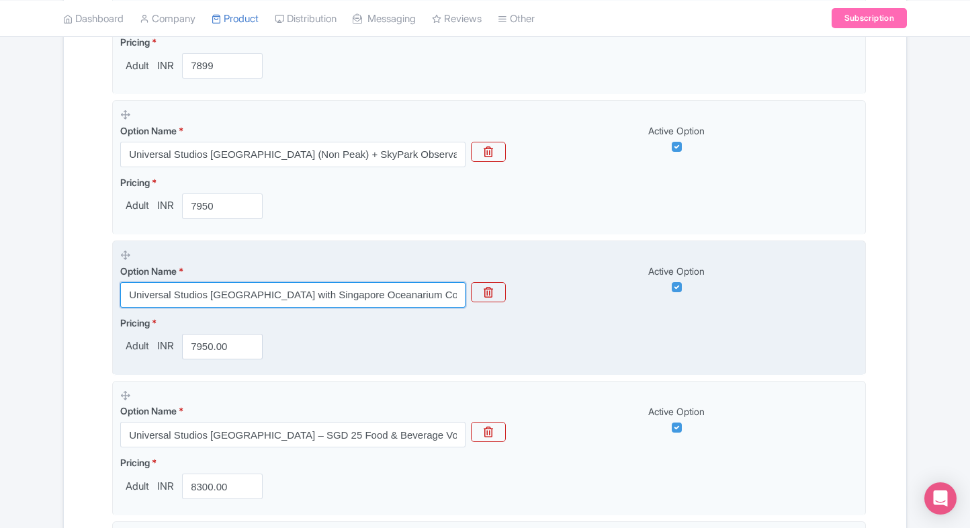
click at [305, 299] on input "Universal Studios [GEOGRAPHIC_DATA] with Singapore Oceanarium Combo( Multiple O…" at bounding box center [292, 295] width 345 height 26
paste input "text"
type input "Universal Studios [GEOGRAPHIC_DATA] with Singapore Oceanarium Combo( Multiple O…"
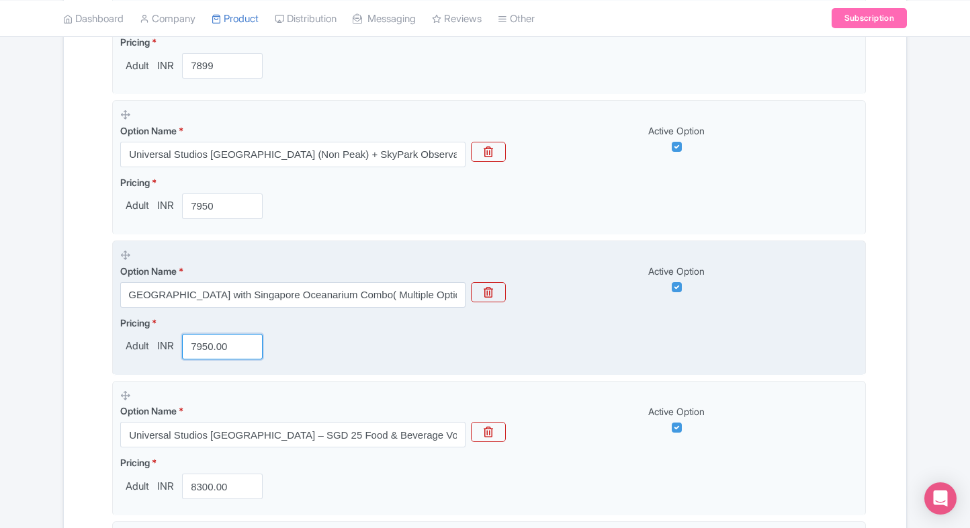
scroll to position [0, 0]
click at [207, 348] on input "7950.00" at bounding box center [222, 347] width 81 height 26
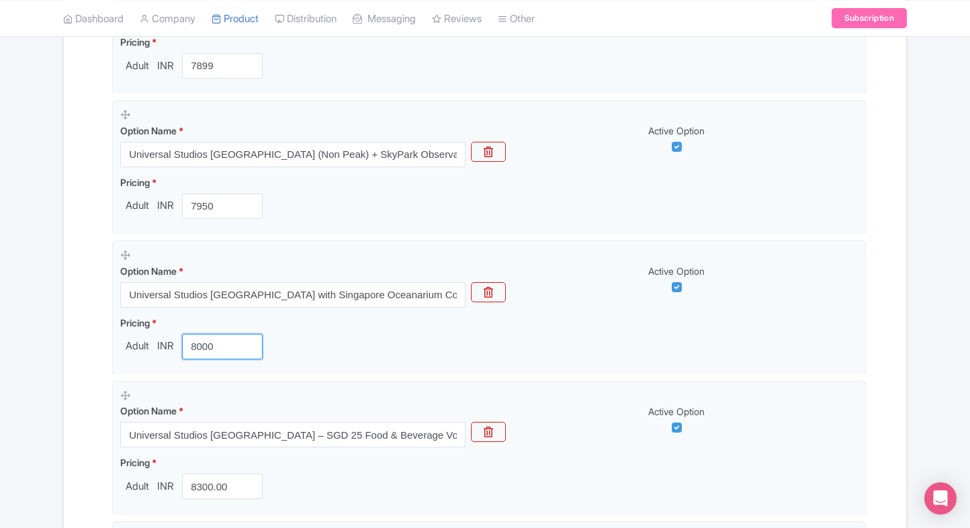
type input "8000"
click at [67, 359] on div "Name & Price Locations Description & Reviews Images & Categories Complete [GEOG…" at bounding box center [485, 108] width 842 height 1613
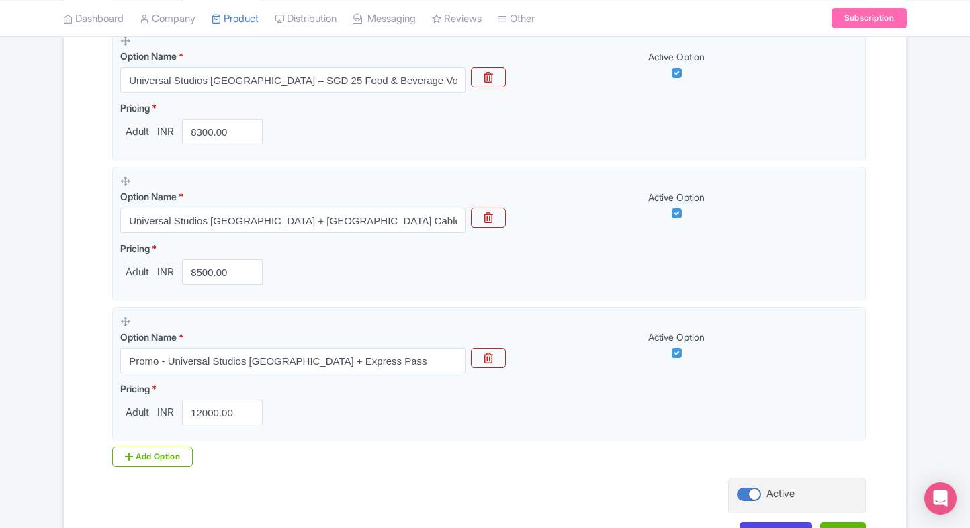
scroll to position [1391, 0]
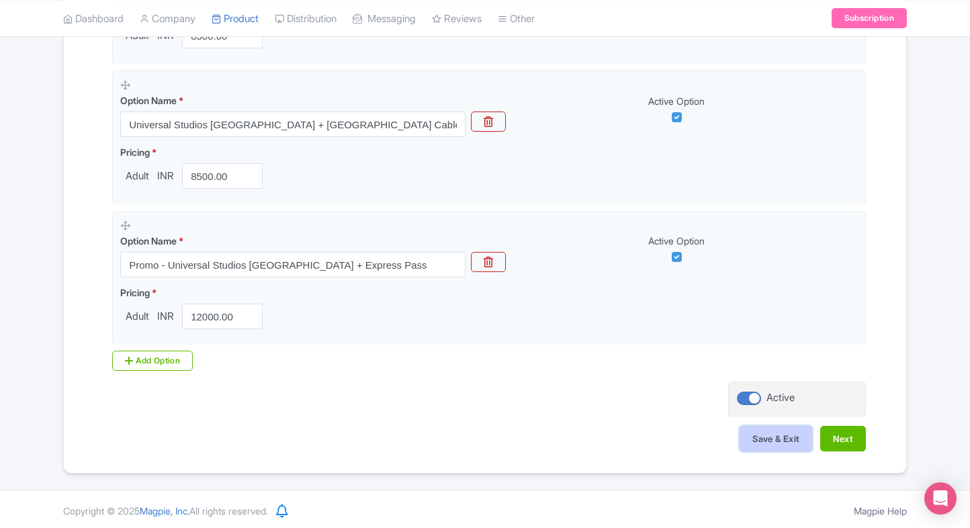
click at [774, 440] on button "Save & Exit" at bounding box center [775, 439] width 73 height 26
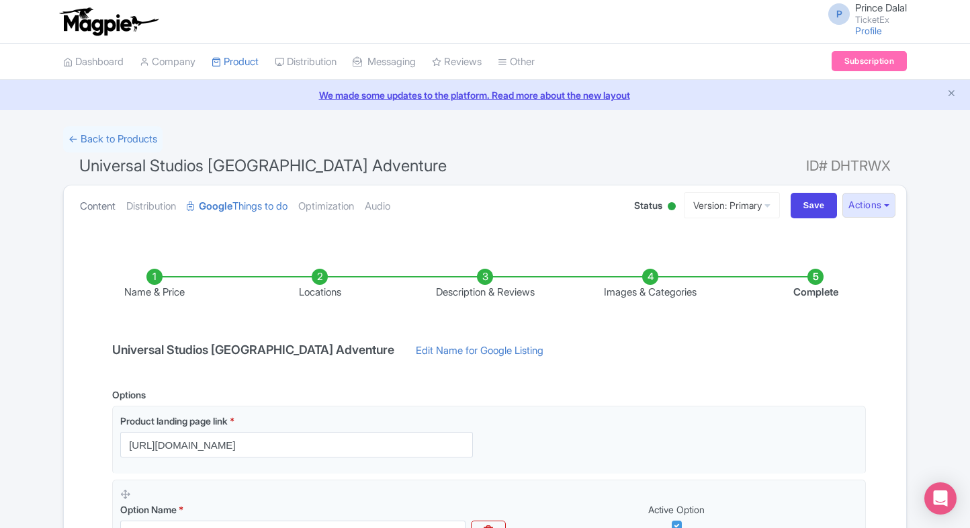
click at [101, 214] on link "Content" at bounding box center [98, 206] width 36 height 42
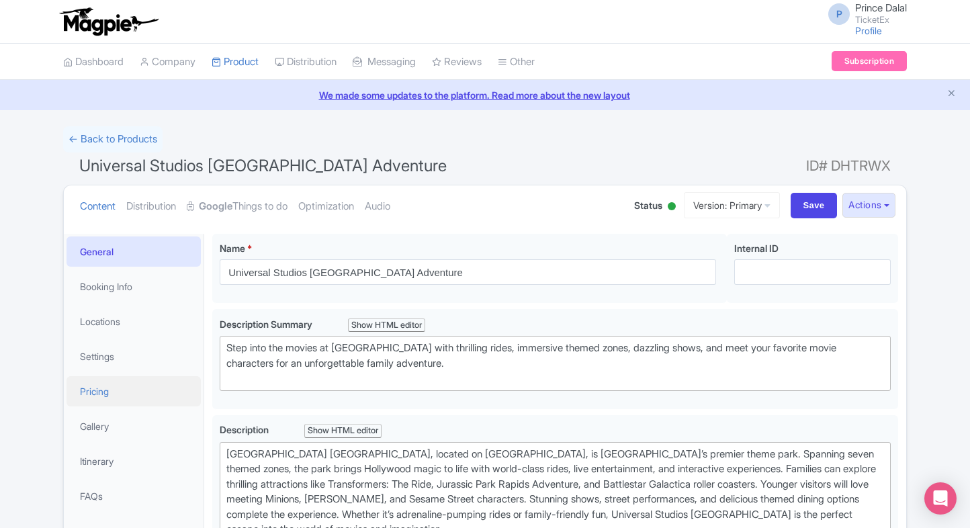
click at [92, 399] on link "Pricing" at bounding box center [133, 391] width 134 height 30
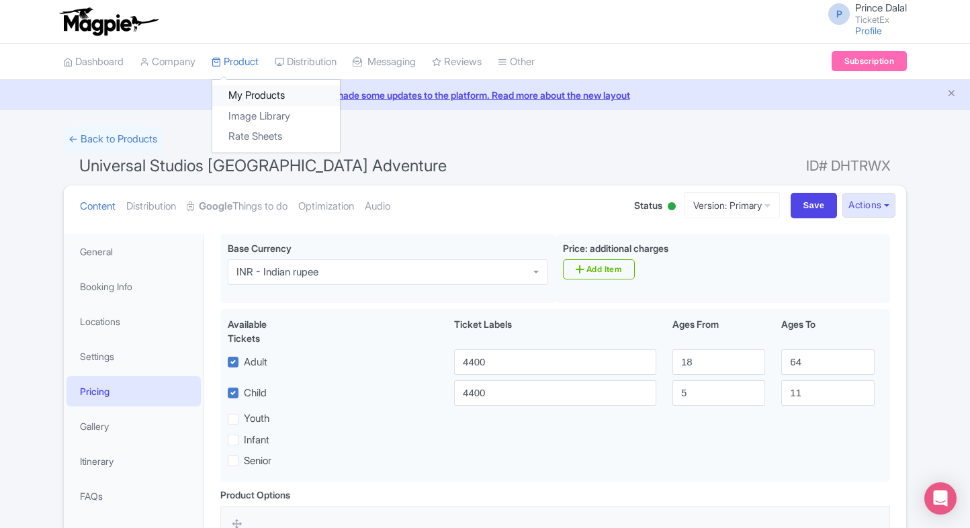
click at [271, 98] on link "My Products" at bounding box center [276, 95] width 128 height 21
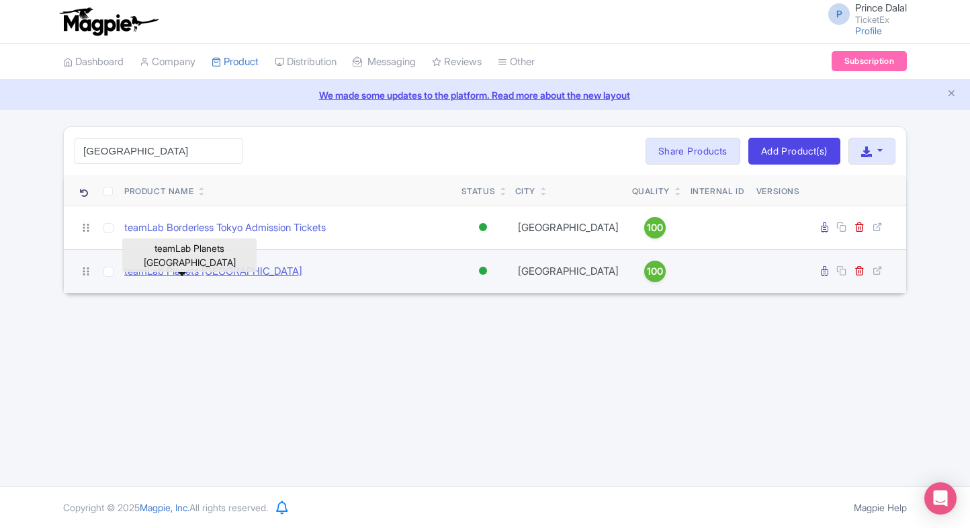
type input "[GEOGRAPHIC_DATA]"
click at [188, 273] on link "teamLab Planets [GEOGRAPHIC_DATA]" at bounding box center [213, 271] width 178 height 15
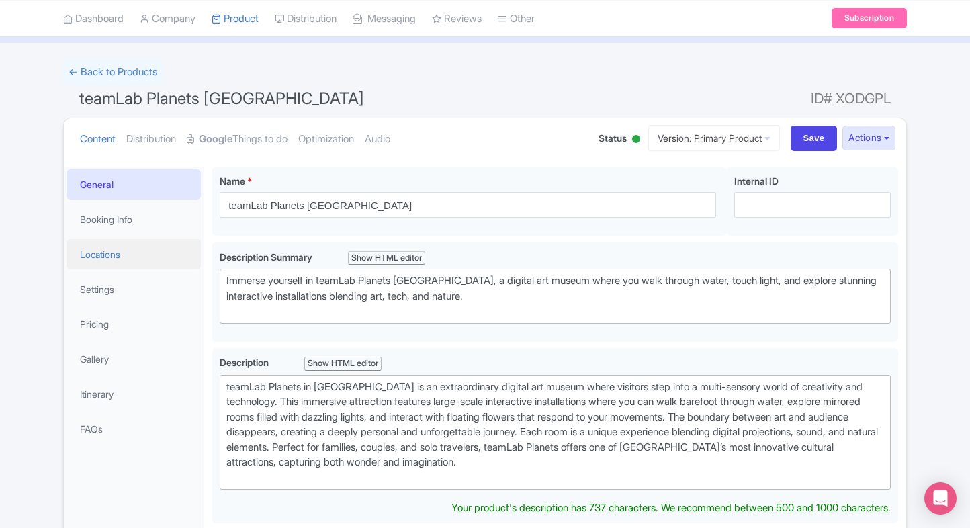
scroll to position [64, 0]
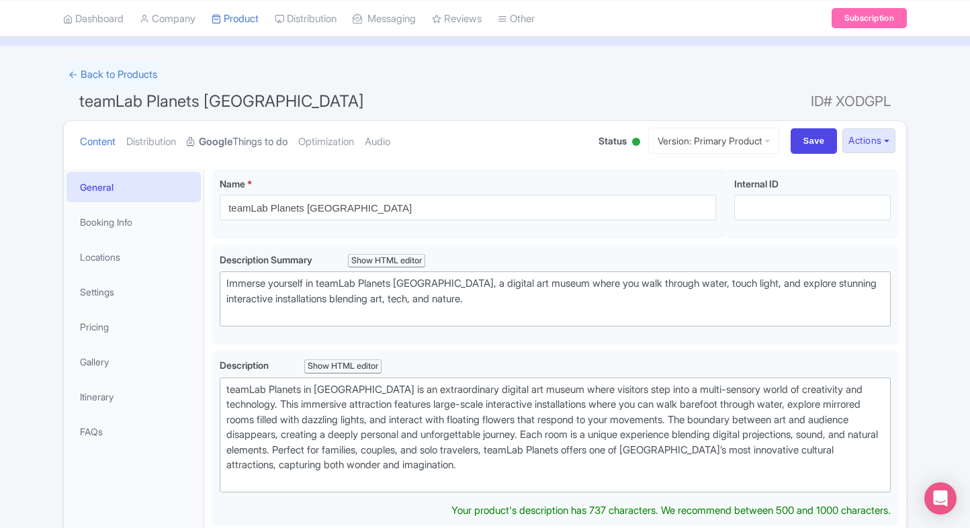
click at [250, 136] on link "Google Things to do" at bounding box center [237, 142] width 101 height 42
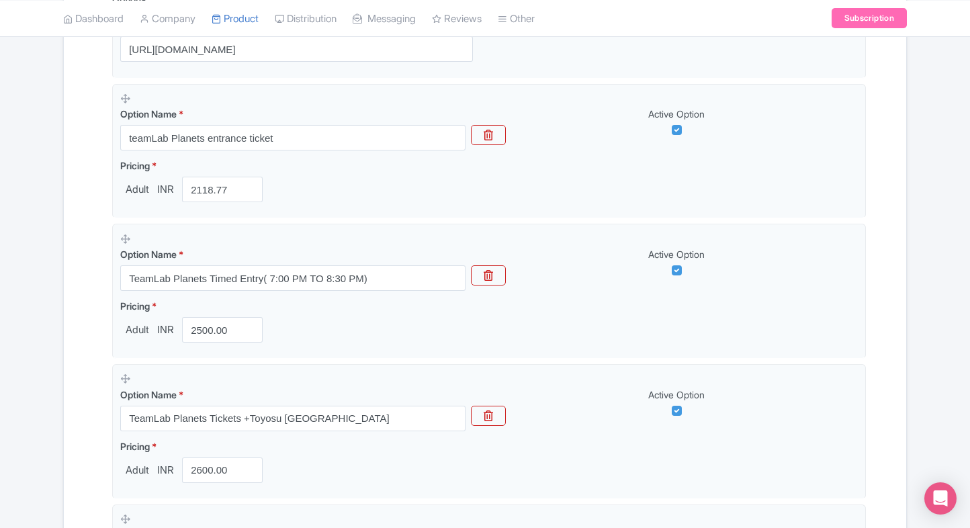
scroll to position [396, 0]
